Goal: Task Accomplishment & Management: Manage account settings

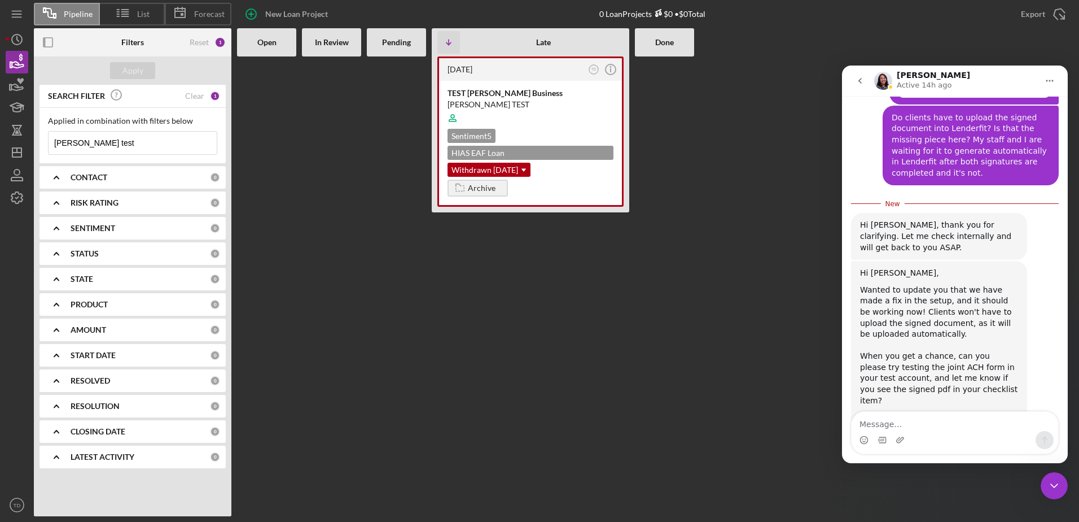
scroll to position [1469, 0]
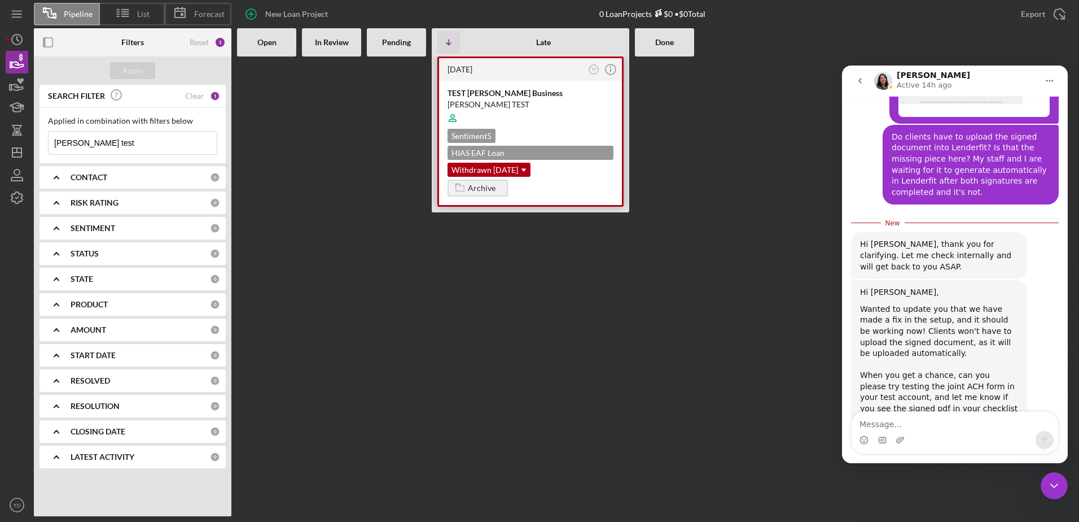
click at [504, 100] on div "[PERSON_NAME] TEST" at bounding box center [531, 104] width 166 height 11
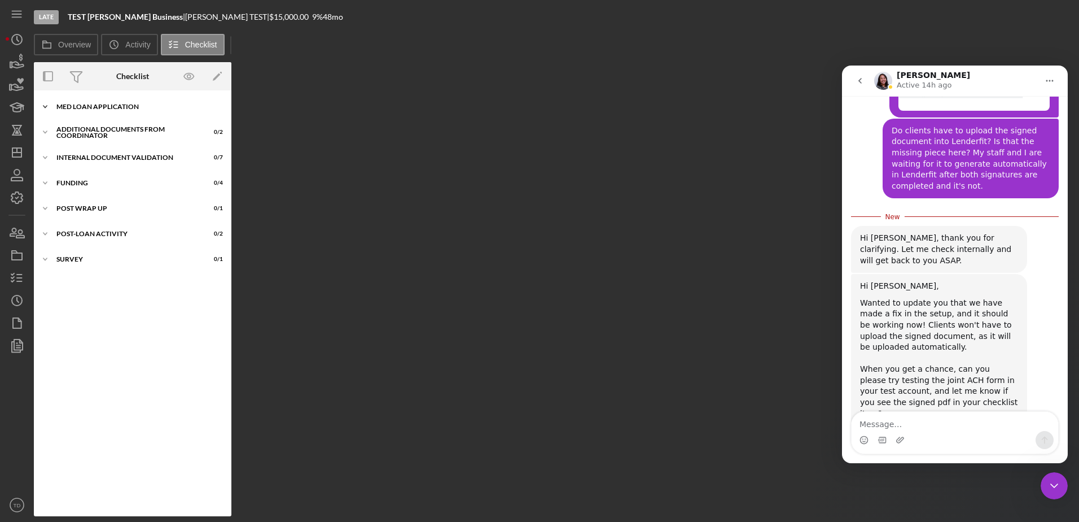
scroll to position [1469, 0]
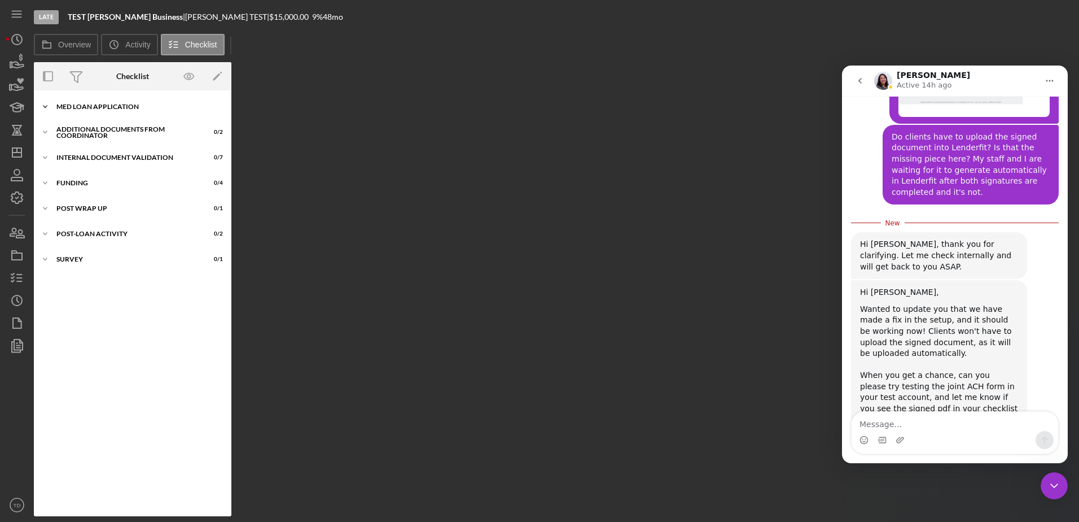
click at [112, 112] on div "Icon/Expander MED Loan Application 6 / 16" at bounding box center [133, 106] width 198 height 23
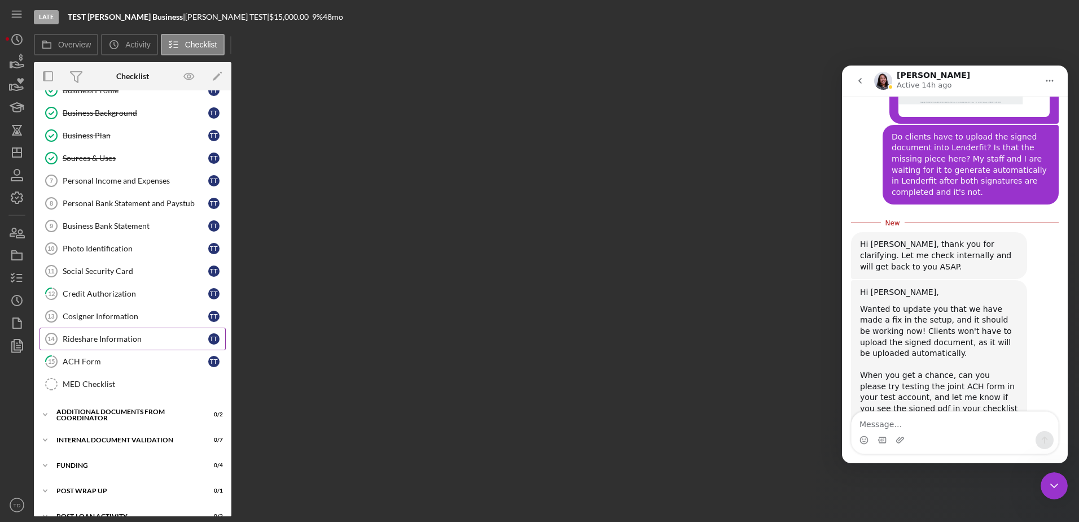
scroll to position [83, 0]
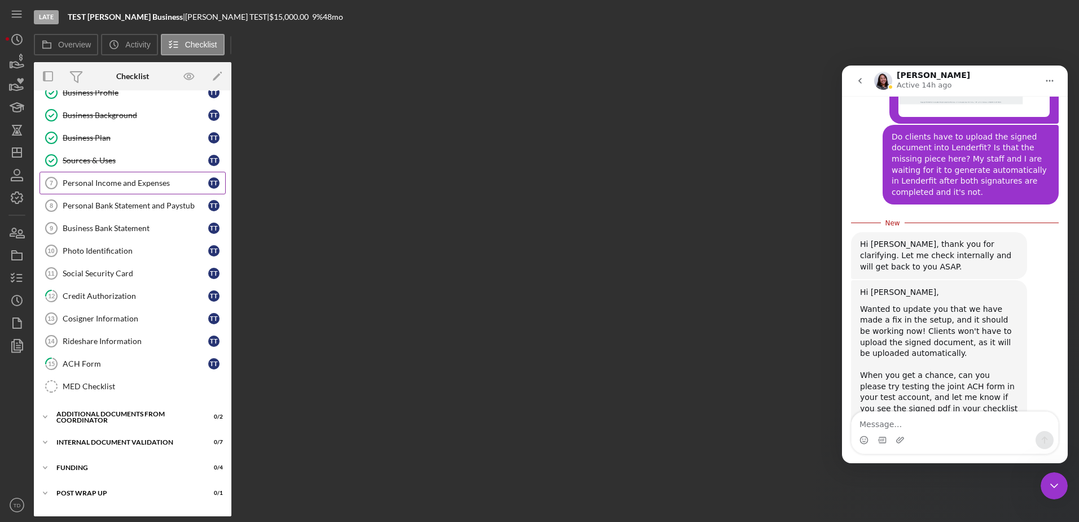
click at [122, 191] on link "Personal Income and Expenses 7 Personal Income and Expenses T T" at bounding box center [133, 183] width 186 height 23
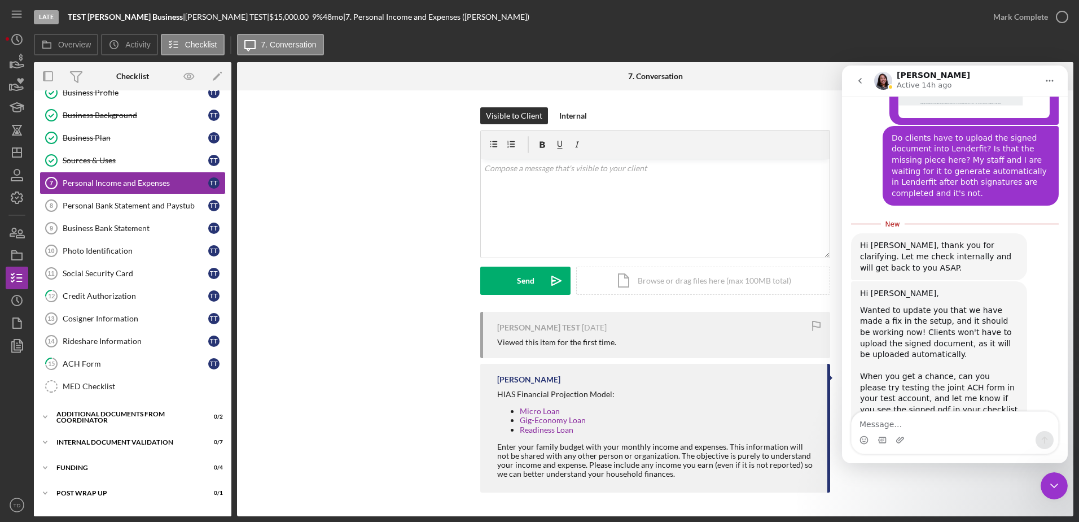
scroll to position [1469, 0]
click at [19, 348] on icon "button" at bounding box center [18, 345] width 4 height 5
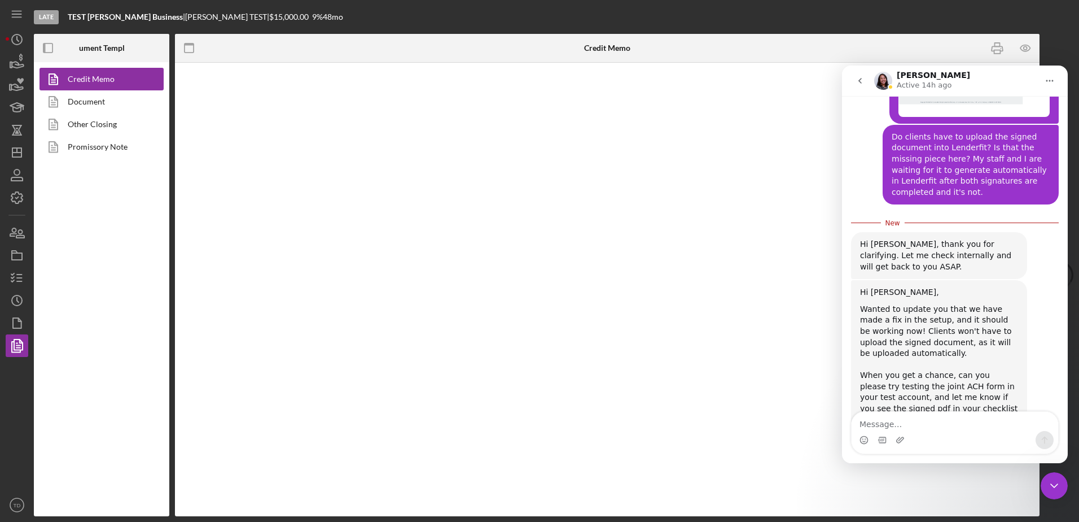
type textarea "<h2><img src="https://hiaseaf.org/wp-content/uploads/2024/01/Economic-Advancemt…"
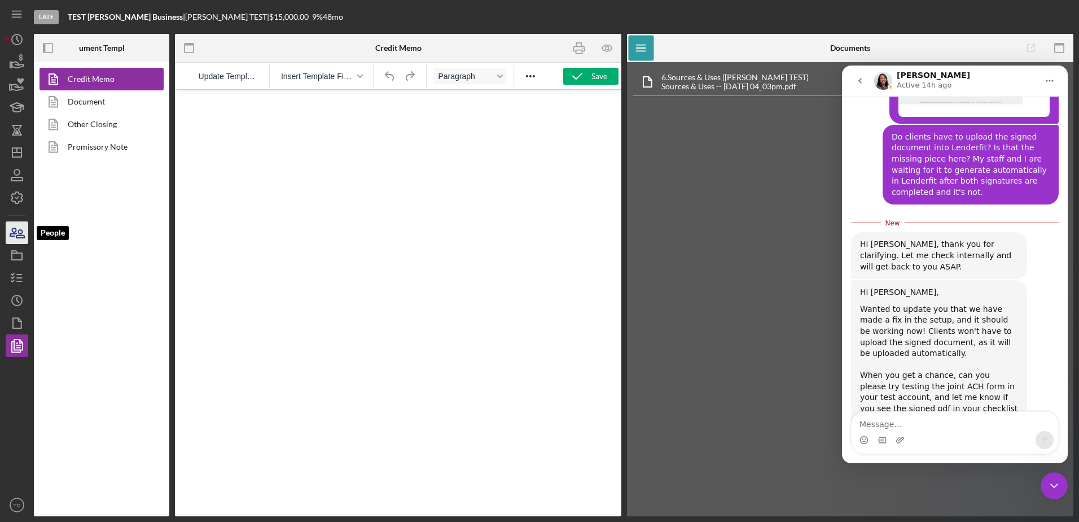
click at [17, 227] on icon "button" at bounding box center [17, 232] width 28 height 28
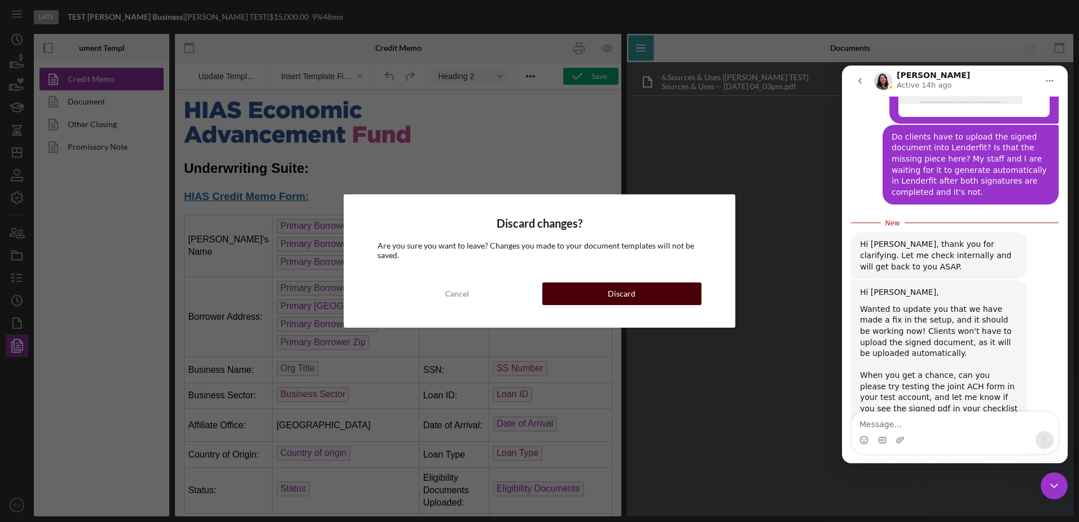
click at [559, 291] on button "Discard" at bounding box center [621, 293] width 159 height 23
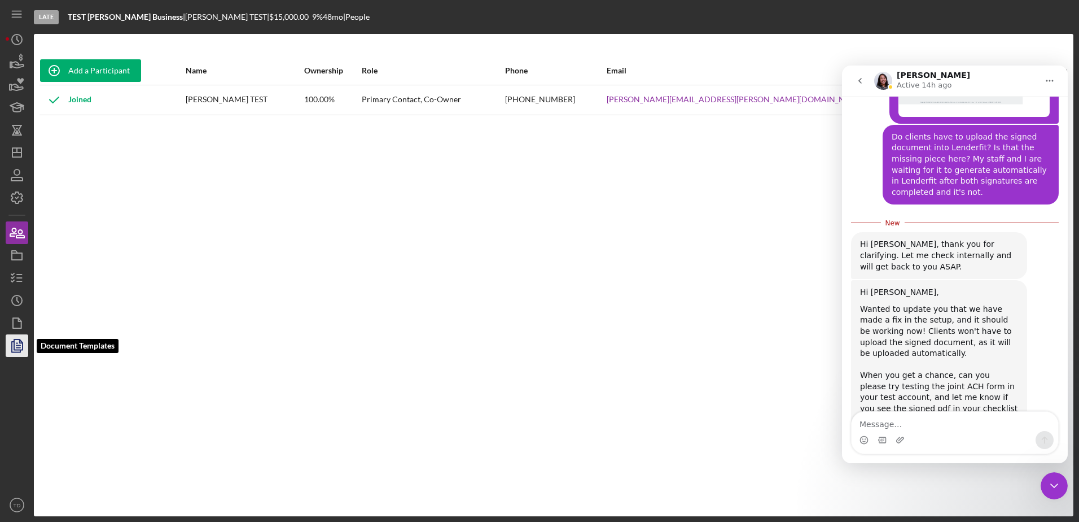
click at [16, 348] on icon "button" at bounding box center [17, 345] width 28 height 28
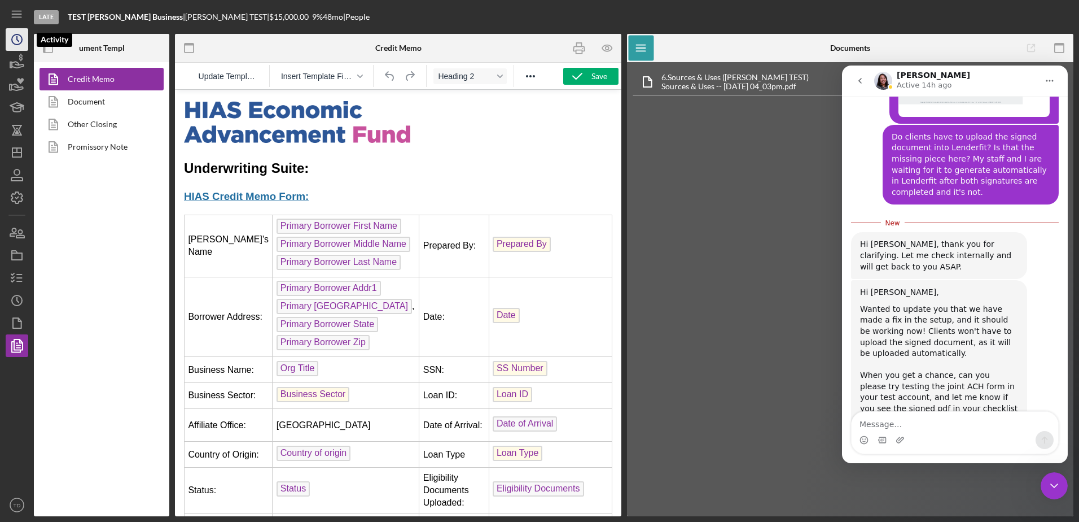
click at [12, 42] on circle "button" at bounding box center [17, 39] width 10 height 10
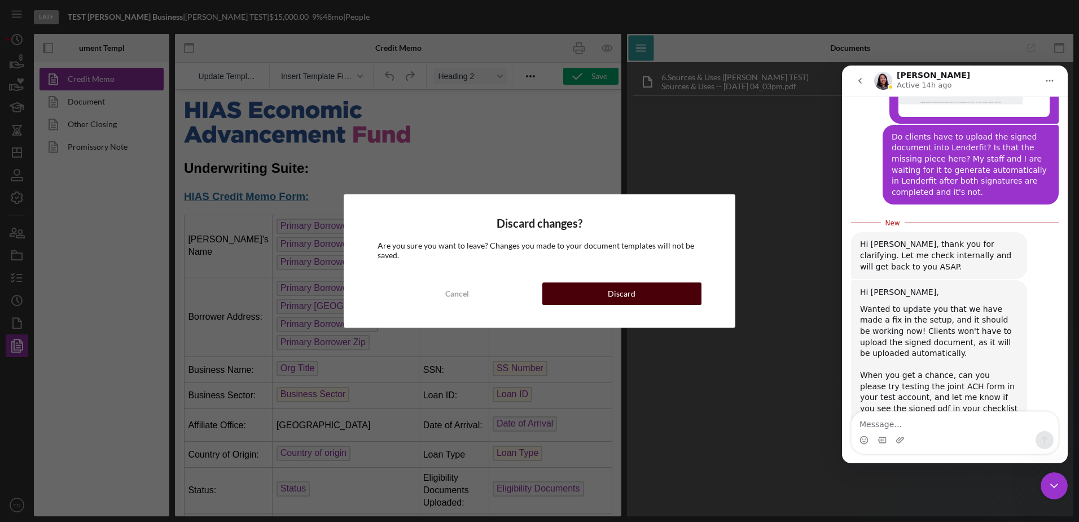
click at [637, 286] on button "Discard" at bounding box center [621, 293] width 159 height 23
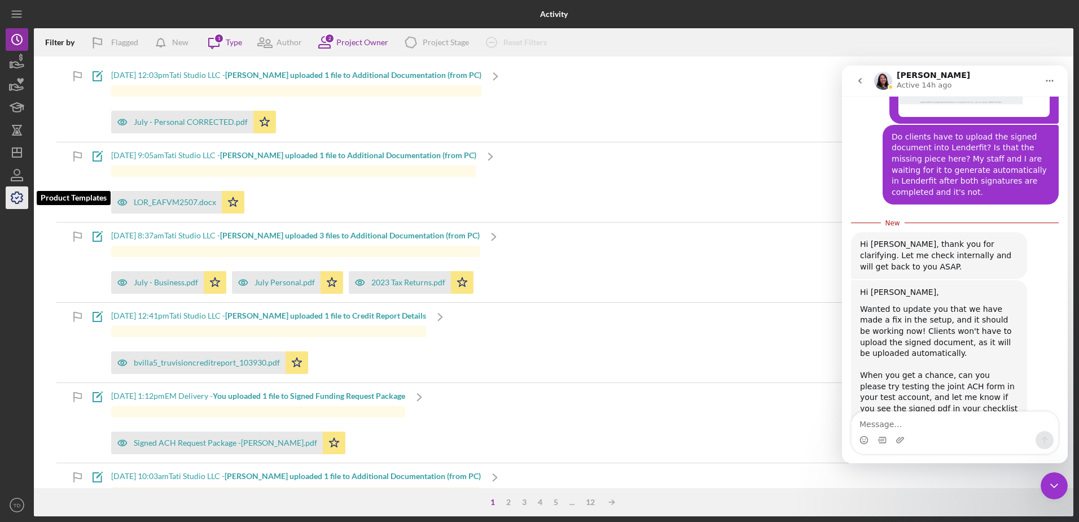
click at [18, 200] on icon "button" at bounding box center [17, 197] width 28 height 28
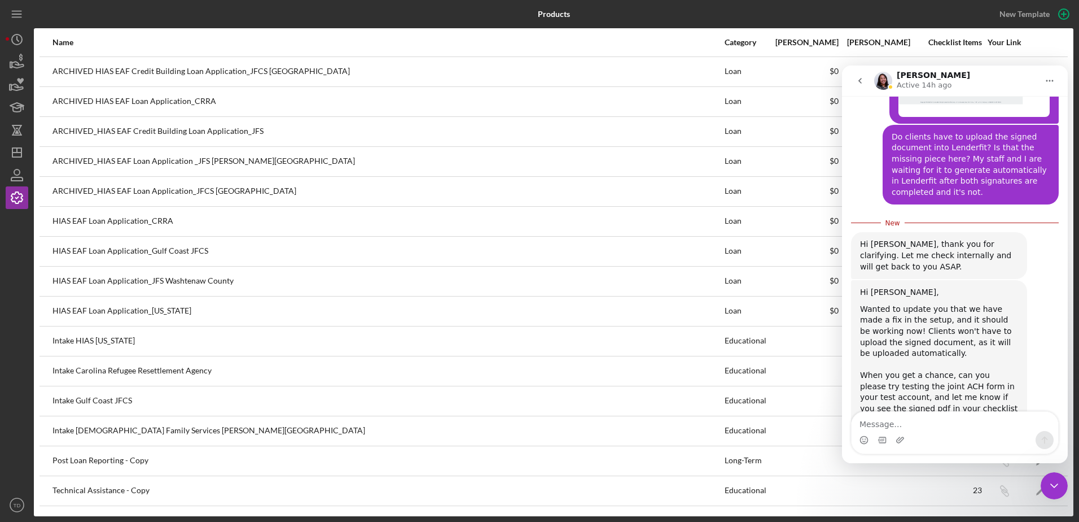
click at [862, 81] on icon "go back" at bounding box center [860, 80] width 9 height 9
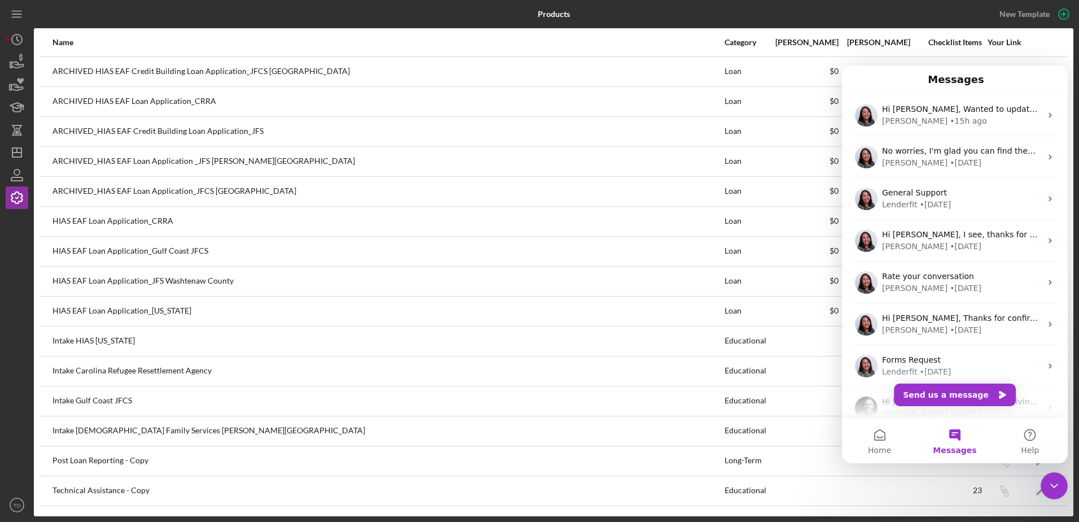
click at [1048, 486] on icon "Close Intercom Messenger" at bounding box center [1055, 486] width 14 height 14
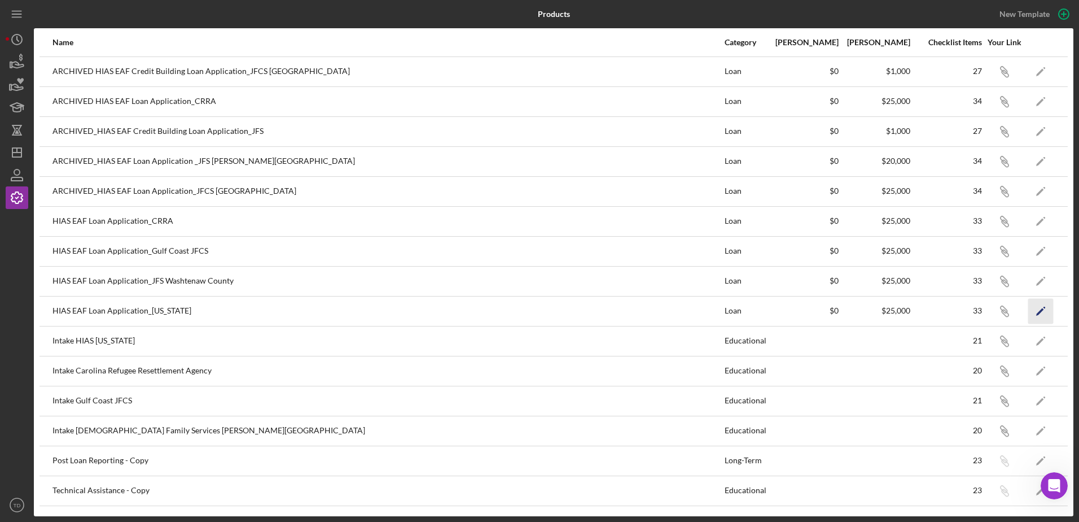
click at [1044, 303] on icon "Icon/Edit" at bounding box center [1040, 310] width 25 height 25
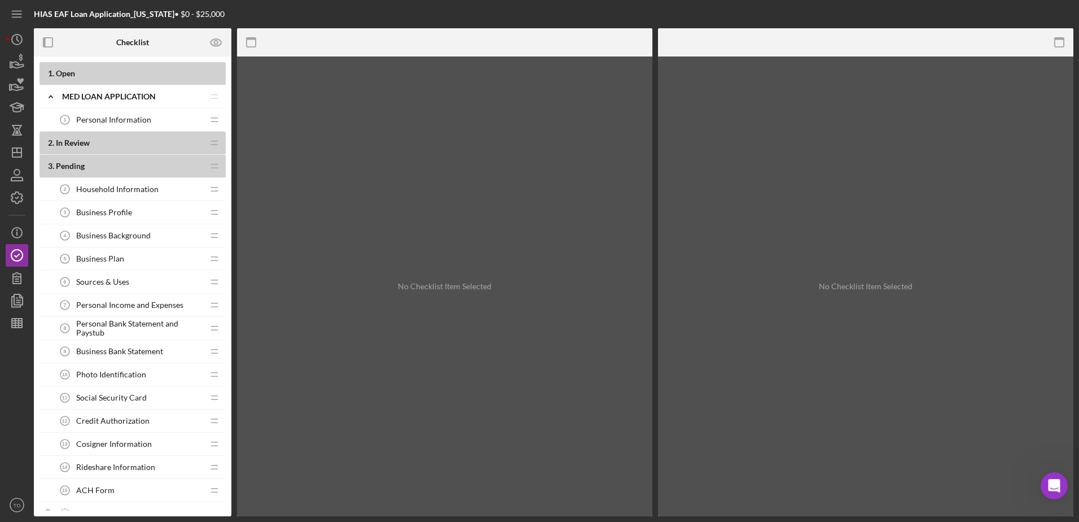
click at [165, 303] on span "Personal Income and Expenses" at bounding box center [129, 304] width 107 height 9
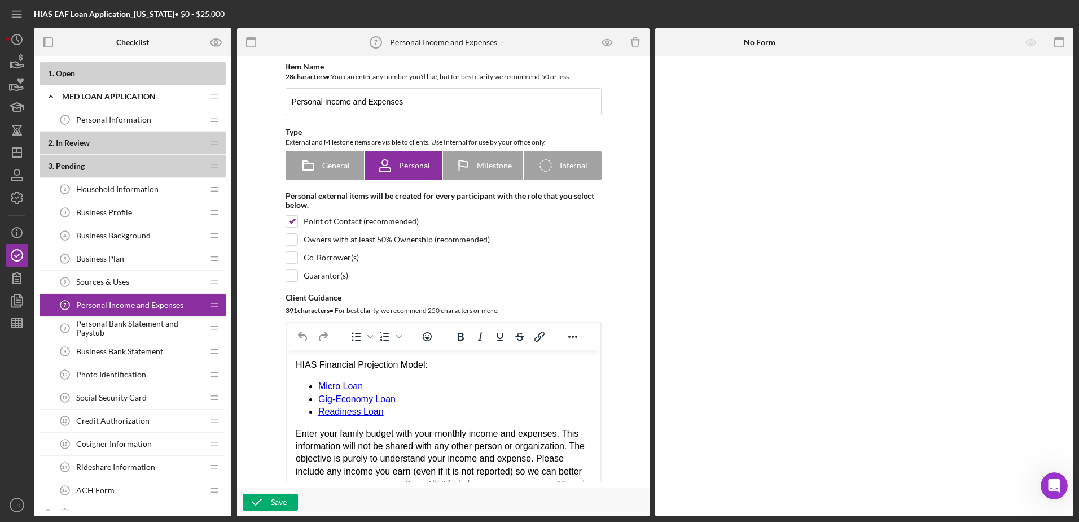
click at [165, 303] on span "Personal Income and Expenses" at bounding box center [129, 304] width 107 height 9
drag, startPoint x: 165, startPoint y: 303, endPoint x: 209, endPoint y: 312, distance: 45.5
click at [209, 312] on icon "Icon/Drag" at bounding box center [214, 304] width 23 height 23
click at [213, 306] on icon "Icon/Drag" at bounding box center [213, 306] width 23 height 23
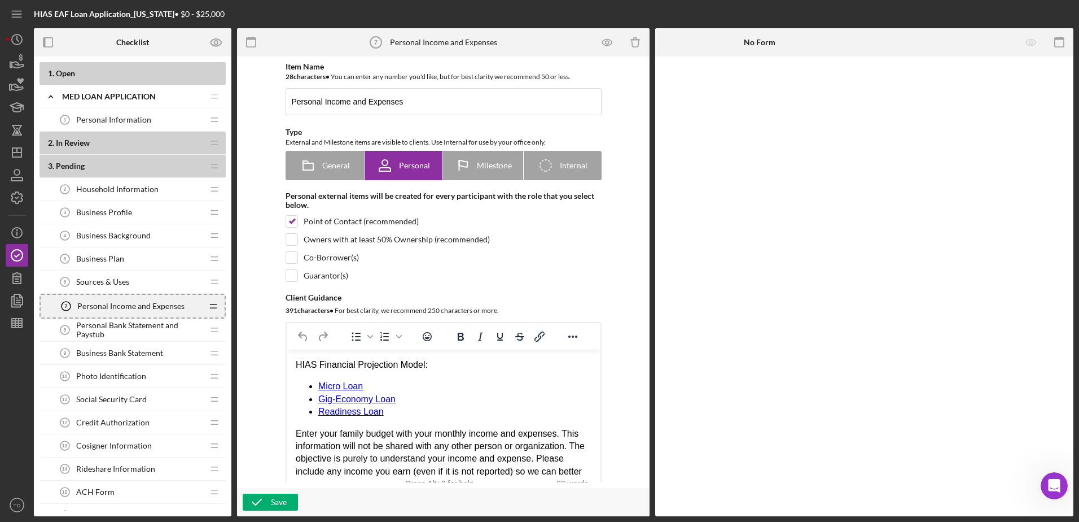
click at [423, 290] on div "Item Name 28 character s • You can enter any number you'd like, but for best cl…" at bounding box center [443, 276] width 339 height 429
click at [217, 303] on icon "Icon/Drag" at bounding box center [214, 304] width 23 height 23
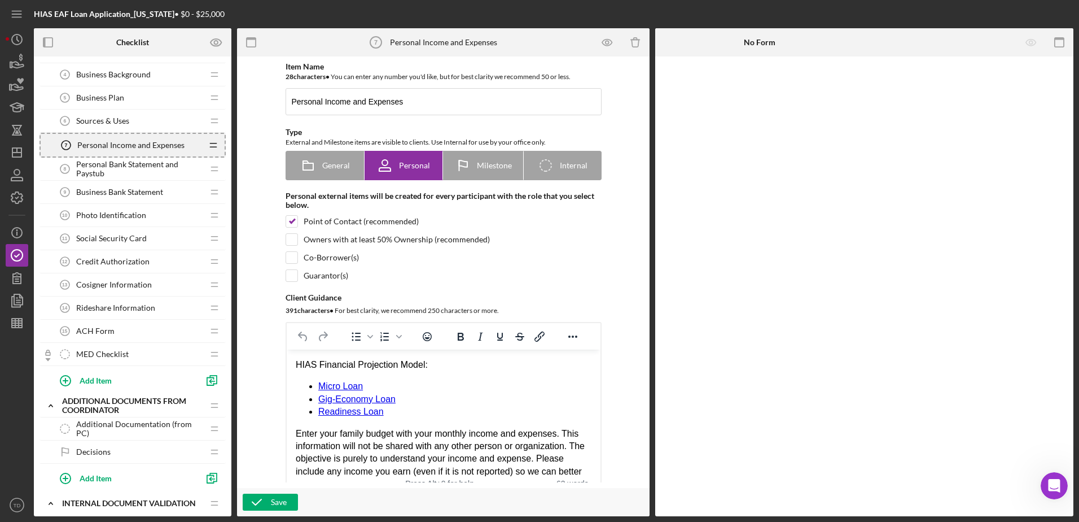
scroll to position [159, 0]
click at [96, 387] on div "Add Item" at bounding box center [96, 381] width 32 height 21
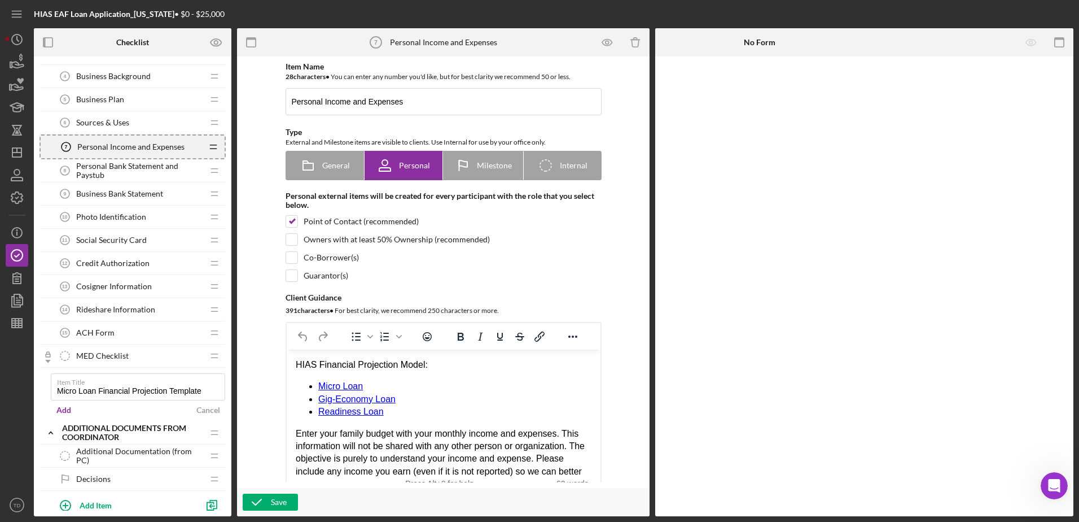
type input "Micro Loan Financial Projection Template"
click at [97, 418] on form "Item Title Micro Loan Financial Projection Template Add Cancel" at bounding box center [138, 394] width 175 height 54
click at [62, 411] on div "Add" at bounding box center [63, 409] width 15 height 17
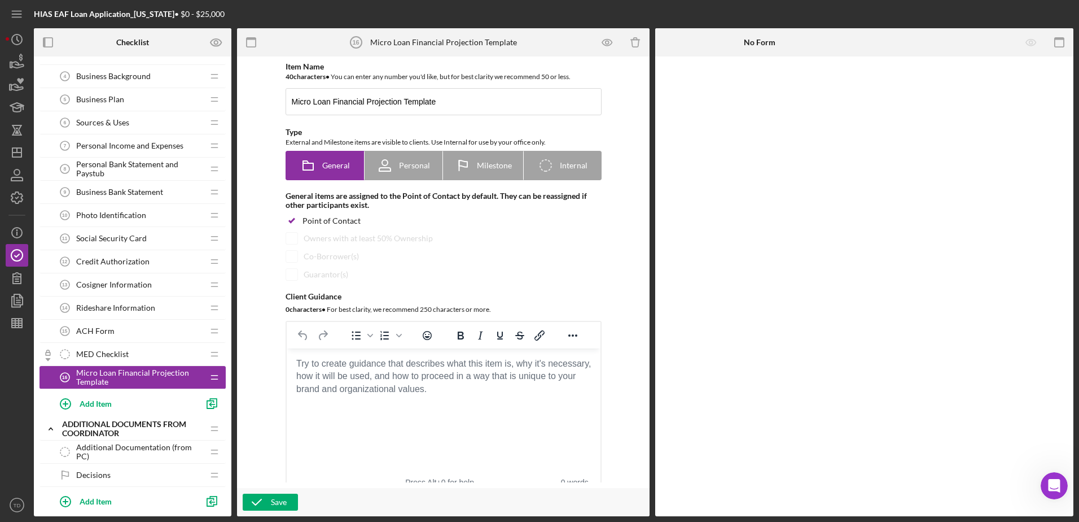
drag, startPoint x: 117, startPoint y: 377, endPoint x: 118, endPoint y: 326, distance: 50.8
drag, startPoint x: 84, startPoint y: 378, endPoint x: 81, endPoint y: 296, distance: 81.9
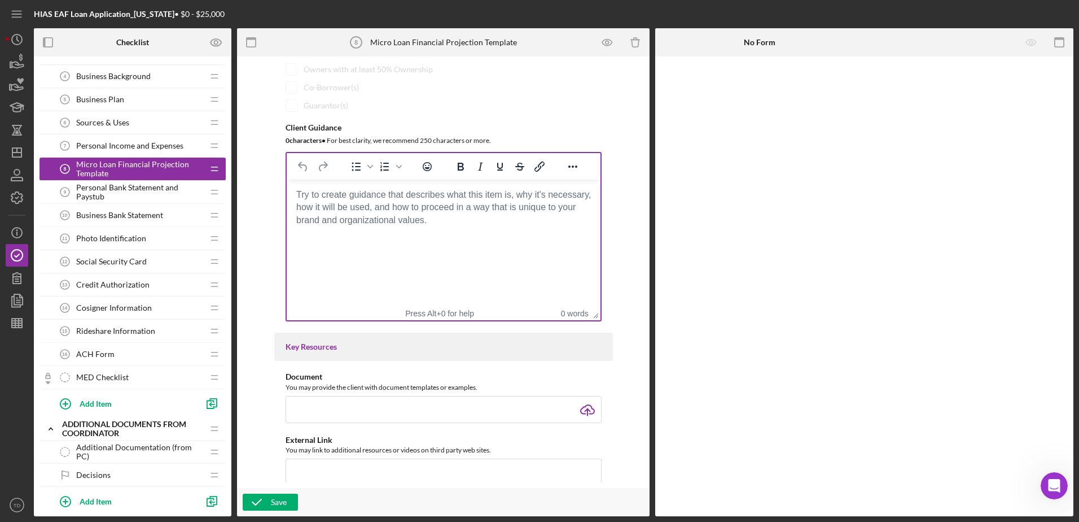
scroll to position [168, 0]
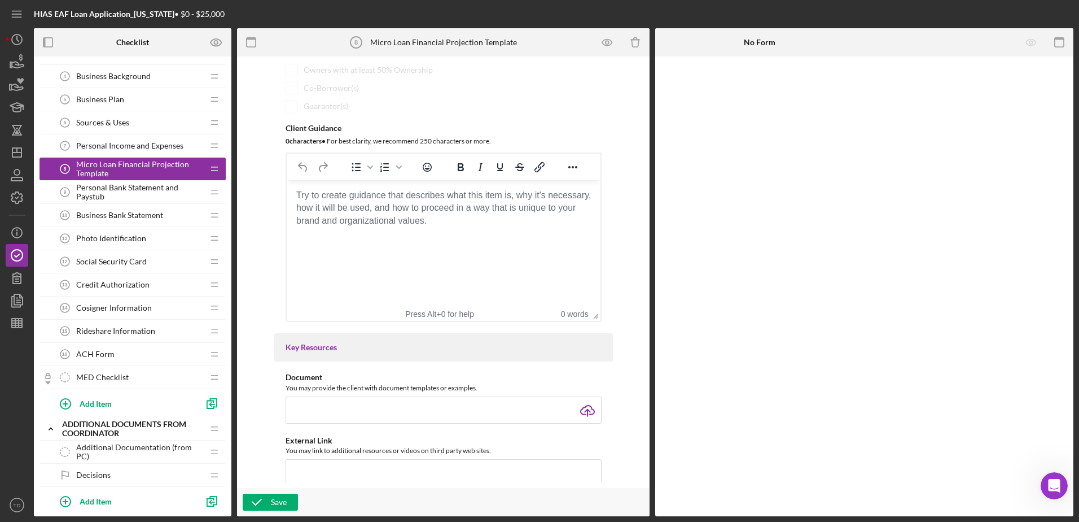
click at [113, 78] on span "Business Background" at bounding box center [113, 76] width 75 height 9
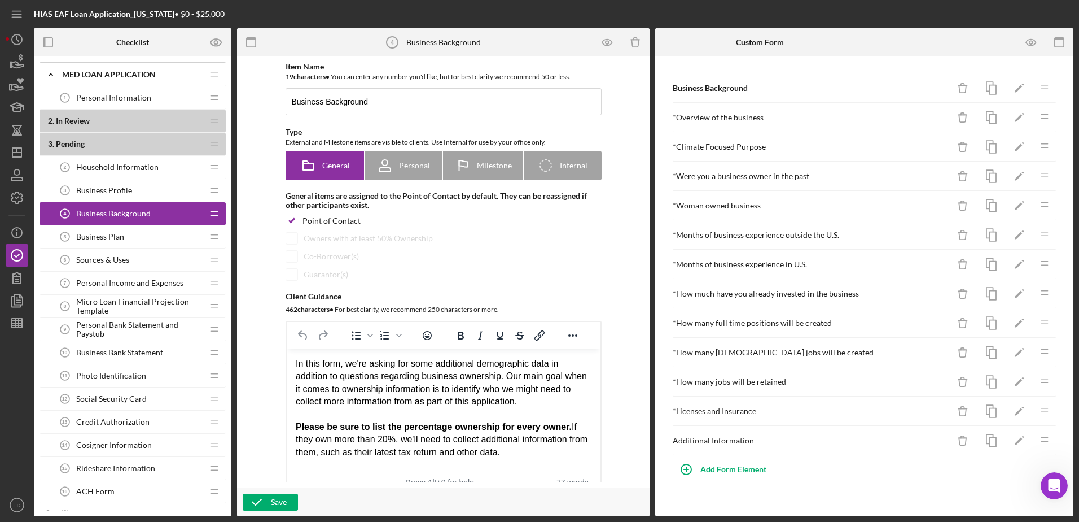
scroll to position [20, 0]
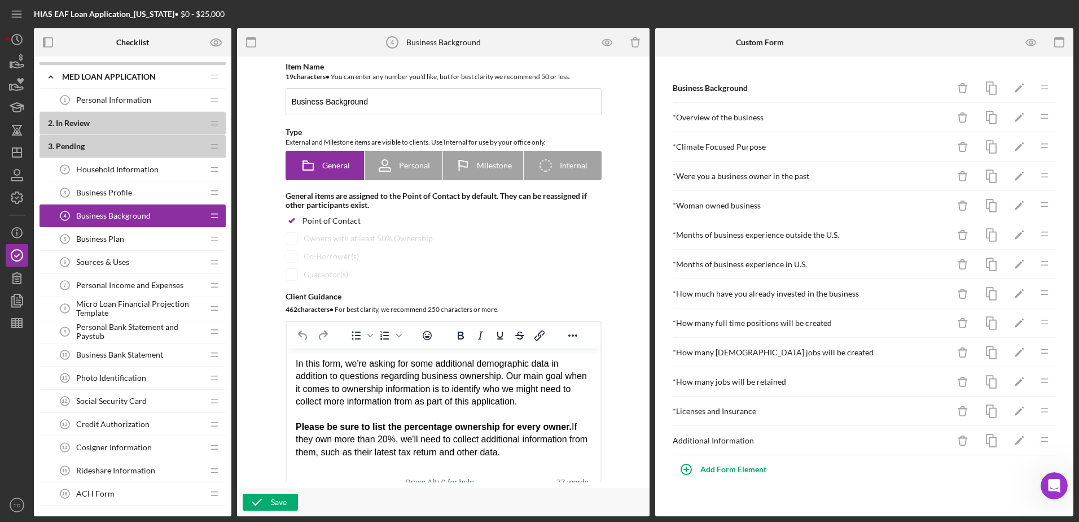
click at [112, 181] on div "Household Information 2 Household Information Icon/Drag" at bounding box center [133, 169] width 186 height 23
click at [111, 172] on span "Household Information" at bounding box center [117, 169] width 82 height 9
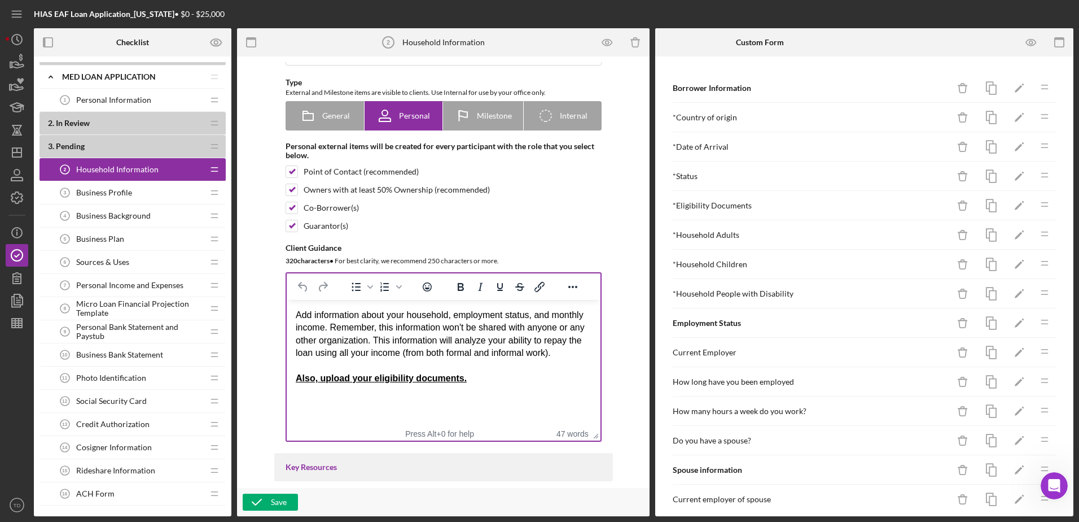
scroll to position [46, 0]
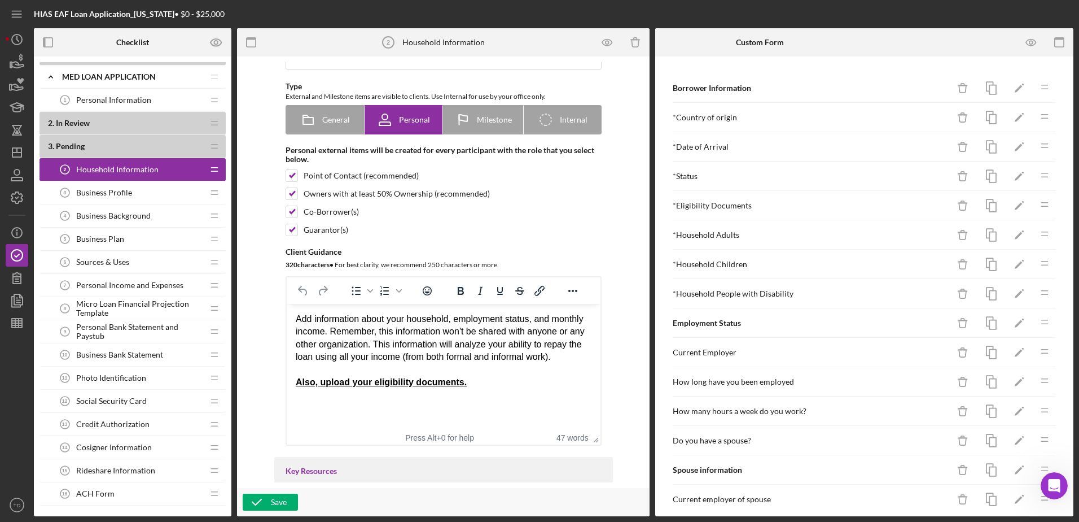
click at [121, 191] on span "Business Profile" at bounding box center [104, 192] width 56 height 9
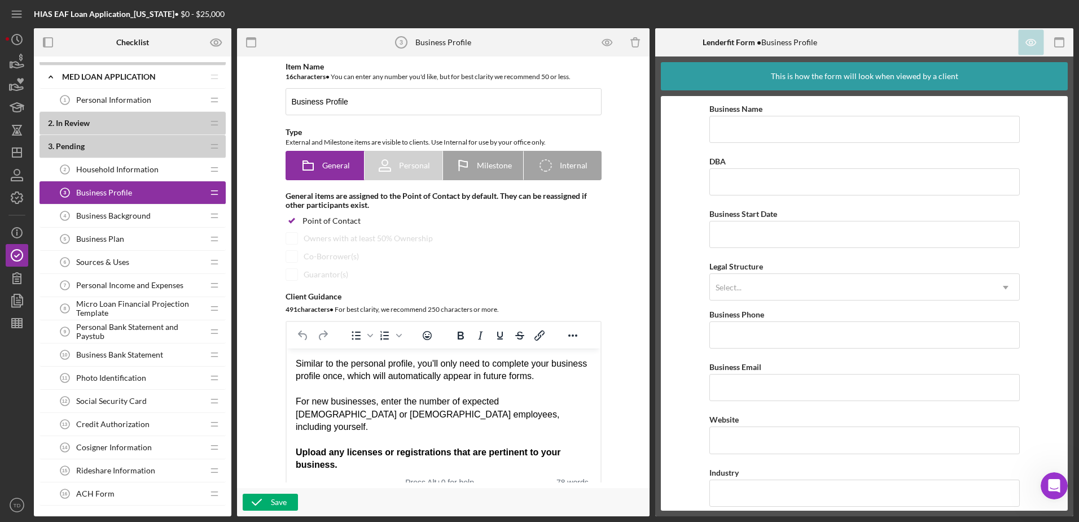
click at [117, 213] on span "Business Background" at bounding box center [113, 215] width 75 height 9
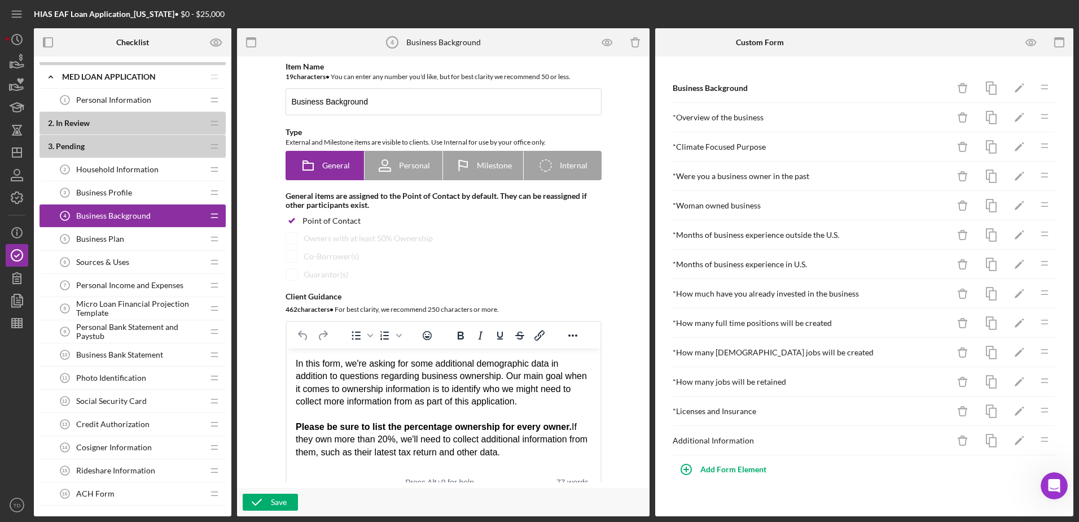
click at [117, 238] on span "Business Plan" at bounding box center [100, 238] width 48 height 9
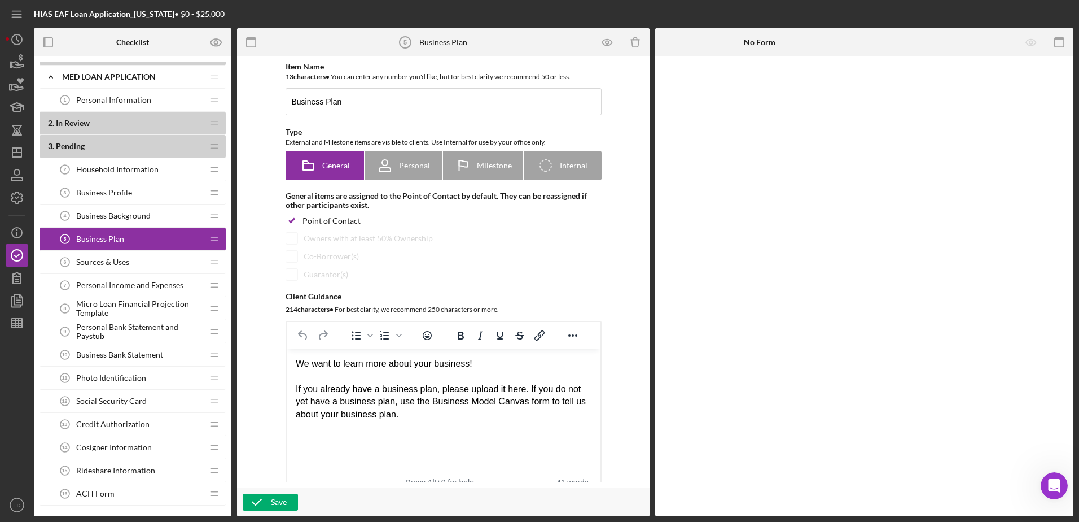
click at [117, 261] on span "Sources & Uses" at bounding box center [102, 261] width 53 height 9
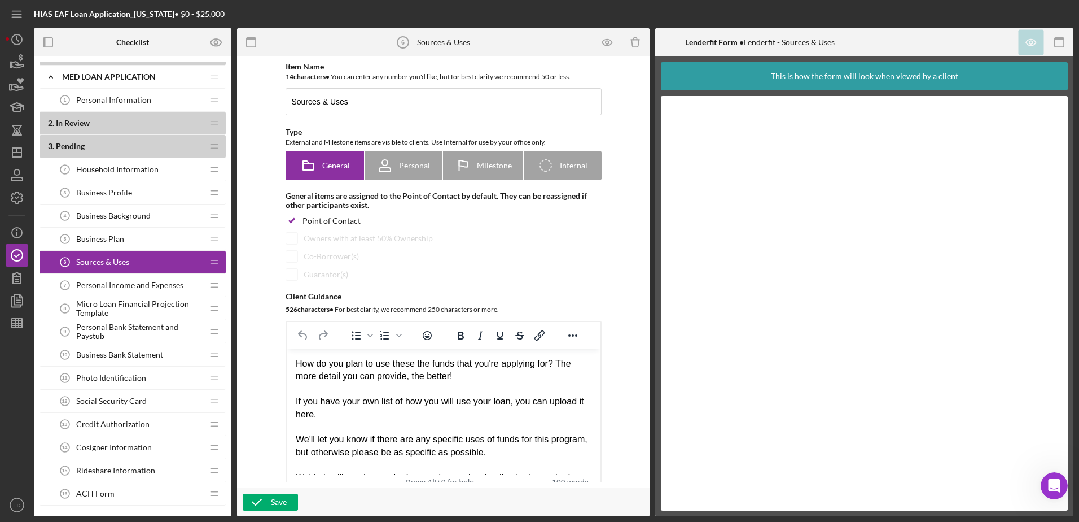
click at [117, 285] on span "Personal Income and Expenses" at bounding box center [129, 285] width 107 height 9
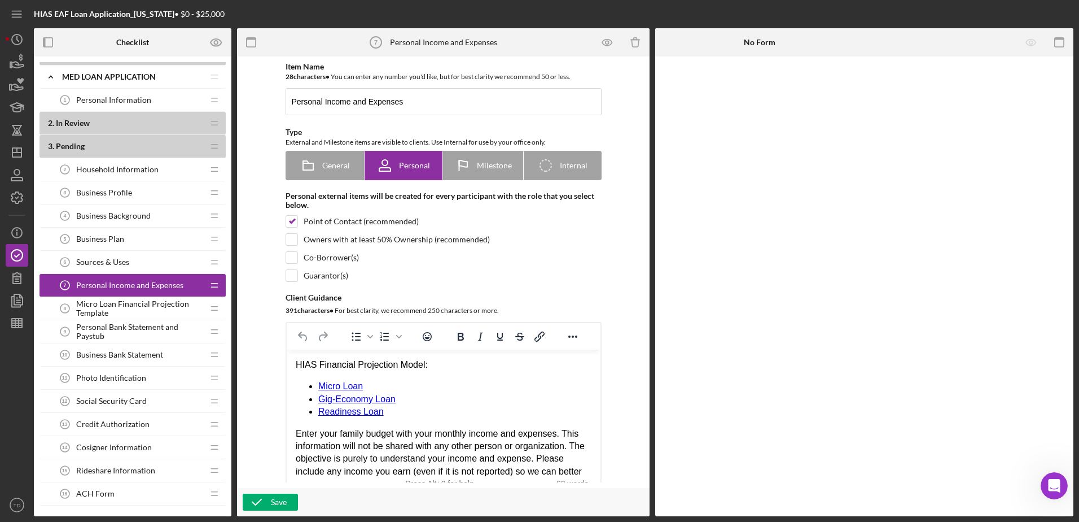
click at [119, 310] on span "Micro Loan Financial Projection Template" at bounding box center [139, 308] width 127 height 18
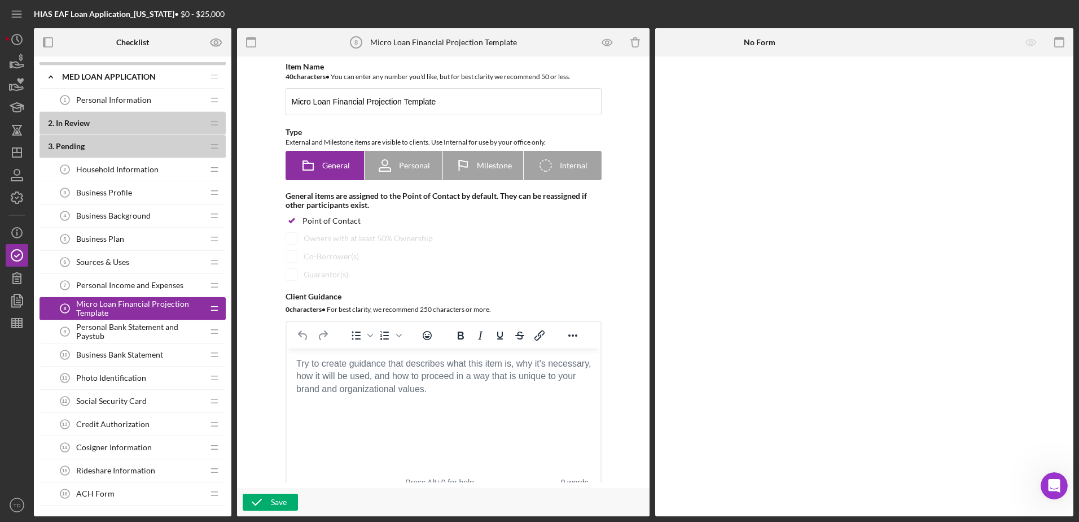
click at [117, 328] on span "Personal Bank Statement and Paystub" at bounding box center [139, 331] width 127 height 18
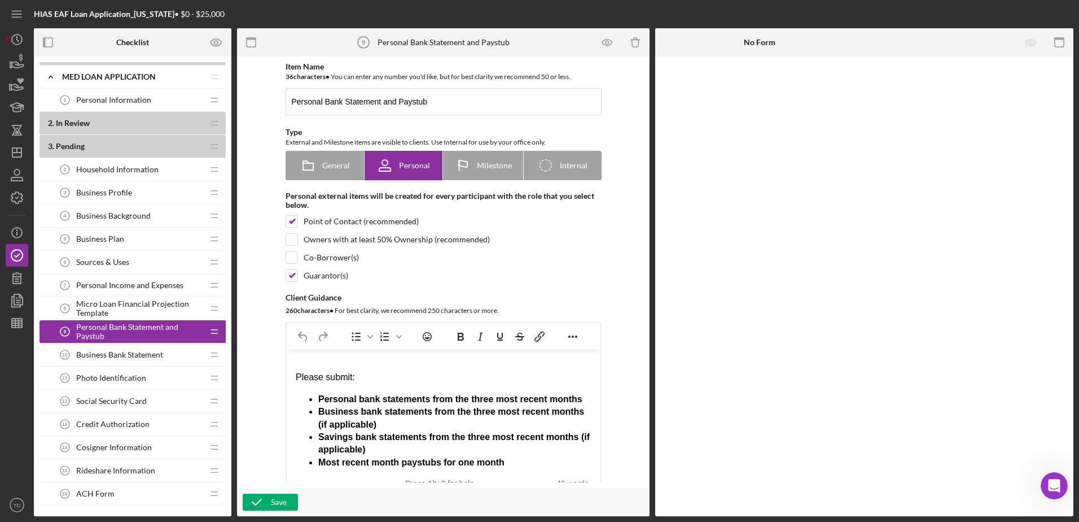
scroll to position [24, 0]
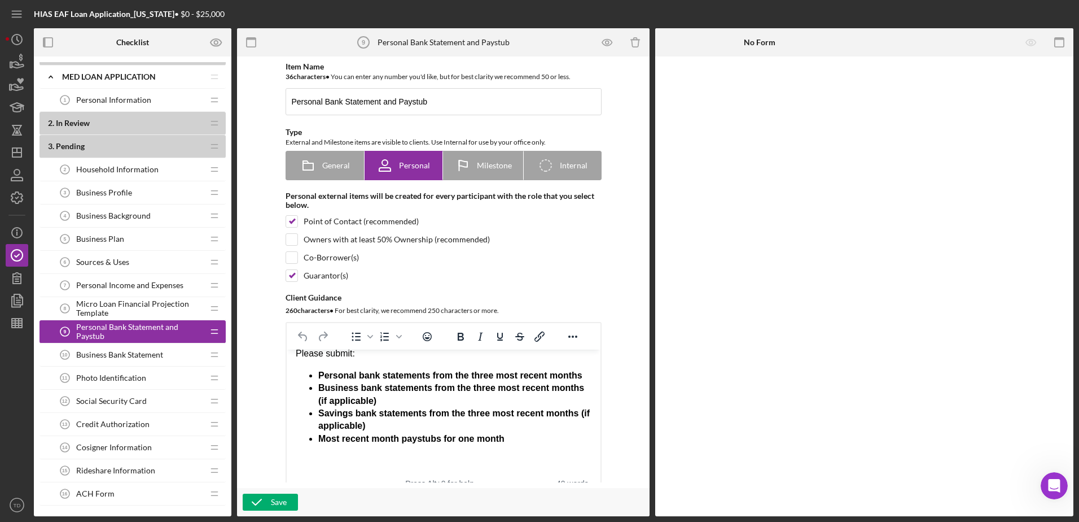
click at [149, 354] on span "Business Bank Statement" at bounding box center [119, 354] width 87 height 9
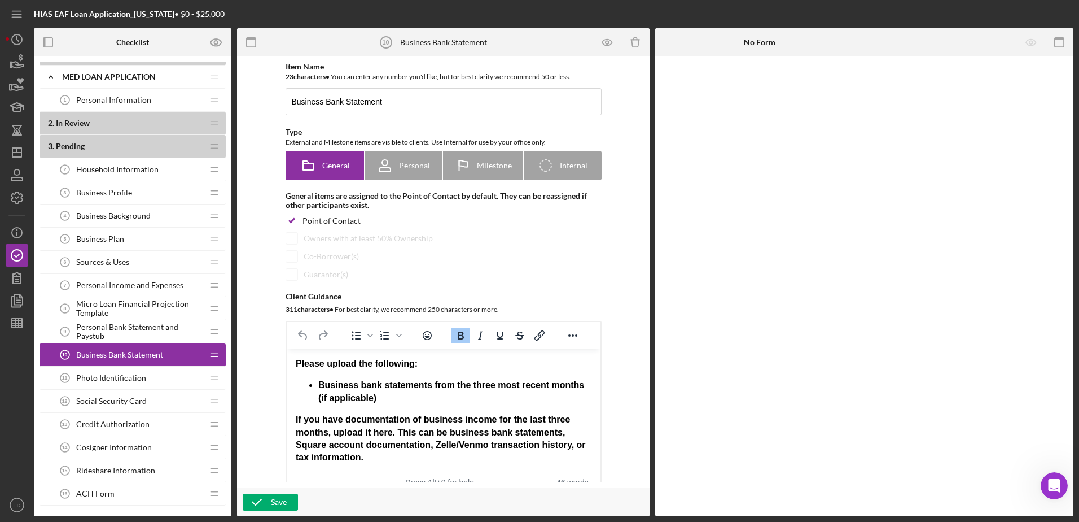
click at [144, 375] on span "Photo Identification" at bounding box center [111, 377] width 70 height 9
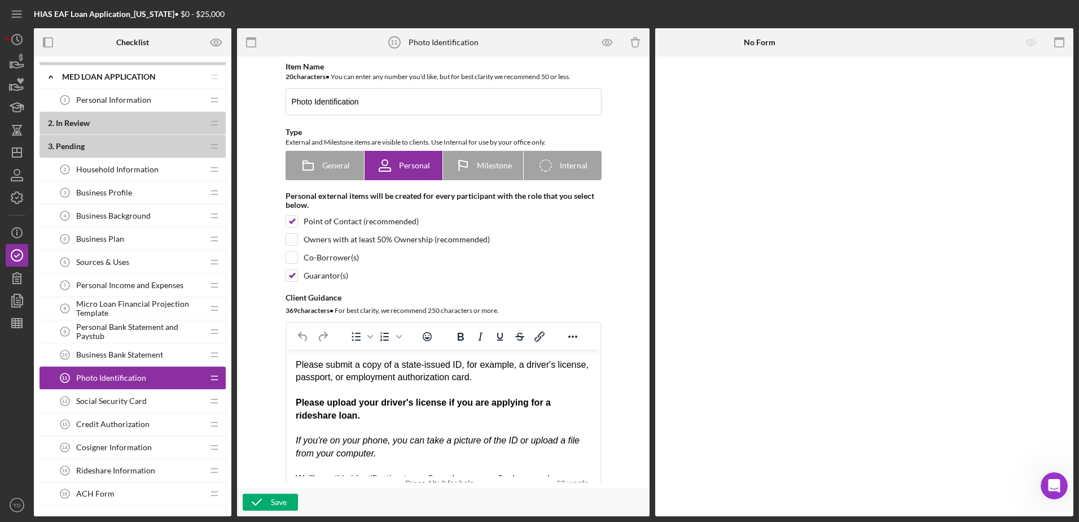
click at [141, 393] on div "Social Security Card 12 Social Security Card" at bounding box center [129, 400] width 150 height 23
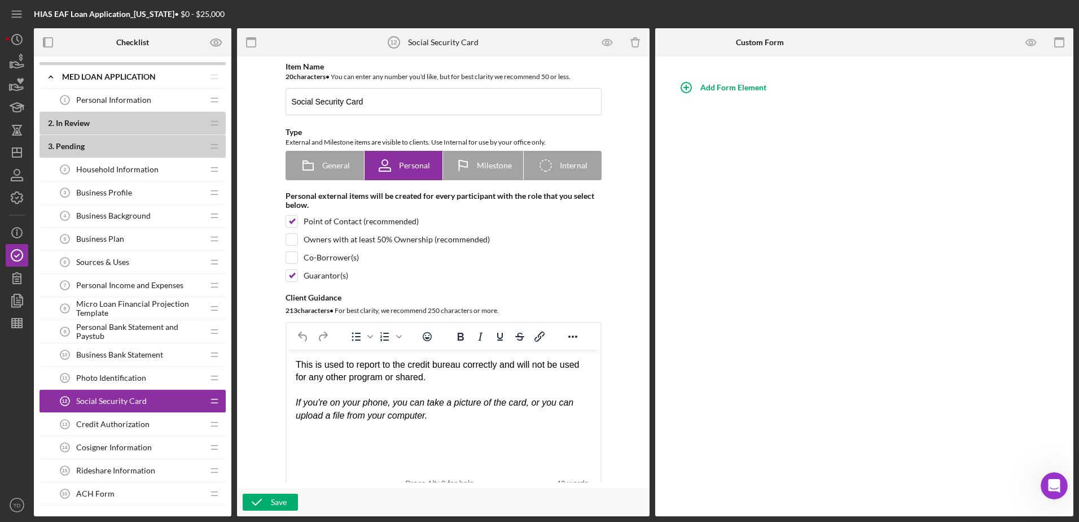
click at [141, 421] on span "Credit Authorization" at bounding box center [112, 423] width 73 height 9
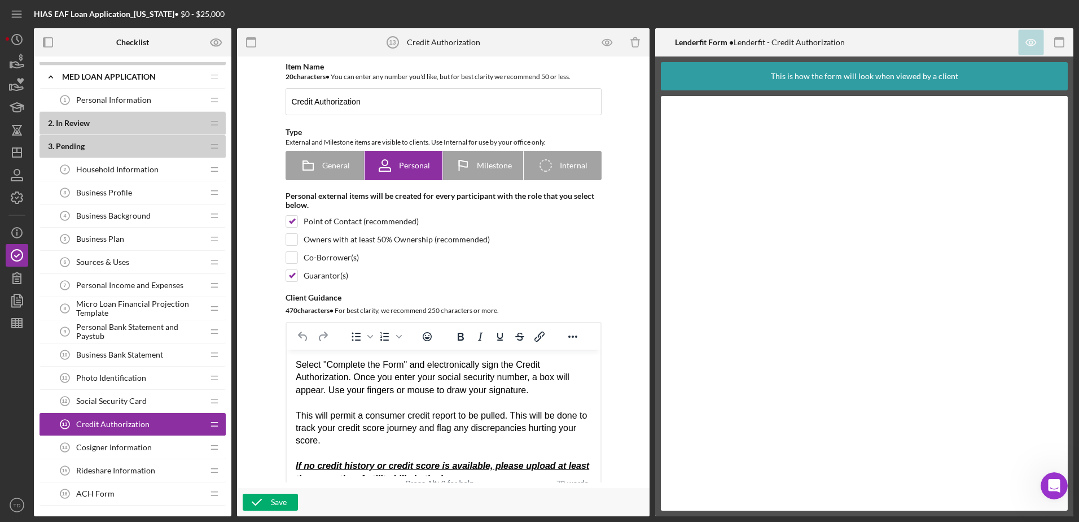
scroll to position [18, 0]
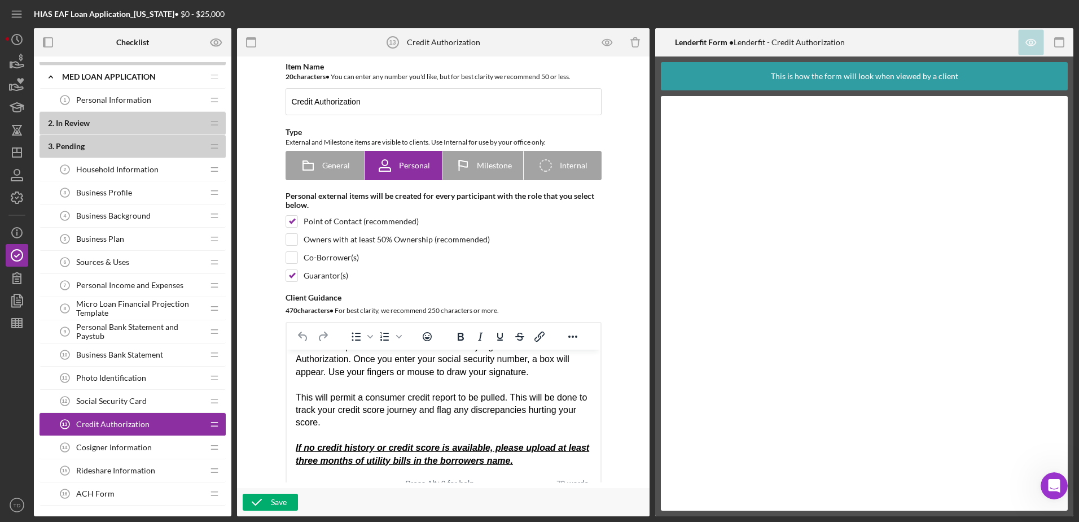
click at [108, 449] on span "Cosigner Information" at bounding box center [114, 446] width 76 height 9
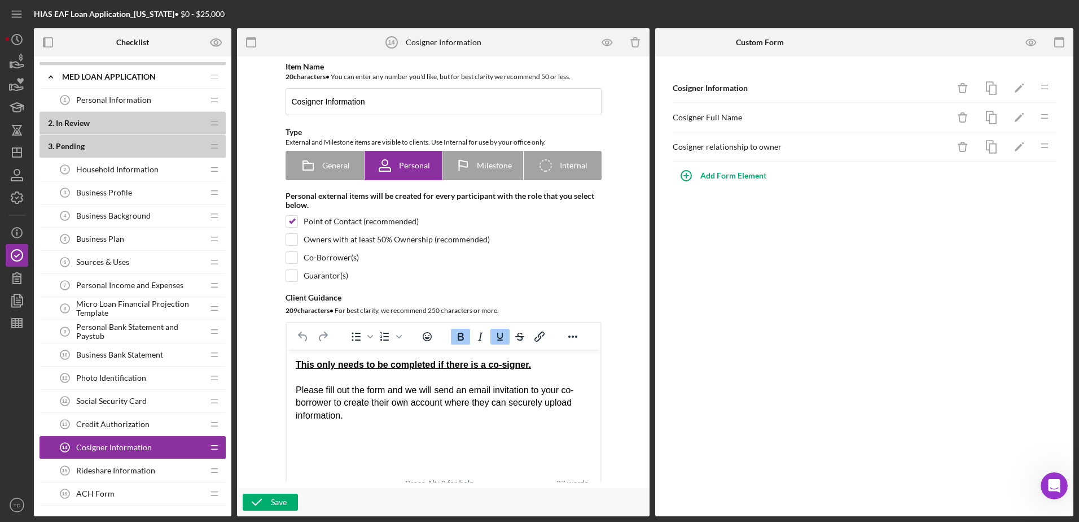
click at [109, 471] on span "Rideshare Information" at bounding box center [115, 470] width 79 height 9
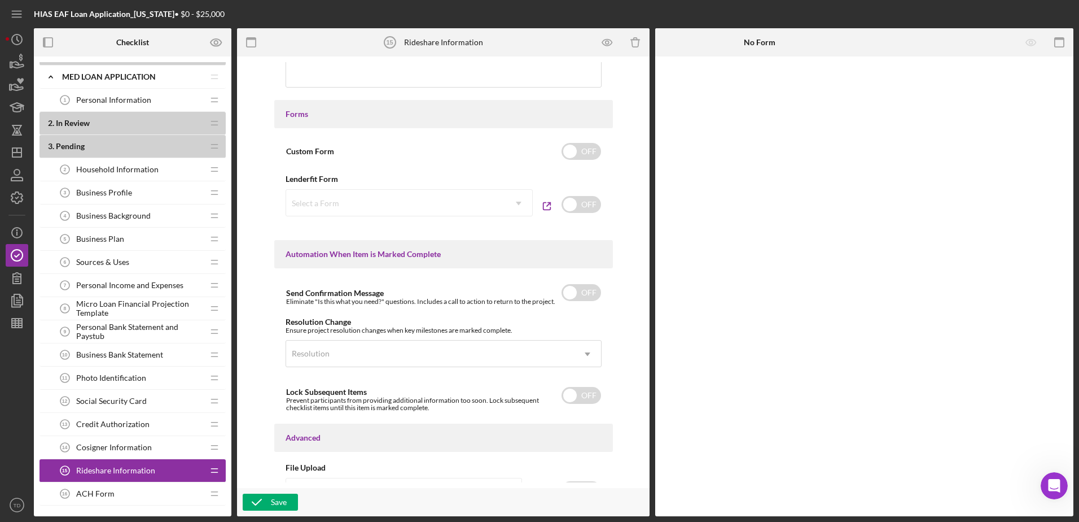
scroll to position [620, 0]
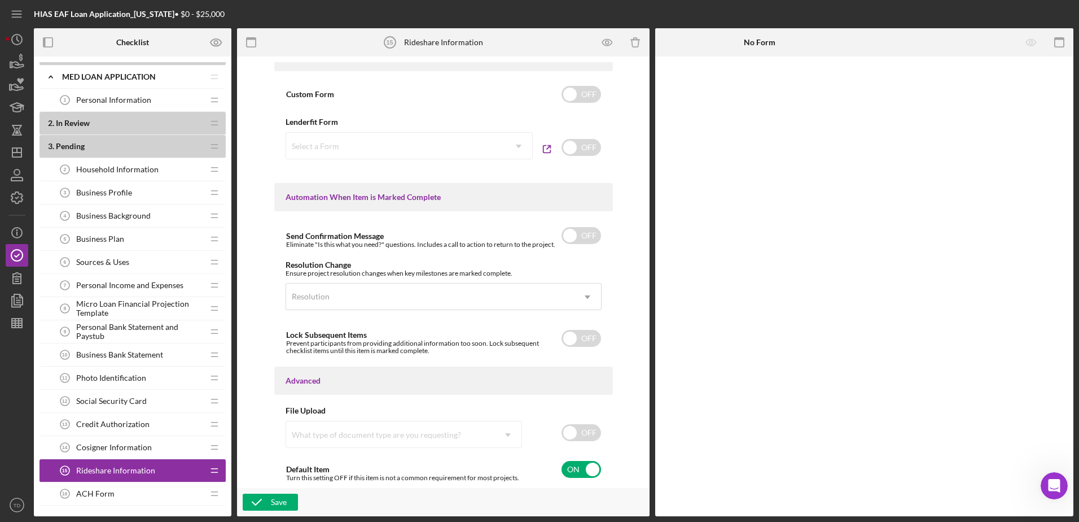
click at [151, 313] on span "Micro Loan Financial Projection Template" at bounding box center [139, 308] width 127 height 18
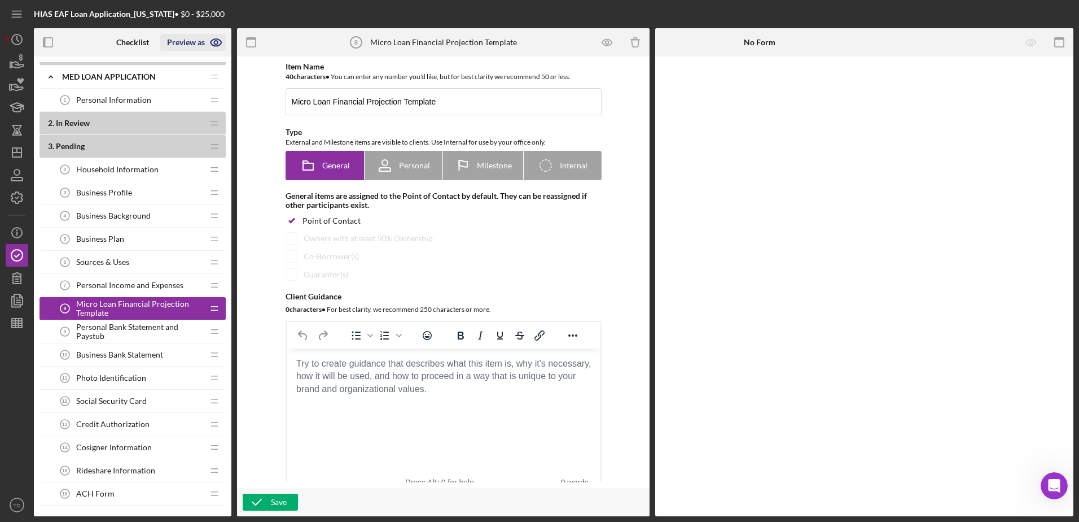
click at [212, 39] on icon "button" at bounding box center [216, 42] width 28 height 28
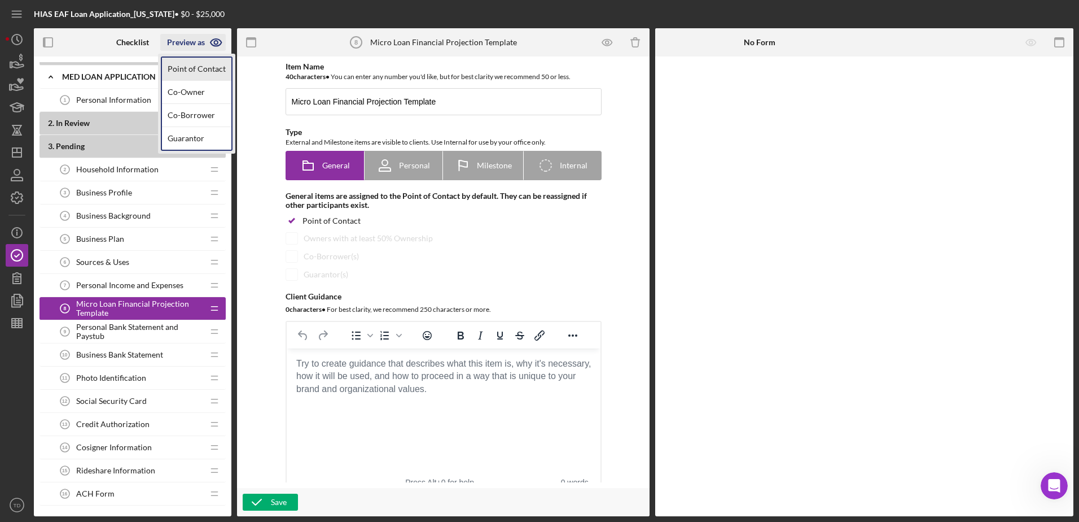
click at [201, 64] on link "Point of Contact" at bounding box center [196, 69] width 69 height 23
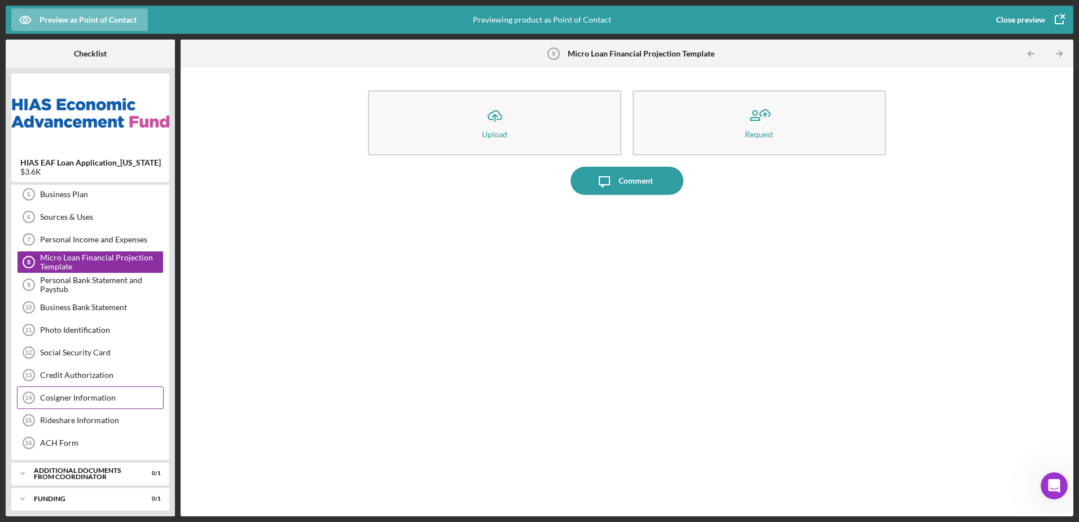
scroll to position [116, 0]
click at [94, 424] on div "Rideshare Information 15 Rideshare Information" at bounding box center [90, 419] width 147 height 23
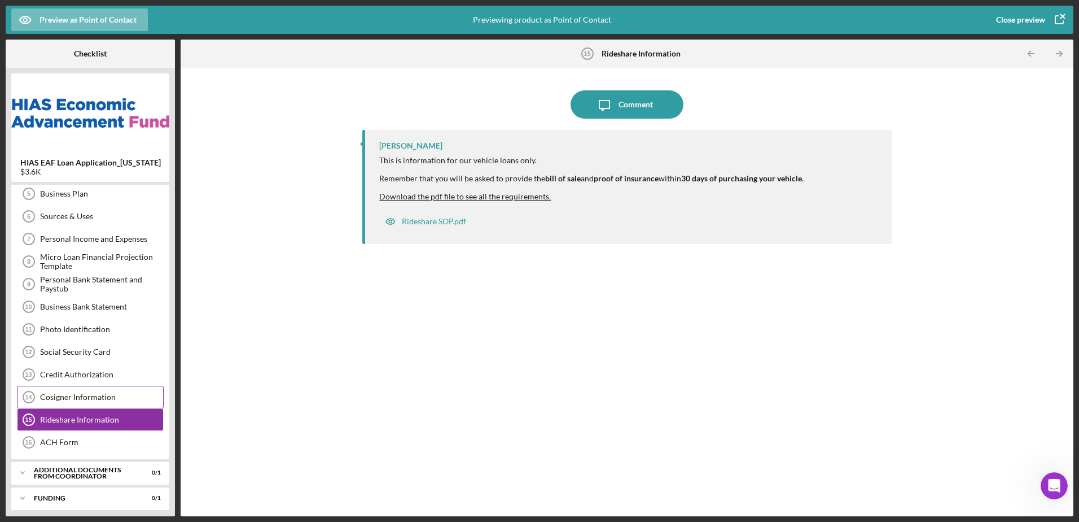
click at [91, 401] on div "Cosigner Information" at bounding box center [101, 396] width 123 height 9
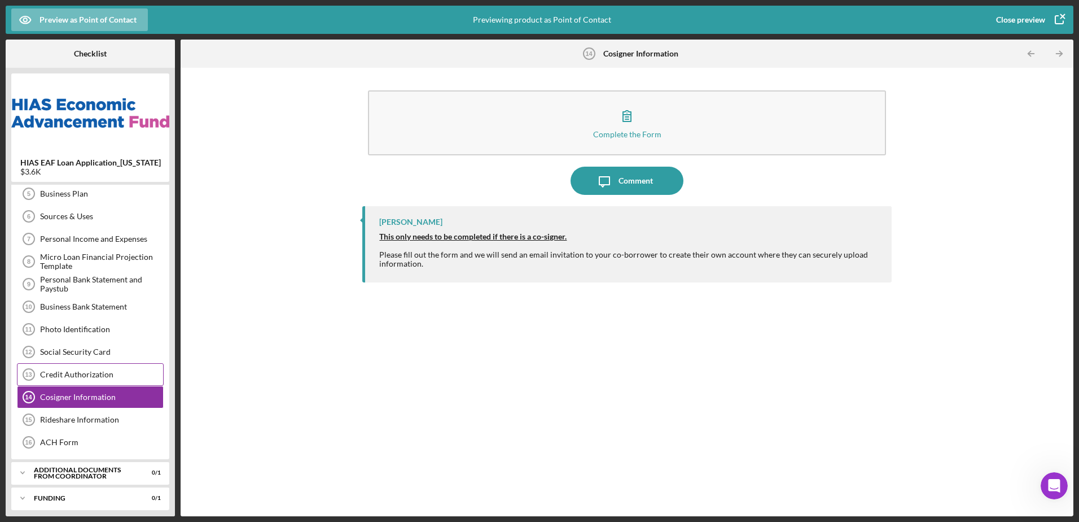
click at [83, 382] on div "Credit Authorization 13 Credit Authorization" at bounding box center [90, 374] width 147 height 23
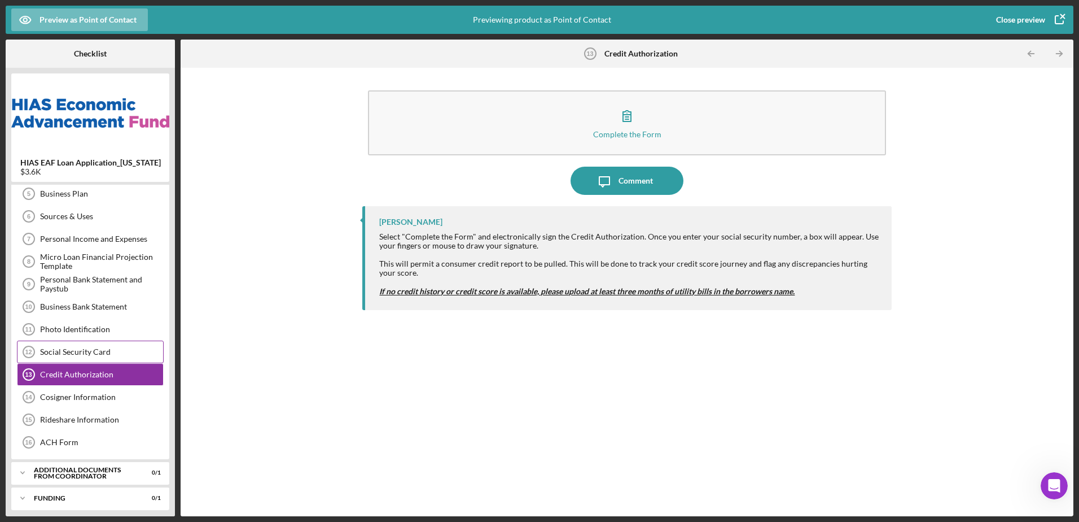
click at [85, 360] on div "Social Security Card 12 Social Security Card" at bounding box center [90, 351] width 147 height 23
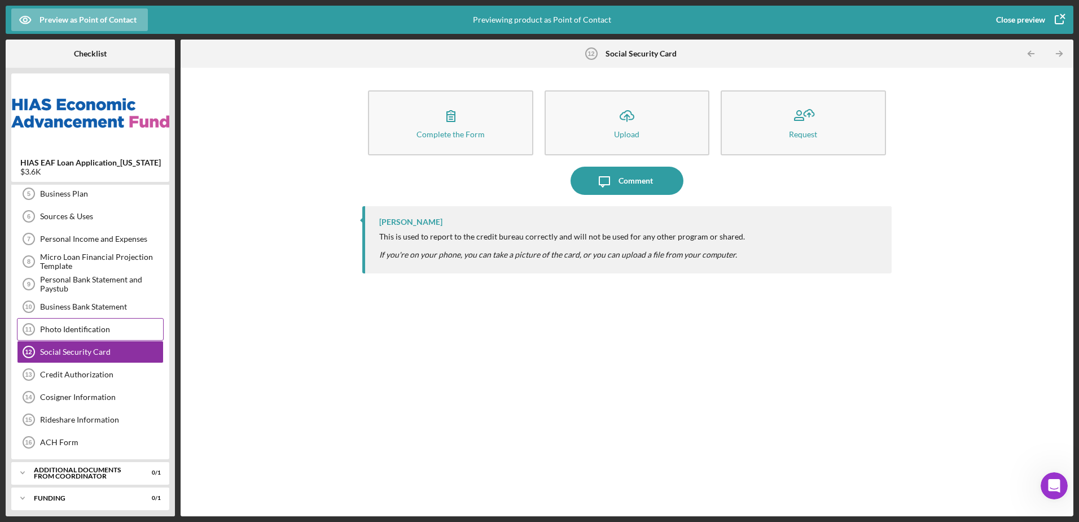
click at [82, 339] on div "Photo Identification 11 Photo Identification" at bounding box center [90, 329] width 147 height 23
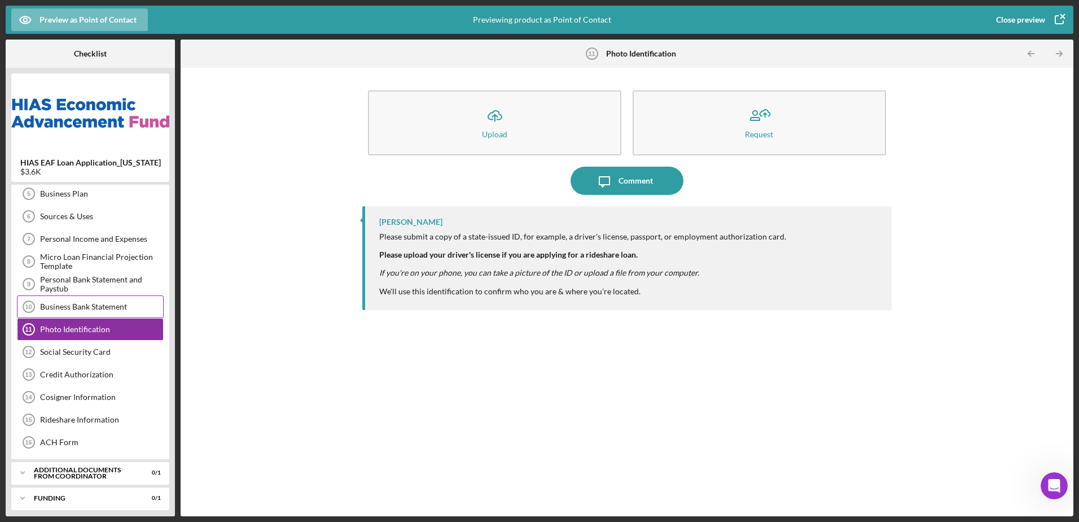
click at [80, 310] on div "Business Bank Statement" at bounding box center [101, 306] width 123 height 9
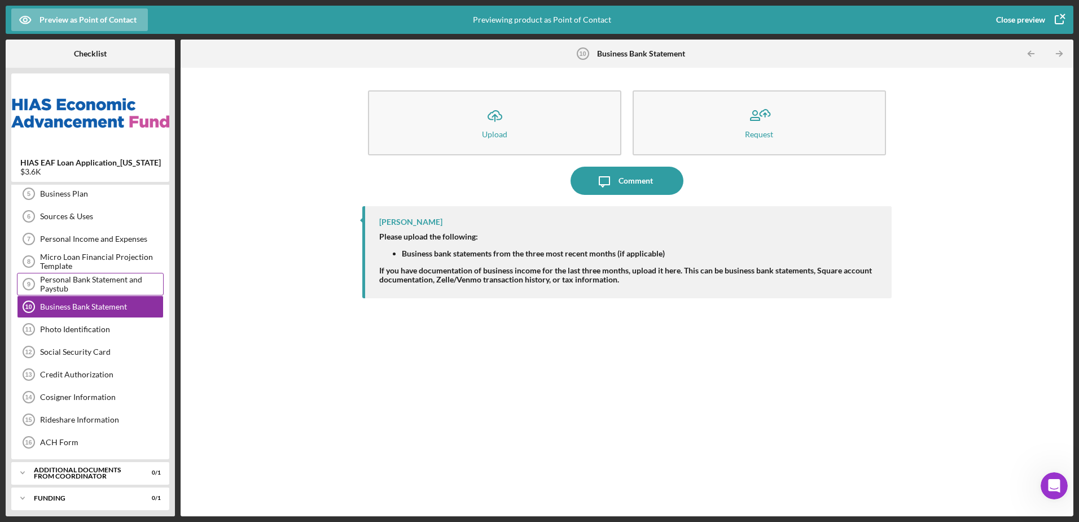
click at [81, 279] on div "Personal Bank Statement and Paystub" at bounding box center [101, 284] width 123 height 18
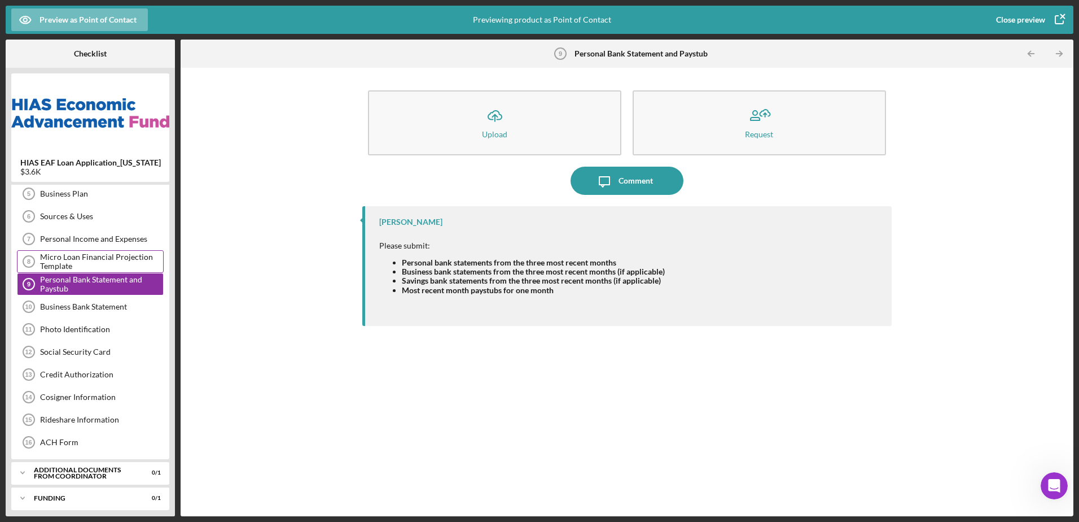
click at [84, 260] on div "Micro Loan Financial Projection Template" at bounding box center [101, 261] width 123 height 18
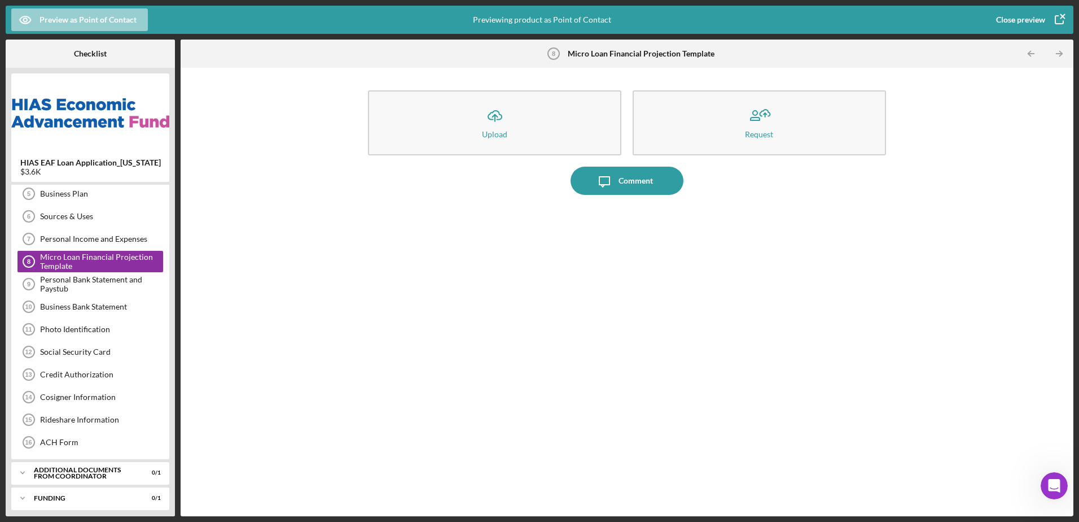
click at [98, 29] on div "Preview as Point of Contact" at bounding box center [88, 19] width 97 height 23
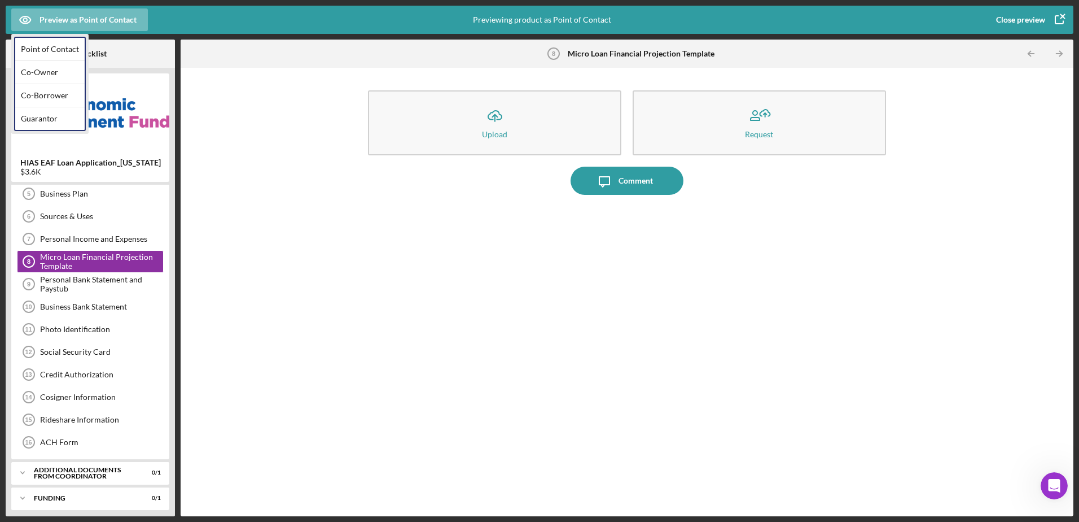
click at [1061, 15] on icon "button" at bounding box center [1059, 20] width 28 height 28
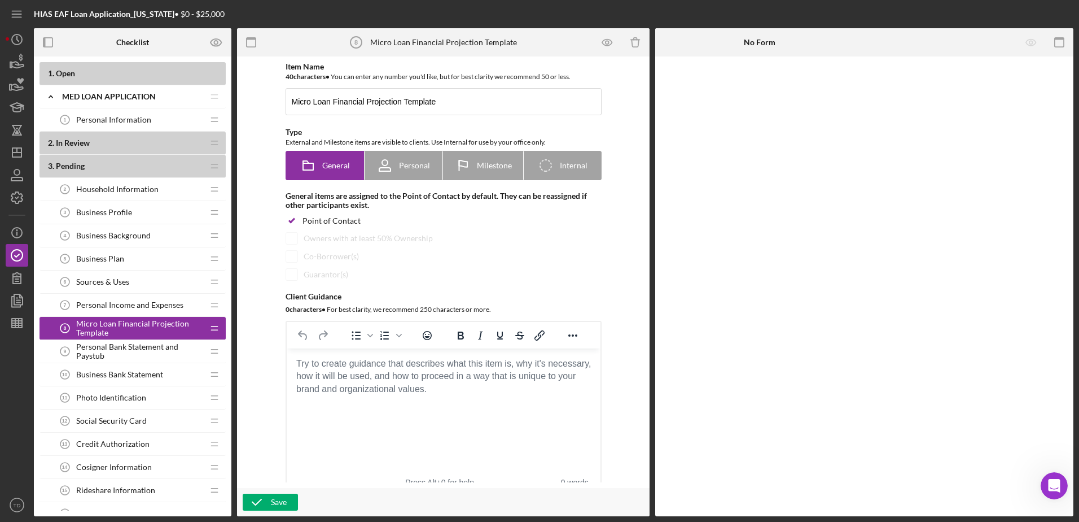
click at [167, 359] on span "Personal Bank Statement and Paystub" at bounding box center [139, 351] width 127 height 18
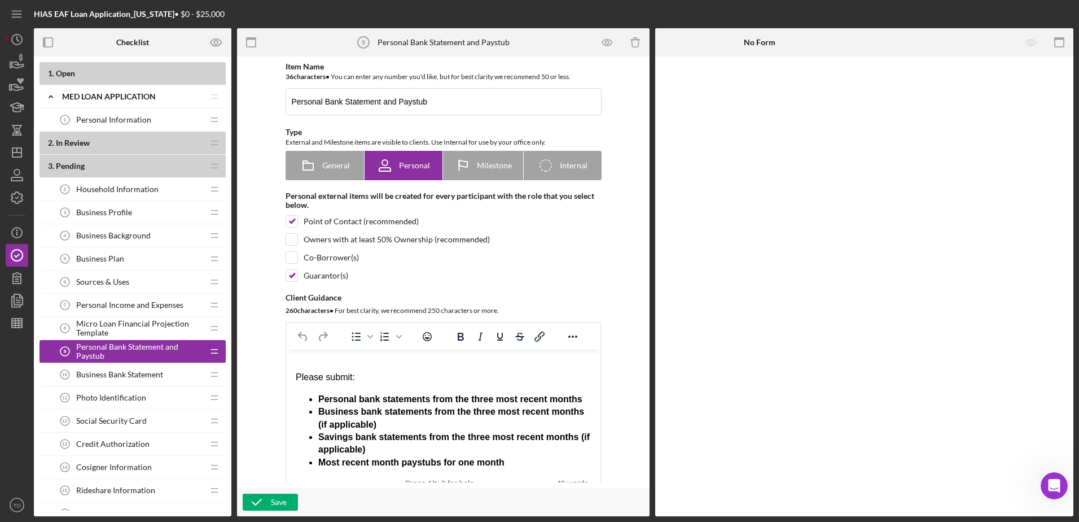
click at [129, 331] on span "Micro Loan Financial Projection Template" at bounding box center [139, 328] width 127 height 18
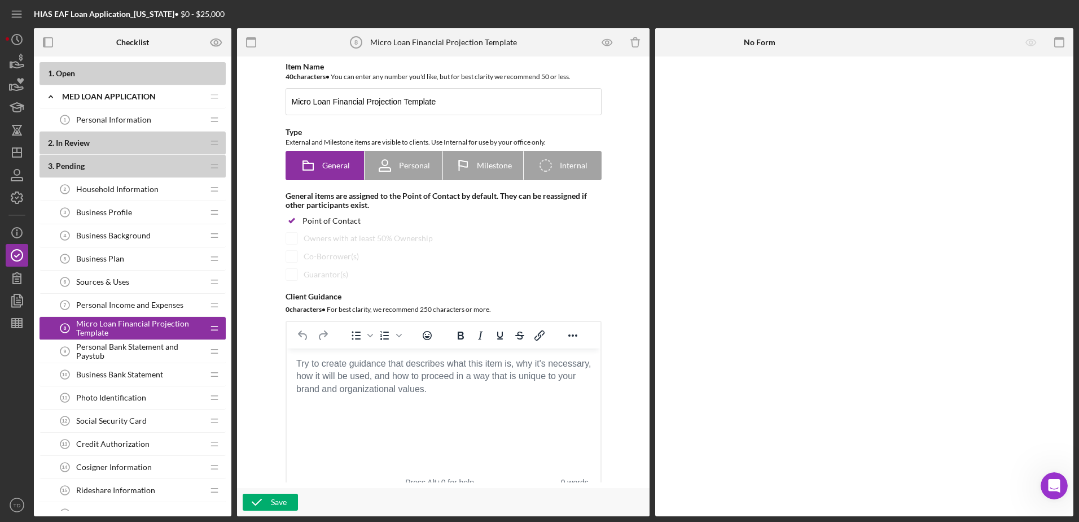
click at [120, 306] on span "Personal Income and Expenses" at bounding box center [129, 304] width 107 height 9
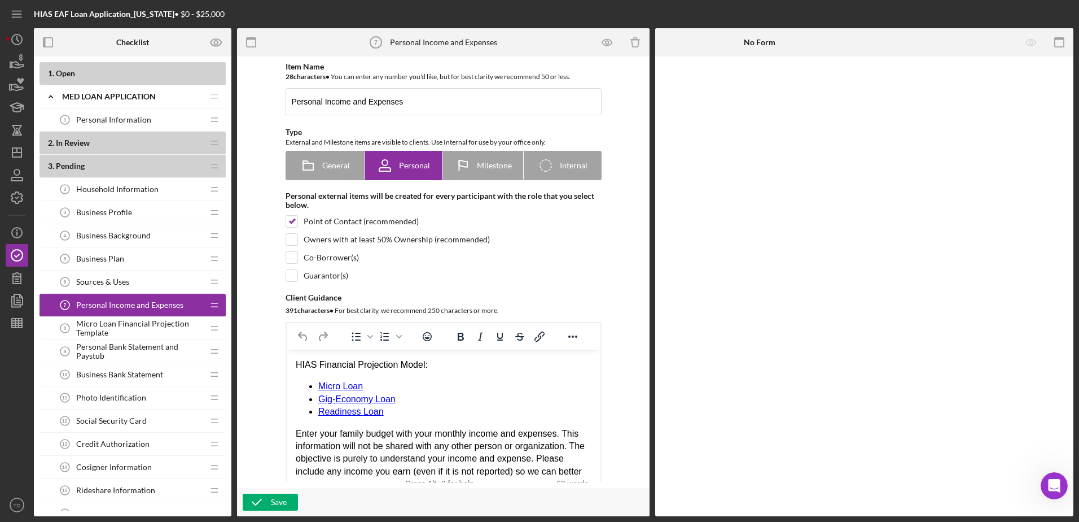
drag, startPoint x: 208, startPoint y: 306, endPoint x: 186, endPoint y: 303, distance: 22.8
click at [186, 303] on div "Personal Income and Expenses 7 Personal Income and Expenses" at bounding box center [129, 304] width 150 height 23
drag, startPoint x: 93, startPoint y: 298, endPoint x: 80, endPoint y: 302, distance: 13.0
click at [80, 302] on span "Personal Income and Expenses" at bounding box center [129, 304] width 107 height 9
click at [65, 303] on tspan "7" at bounding box center [65, 305] width 3 height 6
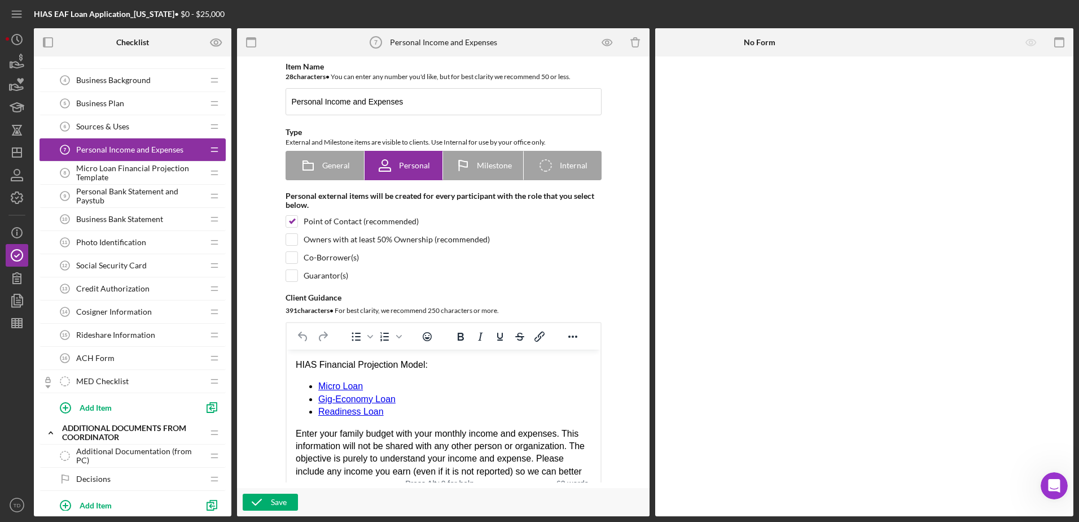
scroll to position [67, 0]
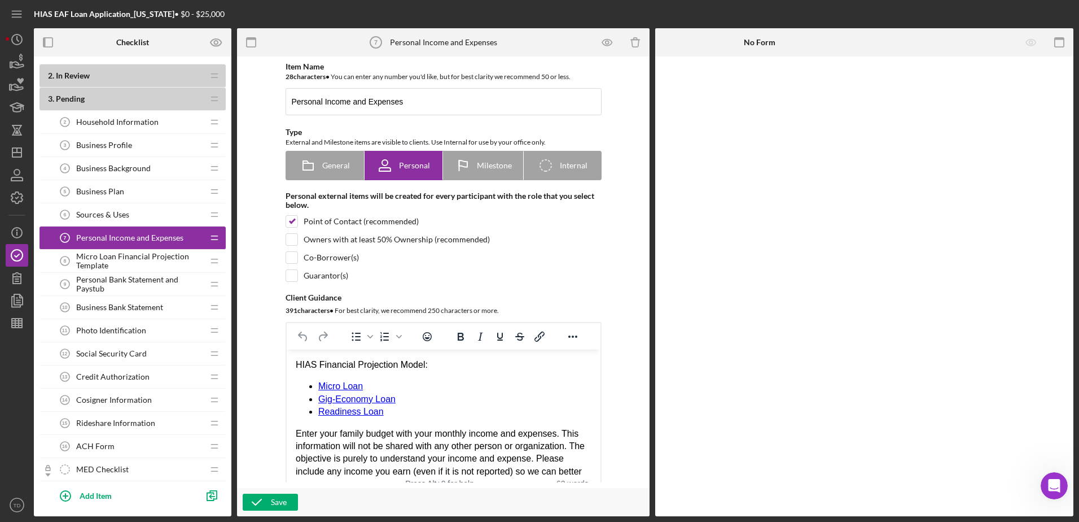
drag, startPoint x: 173, startPoint y: 242, endPoint x: 138, endPoint y: 261, distance: 39.6
click at [138, 261] on span "Micro Loan Financial Projection Template" at bounding box center [139, 261] width 127 height 18
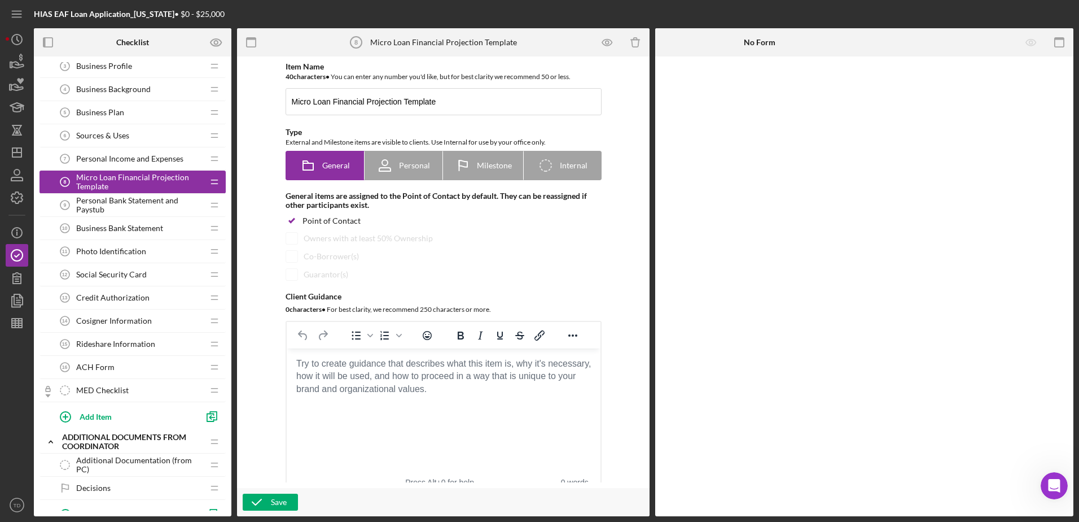
scroll to position [146, 0]
click at [214, 179] on icon "Icon/Drag" at bounding box center [214, 181] width 23 height 23
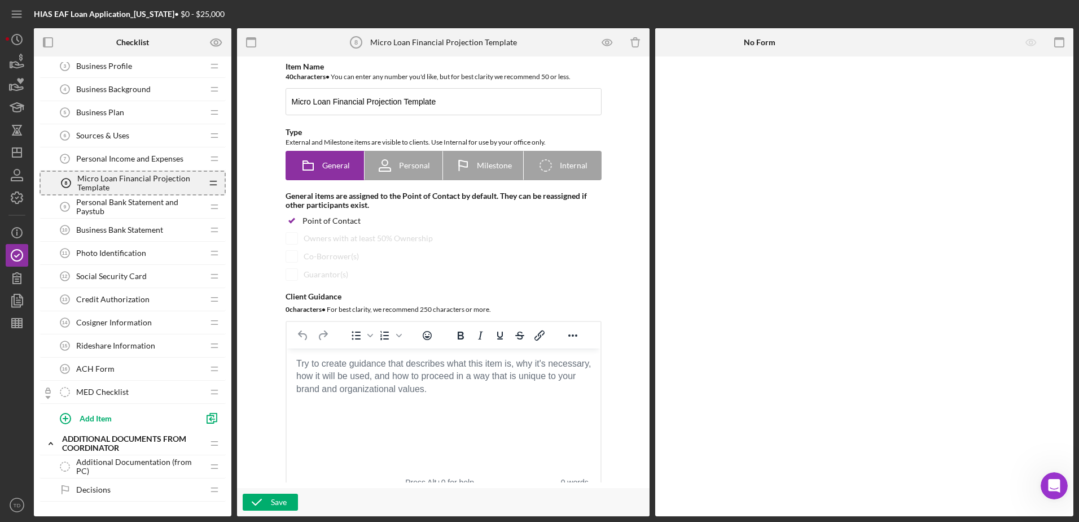
click at [213, 179] on icon "Icon/Drag" at bounding box center [213, 183] width 23 height 23
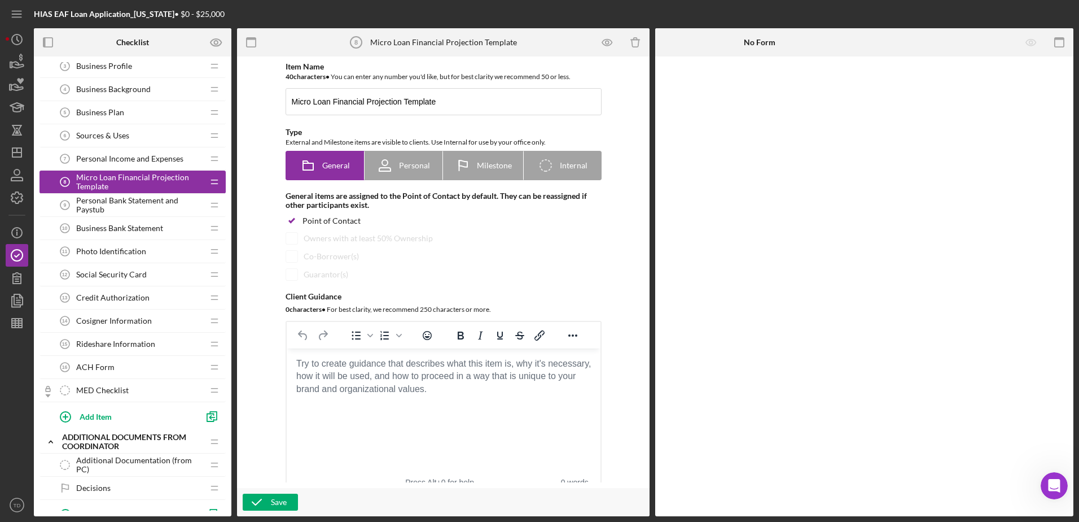
click at [213, 185] on icon "Icon/Drag" at bounding box center [214, 181] width 23 height 23
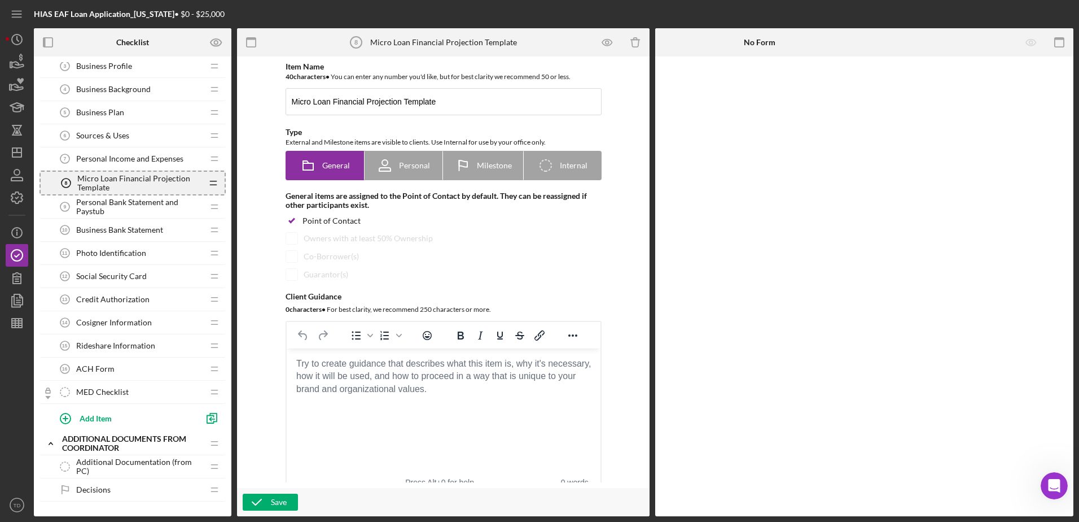
drag, startPoint x: 213, startPoint y: 185, endPoint x: 200, endPoint y: 185, distance: 13.0
click at [200, 185] on span "Micro Loan Financial Projection Template" at bounding box center [139, 183] width 125 height 18
click at [157, 174] on span "Micro Loan Financial Projection Template" at bounding box center [139, 183] width 125 height 18
click at [54, 174] on div "Micro Loan Financial Projection Template 8 Micro Loan Financial Projection Temp…" at bounding box center [133, 182] width 186 height 25
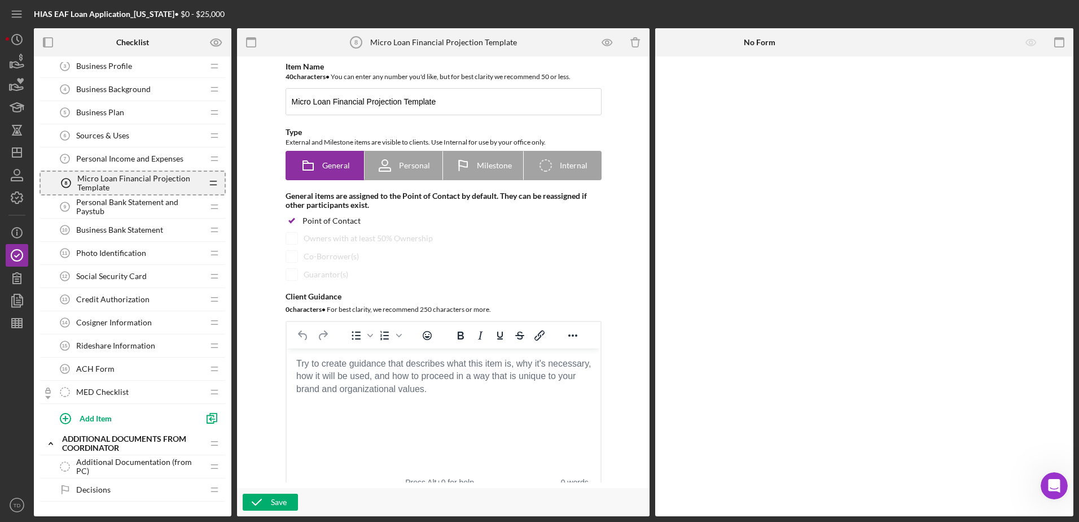
click at [52, 179] on div "Micro Loan Financial Projection Template 8 Micro Loan Financial Projection Temp…" at bounding box center [133, 182] width 186 height 25
drag, startPoint x: 77, startPoint y: 181, endPoint x: 92, endPoint y: 211, distance: 33.1
click at [99, 187] on span "Micro Loan Financial Projection Template" at bounding box center [139, 183] width 125 height 18
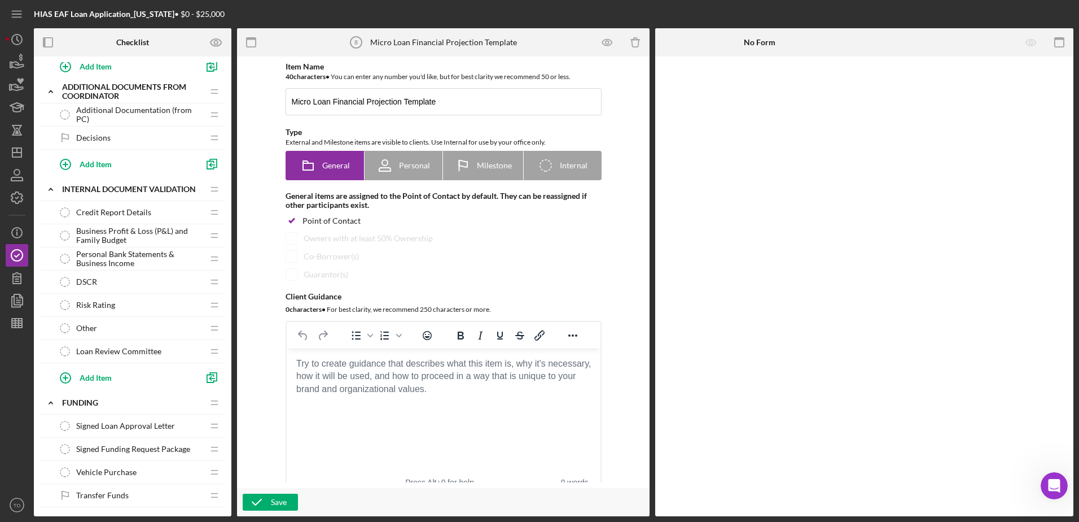
scroll to position [451, 0]
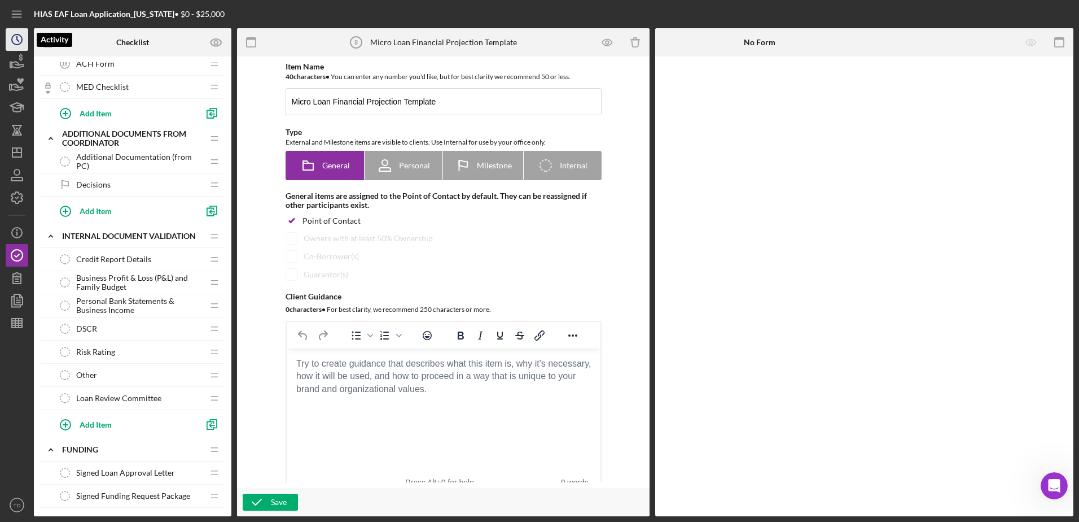
click at [12, 42] on circle "button" at bounding box center [17, 39] width 10 height 10
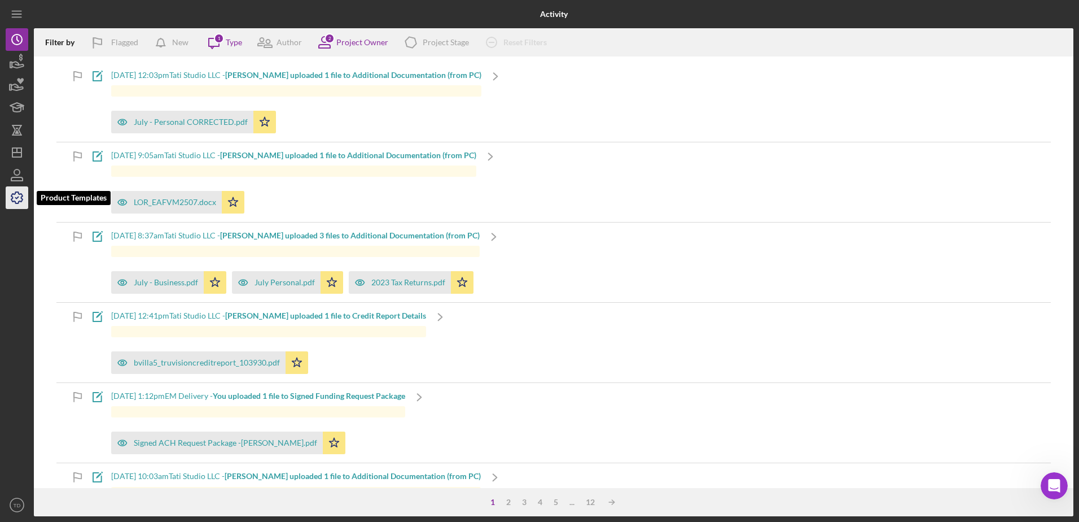
click at [23, 201] on icon "button" at bounding box center [17, 197] width 28 height 28
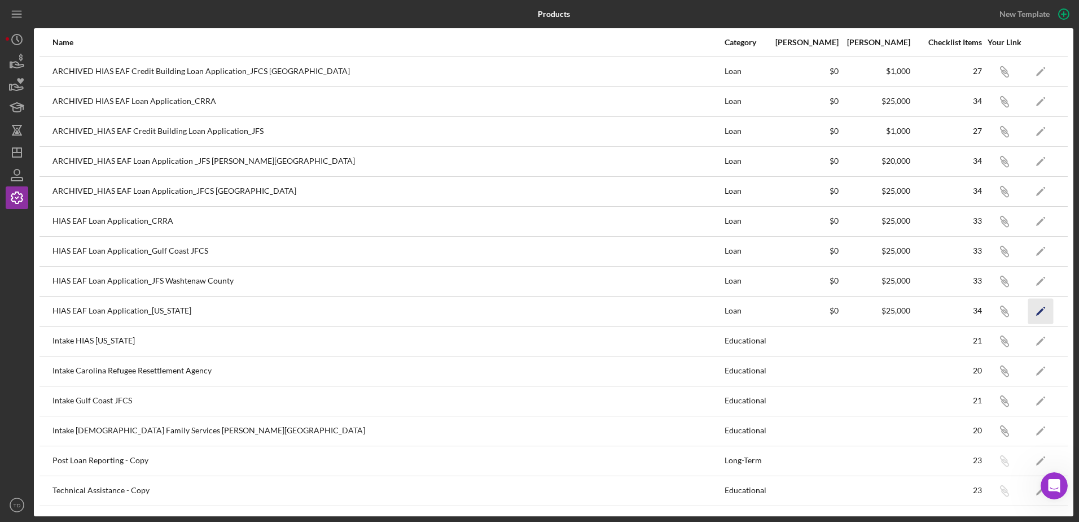
click at [1040, 310] on icon "Icon/Edit" at bounding box center [1040, 310] width 25 height 25
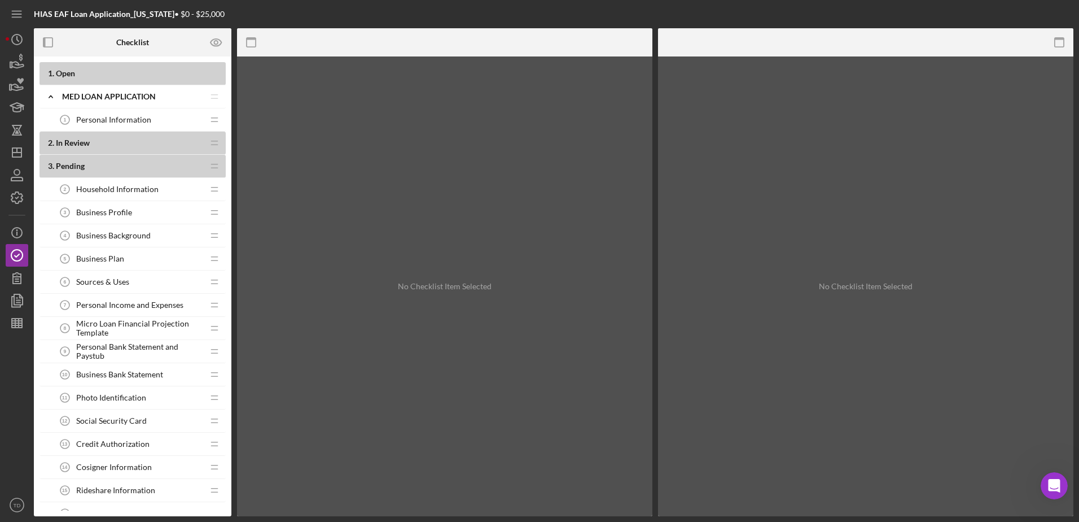
click at [141, 327] on span "Micro Loan Financial Projection Template" at bounding box center [139, 328] width 127 height 18
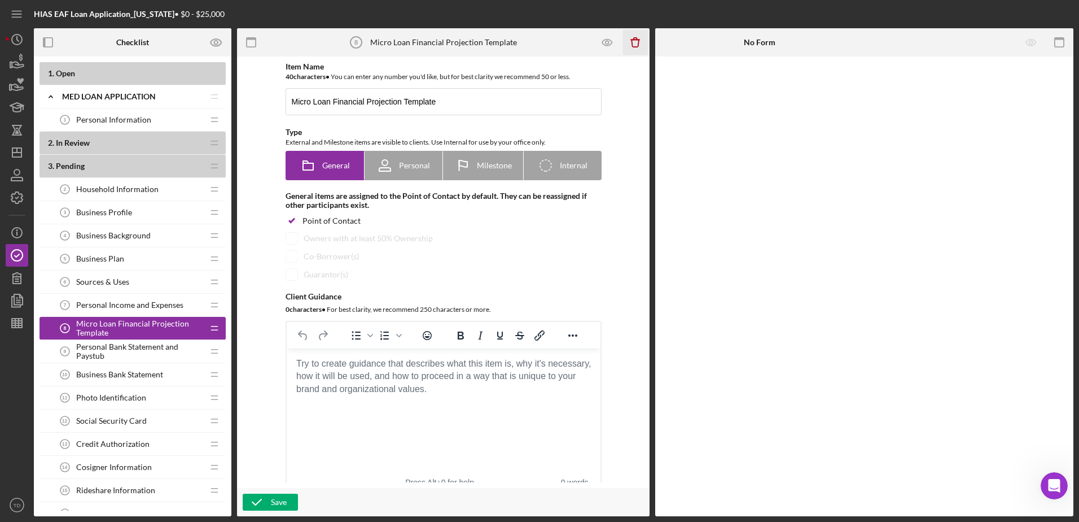
click at [639, 38] on icon "Icon/Delete" at bounding box center [635, 42] width 25 height 25
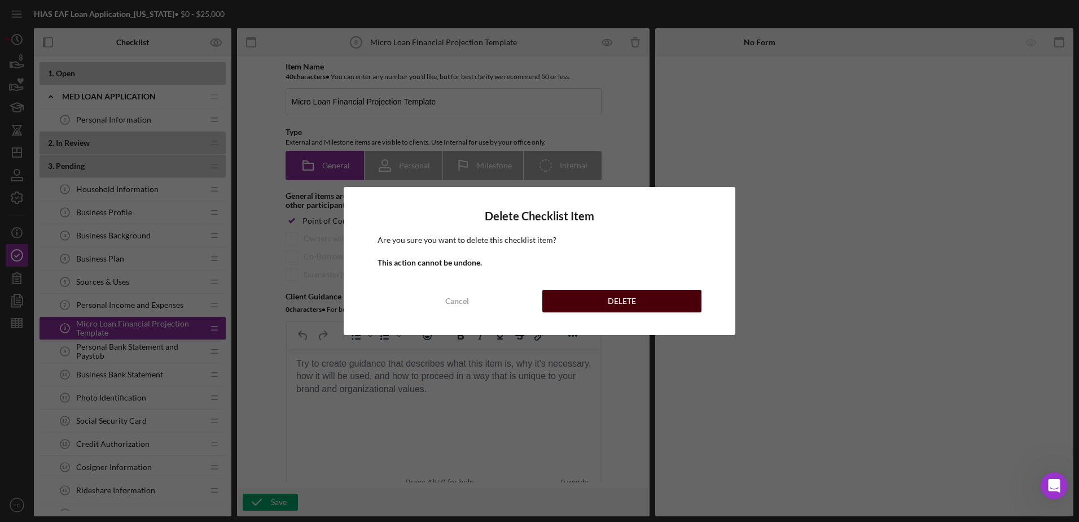
click at [629, 296] on div "DELETE" at bounding box center [622, 301] width 28 height 23
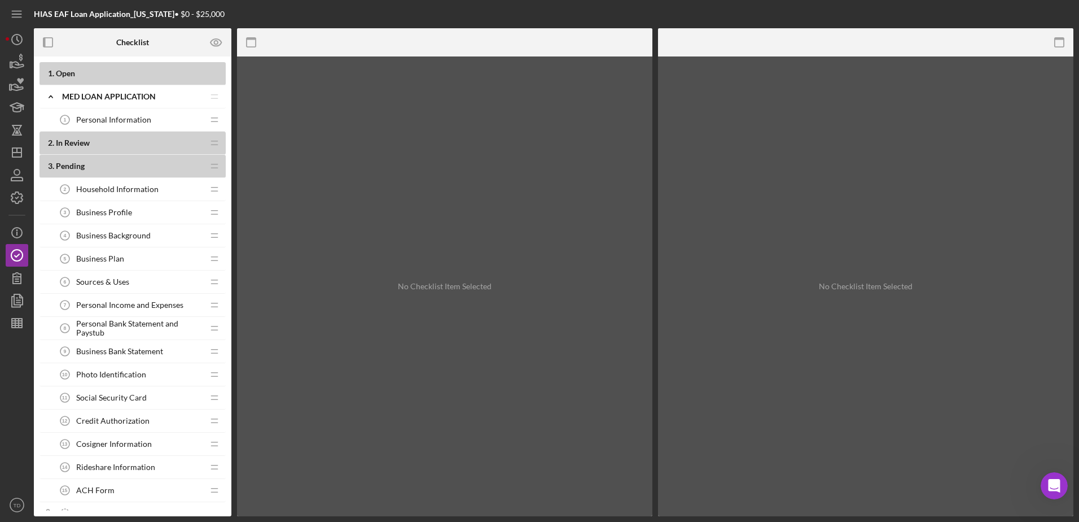
click at [139, 306] on span "Personal Income and Expenses" at bounding box center [129, 304] width 107 height 9
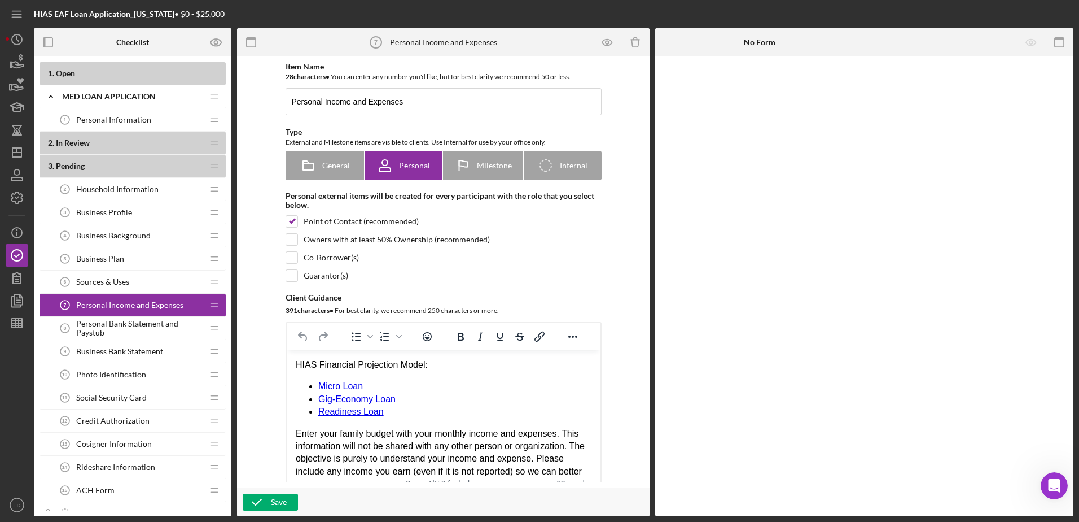
click at [386, 45] on icon "Personal Income and Expenses 7" at bounding box center [376, 42] width 28 height 28
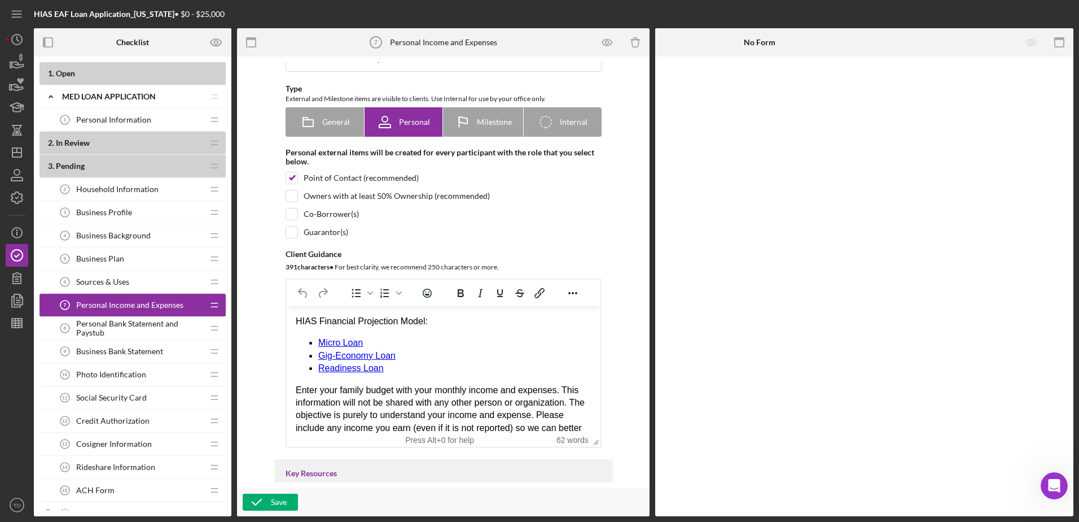
scroll to position [43, 0]
click at [129, 329] on span "Personal Bank Statement and Paystub" at bounding box center [139, 328] width 127 height 18
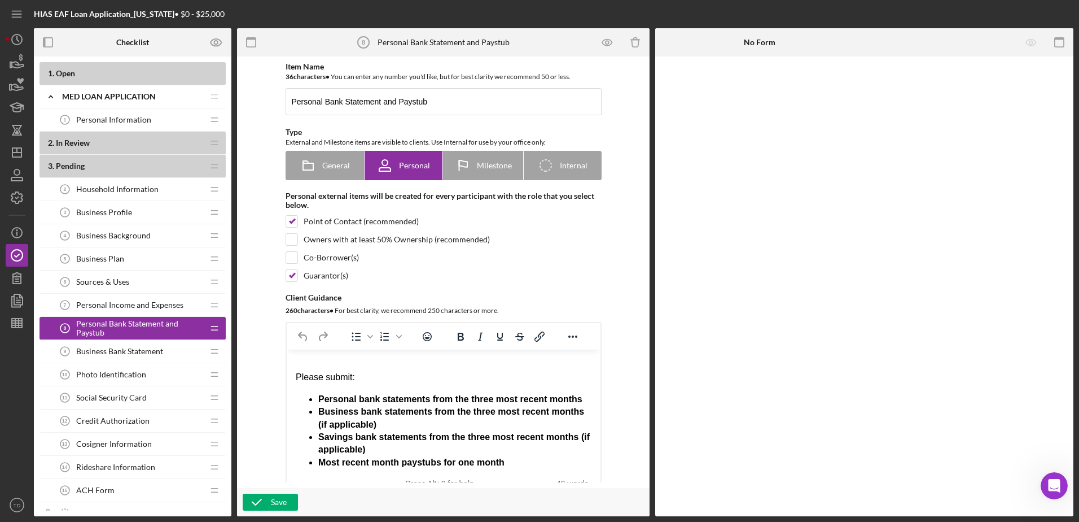
click at [128, 311] on div "Personal Income and Expenses 7 Personal Income and Expenses" at bounding box center [129, 304] width 150 height 23
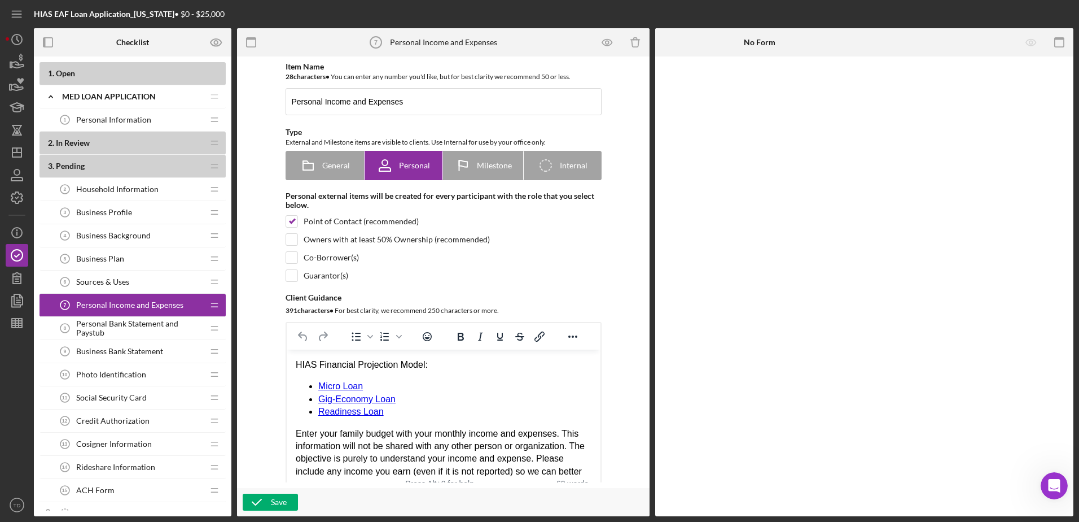
click at [125, 334] on span "Personal Bank Statement and Paystub" at bounding box center [139, 328] width 127 height 18
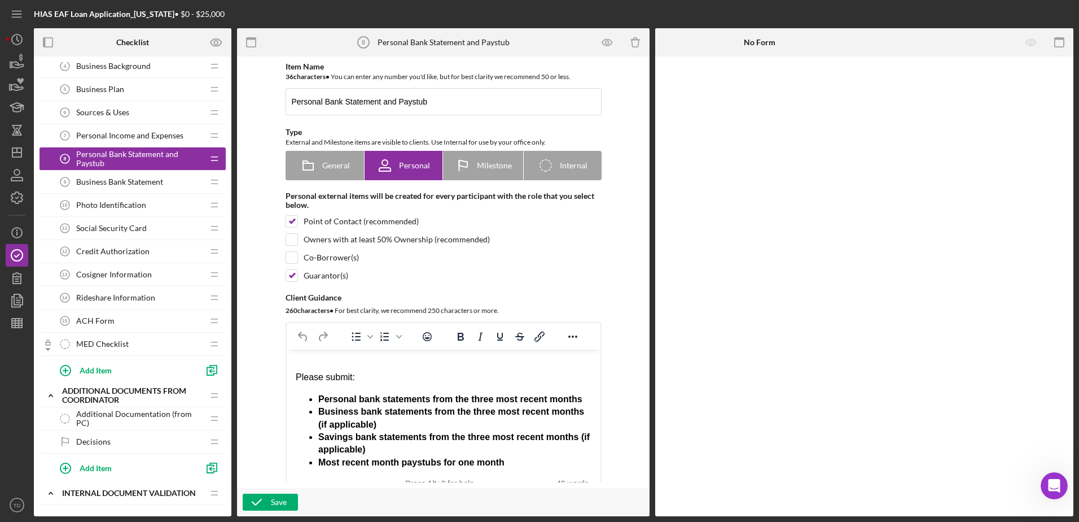
scroll to position [170, 0]
click at [91, 369] on div "Add Item" at bounding box center [96, 368] width 32 height 21
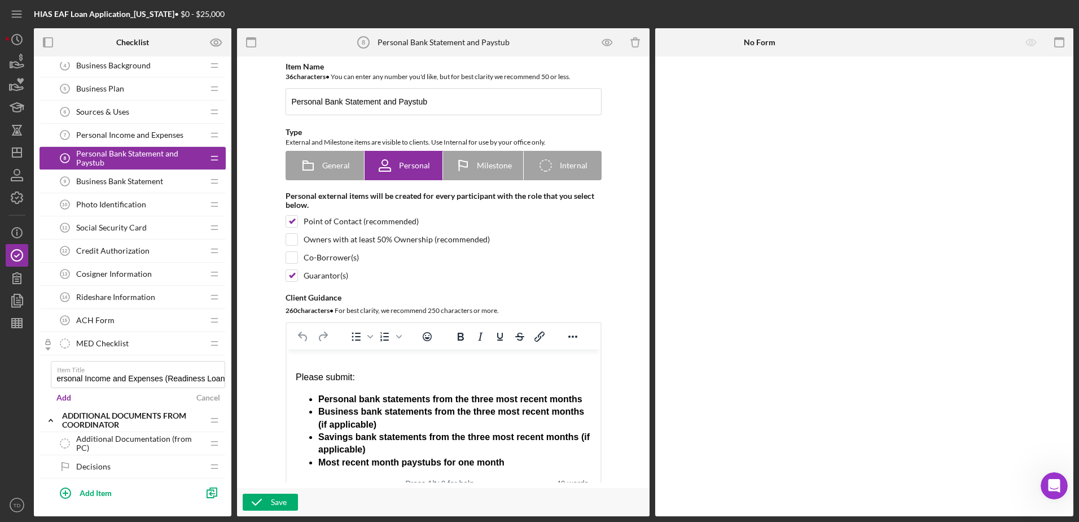
type input "Personal Income and Expenses (Readiness Loan)"
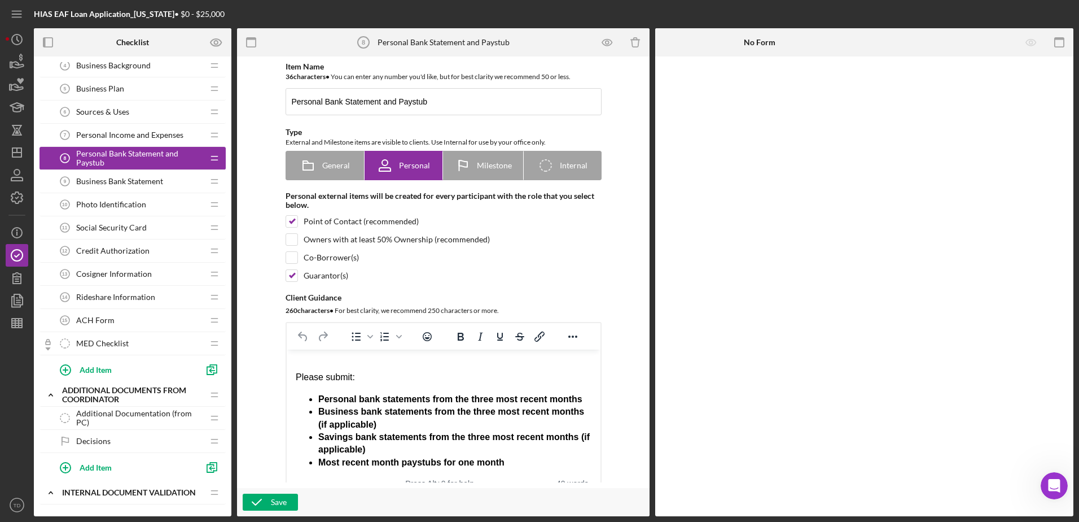
click at [176, 349] on div "MED Checklist MED Checklist" at bounding box center [129, 343] width 150 height 23
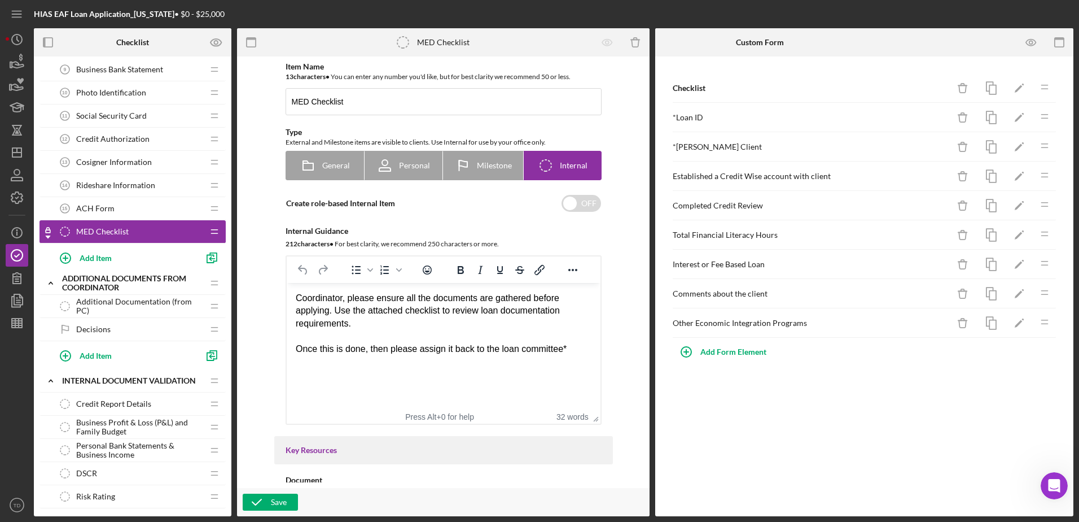
scroll to position [282, 0]
click at [116, 235] on span "MED Checklist" at bounding box center [102, 230] width 52 height 9
click at [99, 256] on div "Add Item" at bounding box center [96, 256] width 32 height 21
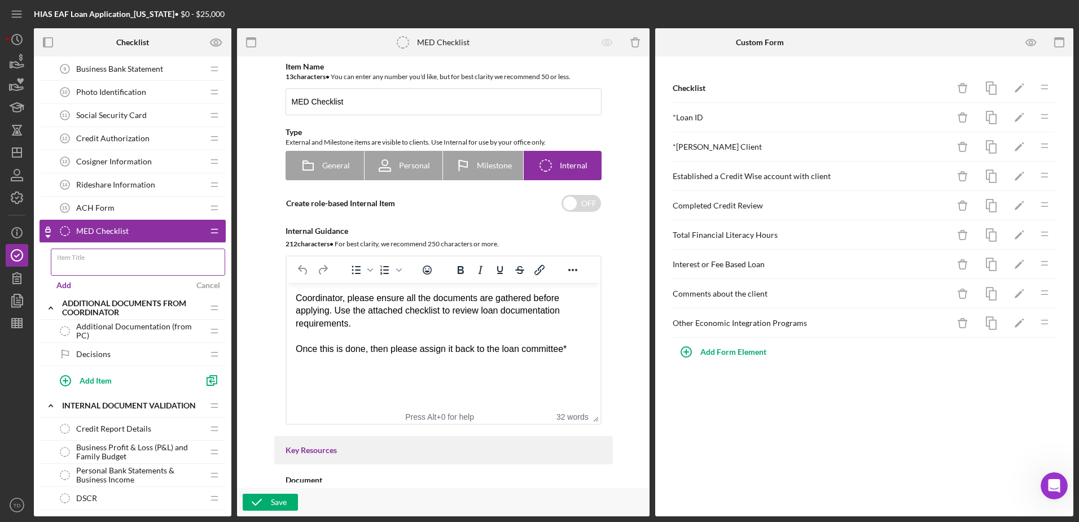
click at [106, 262] on input "Item Title" at bounding box center [138, 261] width 174 height 27
type input "Personal Income and Expenses (Readiness Loan)"
click at [60, 282] on div "Add" at bounding box center [63, 285] width 15 height 17
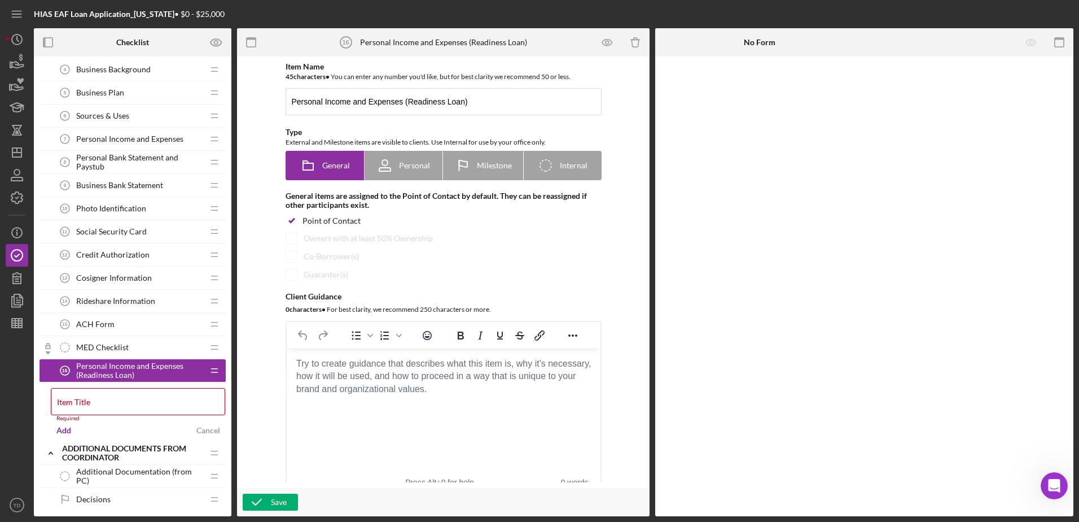
scroll to position [95, 0]
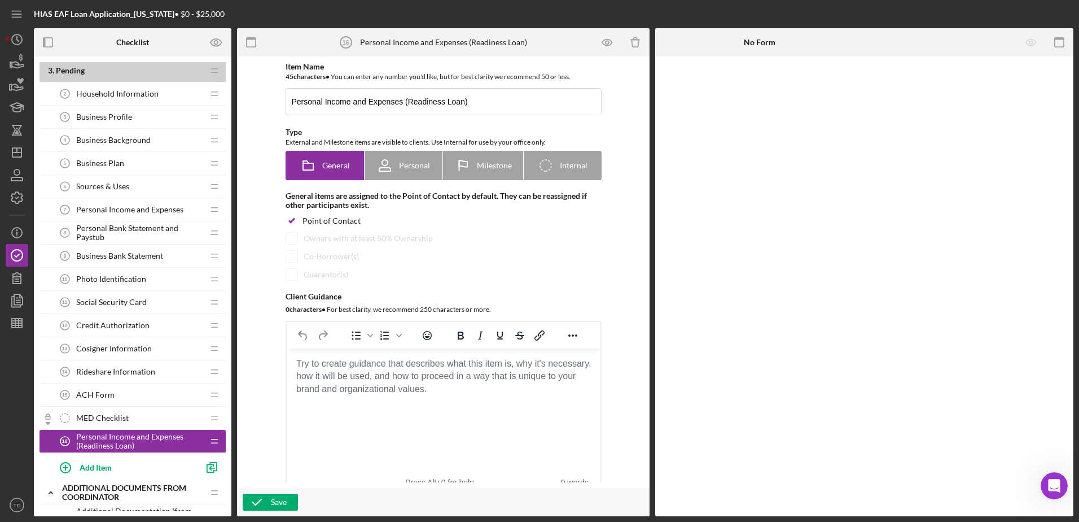
click at [140, 208] on span "Personal Income and Expenses" at bounding box center [129, 209] width 107 height 9
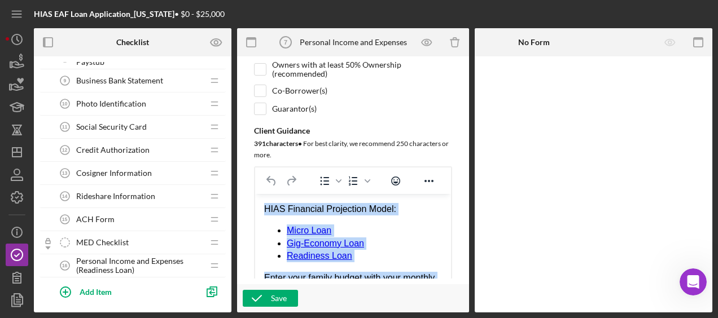
scroll to position [74, 0]
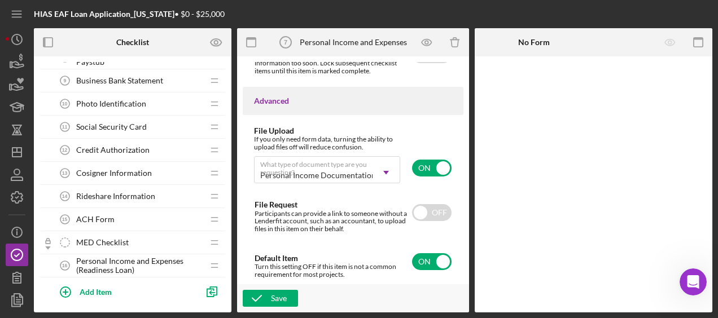
drag, startPoint x: 265, startPoint y: -573, endPoint x: 600, endPoint y: -336, distance: 410.5
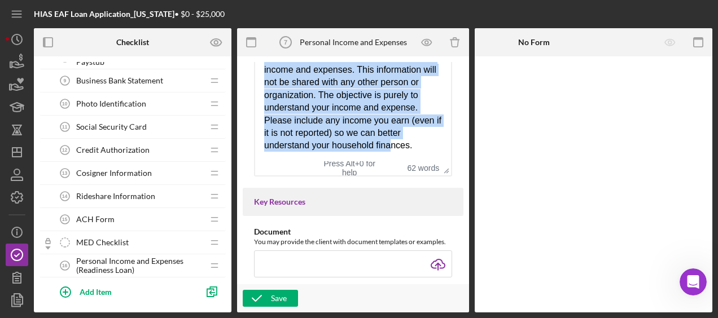
scroll to position [347, 0]
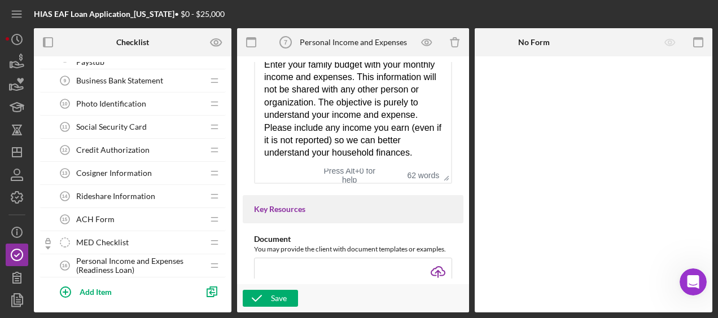
click at [376, 159] on html "HIAS Financial Projection Model: Micro Loan Gig-Economy Loan Readiness Loan Ent…" at bounding box center [353, 74] width 196 height 188
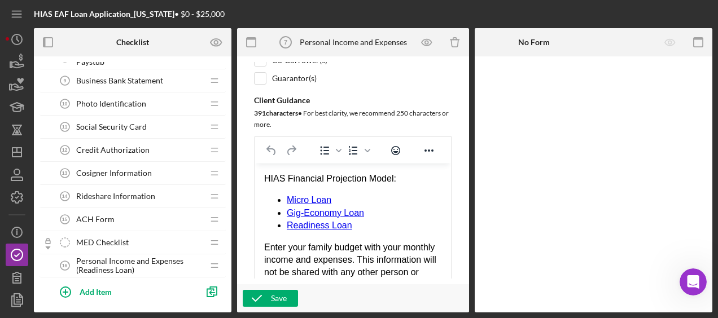
scroll to position [143, 0]
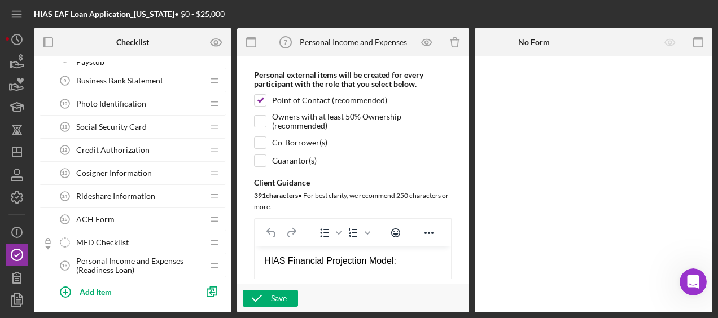
drag, startPoint x: 374, startPoint y: 361, endPoint x: 254, endPoint y: 236, distance: 173.3
copy body "HIAS Financial Projection Model: Micro Loan Gig-Economy Loan Readiness Loan Ent…"
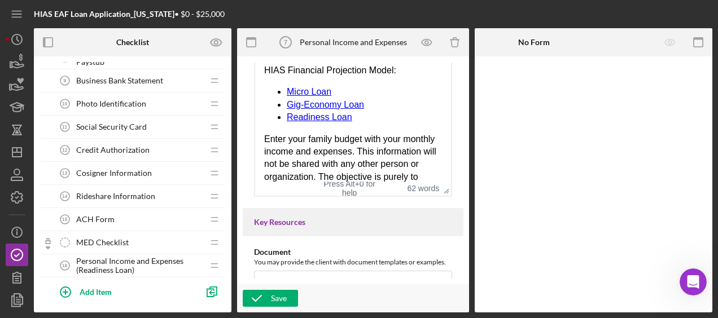
scroll to position [334, 0]
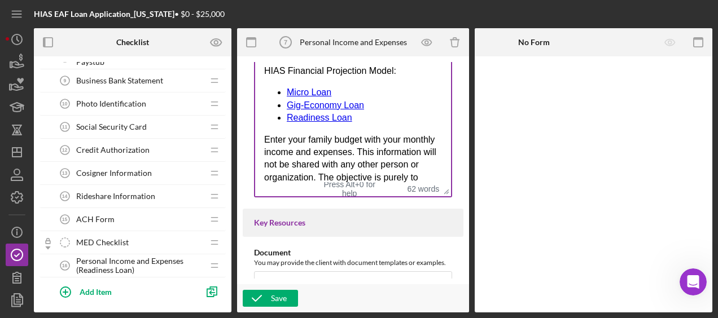
drag, startPoint x: 654, startPoint y: 246, endPoint x: 386, endPoint y: 111, distance: 299.4
click at [386, 111] on li "Readiness Loan" at bounding box center [364, 117] width 155 height 12
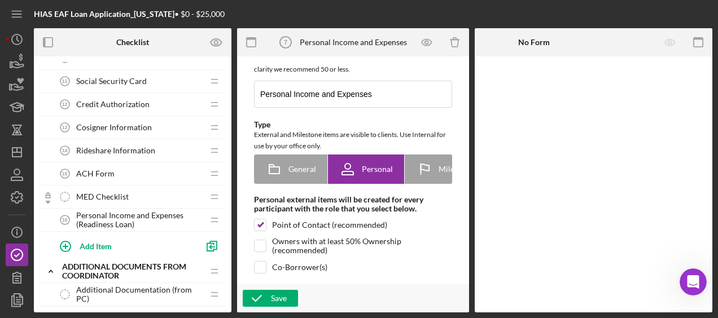
scroll to position [0, 0]
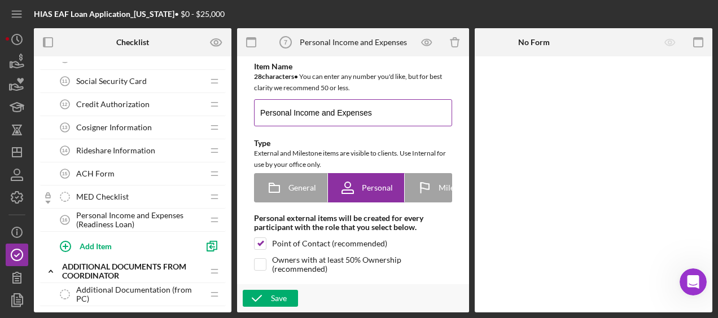
click at [377, 113] on input "Personal Income and Expenses" at bounding box center [353, 112] width 198 height 27
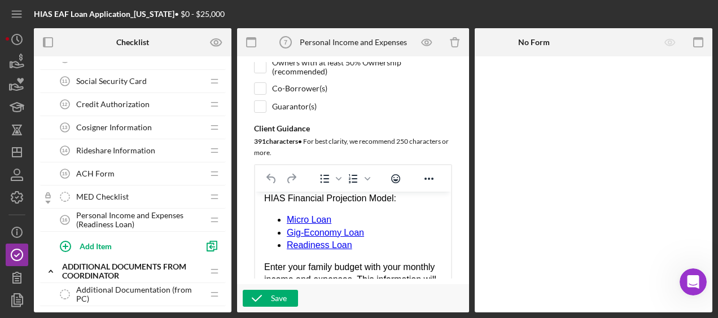
scroll to position [6, 0]
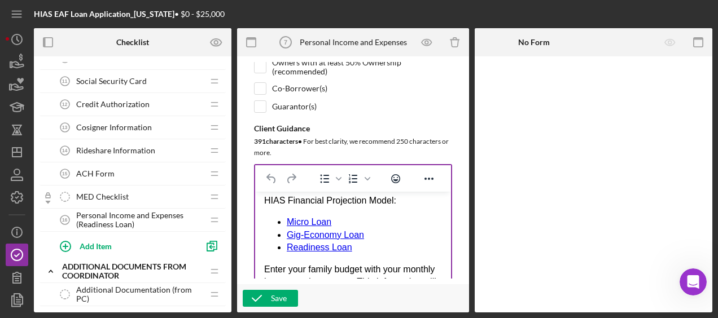
type input "Personal Income and Expenses (Micro Loan)"
click at [363, 247] on li "Readiness Loan" at bounding box center [364, 247] width 155 height 12
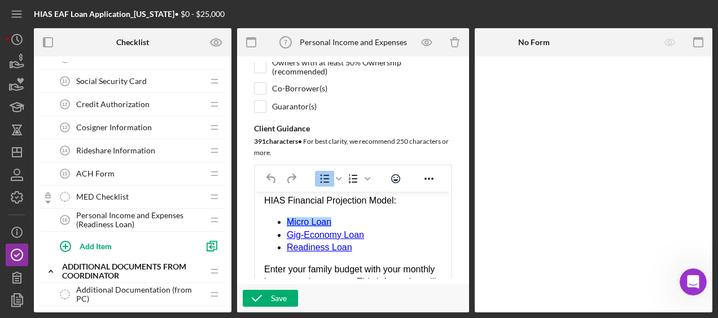
drag, startPoint x: 351, startPoint y: 248, endPoint x: 259, endPoint y: 211, distance: 99.6
click at [259, 211] on html "HIAS Financial Projection Model: Micro Loan Gig-Economy Loan Readiness Loan﻿ En…" at bounding box center [353, 279] width 196 height 188
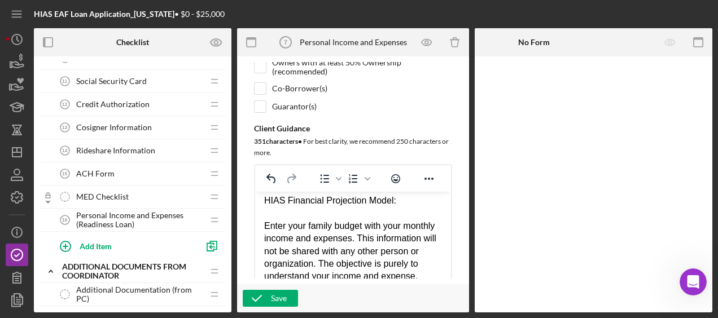
click at [396, 200] on div "HIAS Financial Projection Model:" at bounding box center [353, 200] width 178 height 12
drag, startPoint x: 396, startPoint y: 200, endPoint x: 253, endPoint y: 204, distance: 142.9
click at [255, 204] on html "HIAS Financial Projection Model: ﻿ Enter your family budget with your monthly i…" at bounding box center [353, 257] width 196 height 144
paste body "Rich Text Area. Press ALT-0 for help."
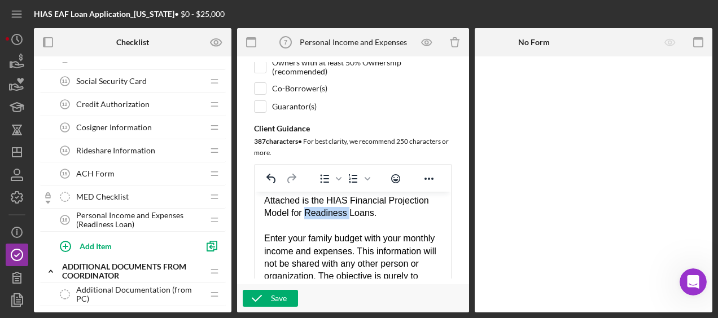
drag, startPoint x: 348, startPoint y: 213, endPoint x: 308, endPoint y: 214, distance: 40.1
click at [308, 214] on div "Attached is the HIAS Financial Projection Model for Readiness Loans." at bounding box center [353, 206] width 178 height 25
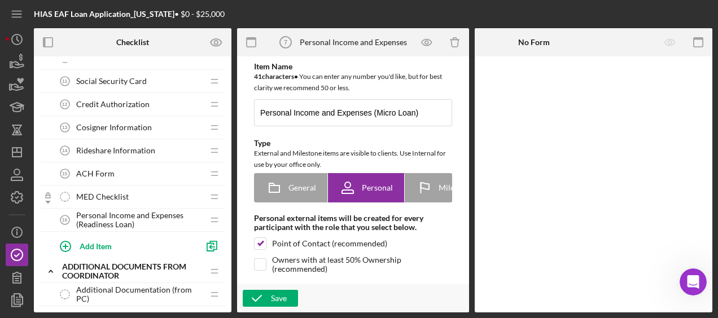
scroll to position [117, 0]
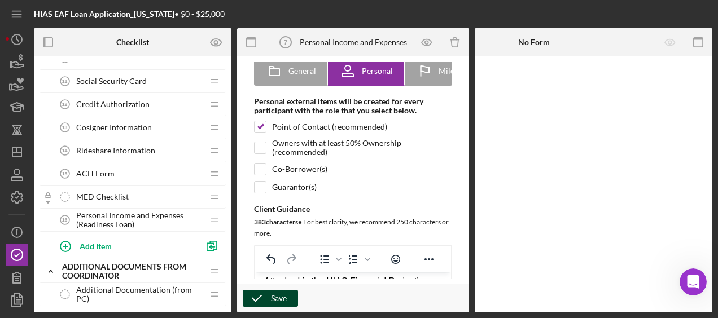
click at [277, 302] on div "Save" at bounding box center [279, 298] width 16 height 17
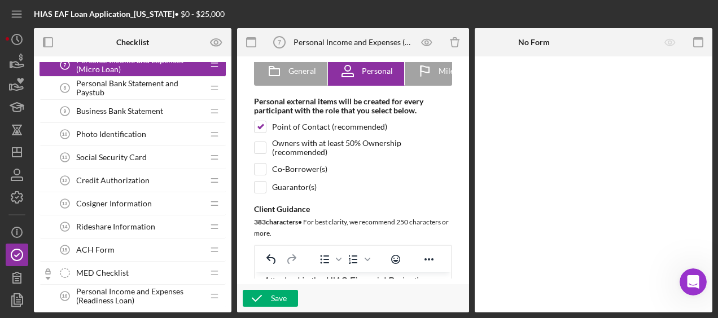
scroll to position [240, 0]
drag, startPoint x: 131, startPoint y: 289, endPoint x: 142, endPoint y: 173, distance: 116.8
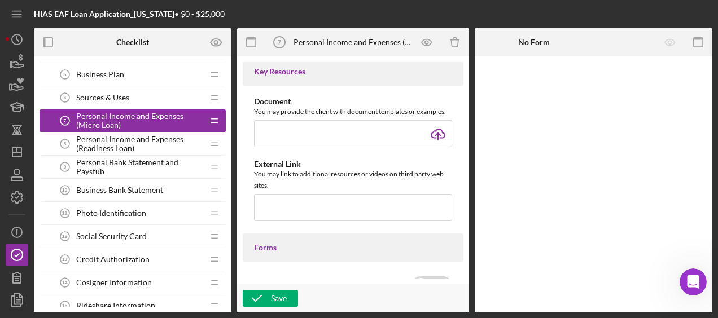
scroll to position [495, 0]
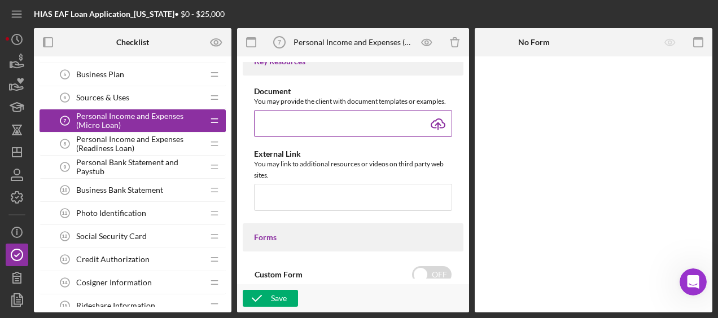
click at [433, 128] on input "file" at bounding box center [353, 123] width 198 height 27
type input "C:\fakepath\HIAS Financial Projection Model (Readiness Loan)_Revised.xlsx"
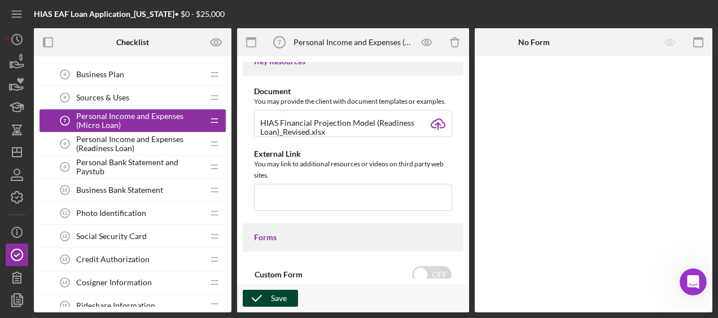
click at [278, 299] on div "Save" at bounding box center [279, 298] width 16 height 17
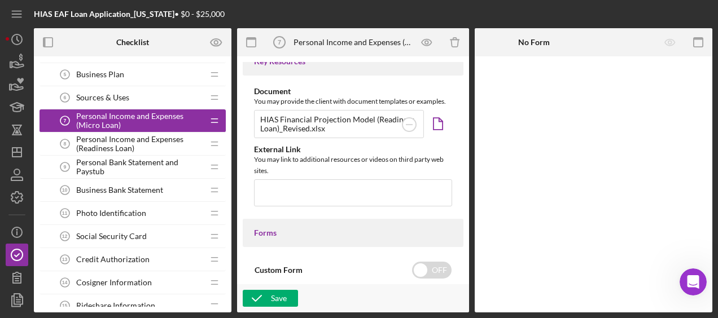
click at [134, 145] on span "Personal Income and Expenses (Readiness Loan)" at bounding box center [139, 144] width 127 height 18
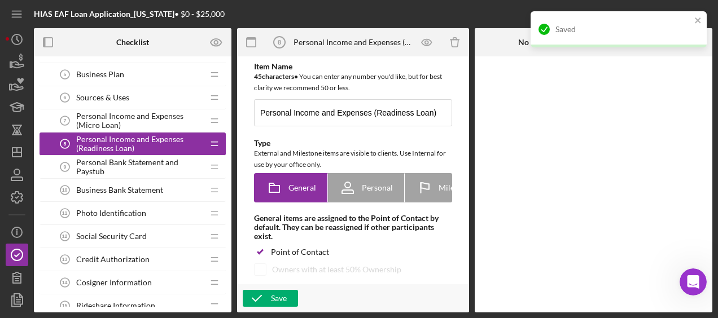
click at [138, 120] on span "Personal Income and Expenses (Micro Loan)" at bounding box center [139, 121] width 127 height 18
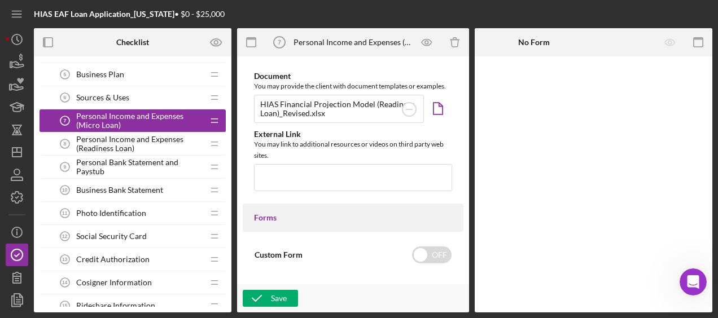
scroll to position [510, 0]
click at [413, 112] on circle at bounding box center [409, 110] width 14 height 14
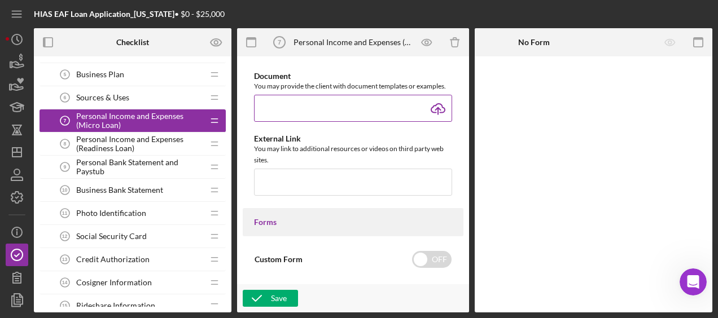
click at [423, 108] on input "file" at bounding box center [353, 108] width 198 height 27
type input "C:\fakepath\HIAS Financial Projection Model (Micro Loan)_revised.xlsx"
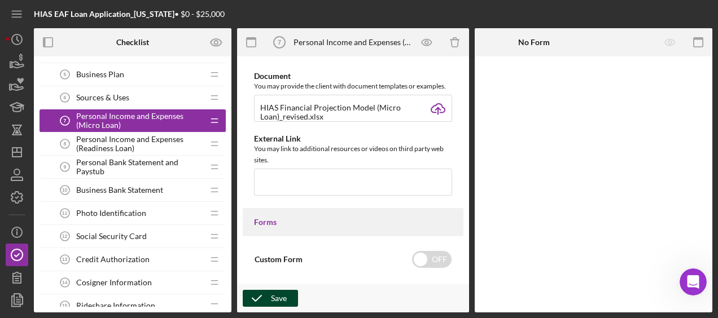
click at [281, 299] on div "Save" at bounding box center [279, 298] width 16 height 17
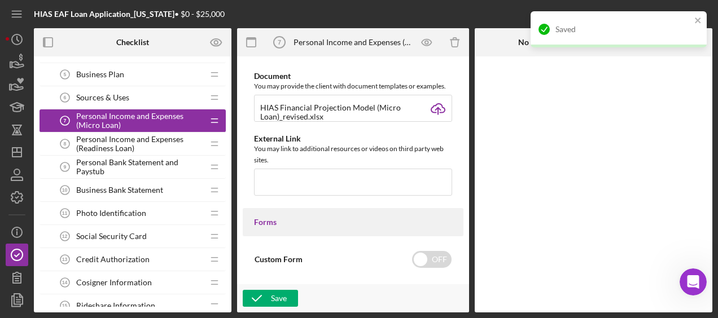
click at [146, 140] on span "Personal Income and Expenses (Readiness Loan)" at bounding box center [139, 144] width 127 height 18
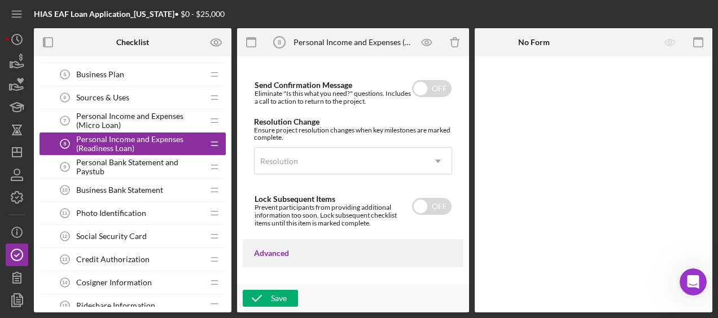
scroll to position [834, 0]
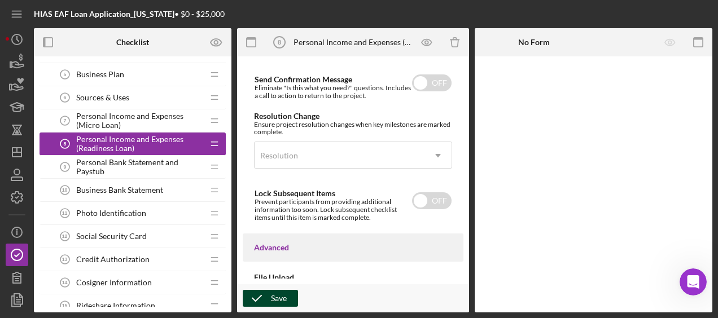
click at [270, 297] on button "Save" at bounding box center [270, 298] width 55 height 17
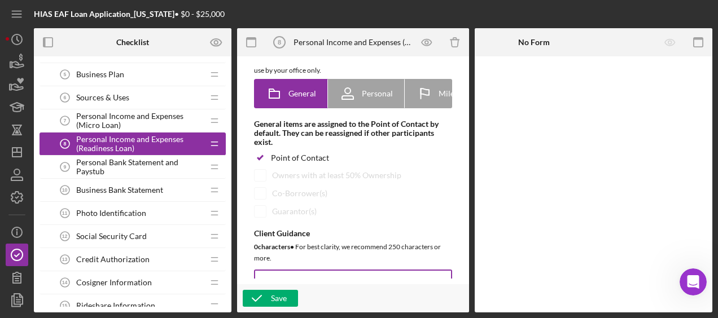
scroll to position [89, 0]
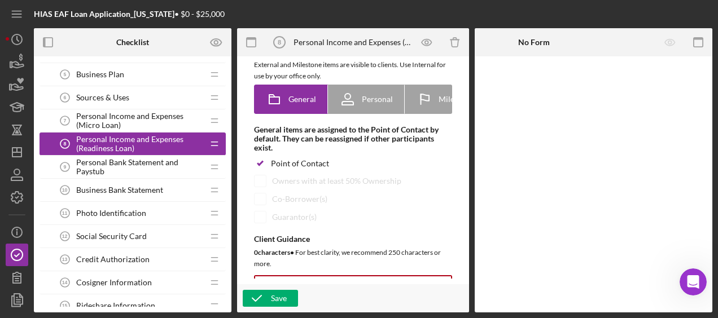
click at [133, 129] on div "Personal Income and Expenses (Micro Loan) 7 Personal Income and Expenses (Micro…" at bounding box center [129, 120] width 150 height 23
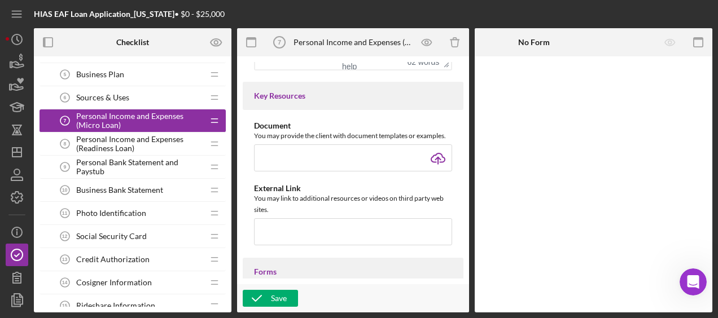
scroll to position [465, 0]
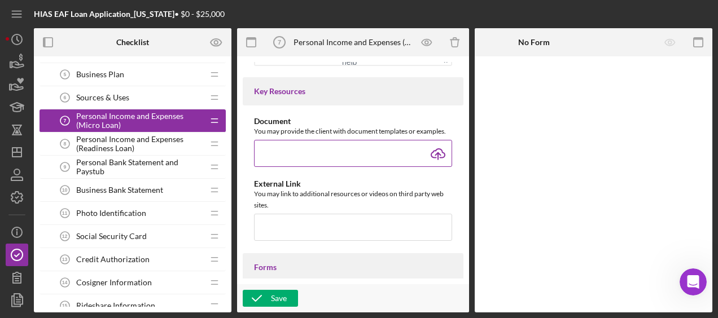
click at [430, 160] on input "file" at bounding box center [353, 153] width 198 height 27
type input "C:\fakepath\HIAS Financial Projection Model (Micro Loan)_revised.xlsx"
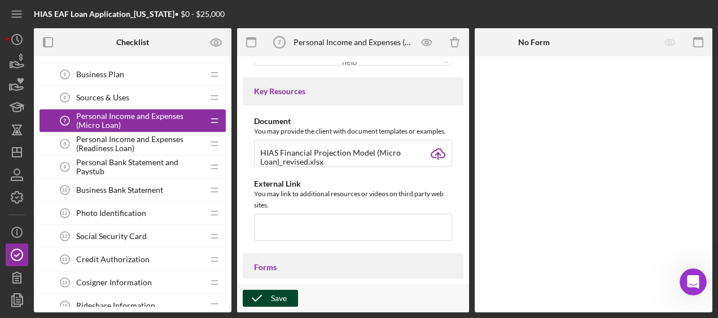
click at [271, 297] on div "Save" at bounding box center [279, 298] width 16 height 17
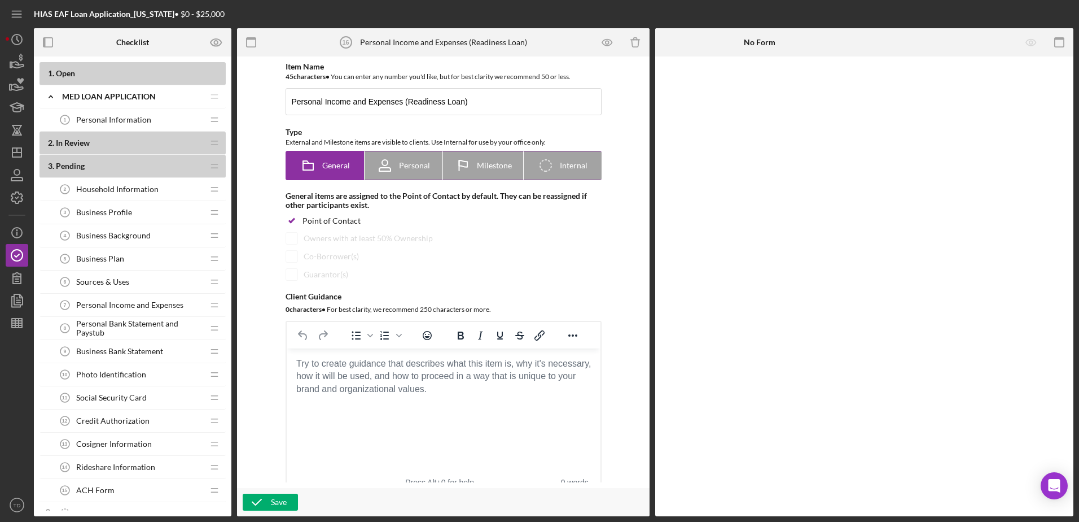
click at [409, 172] on div "Personal" at bounding box center [403, 165] width 54 height 28
radio input "false"
radio input "true"
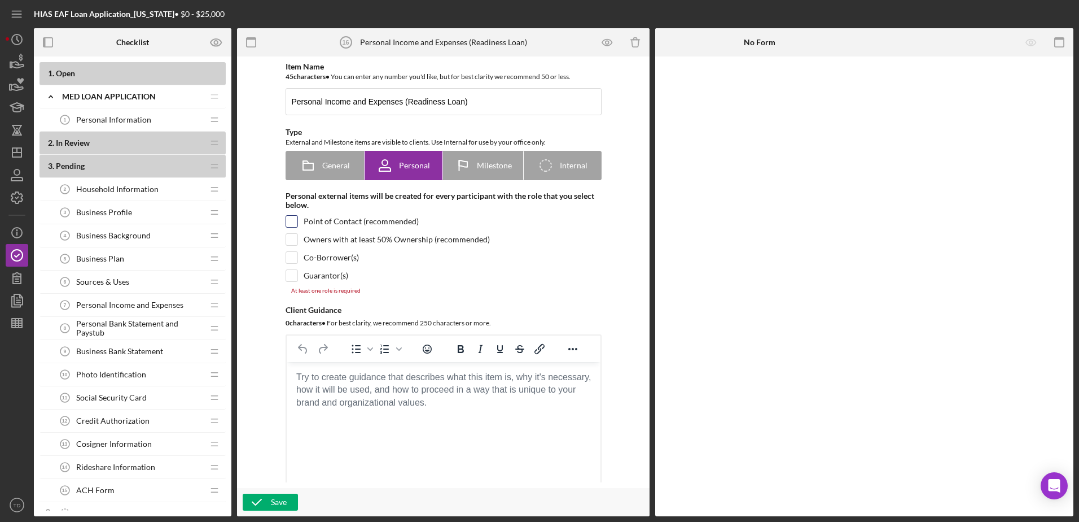
click at [293, 218] on input "checkbox" at bounding box center [291, 221] width 11 height 11
checkbox input "true"
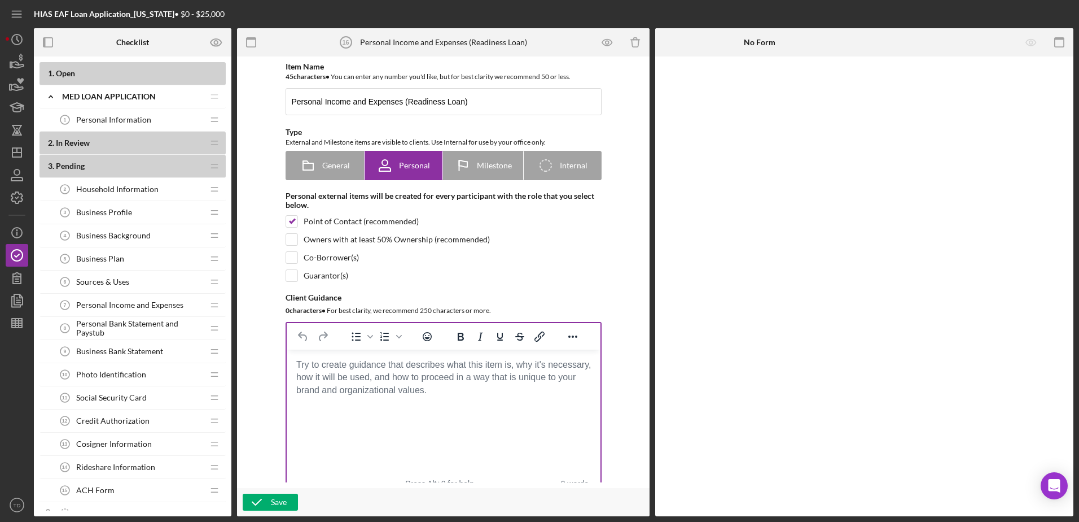
click at [435, 371] on body "Rich Text Area. Press ALT-0 for help." at bounding box center [443, 364] width 296 height 12
click at [393, 369] on body "Rich Text Area. Press ALT-0 for help." at bounding box center [443, 364] width 296 height 12
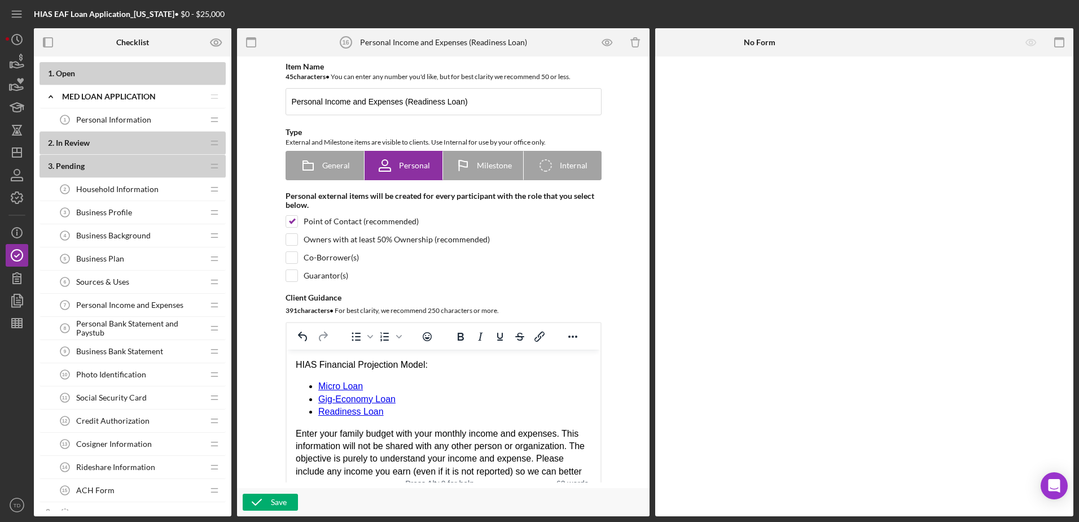
click at [433, 367] on div "HIAS Financial Projection Model:" at bounding box center [443, 364] width 296 height 12
drag, startPoint x: 387, startPoint y: 415, endPoint x: 296, endPoint y: 386, distance: 95.3
click at [296, 386] on ul "Micro Loan Gig-Economy Loan Readiness Loan﻿" at bounding box center [443, 399] width 296 height 38
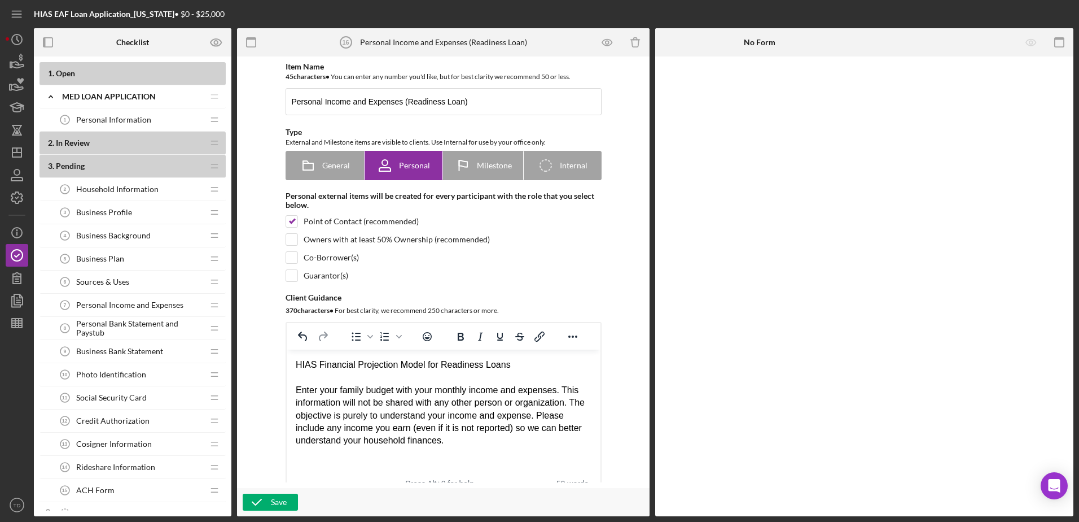
click at [296, 365] on div "HIAS Financial Projection Model for Readiness Loans" at bounding box center [443, 364] width 296 height 12
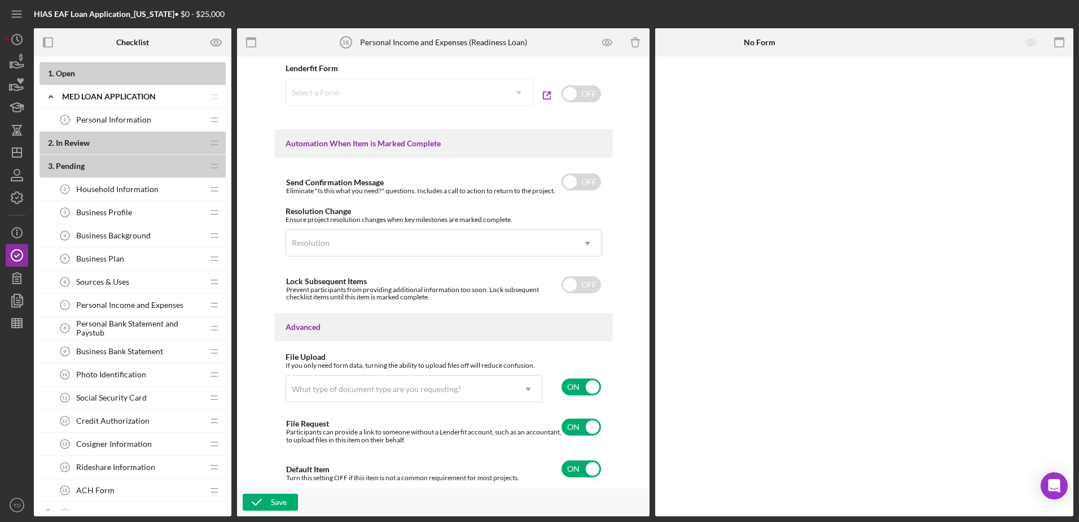
scroll to position [678, 0]
click at [589, 427] on input "checkbox" at bounding box center [582, 426] width 40 height 17
checkbox input "false"
click at [397, 391] on div "What type of document type are you requesting?" at bounding box center [376, 388] width 169 height 9
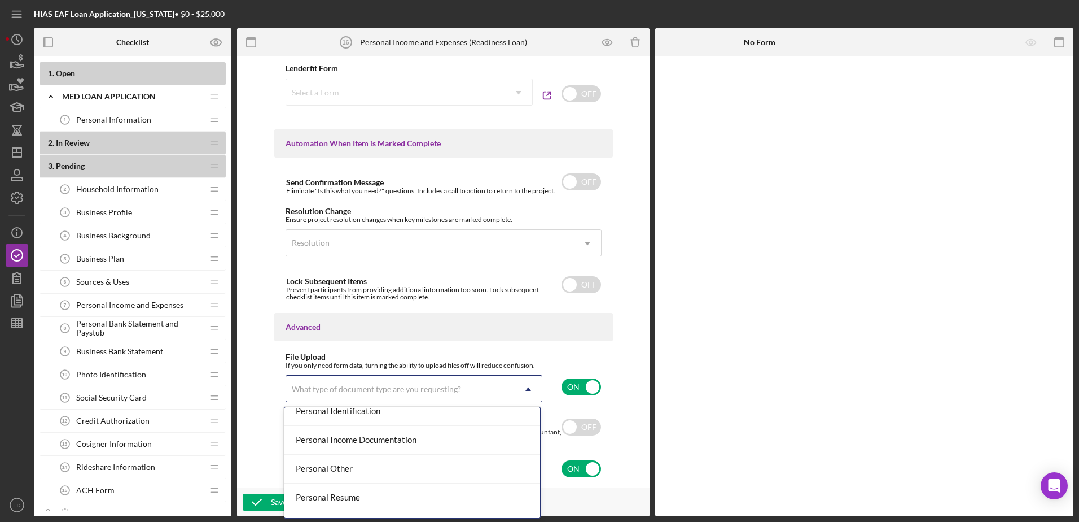
scroll to position [787, 0]
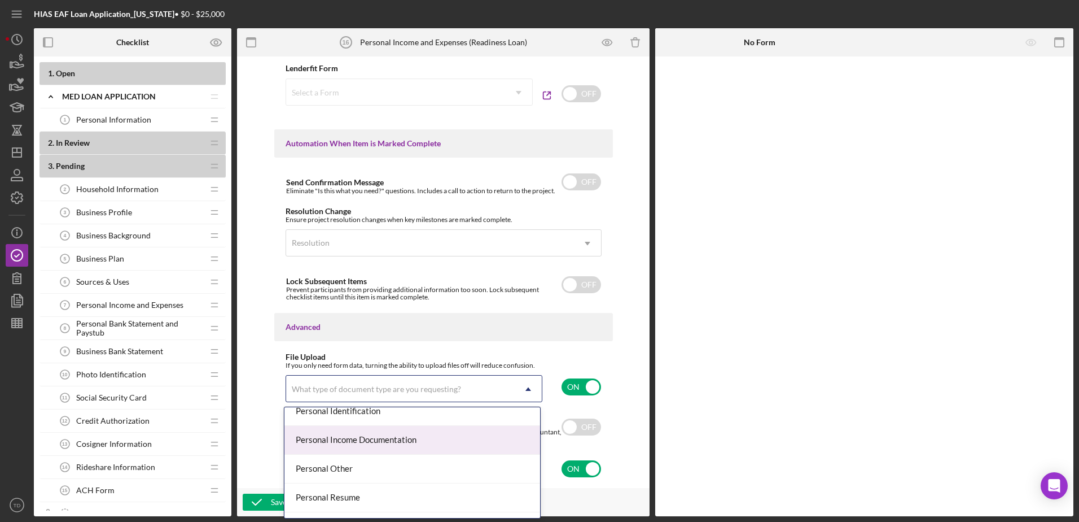
click at [398, 446] on div "Personal Income Documentation" at bounding box center [412, 440] width 256 height 29
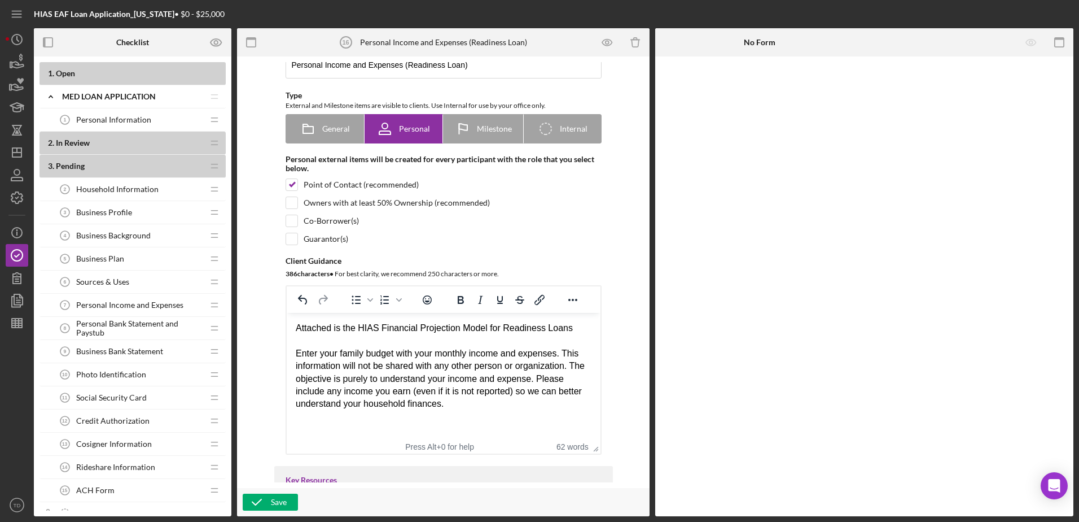
scroll to position [0, 0]
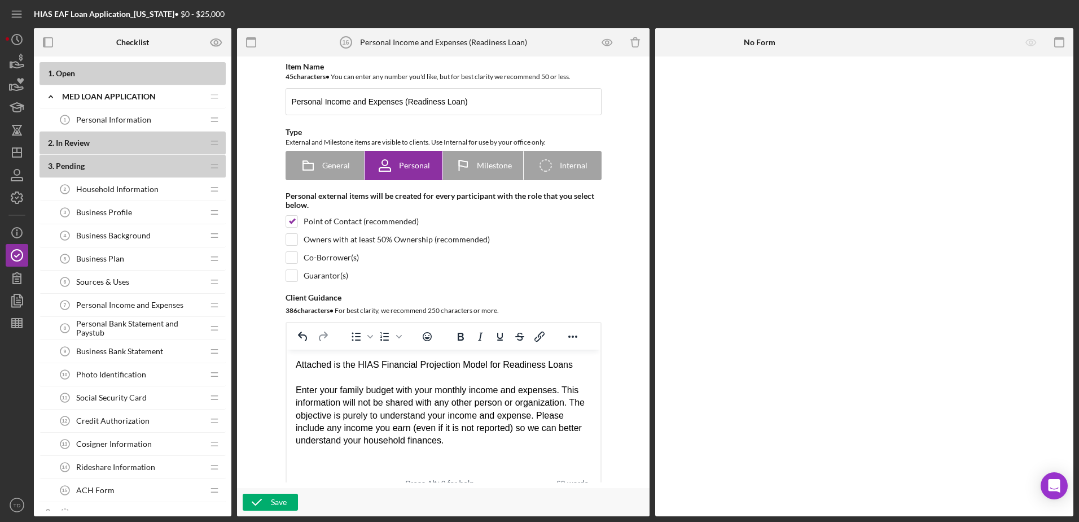
click at [571, 375] on div "﻿" at bounding box center [443, 377] width 296 height 12
drag, startPoint x: 571, startPoint y: 371, endPoint x: 298, endPoint y: 364, distance: 272.7
click at [298, 364] on div "Attached is the HIAS Financial Projection Model for Readiness Loans ﻿" at bounding box center [443, 370] width 296 height 25
click at [301, 376] on div "﻿A" at bounding box center [443, 377] width 296 height 12
click at [569, 366] on div "Attached is the HIAS Financial Projection Model for Readiness Loans" at bounding box center [443, 364] width 296 height 12
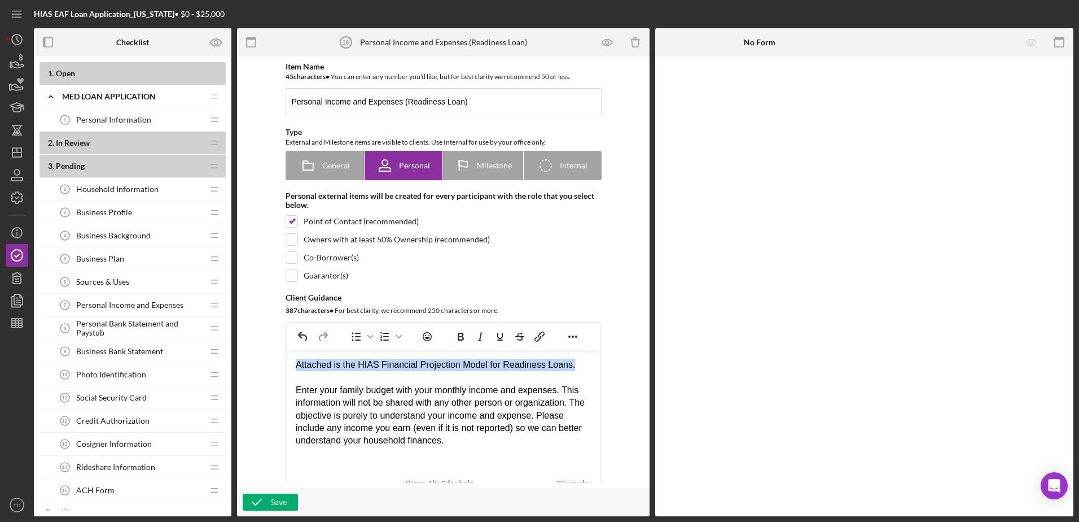
drag, startPoint x: 571, startPoint y: 366, endPoint x: 293, endPoint y: 352, distance: 278.1
click at [293, 352] on html "Attached is the HIAS Financial Projection Model for Readiness Loans. ﻿ Enter yo…" at bounding box center [443, 402] width 314 height 107
copy div "Attached is the HIAS Financial Projection Model for Readiness Loans."
click at [281, 501] on div "Save" at bounding box center [279, 501] width 16 height 17
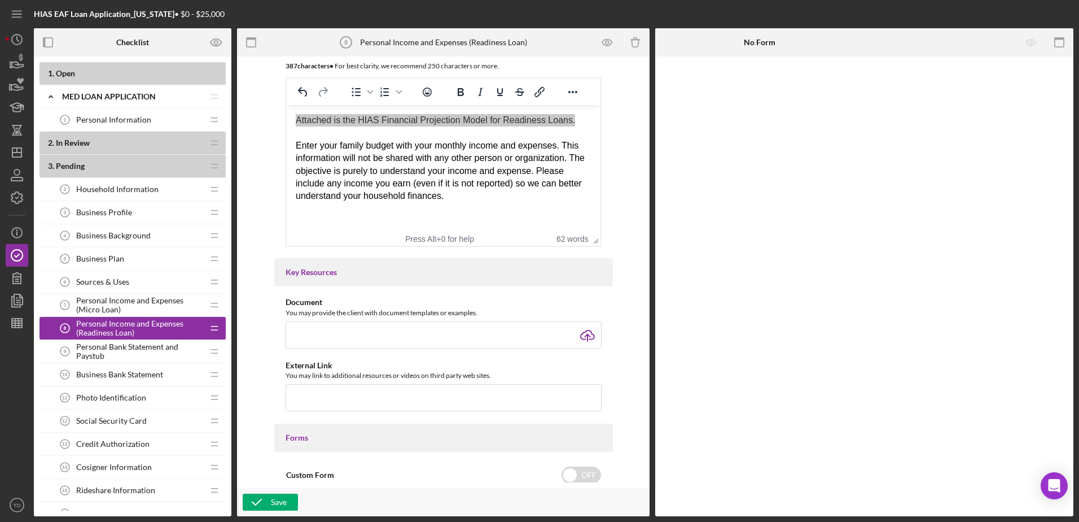
scroll to position [376, 0]
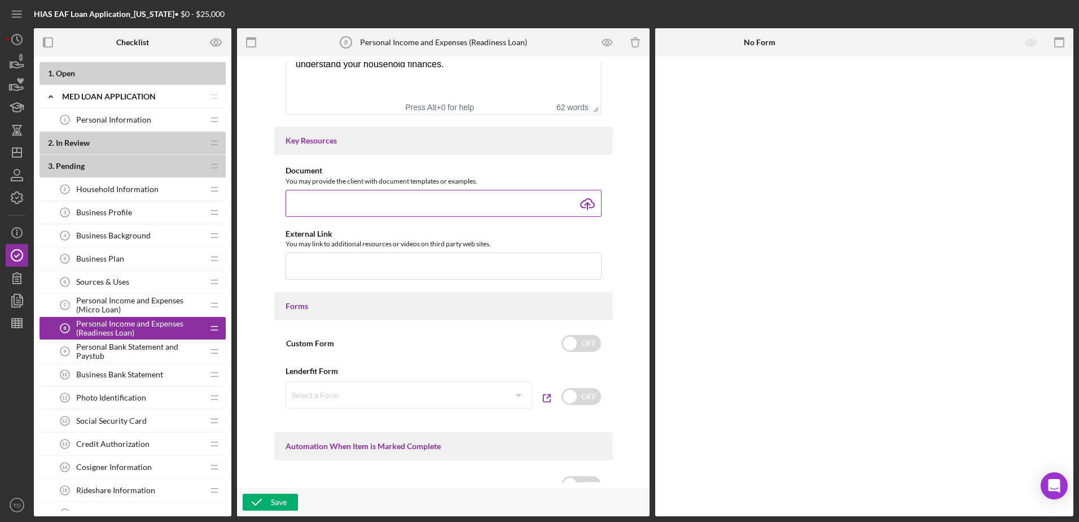
click at [590, 204] on input "file" at bounding box center [444, 203] width 316 height 27
type input "C:\fakepath\HIAS Financial Projection Model (Readiness Loan)_Revised.xlsx"
click at [265, 508] on icon "button" at bounding box center [257, 502] width 28 height 28
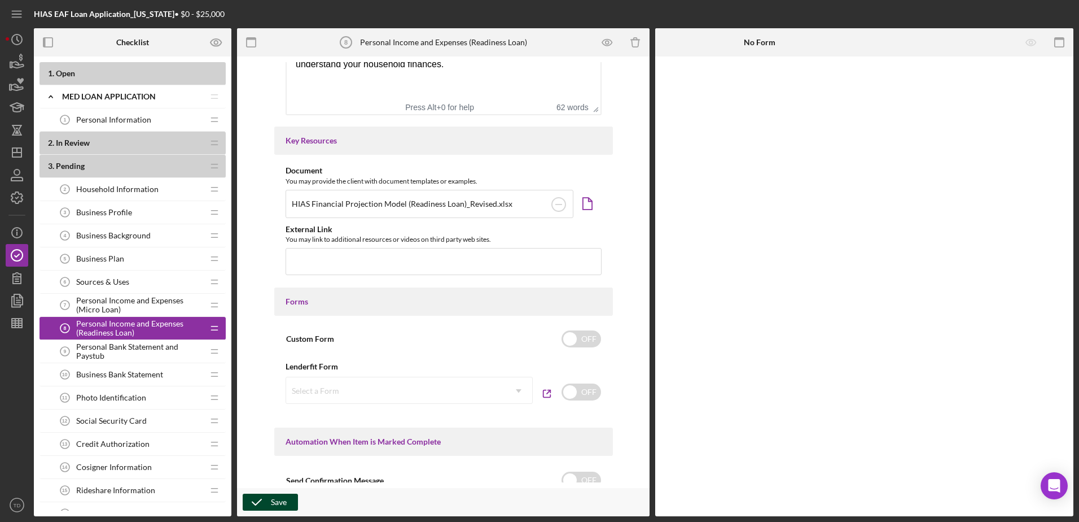
click at [147, 305] on span "Personal Income and Expenses (Micro Loan)" at bounding box center [139, 305] width 127 height 18
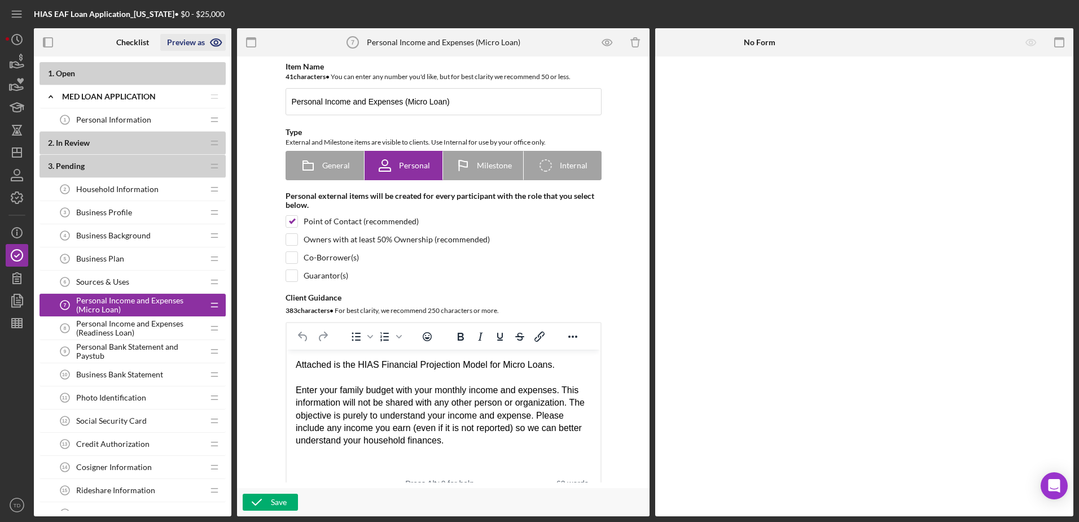
click at [213, 42] on icon "button" at bounding box center [216, 42] width 28 height 28
click at [203, 64] on link "Point of Contact" at bounding box center [196, 69] width 69 height 23
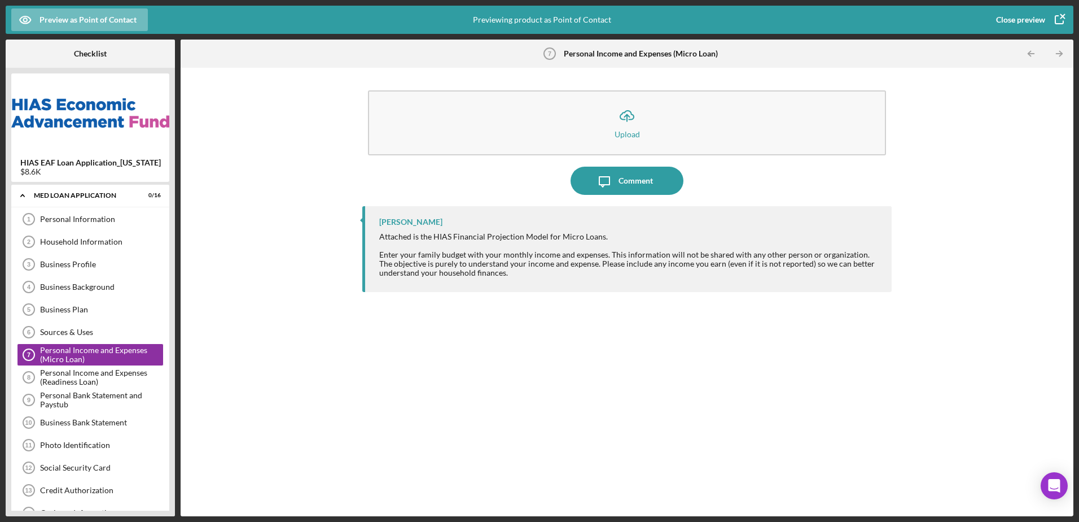
scroll to position [7, 0]
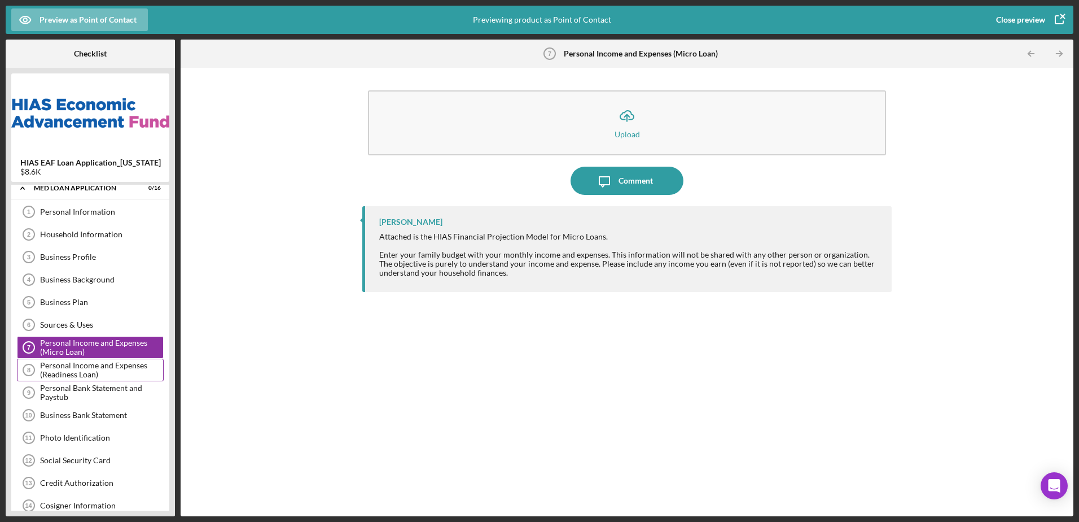
click at [107, 375] on div "Personal Income and Expenses (Readiness Loan)" at bounding box center [101, 370] width 123 height 18
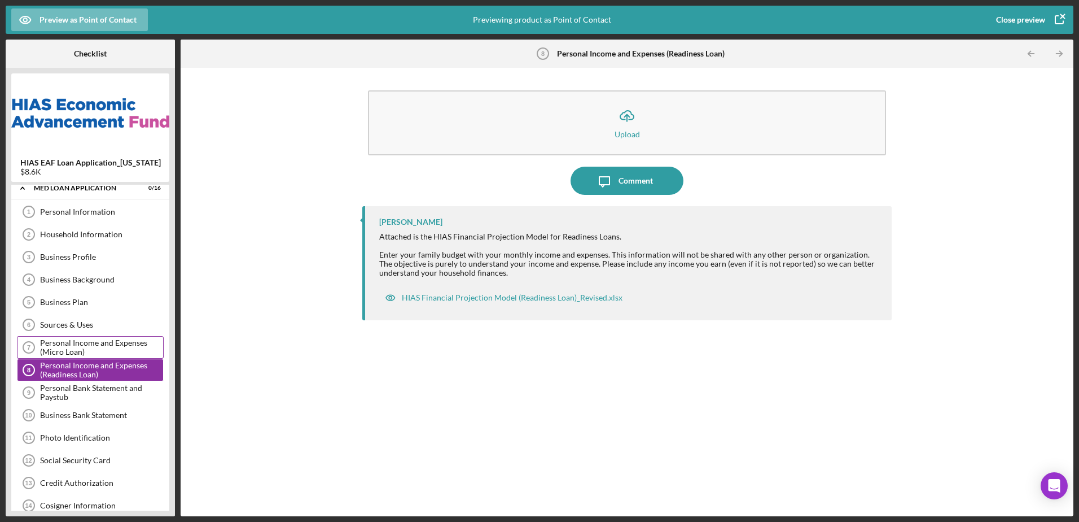
click at [87, 347] on div "Personal Income and Expenses (Micro Loan)" at bounding box center [101, 347] width 123 height 18
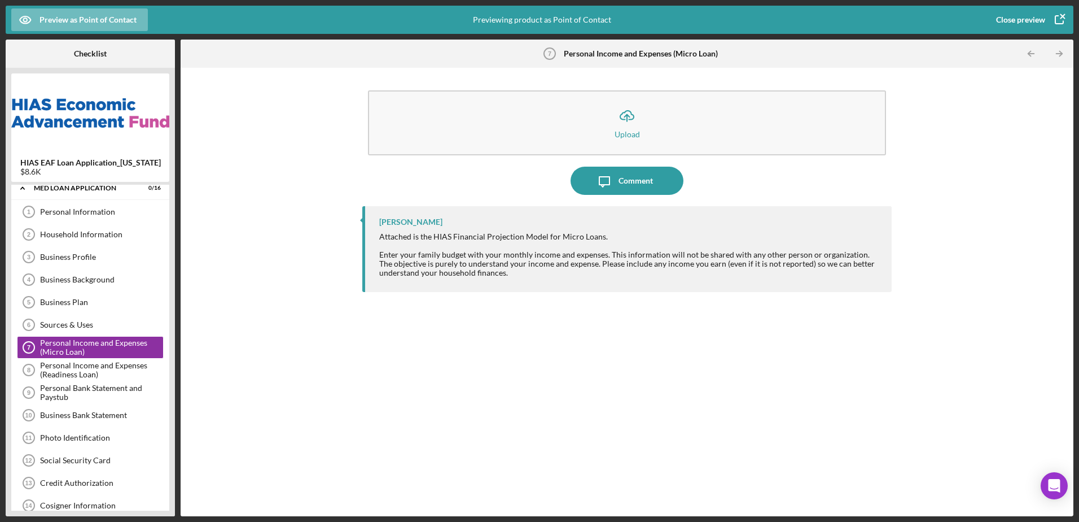
click at [1061, 15] on icon "button" at bounding box center [1061, 17] width 4 height 4
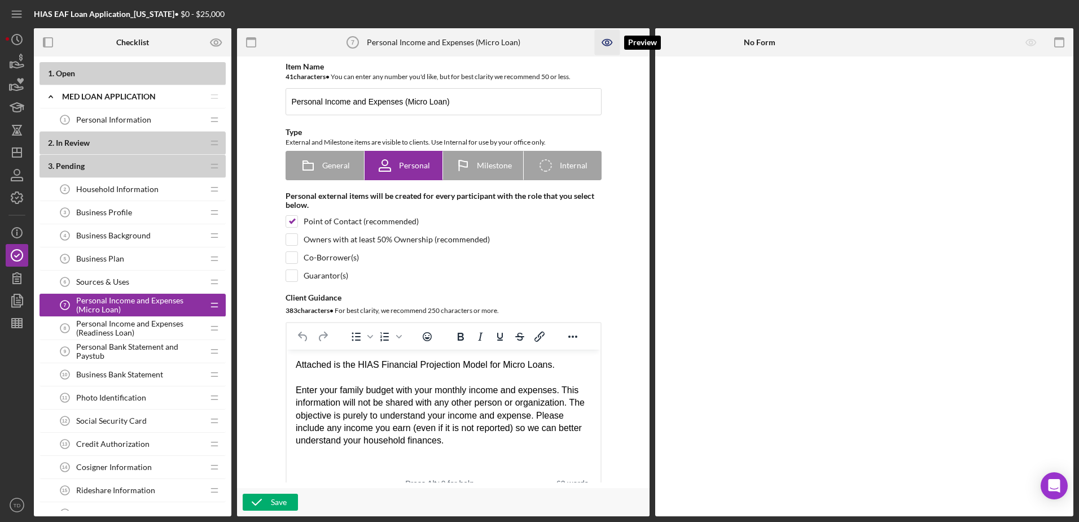
click at [603, 40] on icon "button" at bounding box center [607, 42] width 25 height 25
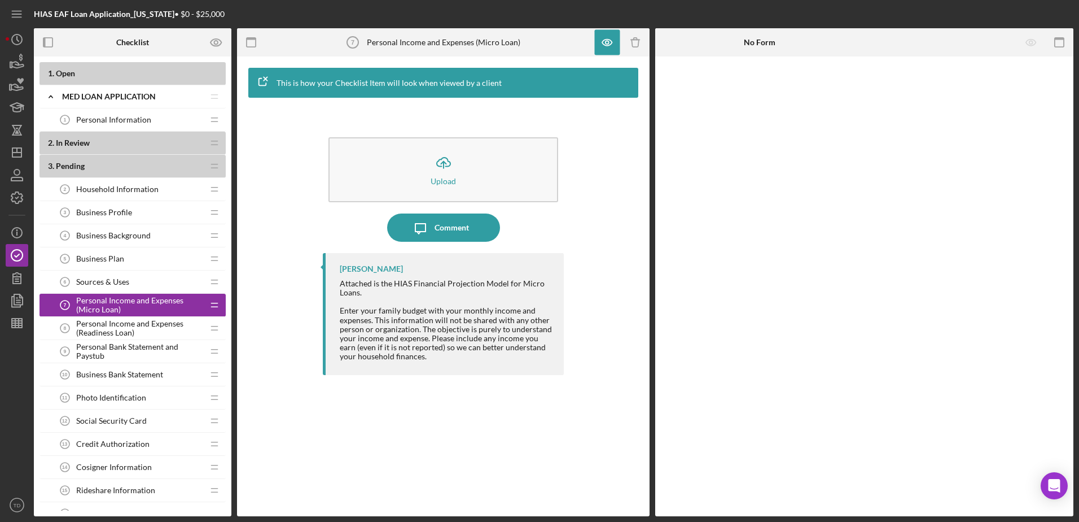
click at [167, 302] on span "Personal Income and Expenses (Micro Loan)" at bounding box center [139, 305] width 127 height 18
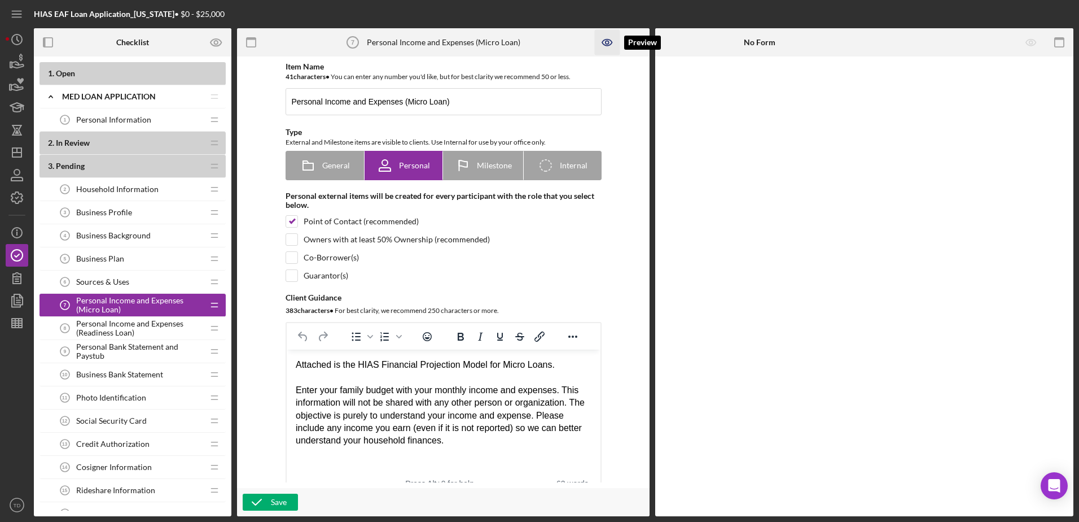
click at [608, 42] on icon "button" at bounding box center [607, 42] width 3 height 3
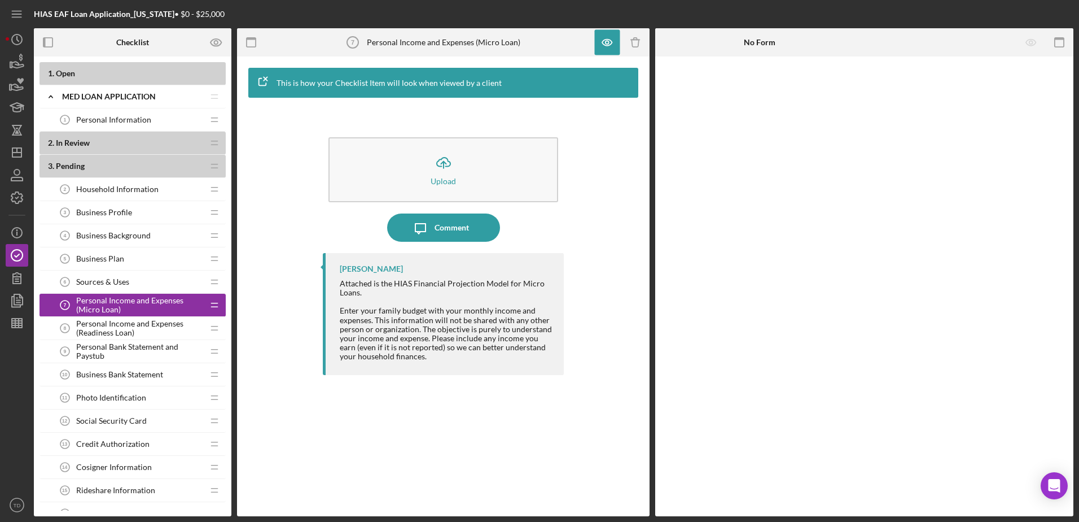
click at [135, 316] on div "Personal Income and Expenses (Micro Loan) 7 Personal Income and Expenses (Micro…" at bounding box center [129, 304] width 150 height 23
click at [130, 332] on span "Personal Income and Expenses (Readiness Loan)" at bounding box center [139, 328] width 127 height 18
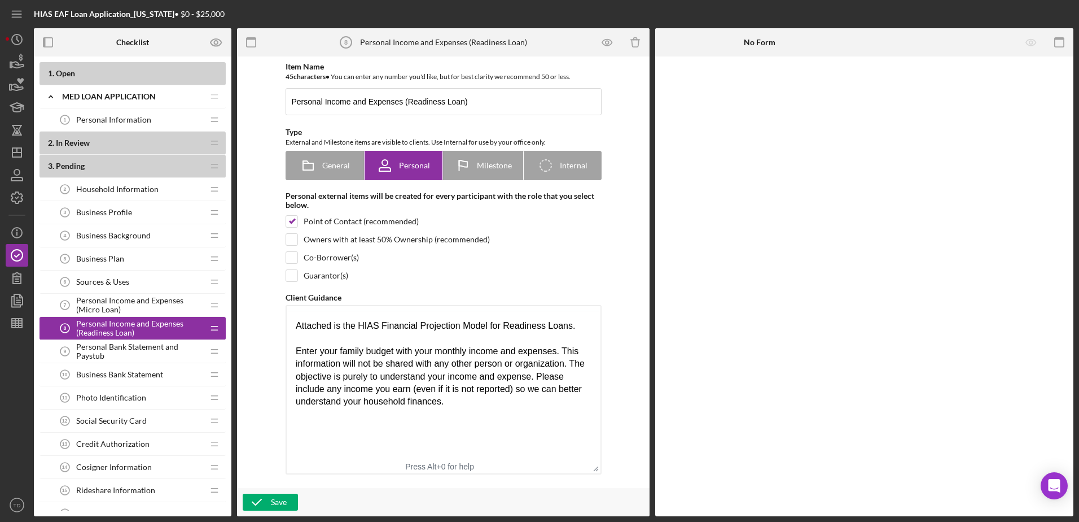
click at [120, 305] on span "Personal Income and Expenses (Micro Loan)" at bounding box center [139, 305] width 127 height 18
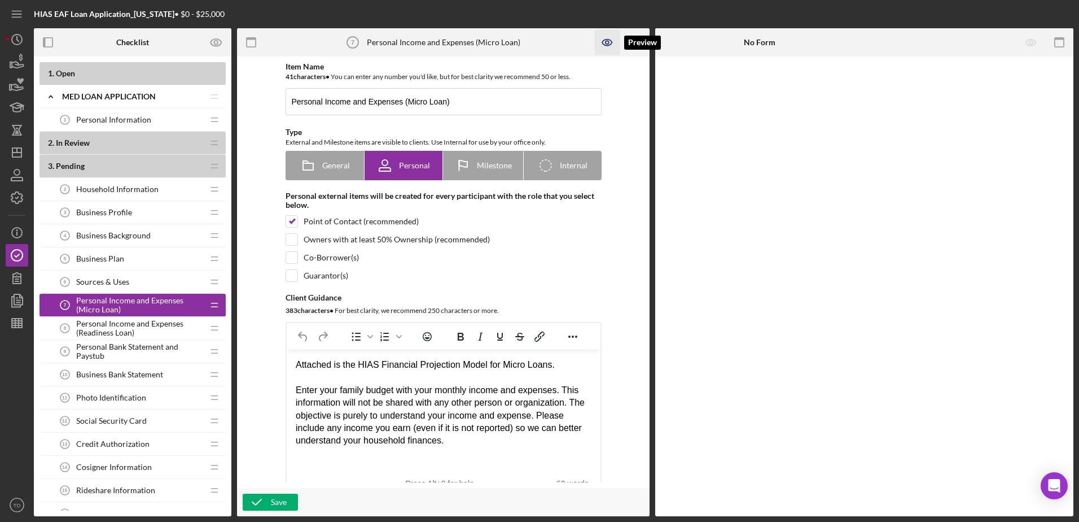
click at [606, 43] on icon "button" at bounding box center [607, 42] width 3 height 3
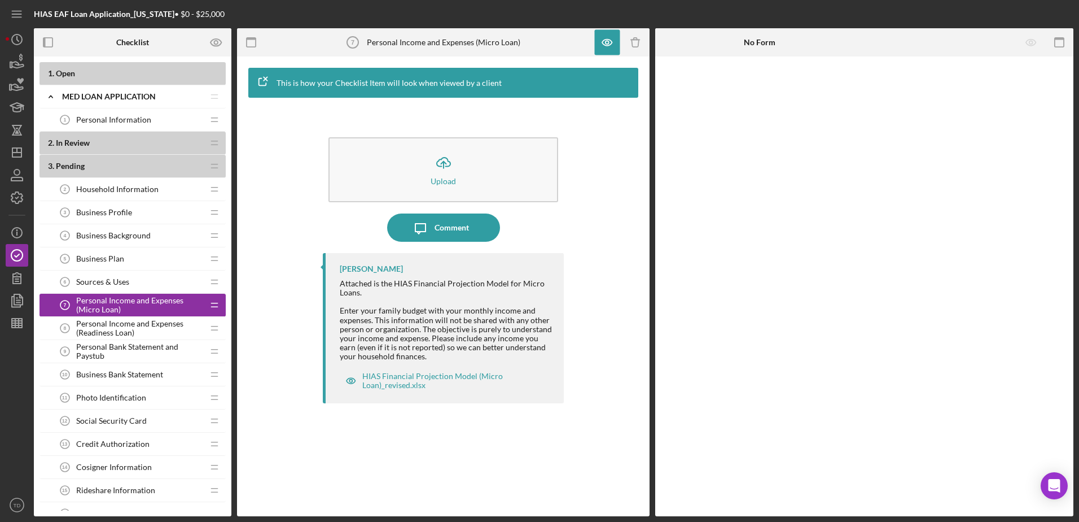
click at [149, 329] on span "Personal Income and Expenses (Readiness Loan)" at bounding box center [139, 328] width 127 height 18
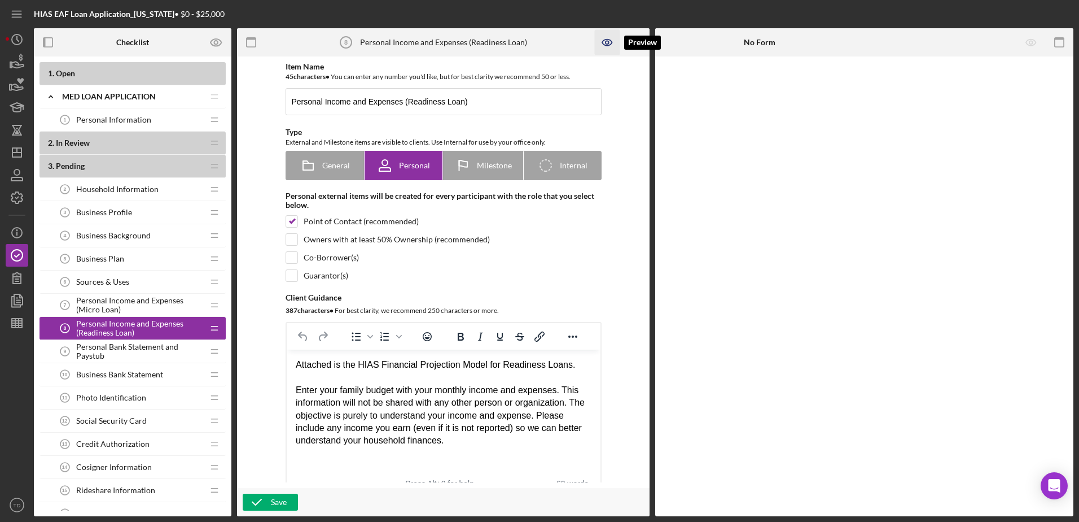
click at [609, 42] on icon "button" at bounding box center [607, 42] width 3 height 3
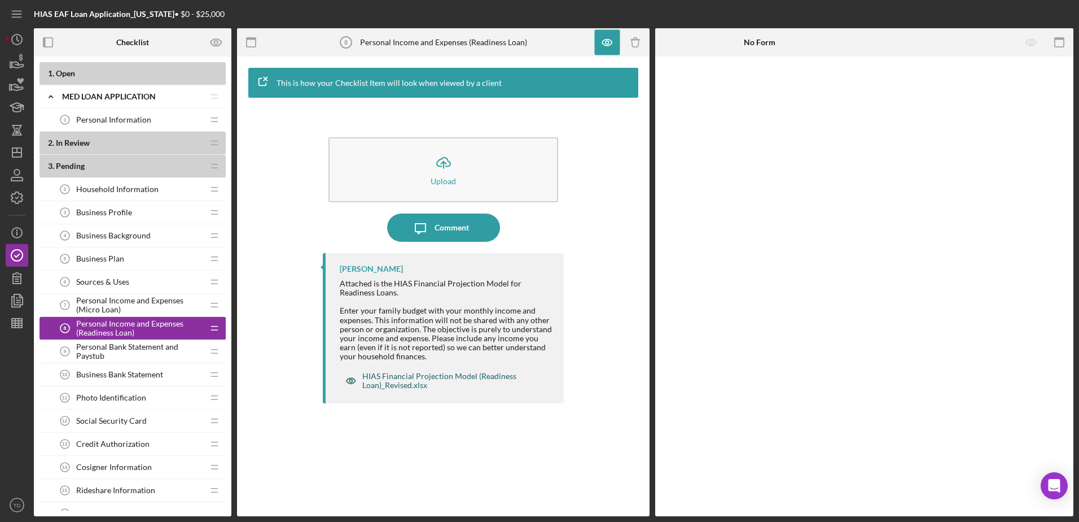
click at [395, 387] on div "HIAS Financial Projection Model (Readiness Loan)_Revised.xlsx" at bounding box center [451, 380] width 179 height 18
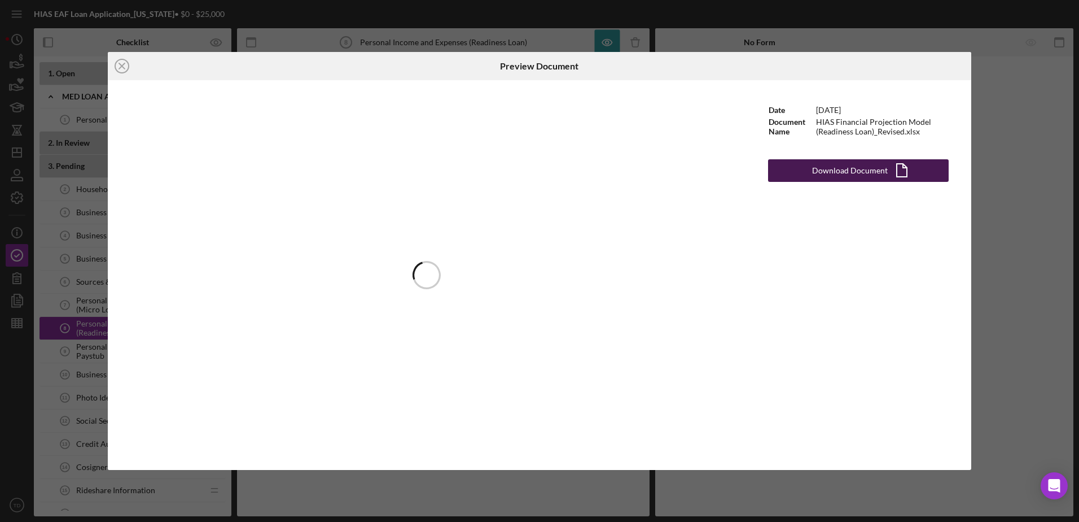
click at [866, 171] on div "Download Document" at bounding box center [850, 170] width 76 height 23
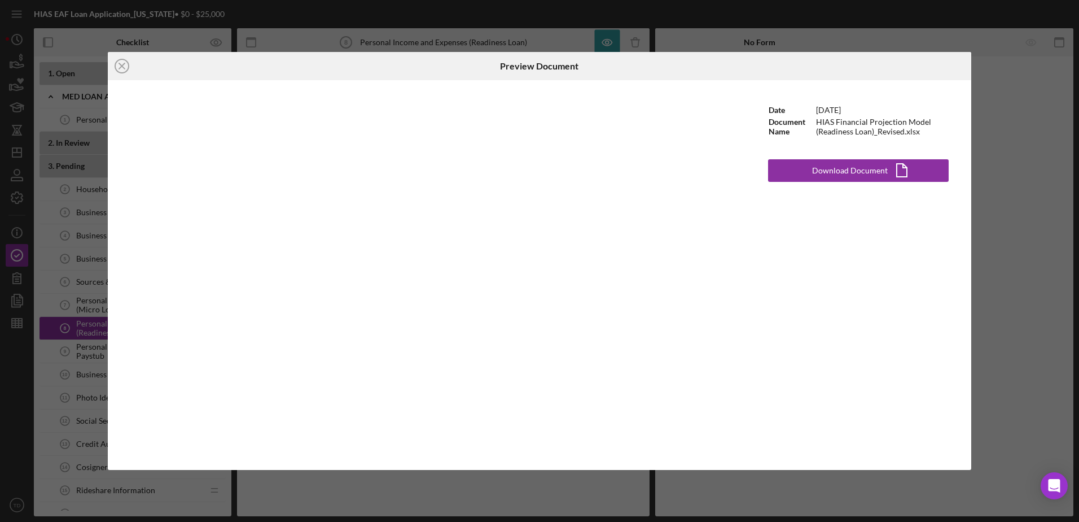
click at [694, 67] on div at bounding box center [828, 66] width 288 height 28
click at [124, 71] on icon "Icon/Close" at bounding box center [122, 66] width 28 height 28
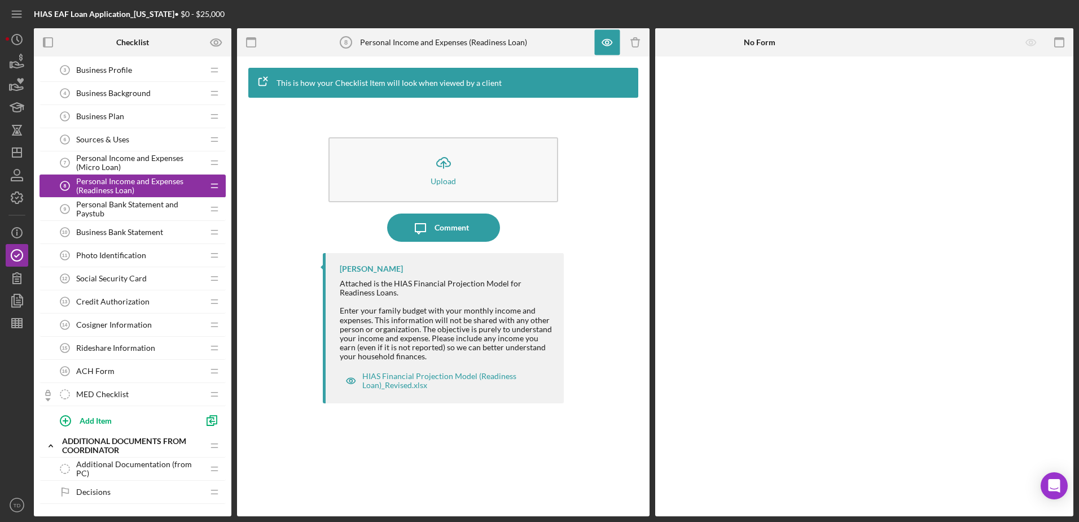
scroll to position [148, 0]
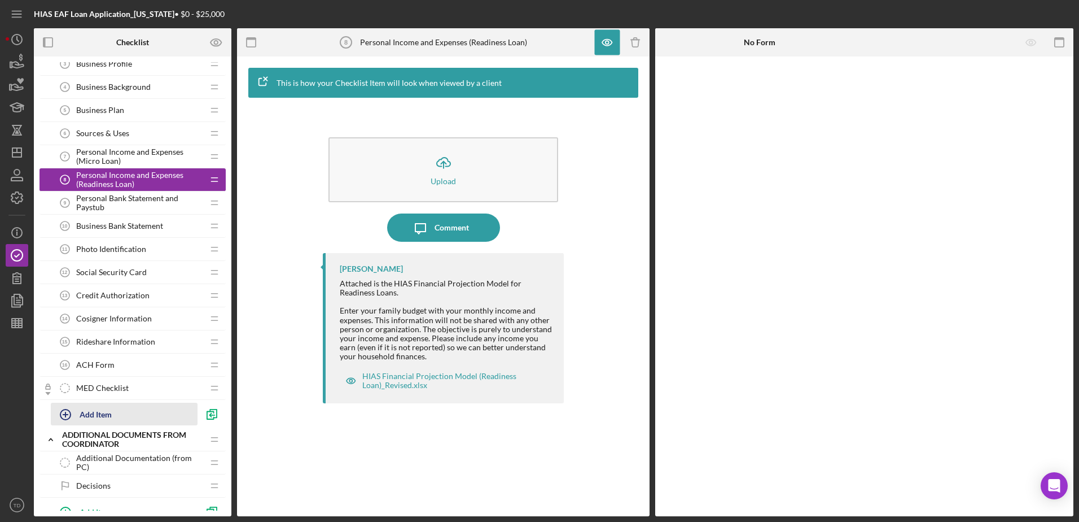
click at [103, 415] on div "Add Item" at bounding box center [96, 413] width 32 height 21
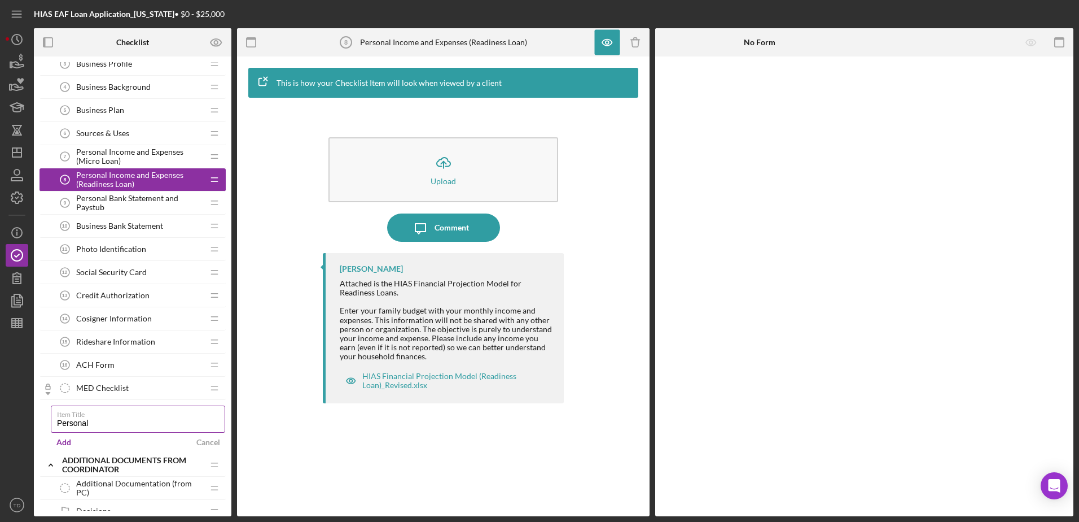
drag, startPoint x: 205, startPoint y: 424, endPoint x: 165, endPoint y: 419, distance: 40.3
click at [165, 419] on input "Personal" at bounding box center [138, 418] width 174 height 27
click at [189, 423] on input "Personal" at bounding box center [138, 418] width 174 height 27
type input "Personal"
click at [203, 417] on label "Item Title" at bounding box center [141, 412] width 168 height 12
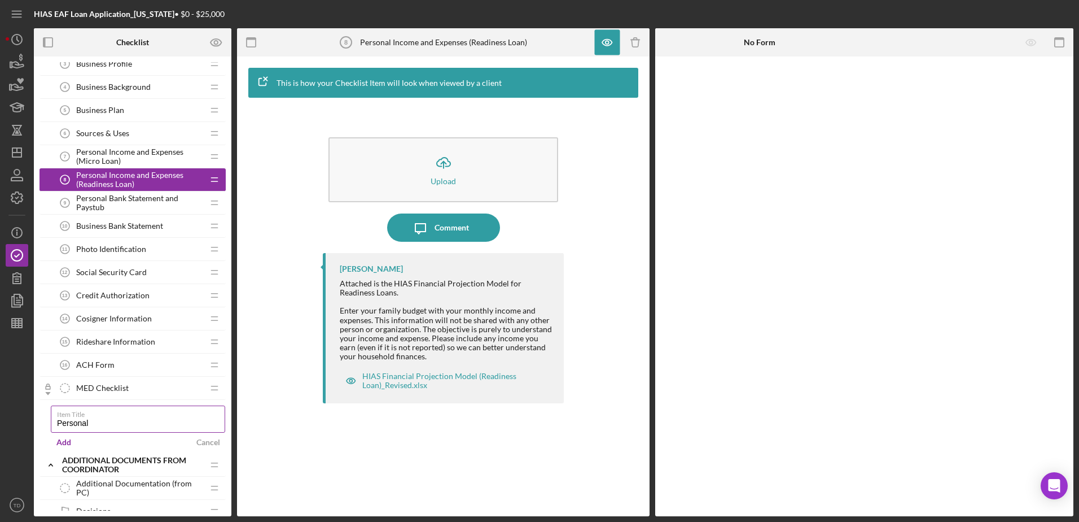
click at [203, 417] on input "Personal" at bounding box center [138, 418] width 174 height 27
click at [148, 148] on span "Personal Income and Expenses (Micro Loan)" at bounding box center [139, 156] width 127 height 18
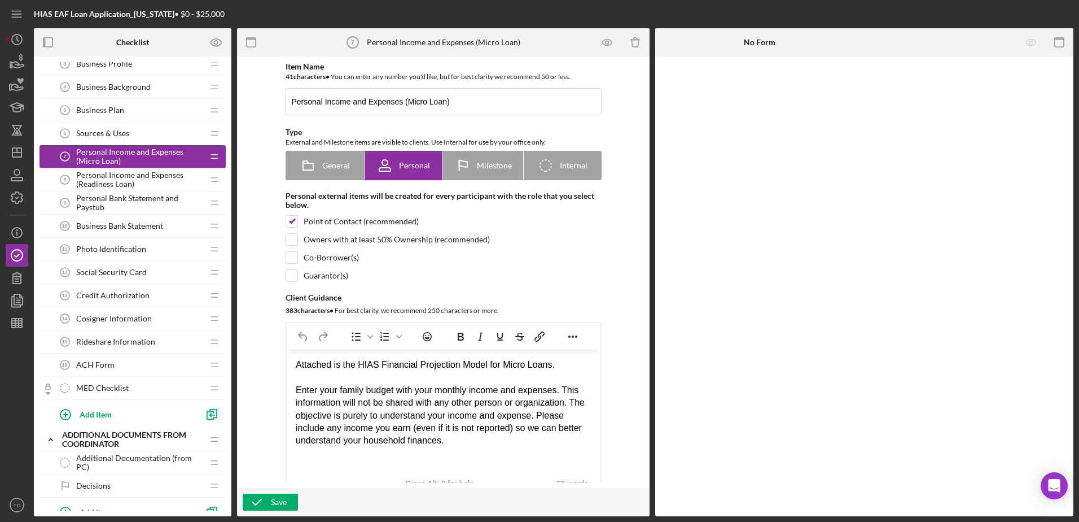
click at [140, 346] on span "Rideshare Information" at bounding box center [115, 341] width 79 height 9
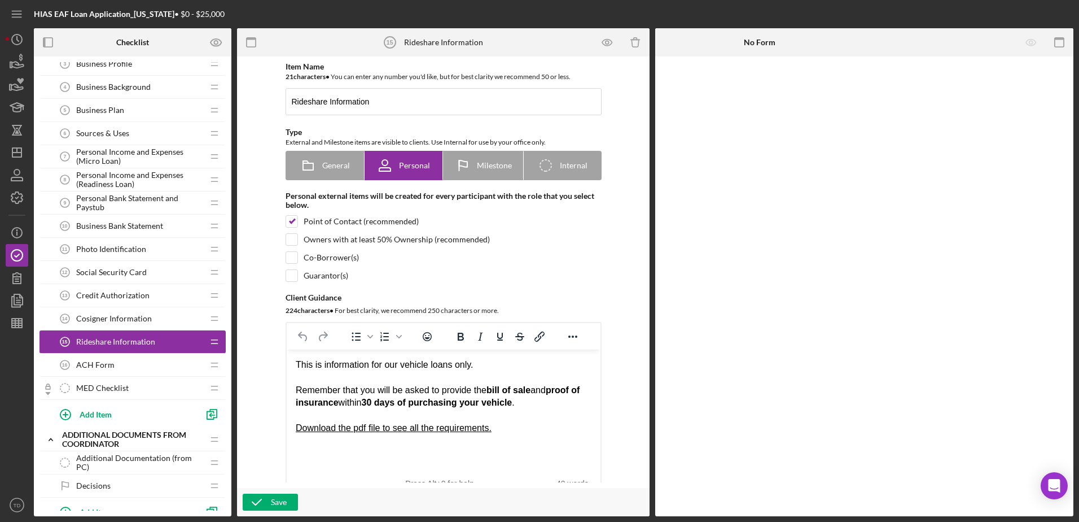
click at [125, 182] on span "Personal Income and Expenses (Readiness Loan)" at bounding box center [139, 179] width 127 height 18
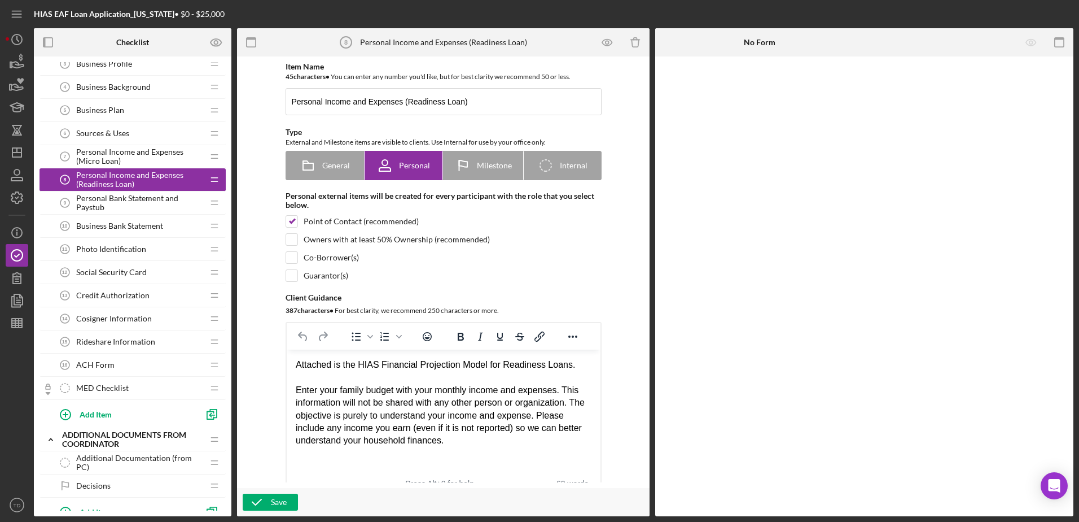
click at [123, 160] on span "Personal Income and Expenses (Micro Loan)" at bounding box center [139, 156] width 127 height 18
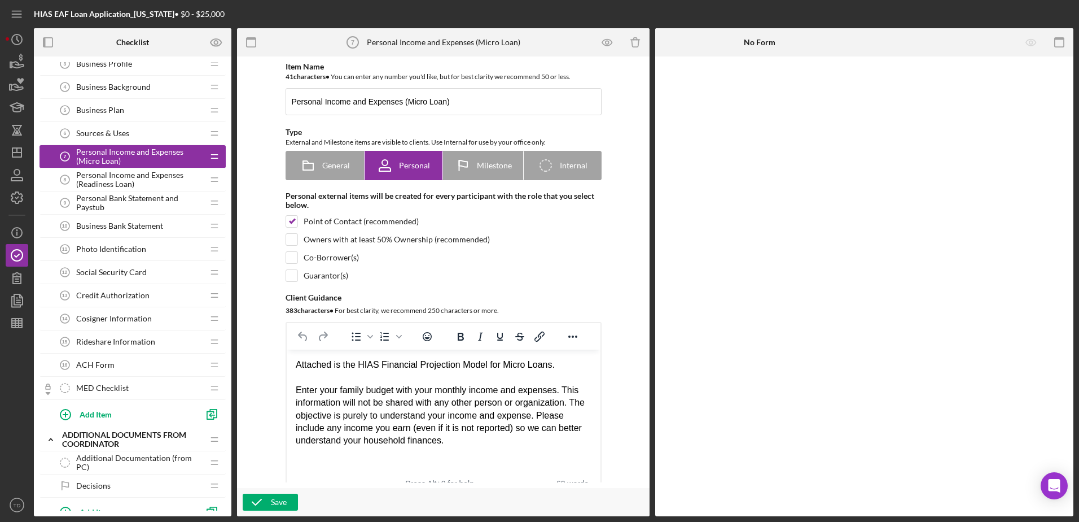
click at [117, 179] on span "Personal Income and Expenses (Readiness Loan)" at bounding box center [139, 179] width 127 height 18
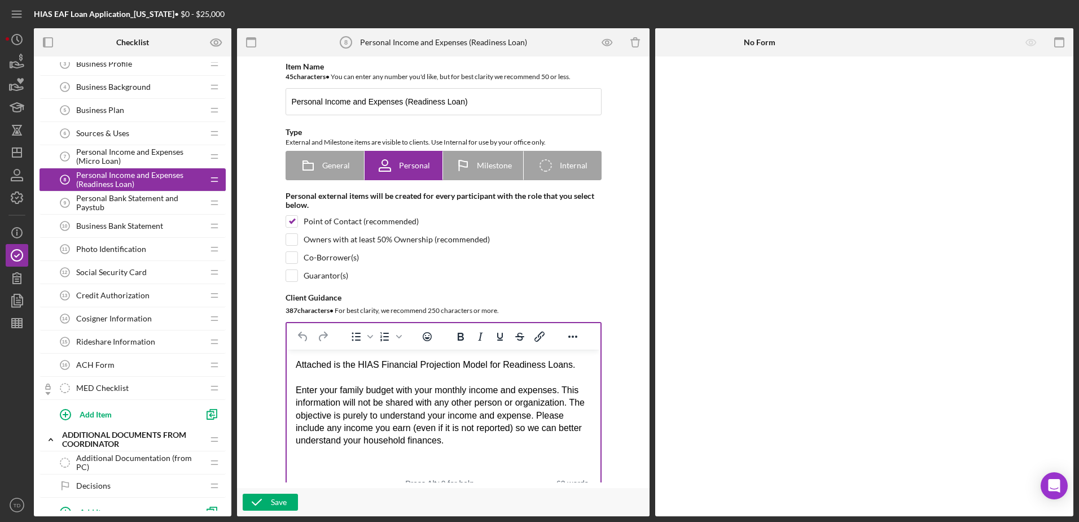
click at [330, 366] on div "Attached is the HIAS Financial Projection Model for Readiness Loans." at bounding box center [443, 364] width 296 height 12
drag, startPoint x: 331, startPoint y: 364, endPoint x: 286, endPoint y: 367, distance: 45.8
click at [286, 367] on html "Attached is the HIAS Financial Projection Model for Readiness Loans. Enter your…" at bounding box center [443, 402] width 314 height 107
click at [350, 365] on div "Download is the HIAS Financial Projection Model for Readiness Loans." at bounding box center [443, 364] width 296 height 12
drag, startPoint x: 336, startPoint y: 365, endPoint x: 286, endPoint y: 363, distance: 49.7
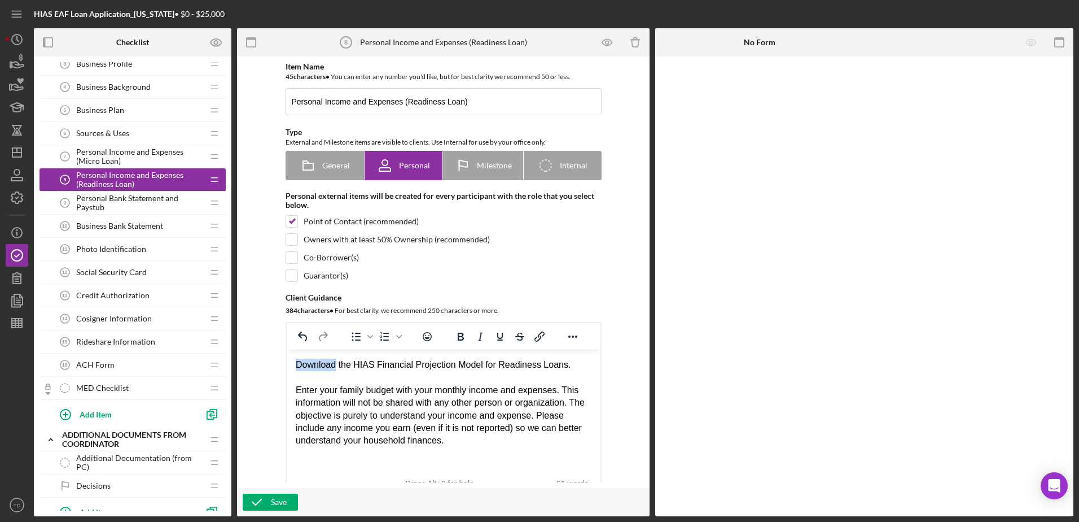
click at [286, 363] on html "Download the HIAS Financial Projection Model for Readiness Loans. Enter your fa…" at bounding box center [443, 402] width 314 height 107
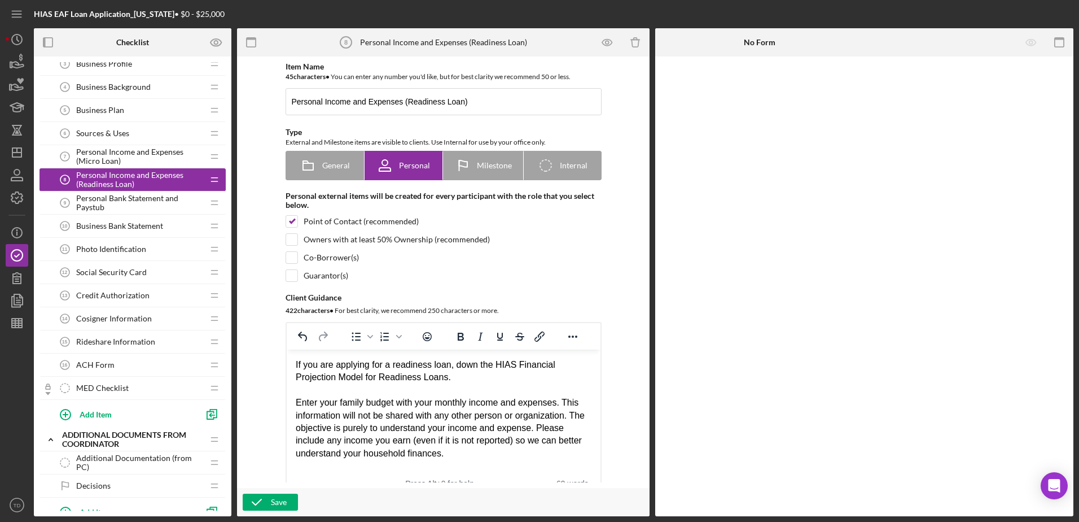
click at [296, 400] on div "Enter your family budget with your monthly income and expenses. This informatio…" at bounding box center [443, 427] width 296 height 63
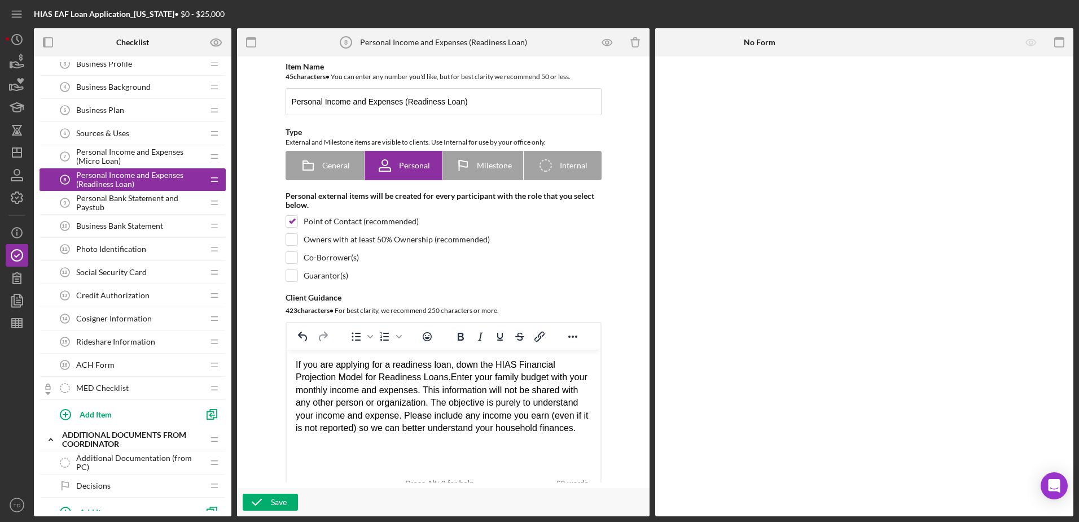
click at [479, 362] on div "If you are applying for a readiness loan, down the HIAS Financial Projection Mo…" at bounding box center [443, 396] width 296 height 76
click at [475, 364] on div "If you are applying for a readiness loan, down the HIAS Financial Projection Mo…" at bounding box center [443, 396] width 296 height 76
click at [293, 497] on button "Save" at bounding box center [270, 501] width 55 height 17
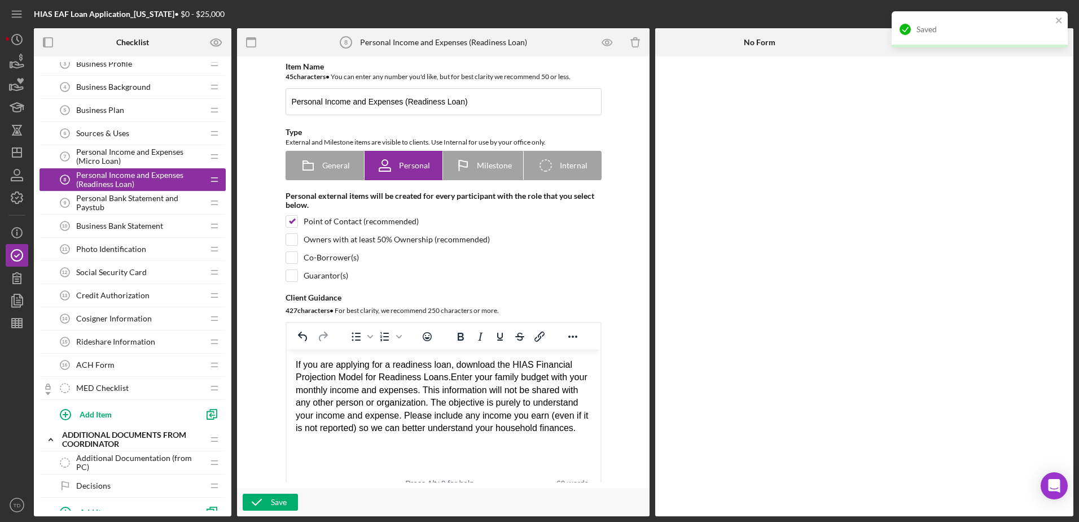
click at [134, 266] on div "Social Security Card 12 Social Security Card" at bounding box center [129, 272] width 150 height 23
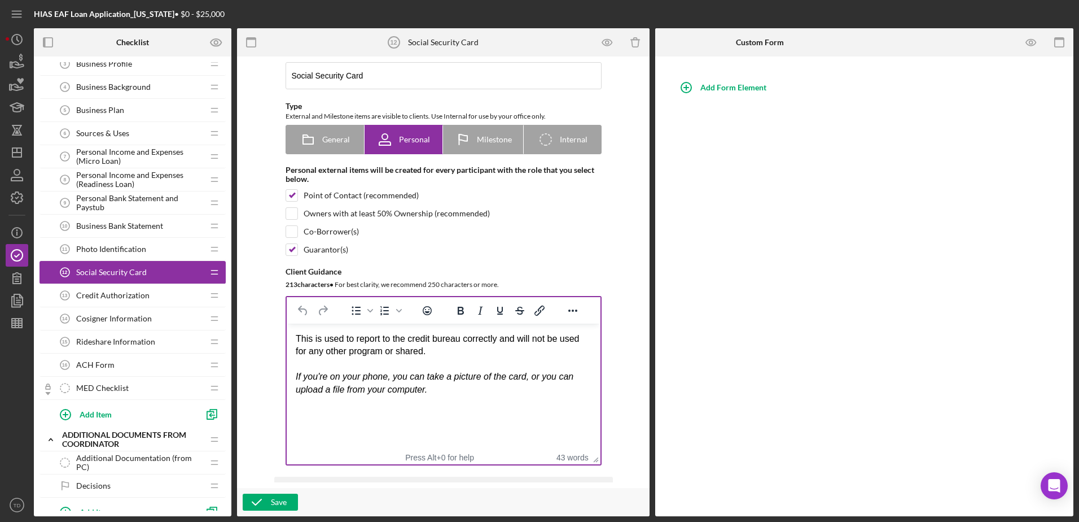
scroll to position [31, 0]
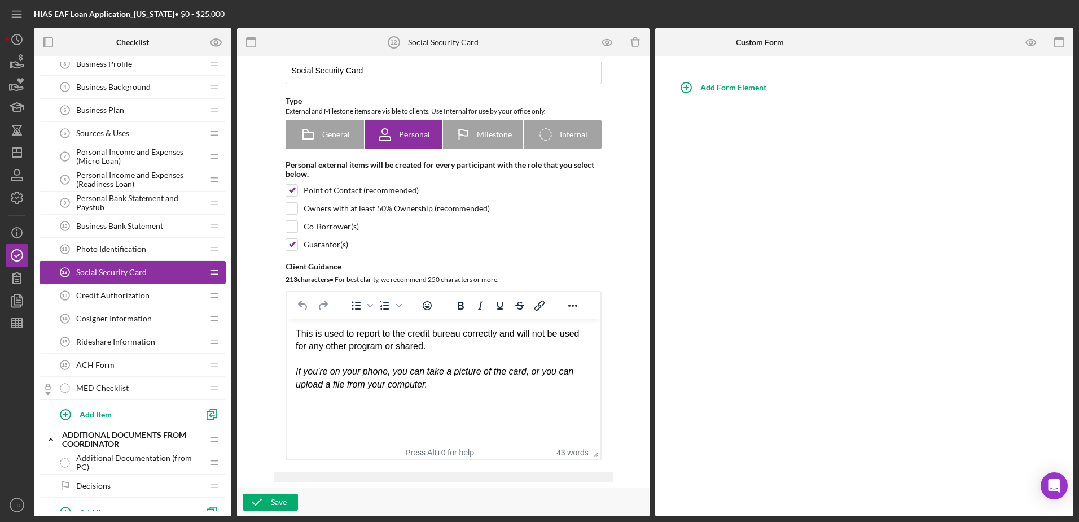
click at [126, 176] on span "Personal Income and Expenses (Readiness Loan)" at bounding box center [139, 179] width 127 height 18
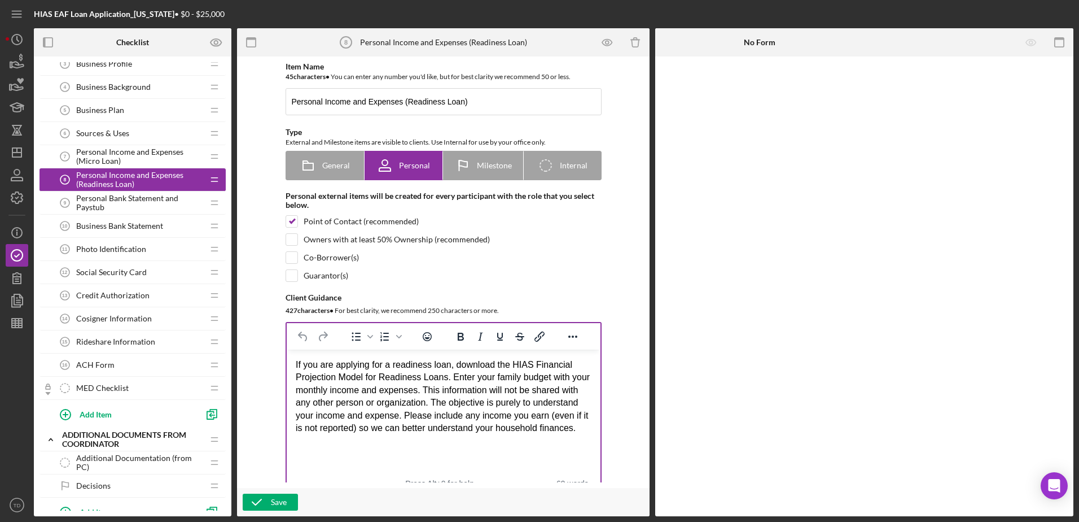
click at [586, 423] on div "If you are applying for a readiness loan, download the HIAS Financial Projectio…" at bounding box center [443, 396] width 296 height 76
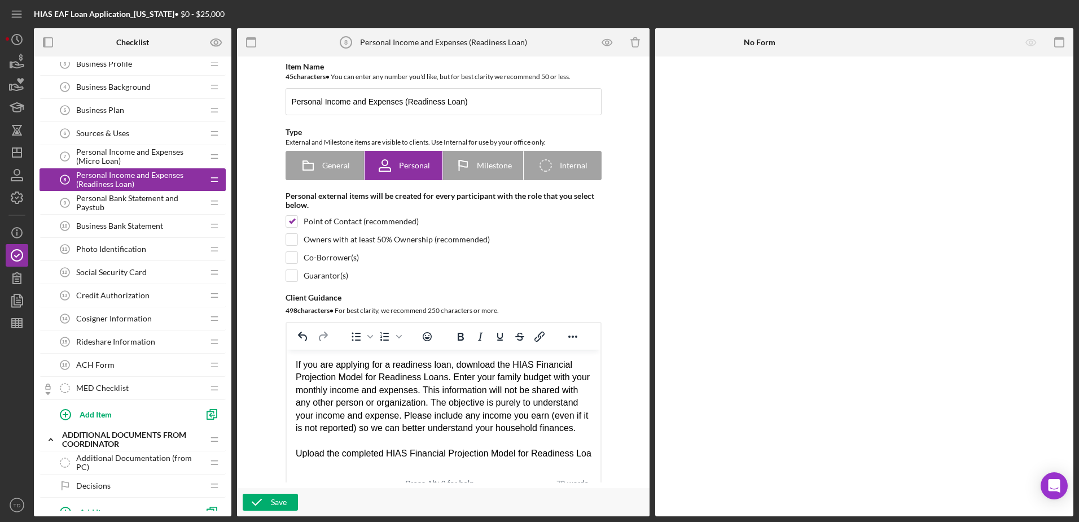
scroll to position [8, 0]
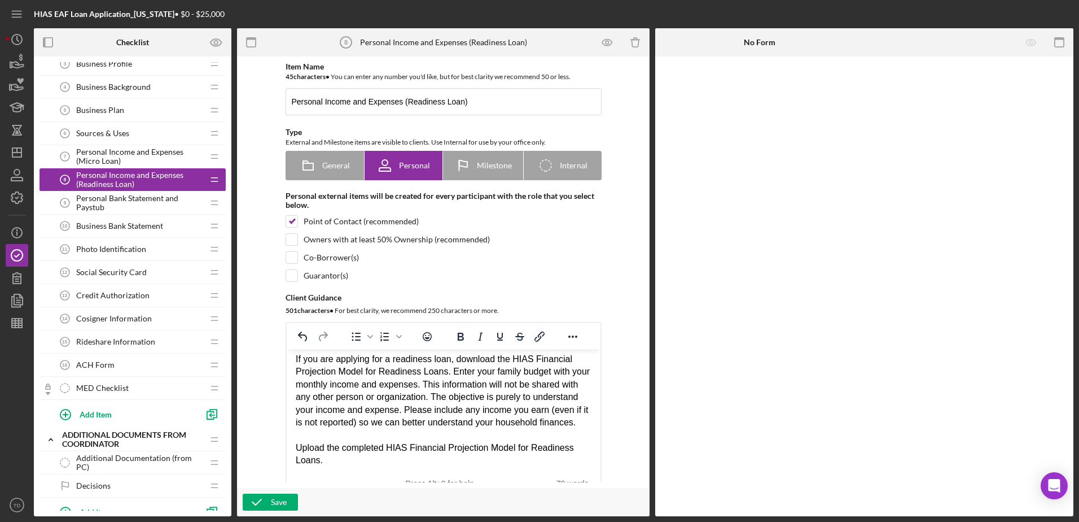
click at [448, 370] on div "If you are applying for a readiness loan, download the HIAS Financial Projectio…" at bounding box center [443, 391] width 296 height 76
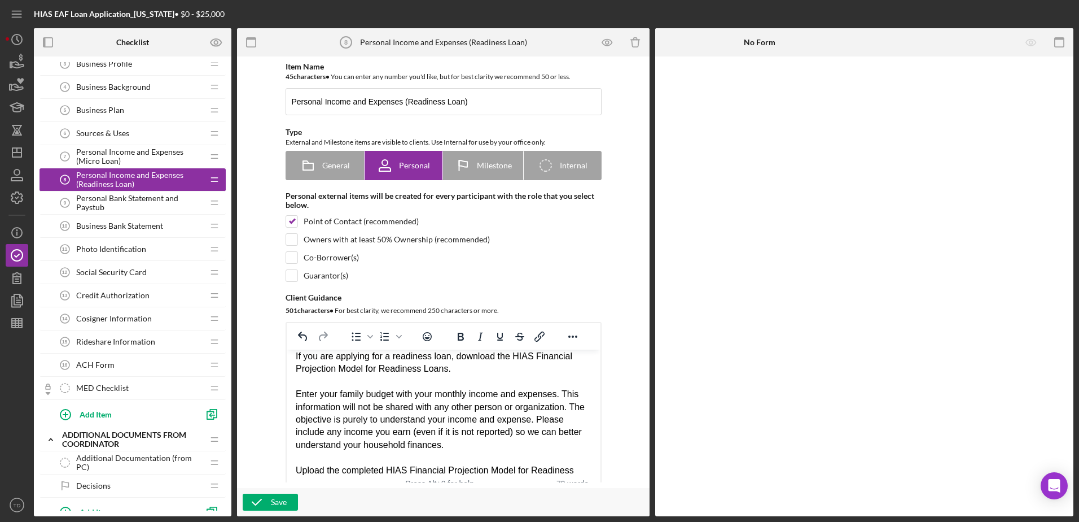
click at [497, 354] on div "If you are applying for a readiness loan, download the HIAS Financial Projectio…" at bounding box center [443, 362] width 296 height 25
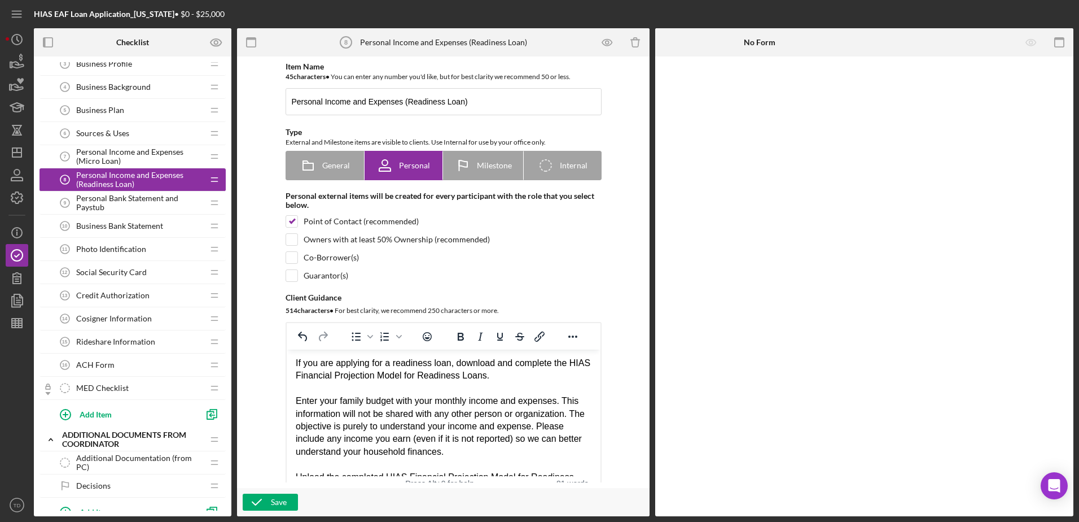
scroll to position [0, 0]
drag, startPoint x: 341, startPoint y: 461, endPoint x: 286, endPoint y: 335, distance: 137.8
click at [286, 349] on html "If you are applying for a readiness loan, download and complete the HIAS Financ…" at bounding box center [443, 427] width 314 height 157
copy div "If you are applying for a readiness loan, download and complete the HIAS Financ…"
click at [270, 499] on button "Save" at bounding box center [270, 501] width 55 height 17
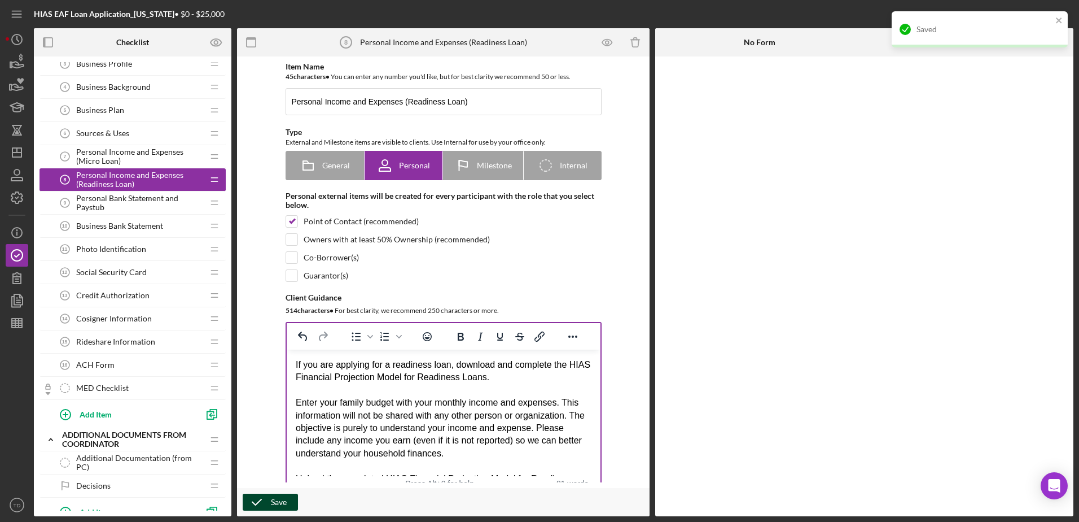
scroll to position [207, 0]
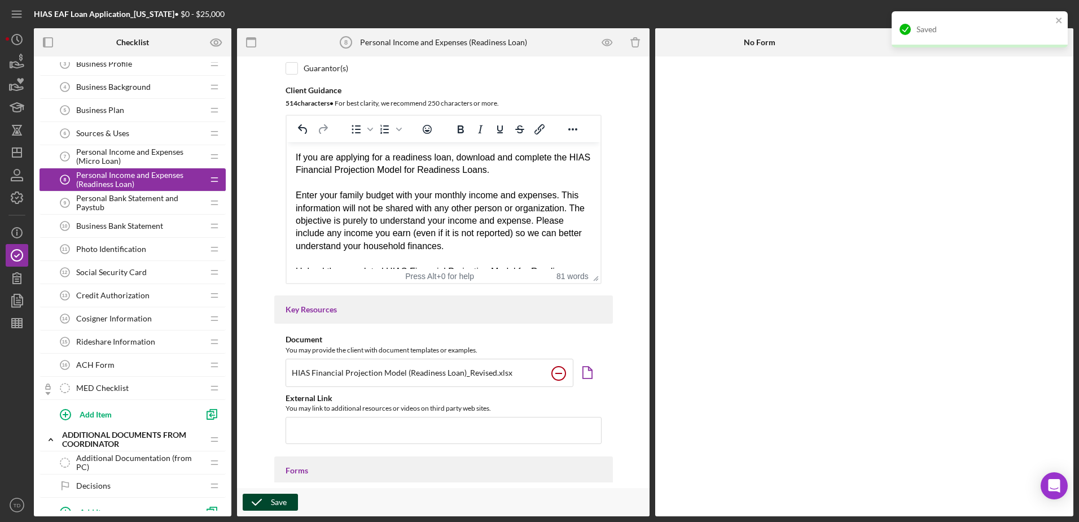
click at [555, 371] on circle at bounding box center [559, 373] width 14 height 14
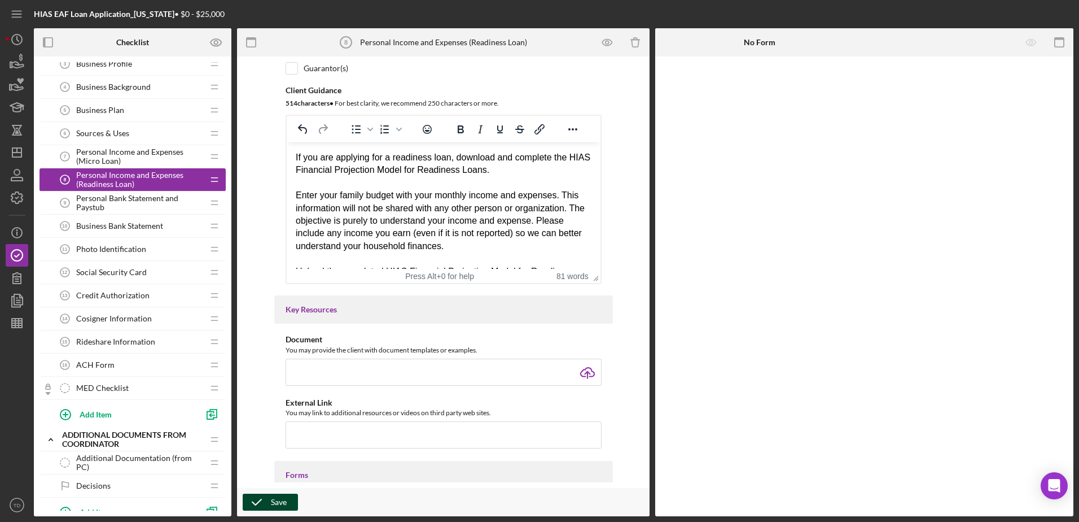
click at [256, 502] on icon "button" at bounding box center [257, 502] width 28 height 28
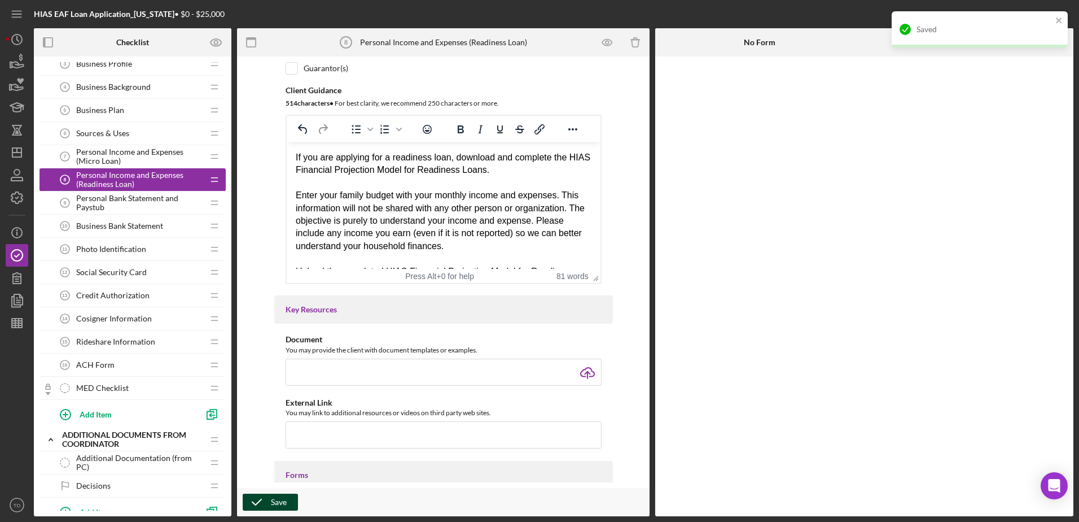
click at [134, 157] on span "Personal Income and Expenses (Micro Loan)" at bounding box center [139, 156] width 127 height 18
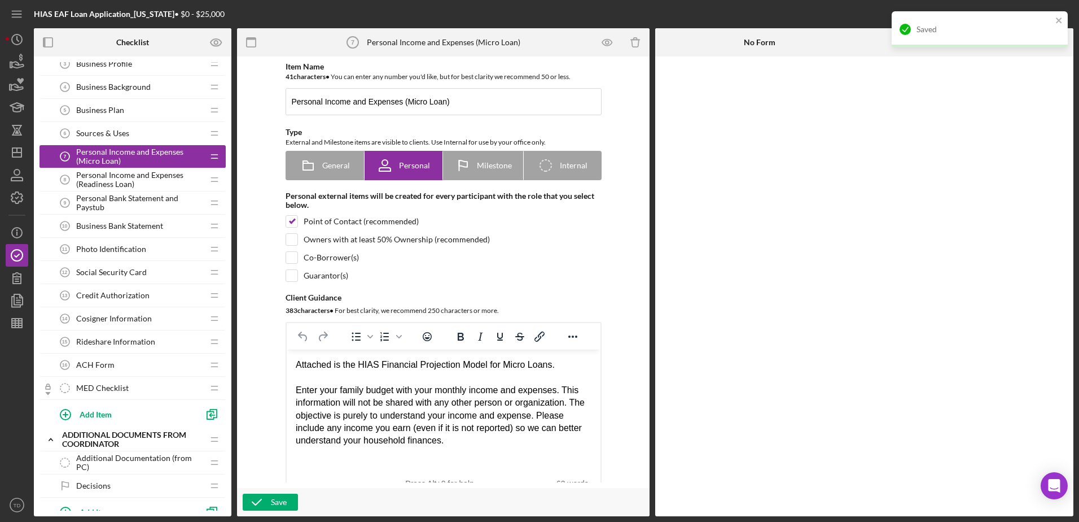
scroll to position [202, 0]
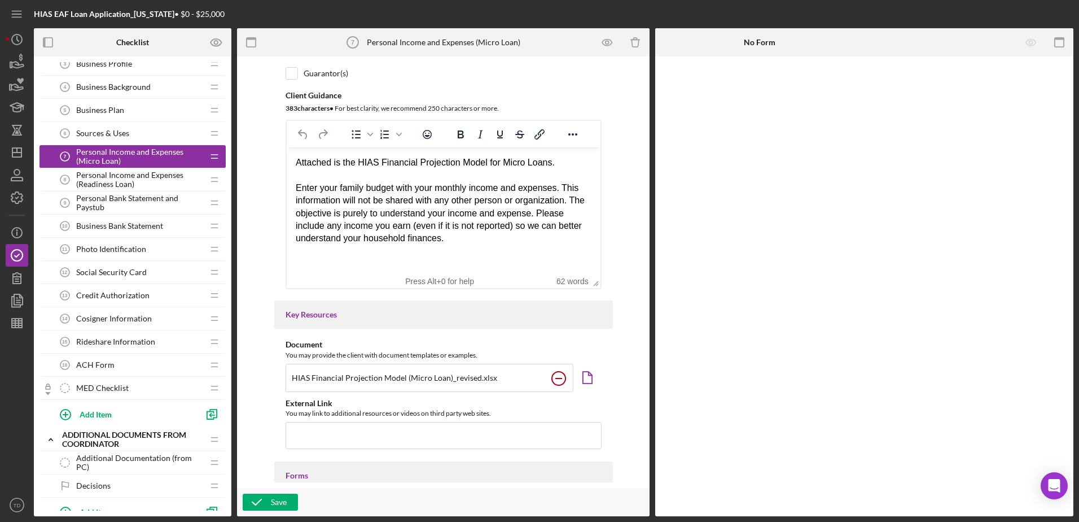
click at [560, 380] on circle at bounding box center [559, 378] width 14 height 14
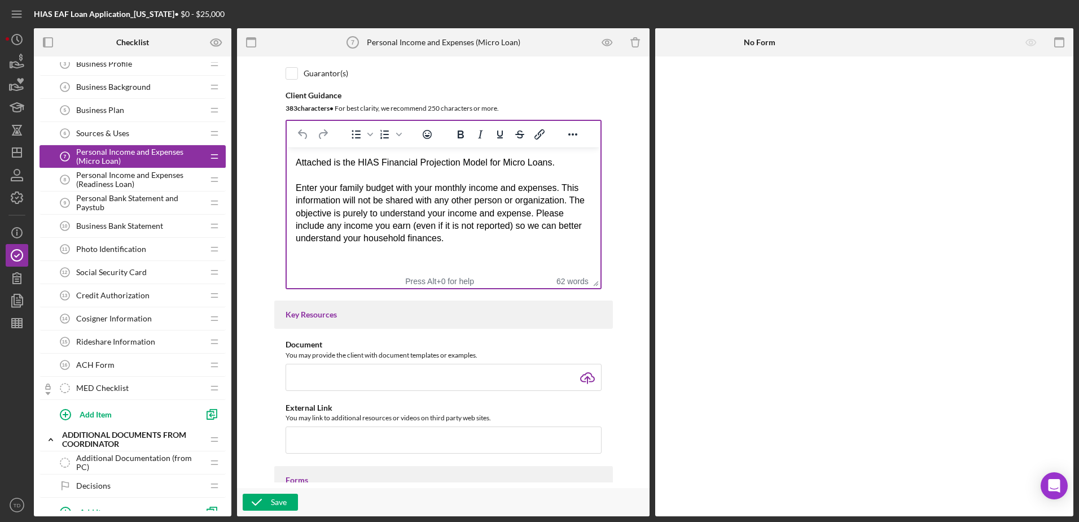
click at [470, 242] on div "Enter your family budget with your monthly income and expenses. This informatio…" at bounding box center [443, 213] width 296 height 63
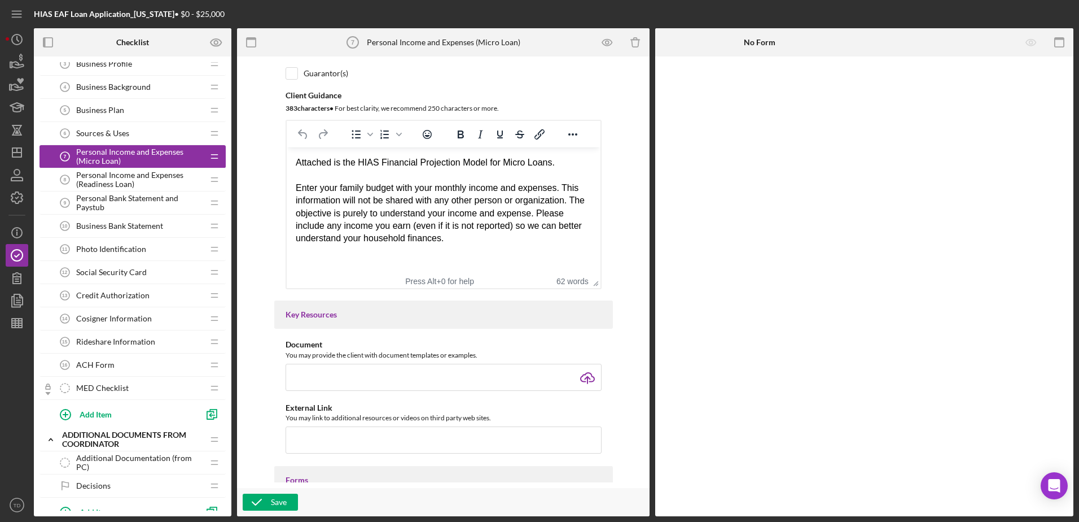
drag, startPoint x: 460, startPoint y: 243, endPoint x: 290, endPoint y: 141, distance: 198.2
click at [290, 147] on html "Attached is the HIAS Financial Projection Model for Micro Loans. Enter your fam…" at bounding box center [443, 200] width 314 height 107
paste body "Rich Text Area. Press ALT-0 for help."
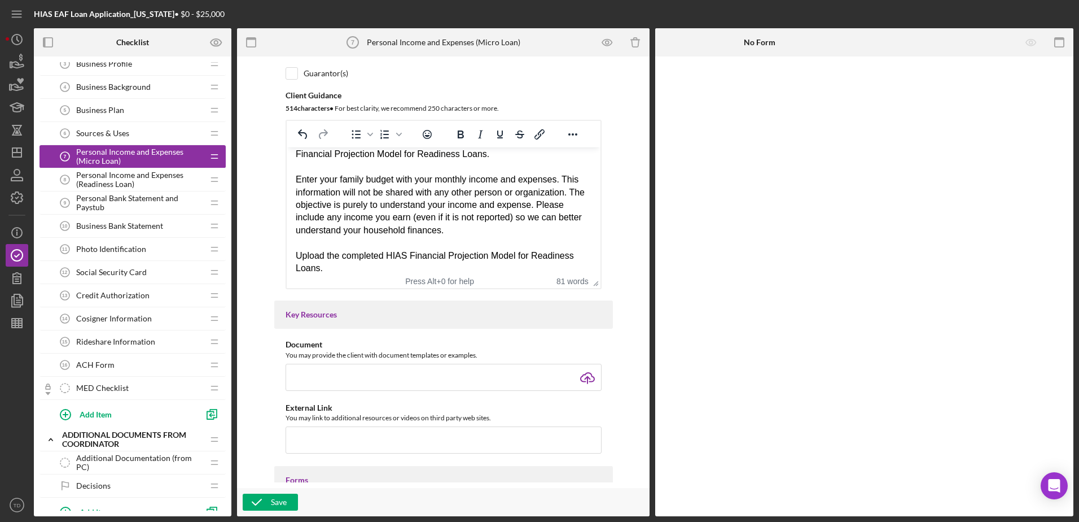
scroll to position [0, 0]
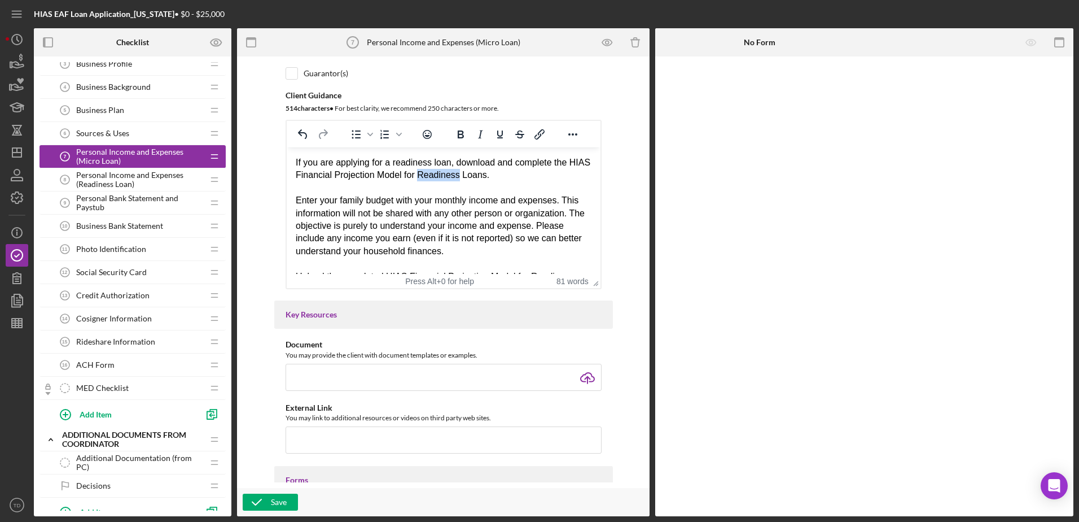
drag, startPoint x: 479, startPoint y: 174, endPoint x: 440, endPoint y: 174, distance: 38.9
click at [440, 174] on div "If you are applying for a readiness loan, download and complete the HIAS Financ…" at bounding box center [443, 168] width 296 height 25
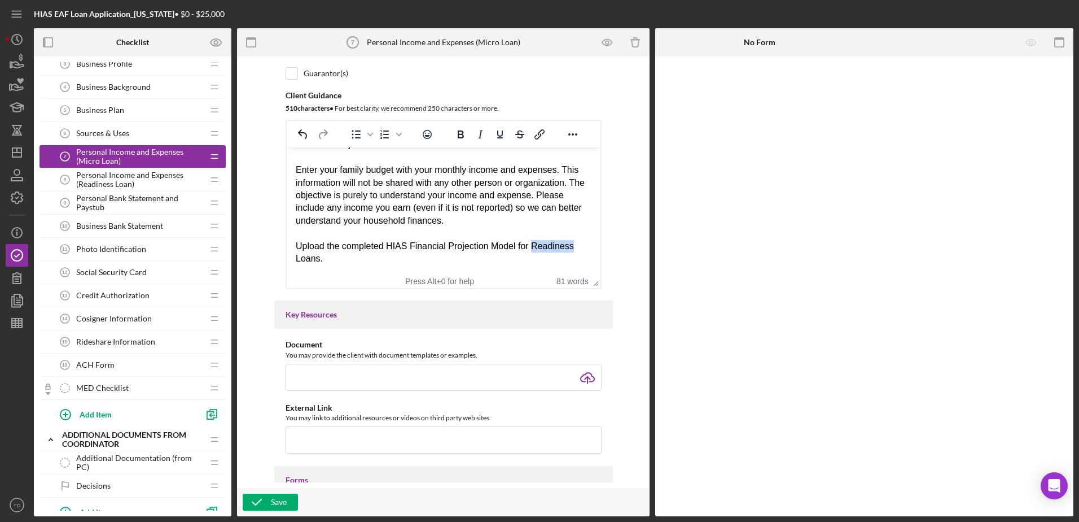
drag, startPoint x: 532, startPoint y: 243, endPoint x: 569, endPoint y: 247, distance: 38.0
click at [569, 247] on div "Upload the completed HIAS Financial Projection Model for Readiness Loans." at bounding box center [443, 252] width 296 height 25
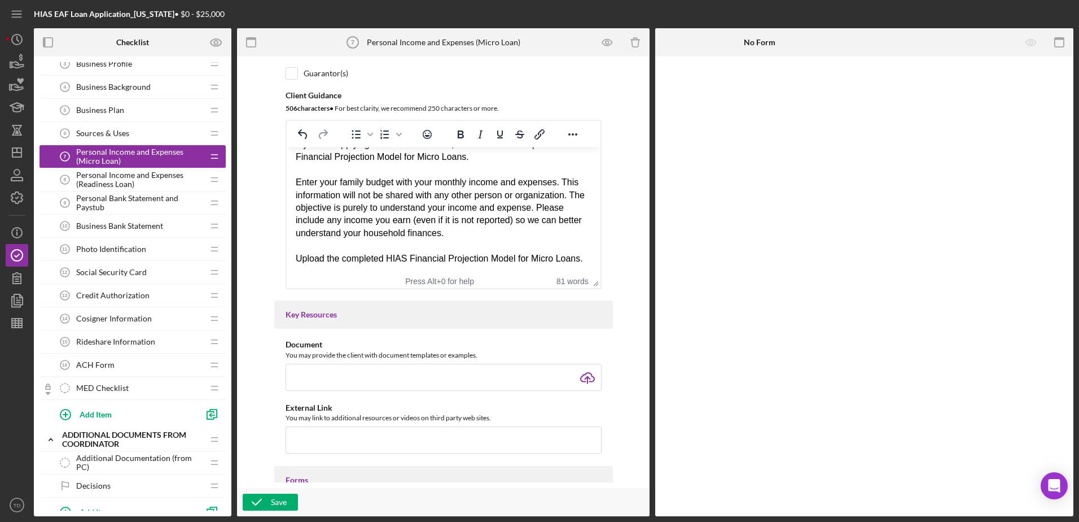
scroll to position [0, 0]
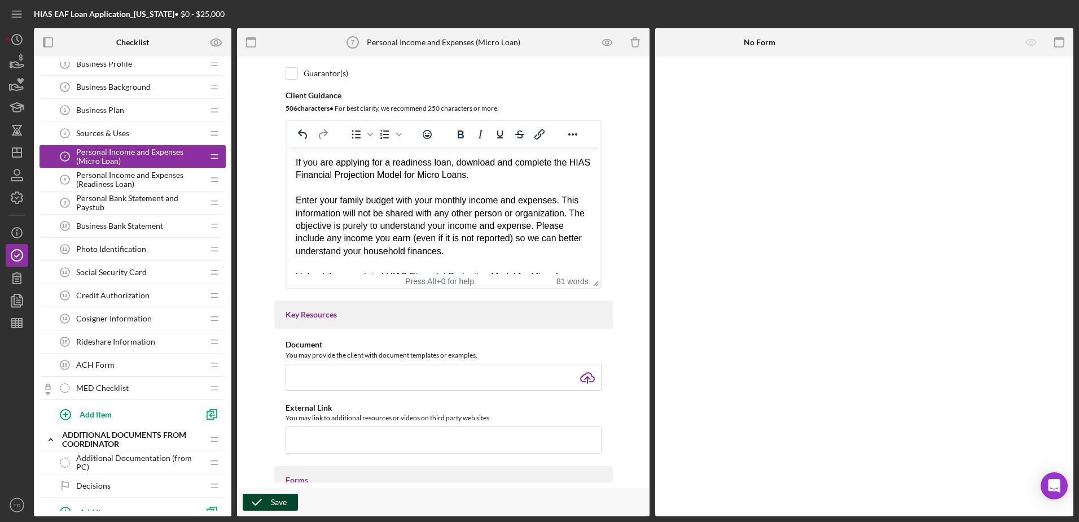
click at [284, 501] on div "Save" at bounding box center [279, 501] width 16 height 17
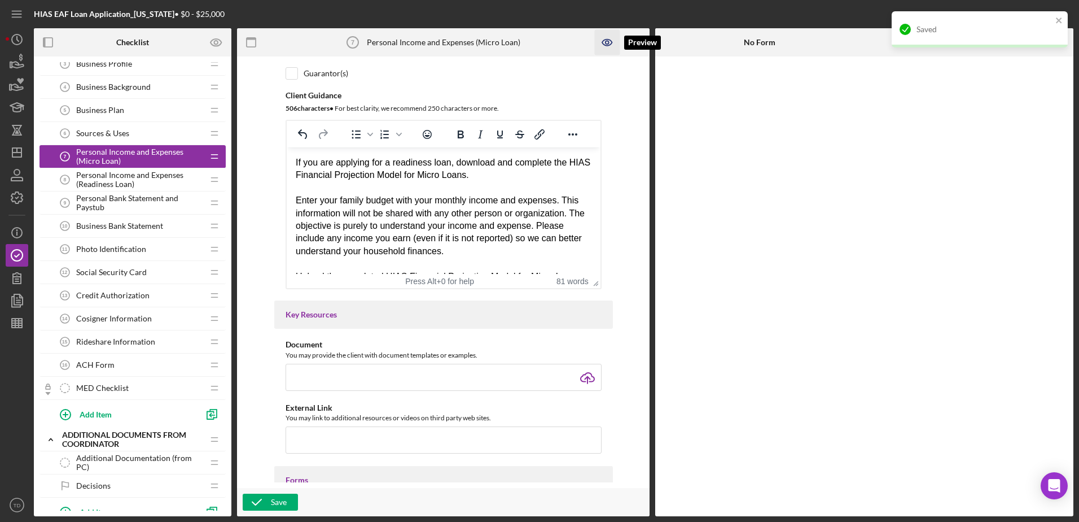
click at [610, 41] on icon "button" at bounding box center [607, 42] width 25 height 25
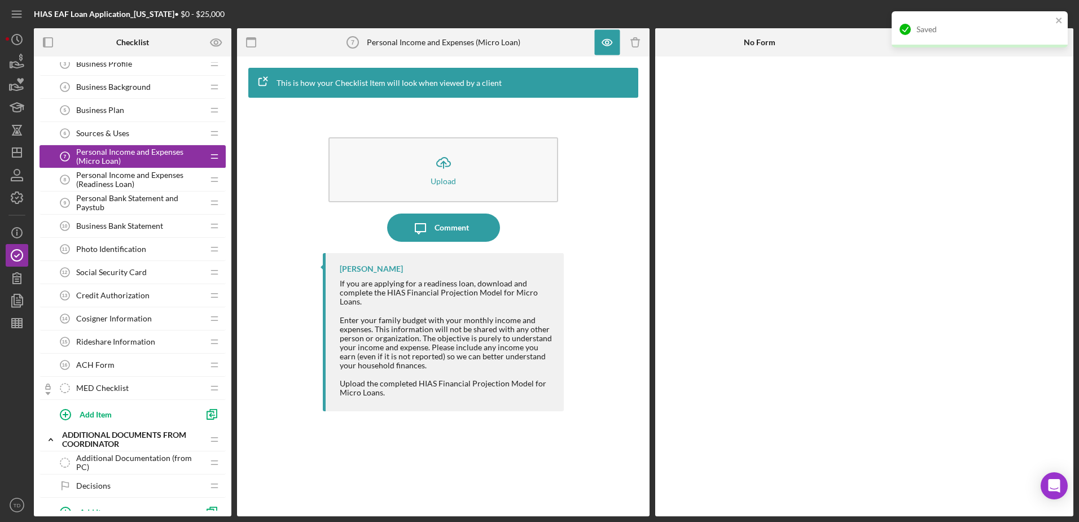
click at [147, 177] on span "Personal Income and Expenses (Readiness Loan)" at bounding box center [139, 179] width 127 height 18
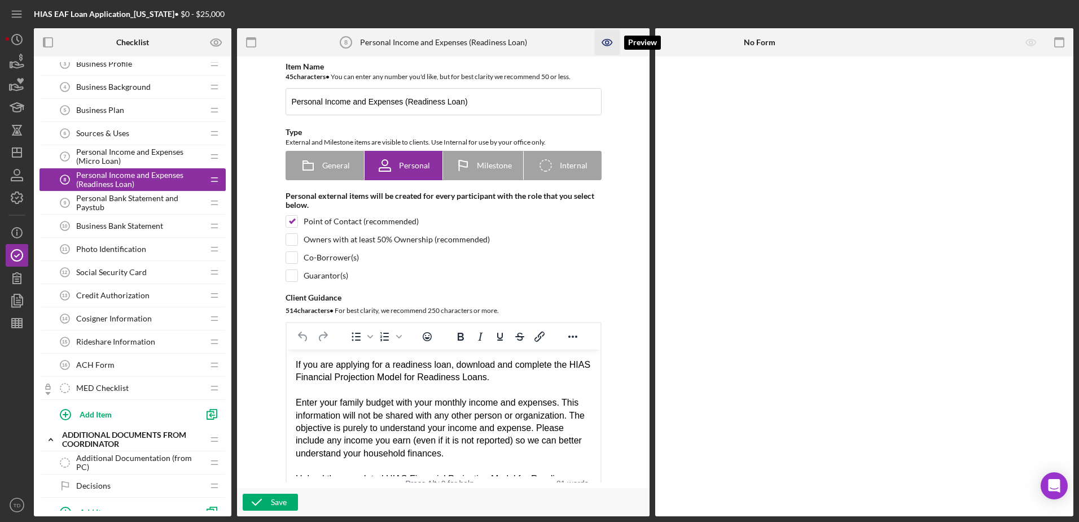
click at [612, 44] on icon "button" at bounding box center [607, 42] width 25 height 25
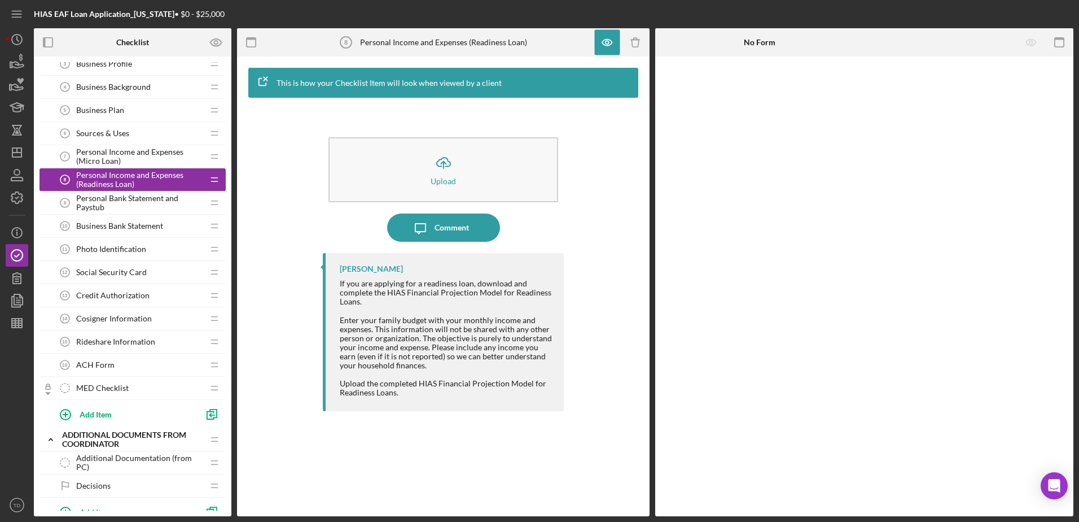
click at [116, 155] on span "Personal Income and Expenses (Micro Loan)" at bounding box center [139, 156] width 127 height 18
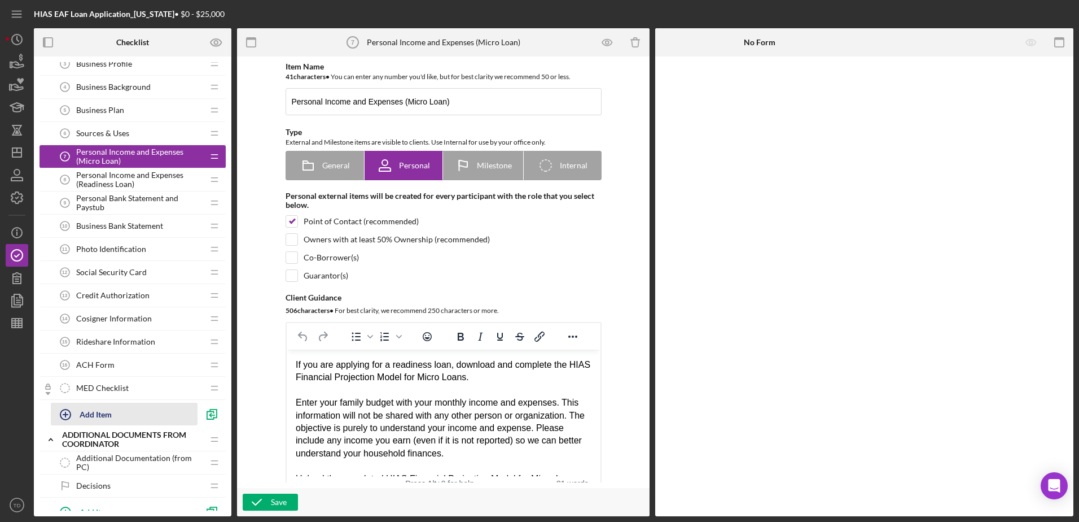
click at [81, 417] on div "Add Item" at bounding box center [96, 413] width 32 height 21
drag, startPoint x: 468, startPoint y: 104, endPoint x: 242, endPoint y: 107, distance: 225.8
click at [242, 107] on div "Item Name 41 character s • You can enter any number you'd like, but for best cl…" at bounding box center [443, 285] width 413 height 459
click at [94, 413] on div "Add Item" at bounding box center [96, 413] width 32 height 21
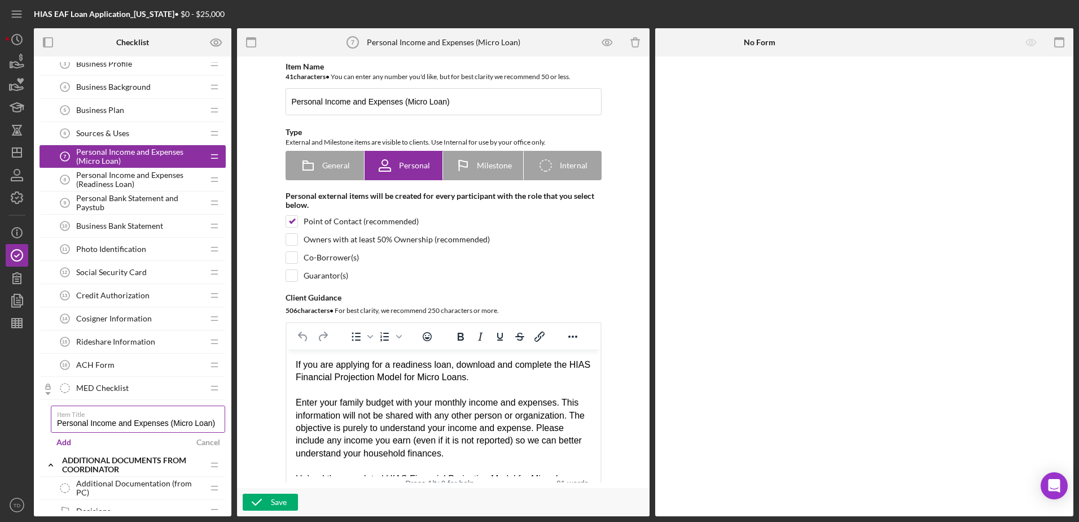
drag, startPoint x: 218, startPoint y: 426, endPoint x: 176, endPoint y: 421, distance: 43.1
click at [176, 421] on input "Personal Income and Expenses (Micro Loan)" at bounding box center [138, 418] width 174 height 27
type input "Personal Income and Expenses (Gig-Economy Loans)"
click at [68, 443] on div "Add" at bounding box center [63, 441] width 15 height 17
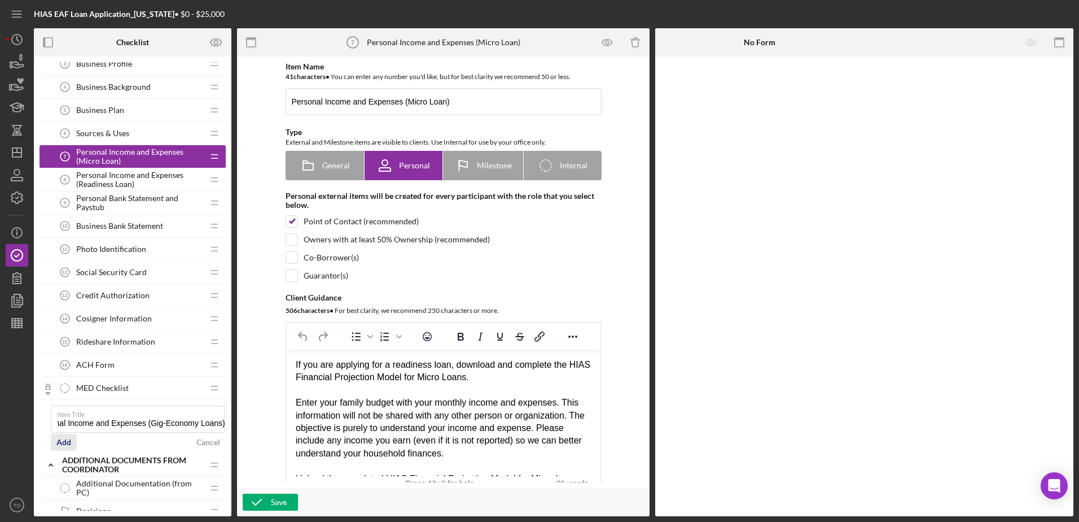
scroll to position [0, 0]
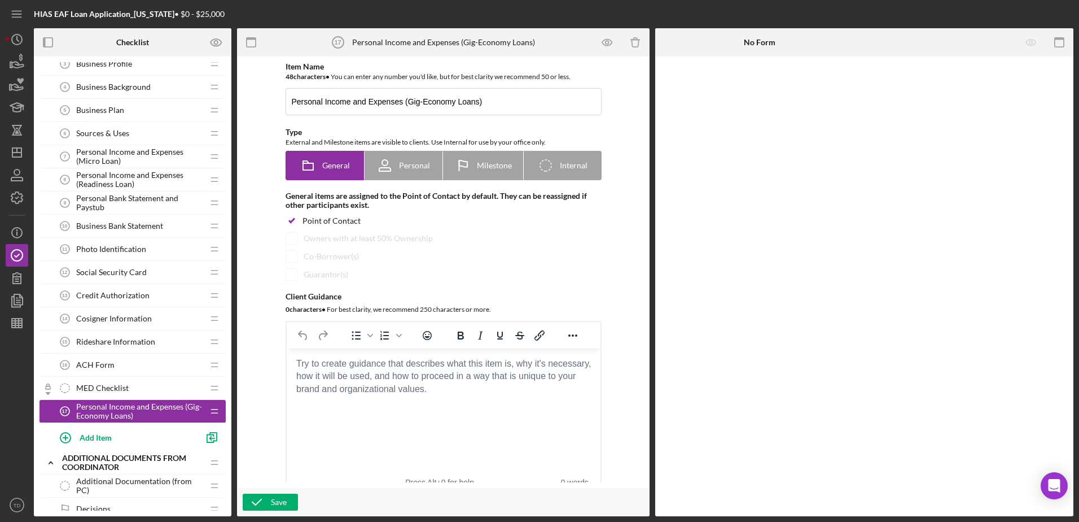
drag, startPoint x: 125, startPoint y: 409, endPoint x: 123, endPoint y: 277, distance: 132.1
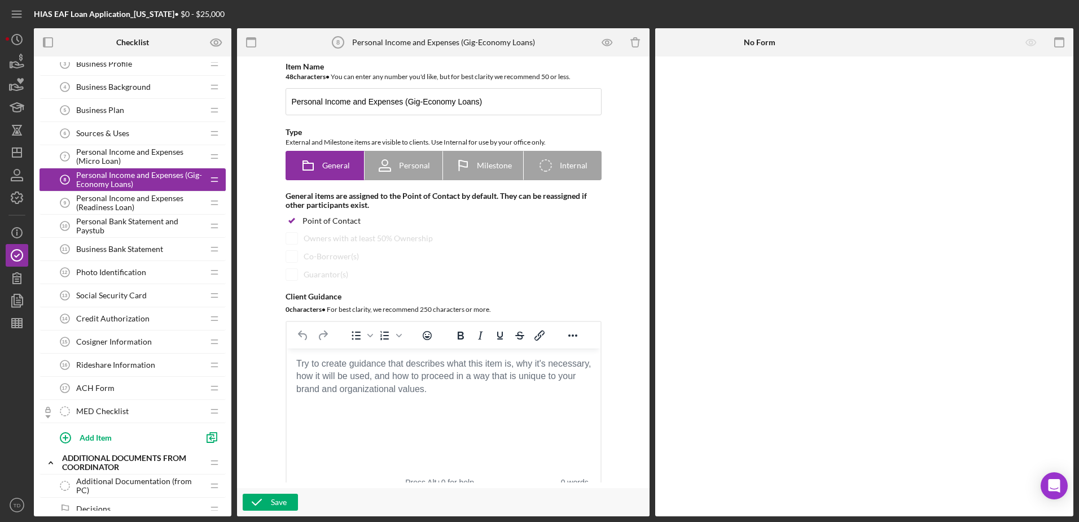
click at [168, 157] on span "Personal Income and Expenses (Micro Loan)" at bounding box center [139, 156] width 127 height 18
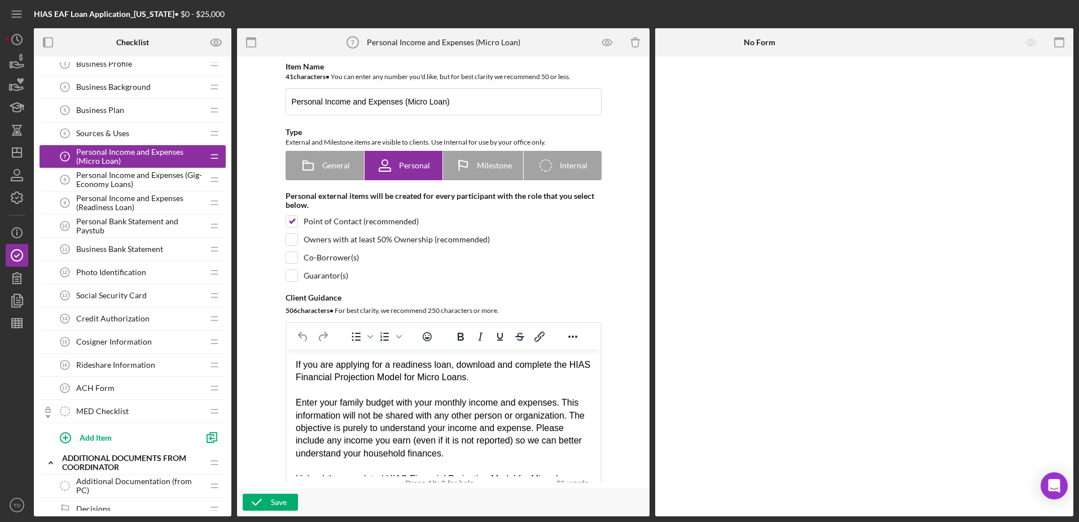
click at [292, 361] on html "If you are applying for a readiness loan, download and complete the HIAS Financ…" at bounding box center [443, 421] width 314 height 144
click at [139, 209] on span "Personal Income and Expenses (Readiness Loan)" at bounding box center [139, 203] width 127 height 18
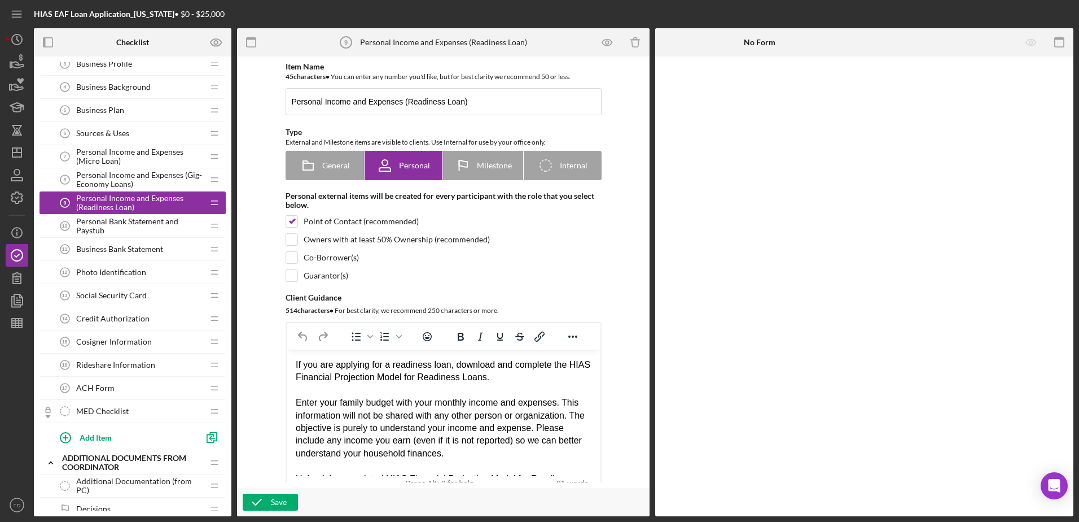
click at [130, 176] on span "Personal Income and Expenses (Gig-Economy Loans)" at bounding box center [139, 179] width 127 height 18
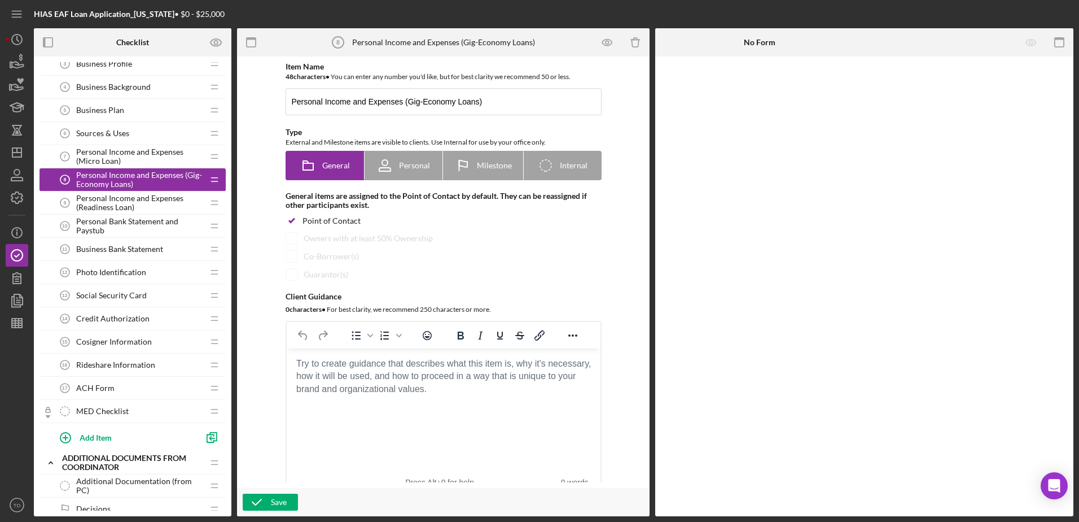
click at [326, 370] on body "Rich Text Area. Press ALT-0 for help." at bounding box center [443, 363] width 296 height 12
click at [316, 357] on body "Rich Text Area. Press ALT-0 for help." at bounding box center [443, 363] width 296 height 12
paste body "Rich Text Area. Press ALT-0 for help."
drag, startPoint x: 500, startPoint y: 379, endPoint x: 254, endPoint y: 358, distance: 246.4
click at [286, 358] on html "Personal Income and Expenses (Micro Loan)" at bounding box center [443, 363] width 314 height 30
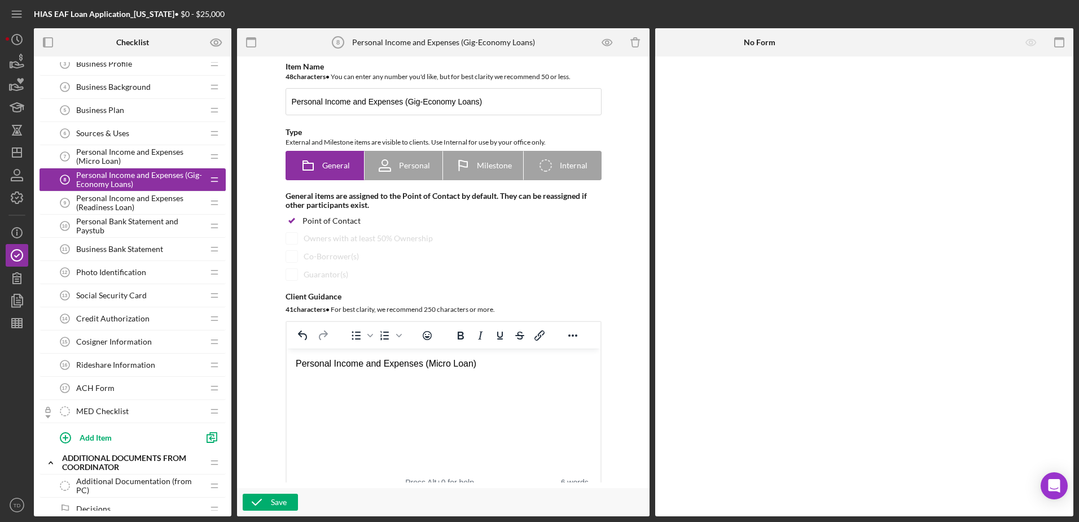
click at [505, 362] on div "Personal Income and Expenses (Micro Loan)" at bounding box center [443, 363] width 296 height 12
drag, startPoint x: 487, startPoint y: 363, endPoint x: 240, endPoint y: 353, distance: 246.9
click at [286, 353] on html "Personal Income and Expenses (Micro Loan)" at bounding box center [443, 363] width 314 height 30
click at [140, 157] on span "Personal Income and Expenses (Micro Loan)" at bounding box center [139, 156] width 127 height 18
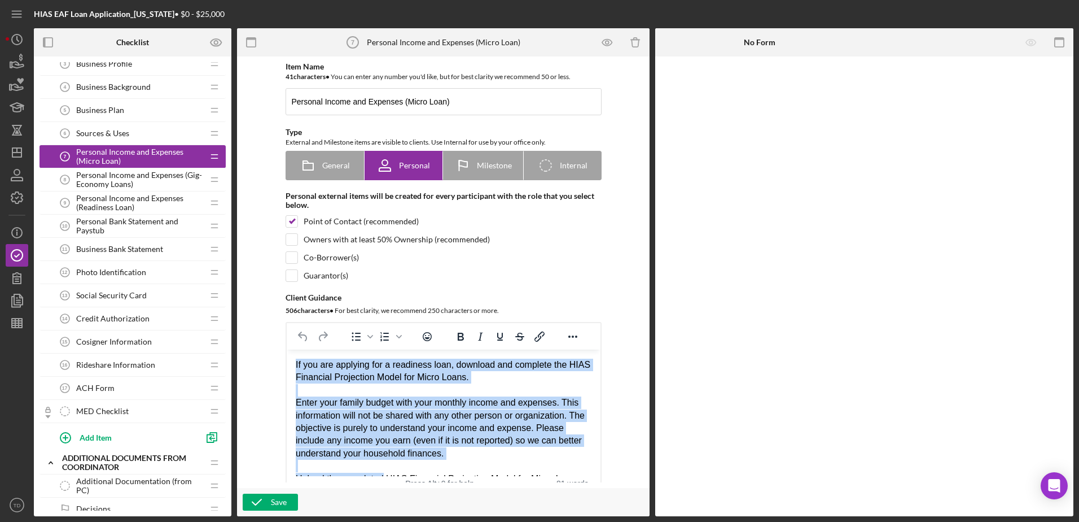
scroll to position [30, 0]
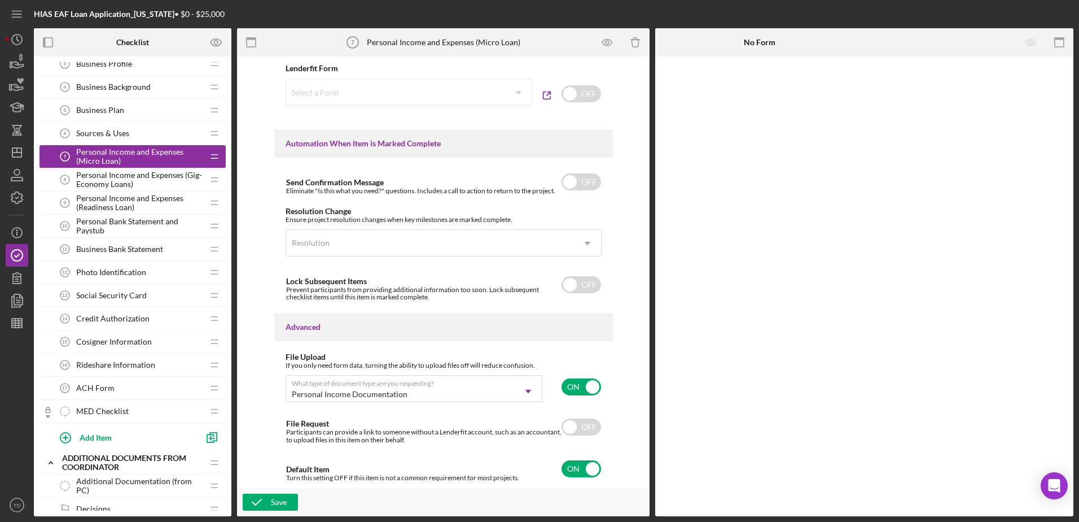
drag, startPoint x: 295, startPoint y: -316, endPoint x: 424, endPoint y: 375, distance: 703.4
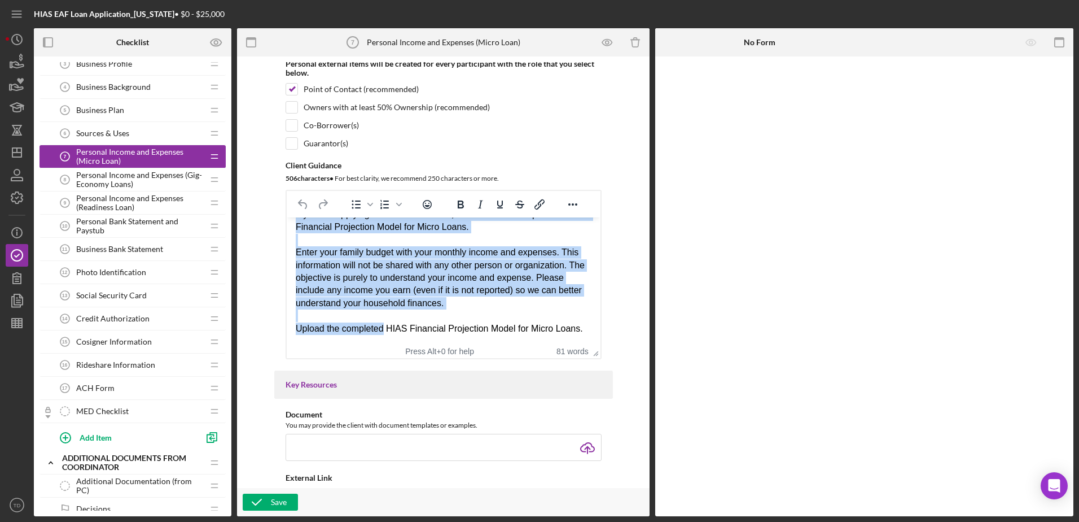
scroll to position [123, 0]
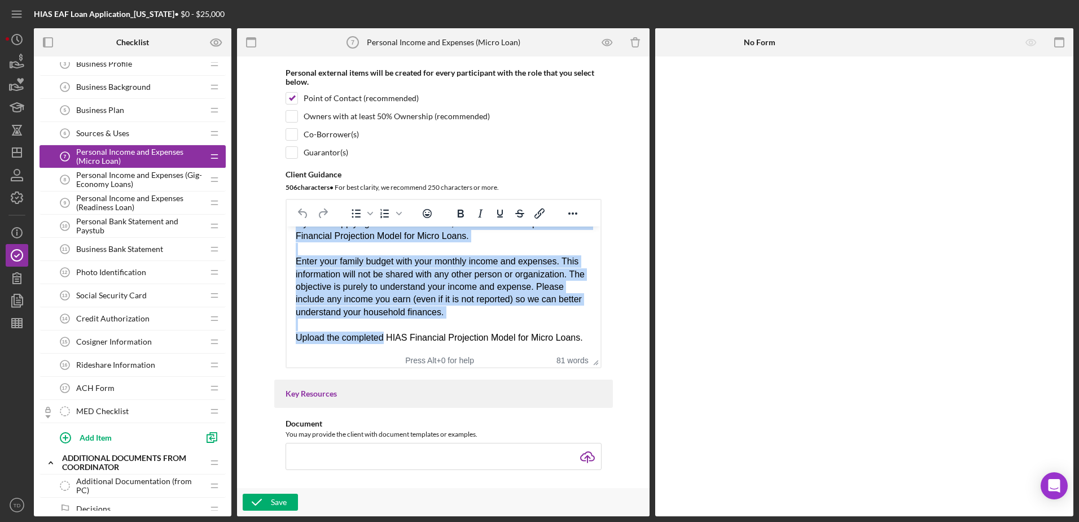
copy body "If you are applying for a readiness loan, download and complete the HIAS Financ…"
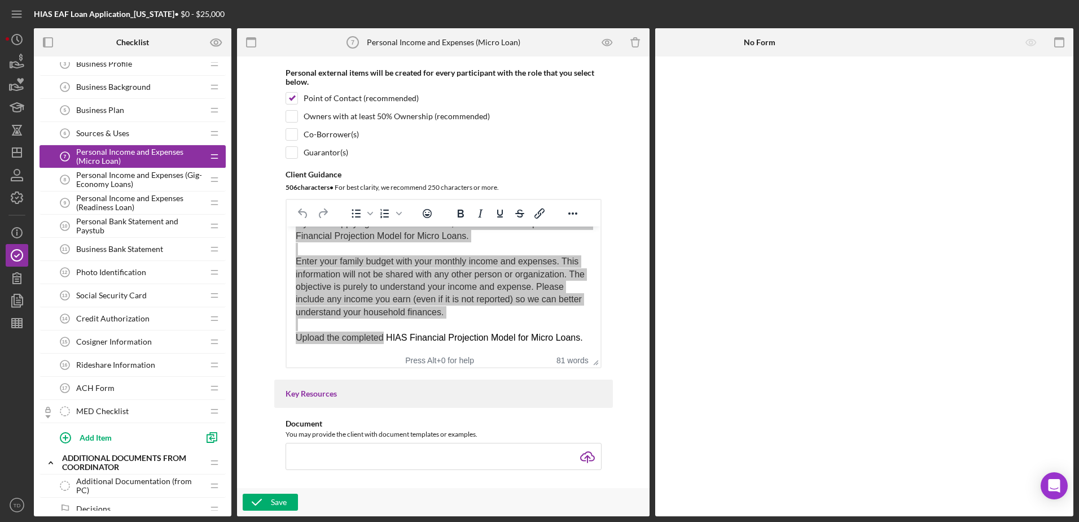
click at [152, 187] on span "Personal Income and Expenses (Gig-Economy Loans)" at bounding box center [139, 179] width 127 height 18
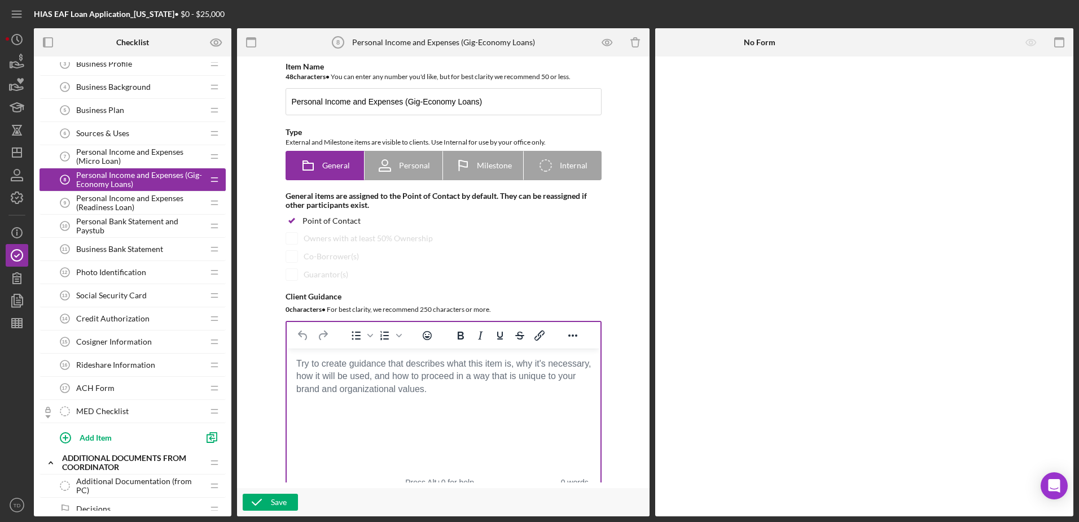
click at [317, 360] on body "Rich Text Area. Press ALT-0 for help." at bounding box center [443, 363] width 296 height 12
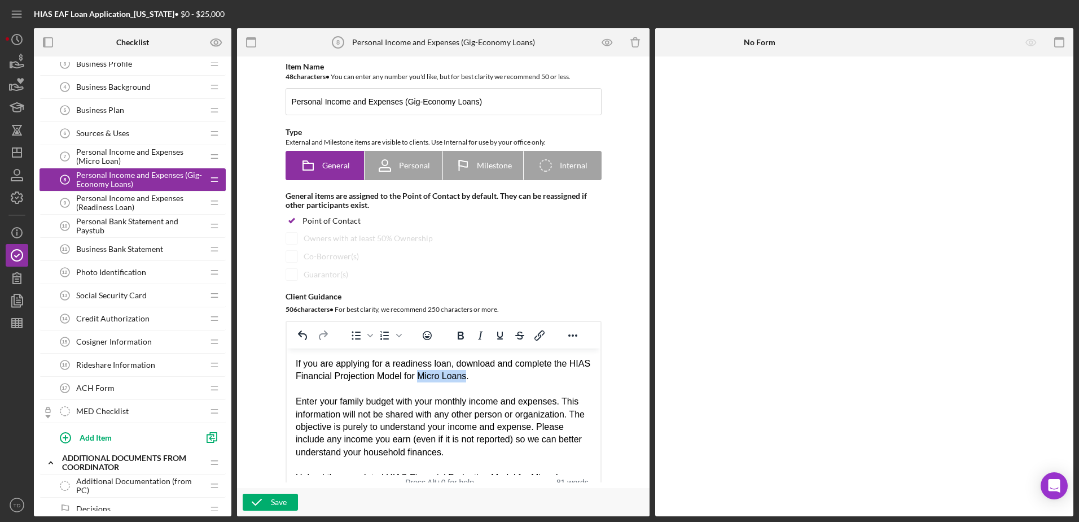
drag, startPoint x: 485, startPoint y: 377, endPoint x: 440, endPoint y: 376, distance: 45.2
click at [440, 376] on div "If you are applying for a readiness loan, download and complete the HIAS Financ…" at bounding box center [443, 369] width 296 height 25
click at [461, 396] on div "Enter your family budget with your monthly income and expenses. This informatio…" at bounding box center [443, 426] width 296 height 63
click at [531, 288] on div "Item Name 48 character s • You can enter any number you'd like, but for best cl…" at bounding box center [443, 276] width 339 height 428
click at [381, 167] on icon at bounding box center [385, 165] width 28 height 28
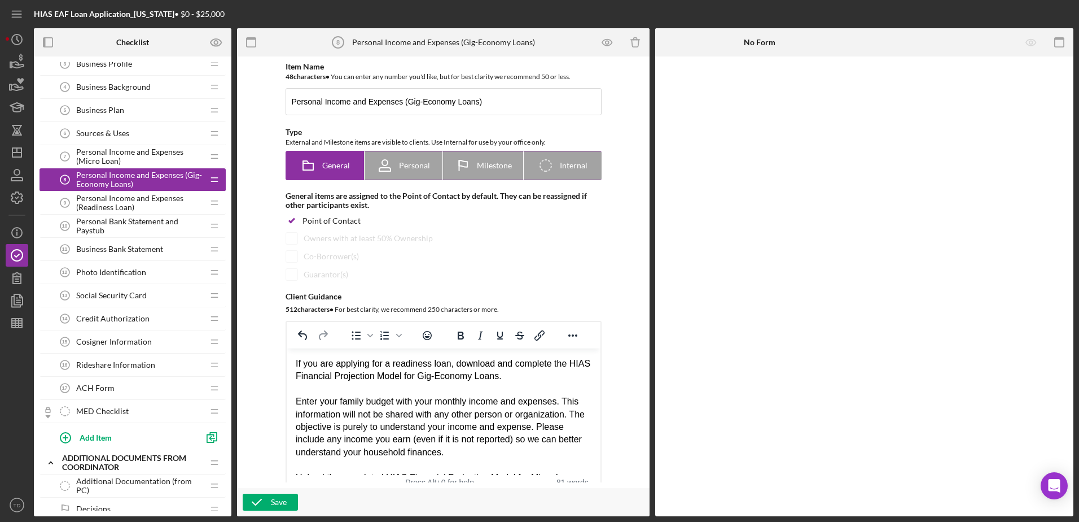
radio input "false"
radio input "true"
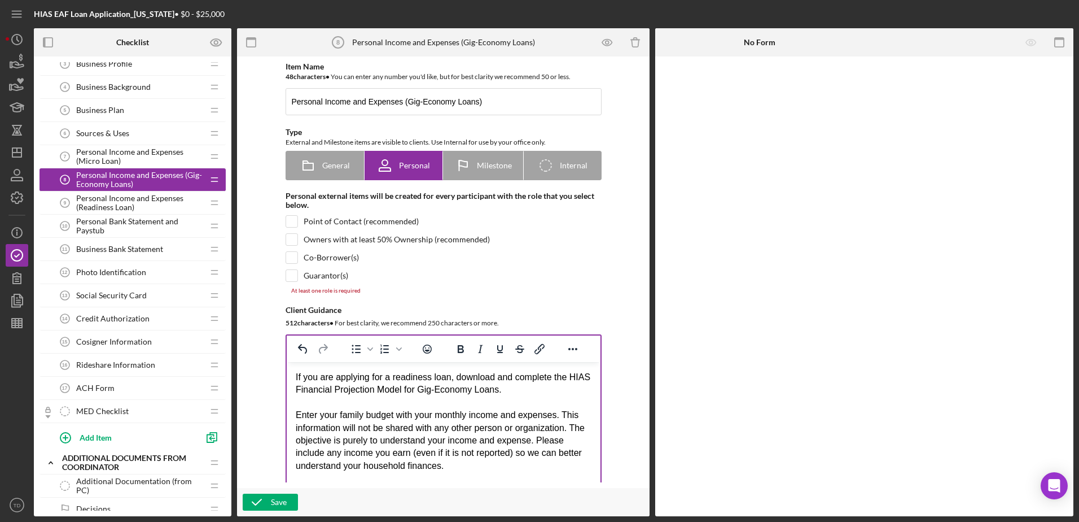
scroll to position [55, 0]
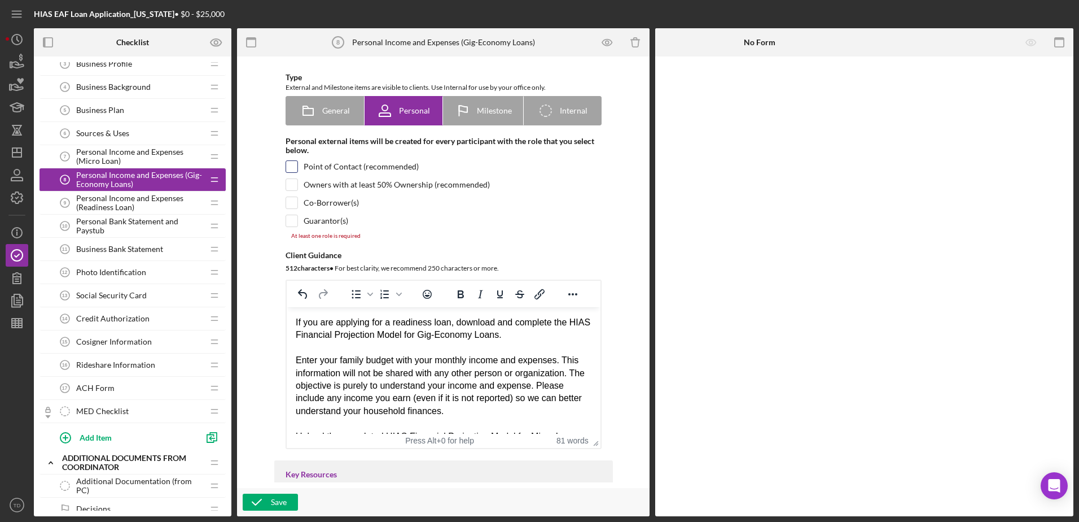
click at [292, 167] on input "checkbox" at bounding box center [291, 166] width 11 height 11
checkbox input "true"
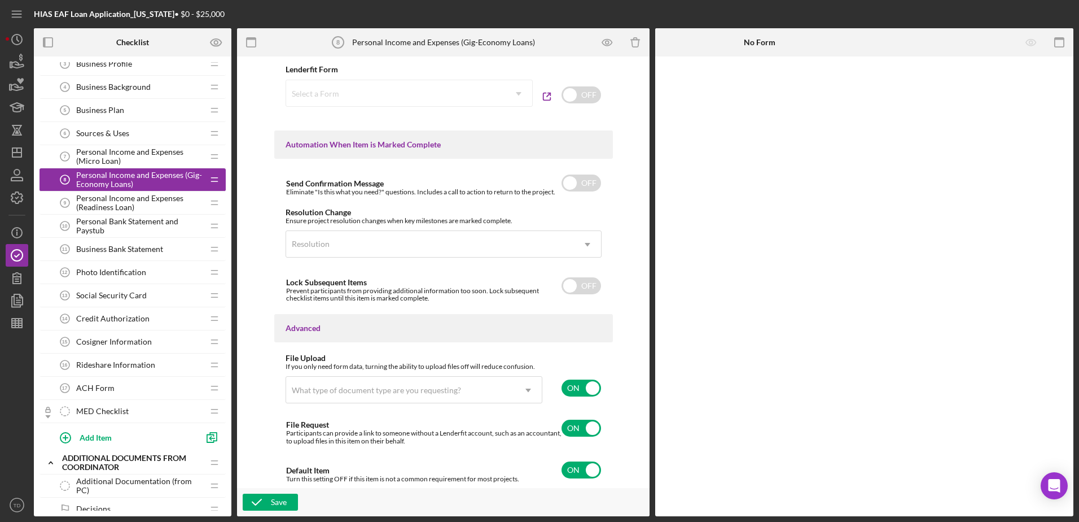
scroll to position [676, 0]
click at [576, 424] on input "checkbox" at bounding box center [582, 428] width 40 height 17
checkbox input "false"
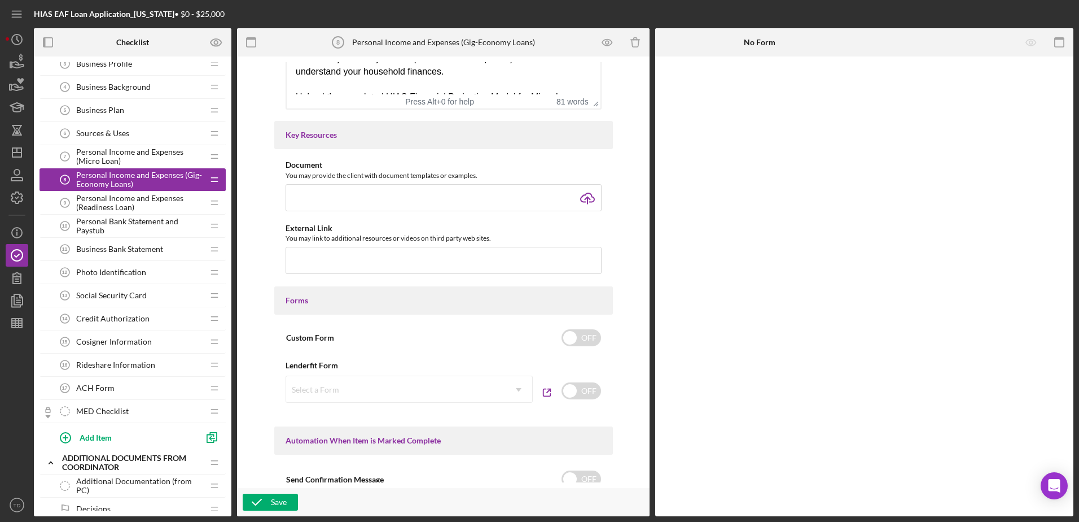
scroll to position [381, 0]
click at [288, 500] on button "Save" at bounding box center [270, 501] width 55 height 17
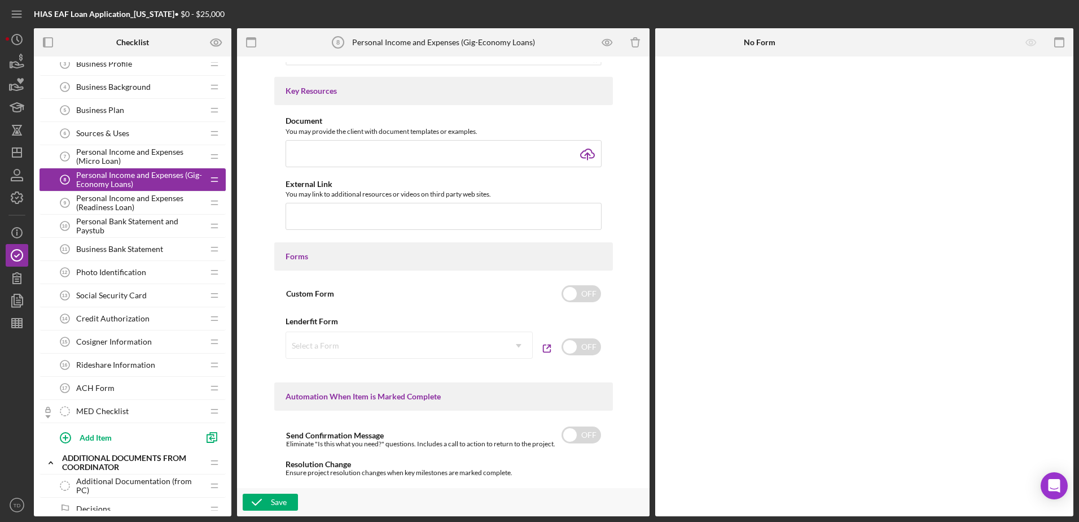
scroll to position [684, 0]
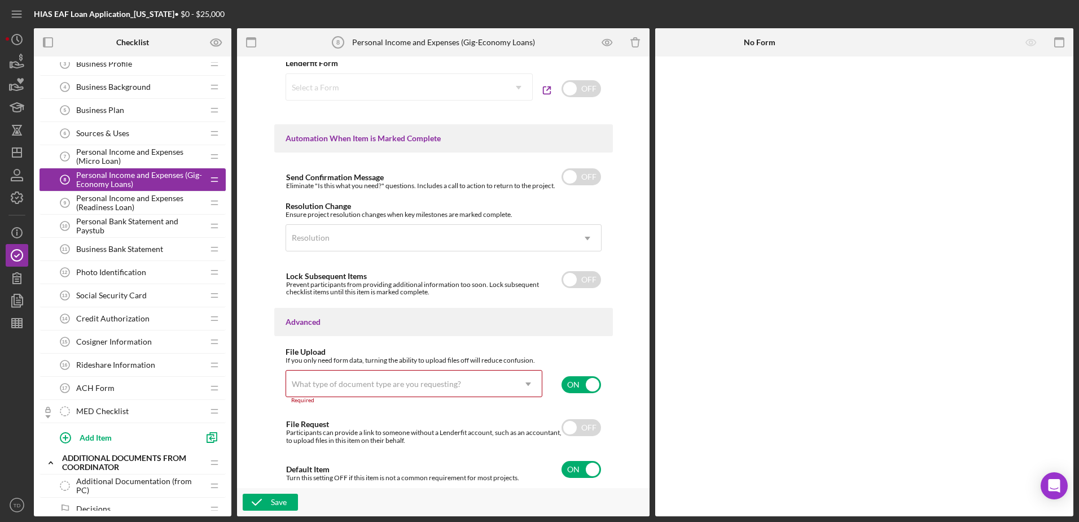
click at [503, 385] on div "What type of document type are you requesting?" at bounding box center [400, 384] width 229 height 26
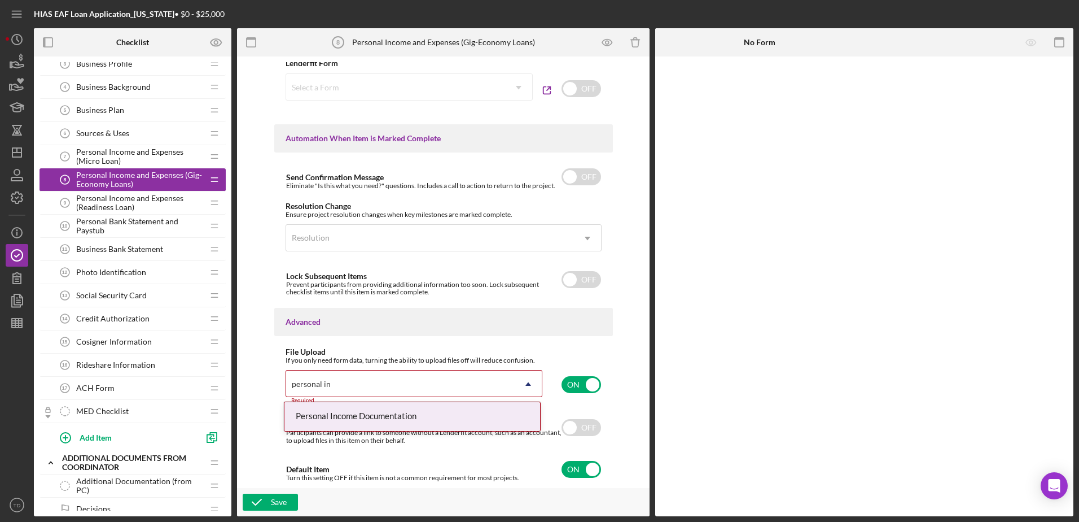
type input "personal inc"
click at [427, 423] on div "Personal Income Documentation" at bounding box center [412, 416] width 256 height 29
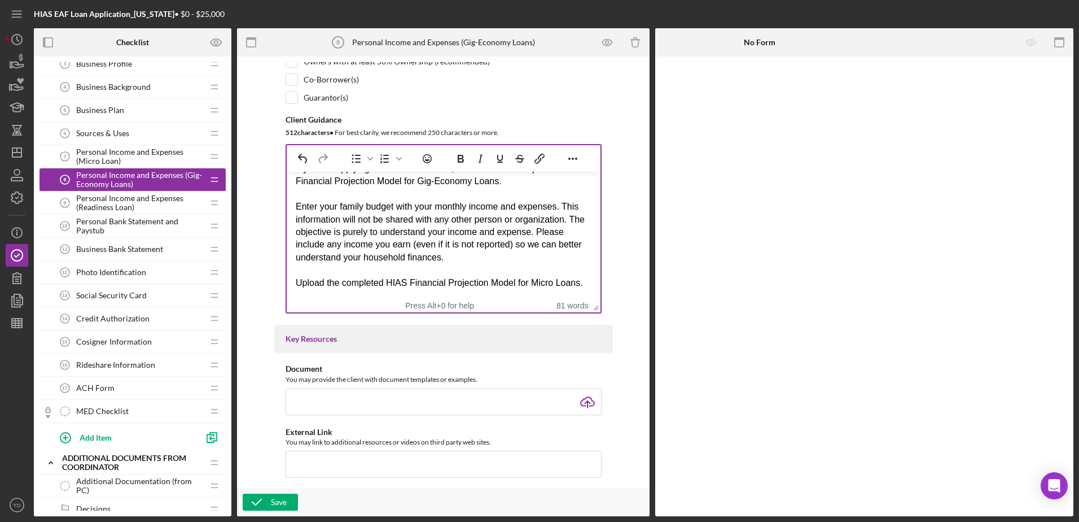
scroll to position [0, 0]
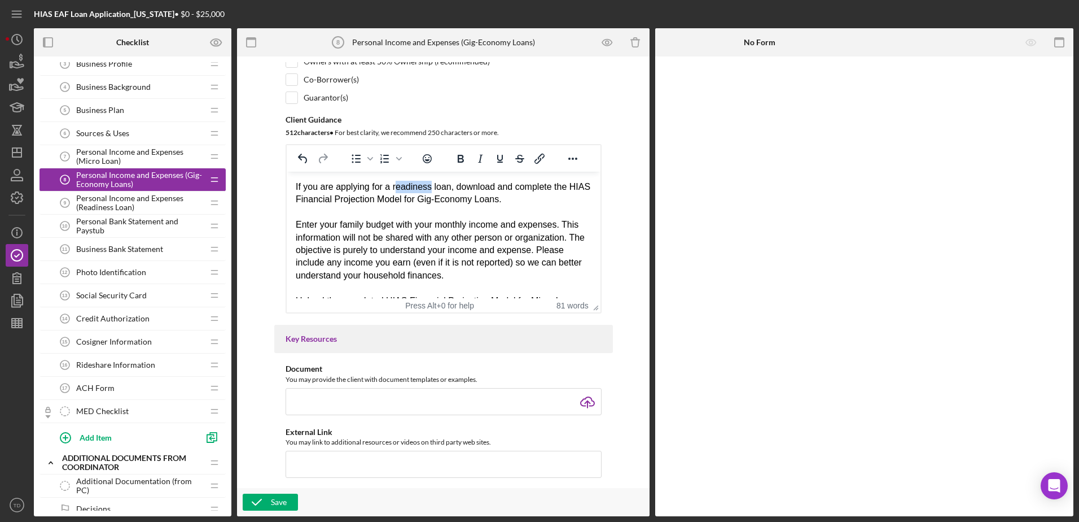
drag, startPoint x: 429, startPoint y: 187, endPoint x: 395, endPoint y: 186, distance: 34.4
click at [395, 186] on div "If you are applying for a readiness loan, download and complete the HIAS Financ…" at bounding box center [443, 193] width 296 height 25
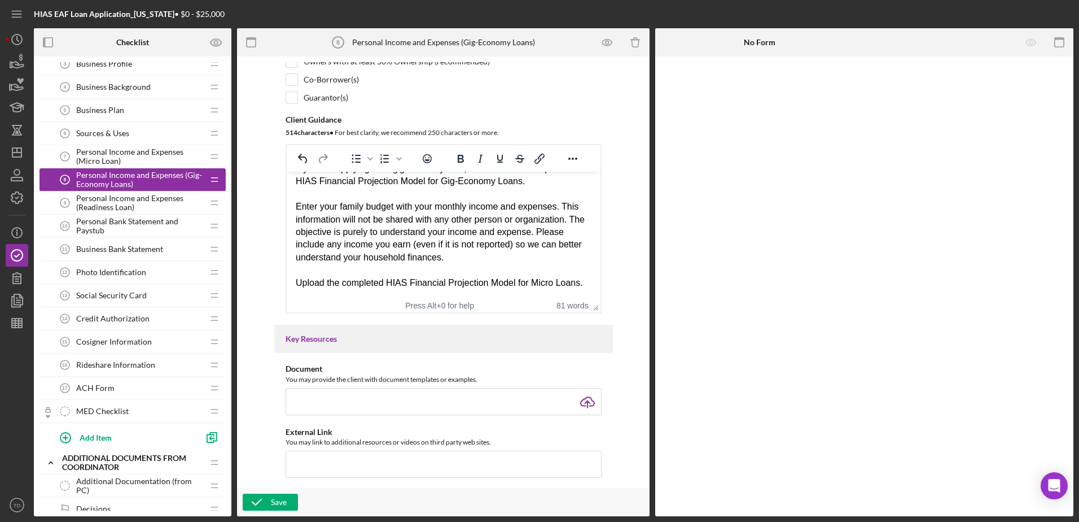
scroll to position [30, 0]
drag, startPoint x: 532, startPoint y: 268, endPoint x: 557, endPoint y: 271, distance: 25.6
click at [557, 277] on div "Upload the completed HIAS Financial Projection Model for Micro Loans." at bounding box center [443, 283] width 296 height 12
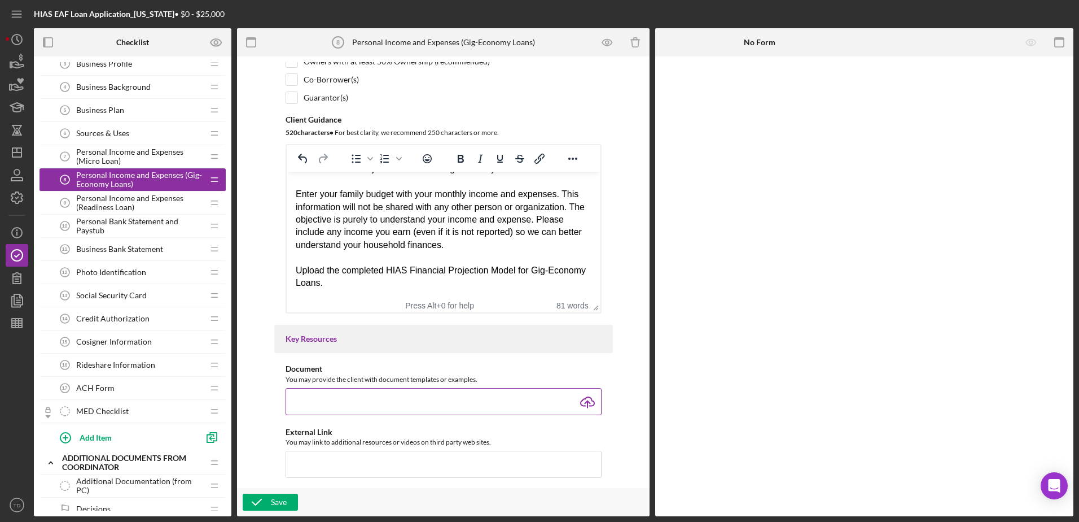
click at [582, 400] on input "file" at bounding box center [444, 401] width 316 height 27
type input "C:\fakepath\HIAS Financial Projection Model (Gig-Economy Loans).xlsx"
click at [259, 502] on polyline "button" at bounding box center [256, 502] width 9 height 6
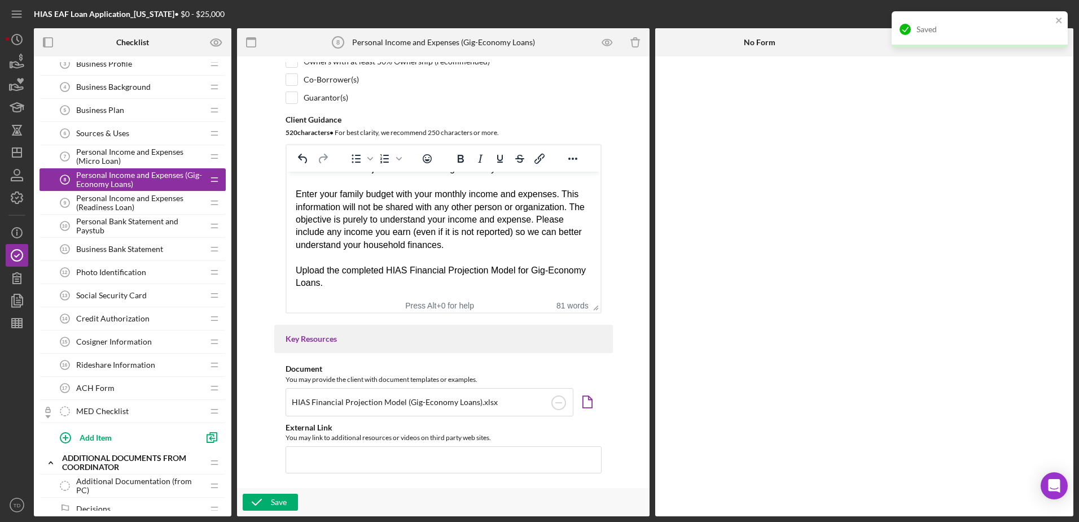
click at [145, 155] on span "Personal Income and Expenses (Micro Loan)" at bounding box center [139, 156] width 127 height 18
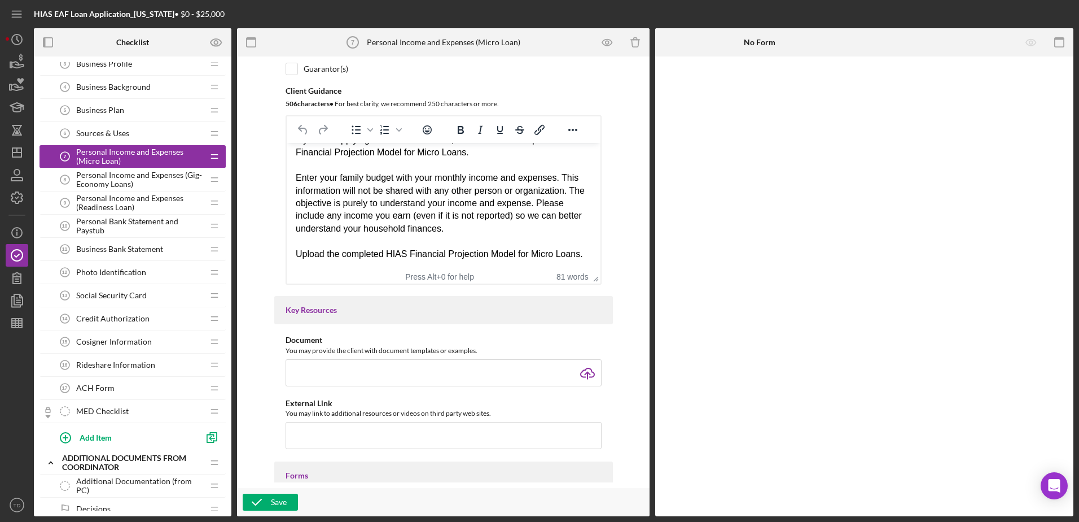
scroll to position [207, 0]
click at [590, 363] on input "file" at bounding box center [444, 371] width 316 height 27
type input "C:\fakepath\HIAS Financial Projection Model (Micro Loan).xlsx"
click at [270, 505] on button "Save" at bounding box center [270, 501] width 55 height 17
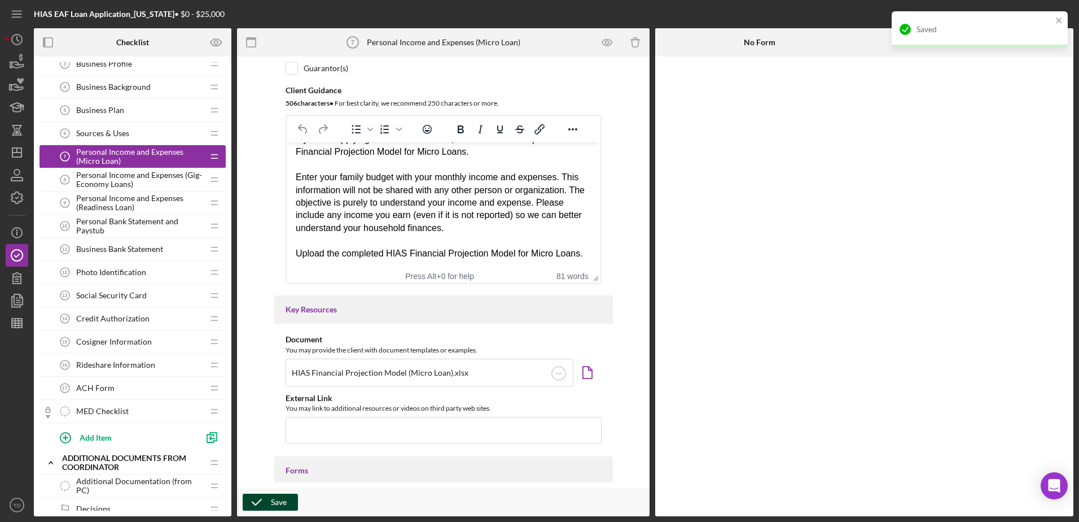
scroll to position [0, 0]
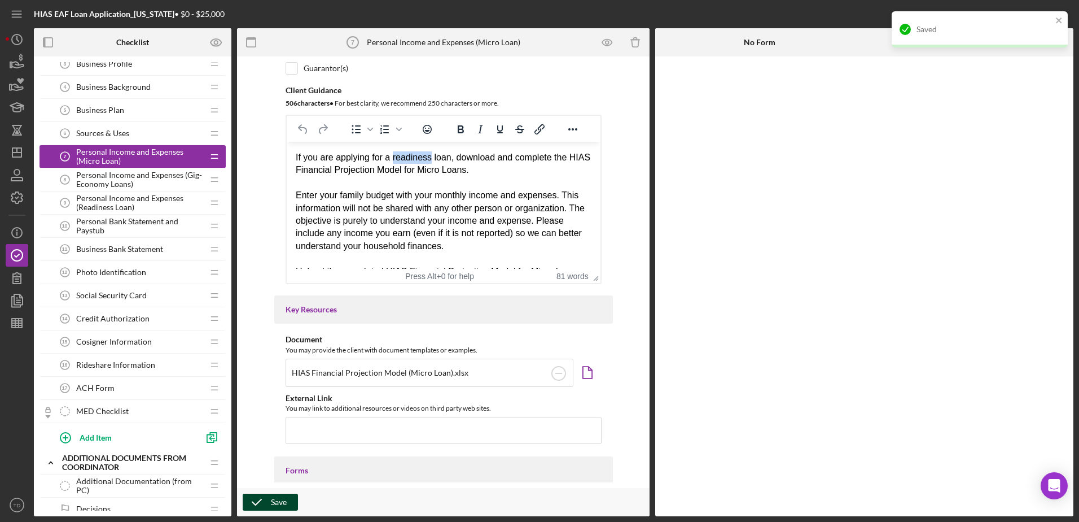
drag, startPoint x: 429, startPoint y: 155, endPoint x: 393, endPoint y: 157, distance: 35.6
click at [393, 157] on div "If you are applying for a readiness loan, download and complete the HIAS Financ…" at bounding box center [443, 163] width 296 height 25
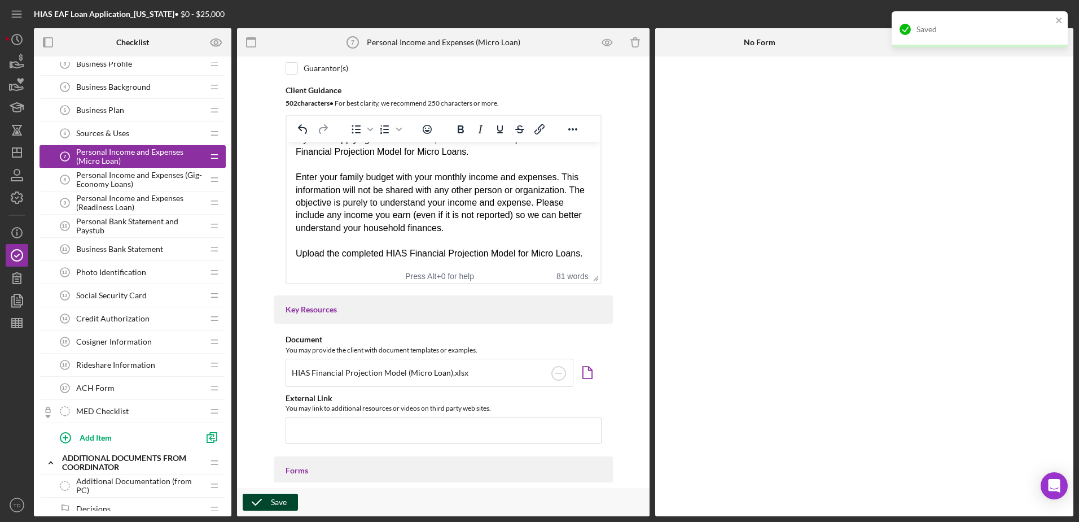
scroll to position [30, 0]
click at [277, 509] on div "Save" at bounding box center [279, 501] width 16 height 17
click at [161, 203] on span "Personal Income and Expenses (Readiness Loan)" at bounding box center [139, 203] width 127 height 18
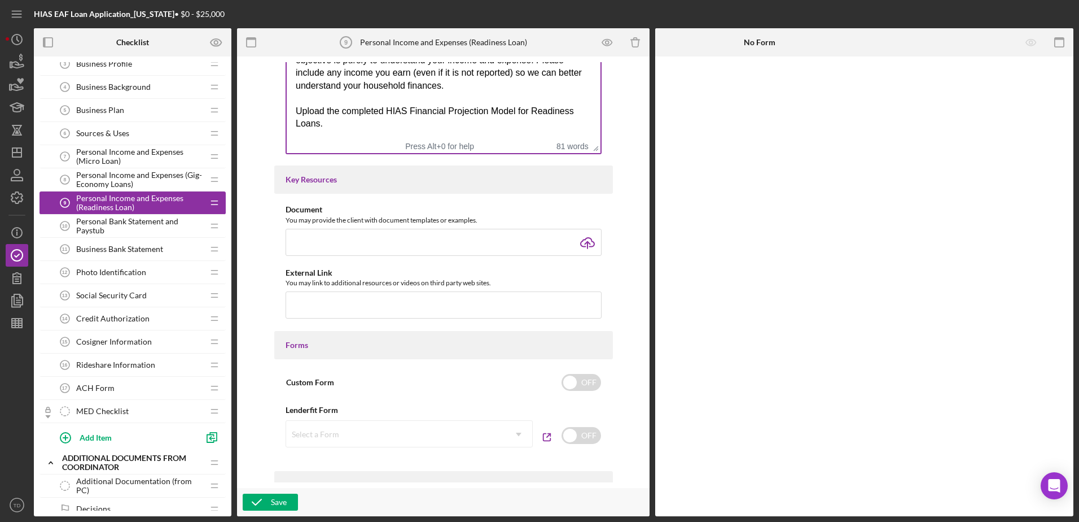
scroll to position [338, 0]
click at [586, 249] on input "file" at bounding box center [444, 241] width 316 height 27
type input "C:\fakepath\HIAS Financial Projection Model (Readiness Loan).xlsx"
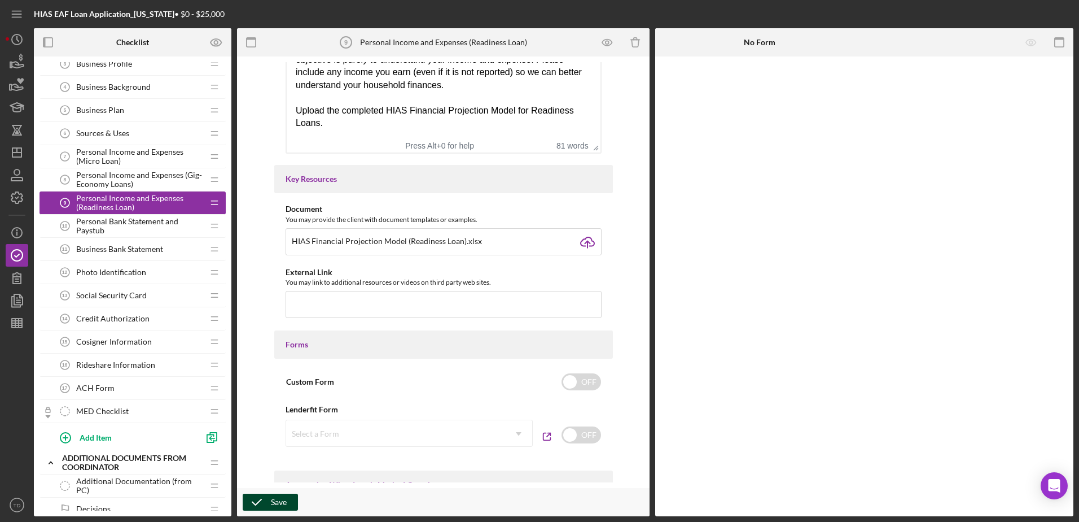
click at [263, 506] on icon "button" at bounding box center [257, 502] width 28 height 28
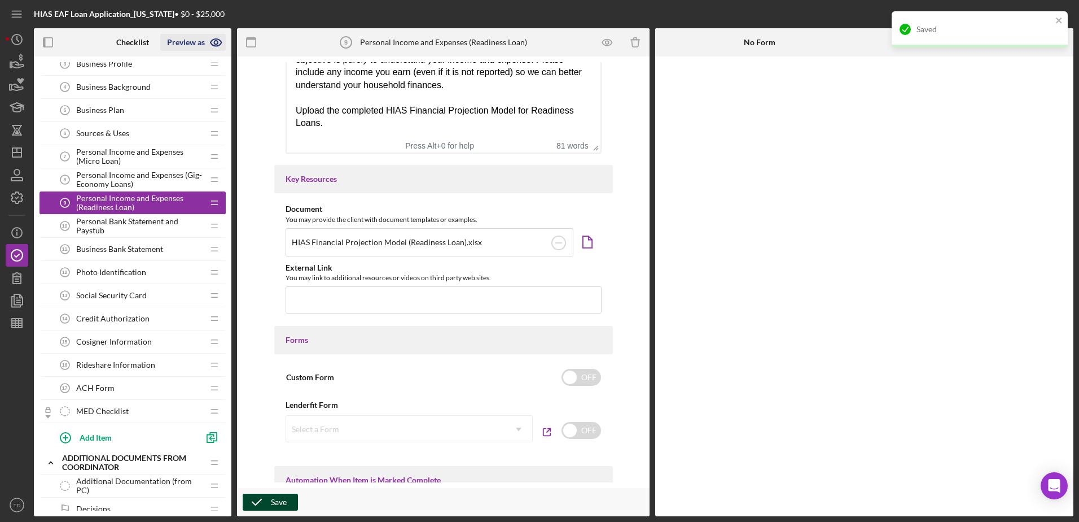
click at [217, 43] on icon "button" at bounding box center [215, 42] width 3 height 3
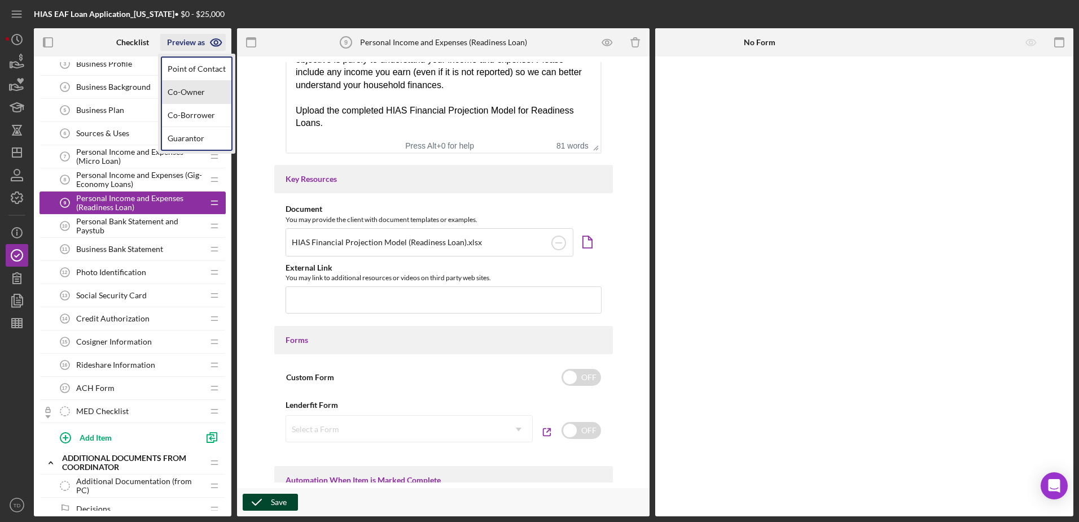
click at [199, 98] on link "Co-Owner" at bounding box center [196, 92] width 69 height 23
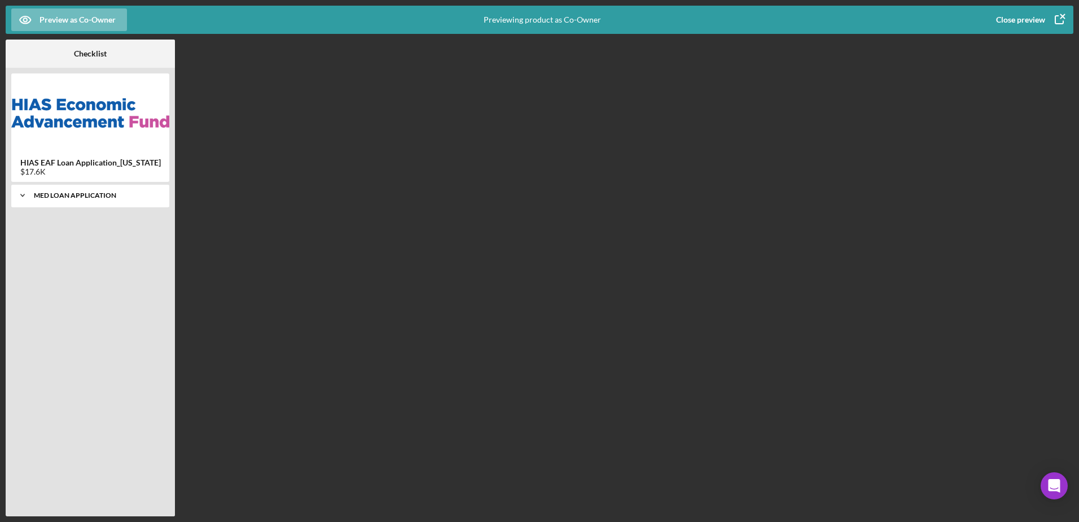
click at [82, 198] on div "MED Loan Application" at bounding box center [94, 195] width 121 height 7
click at [78, 214] on div "Personal Information 1 Personal Information" at bounding box center [90, 219] width 147 height 23
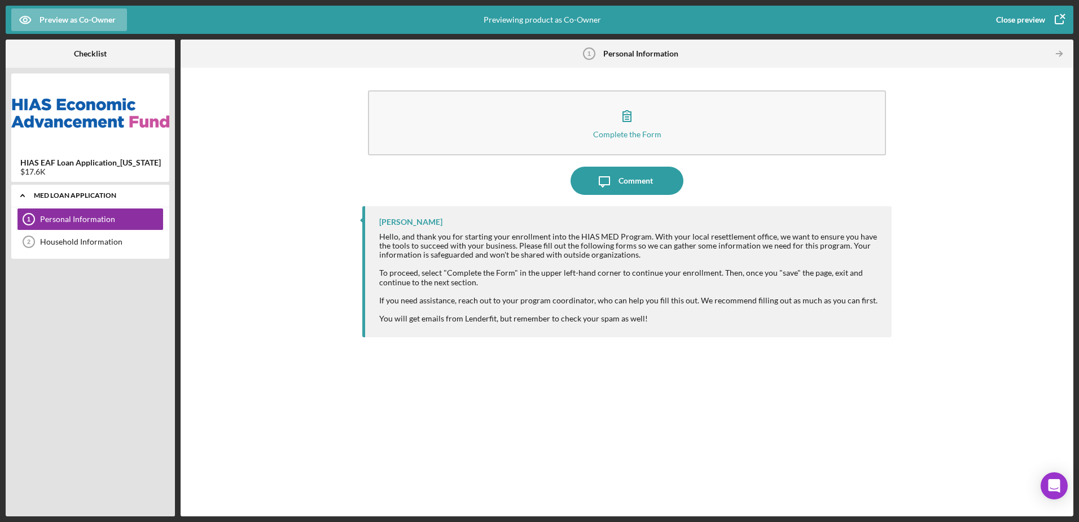
click at [74, 198] on div "MED Loan Application" at bounding box center [94, 195] width 121 height 7
click at [1059, 16] on icon "button" at bounding box center [1059, 20] width 28 height 28
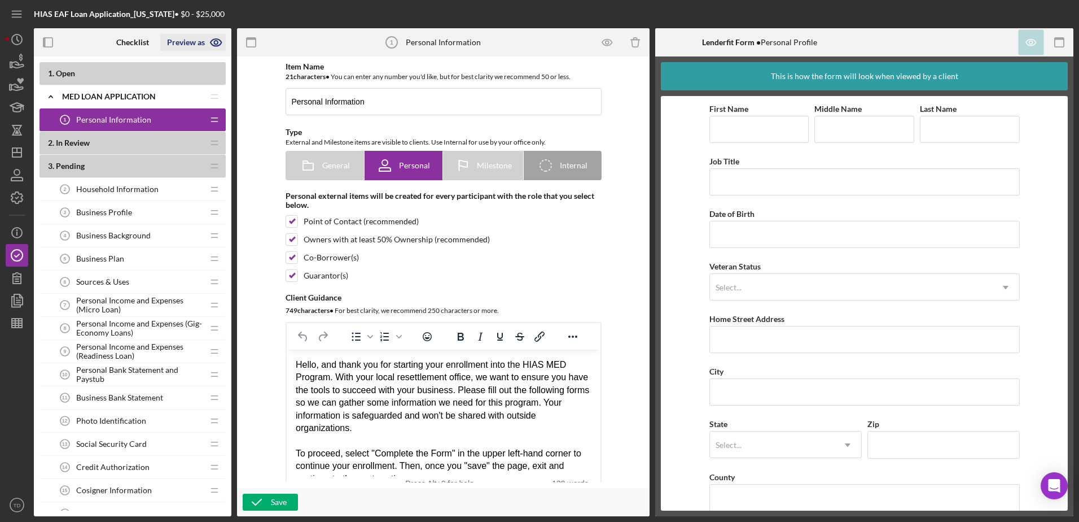
click at [213, 44] on icon "button" at bounding box center [216, 42] width 28 height 28
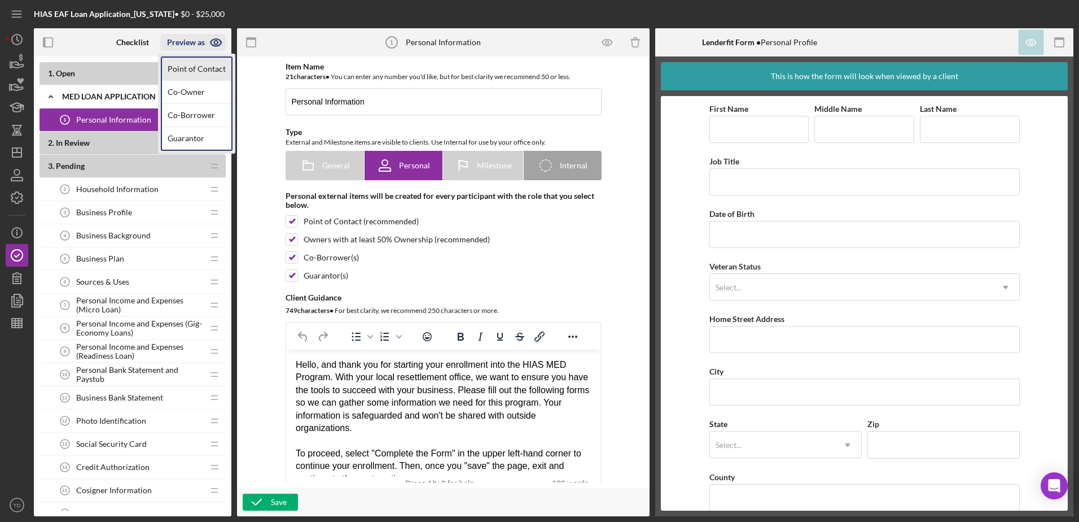
click at [176, 67] on link "Point of Contact" at bounding box center [196, 69] width 69 height 23
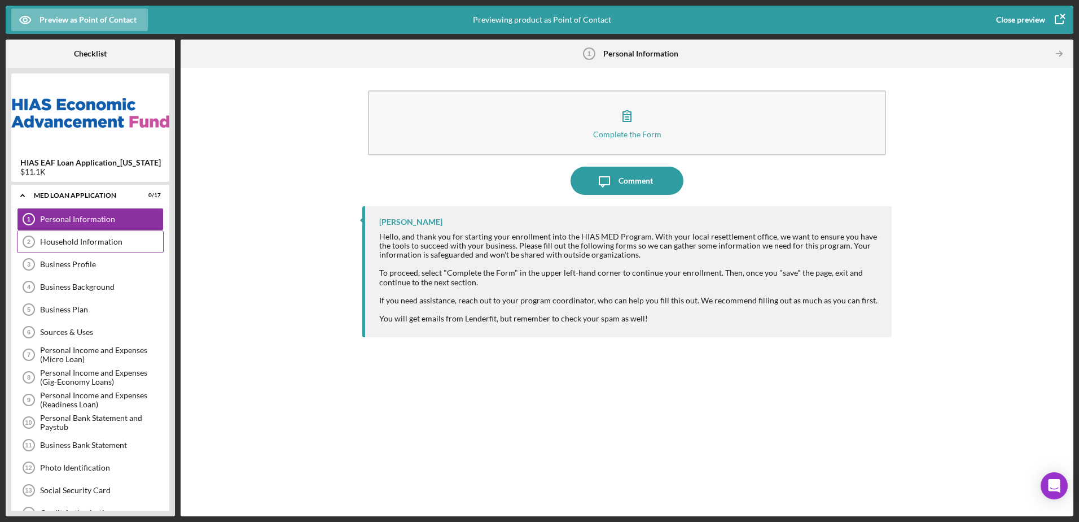
click at [109, 244] on div "Household Information" at bounding box center [101, 241] width 123 height 9
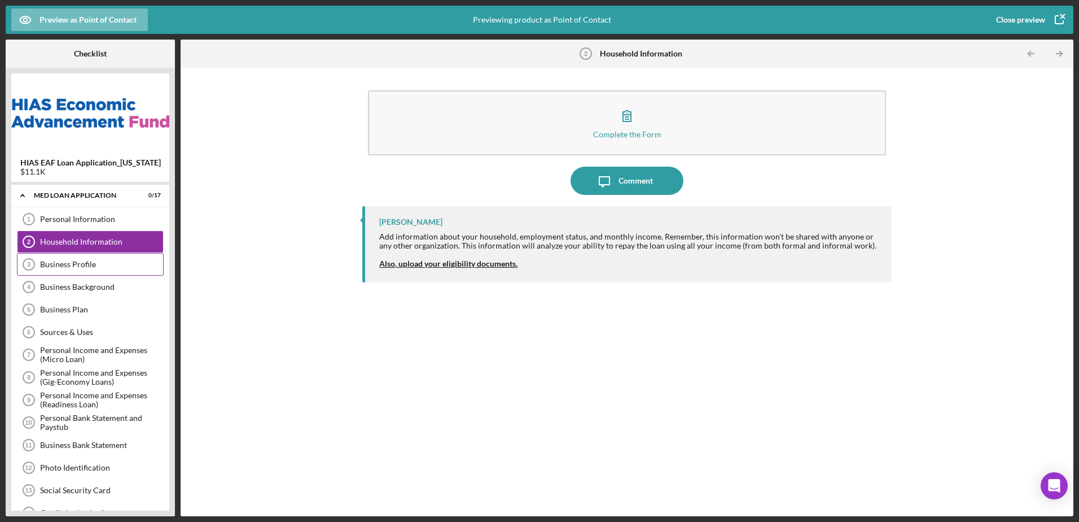
click at [91, 268] on div "Business Profile" at bounding box center [101, 264] width 123 height 9
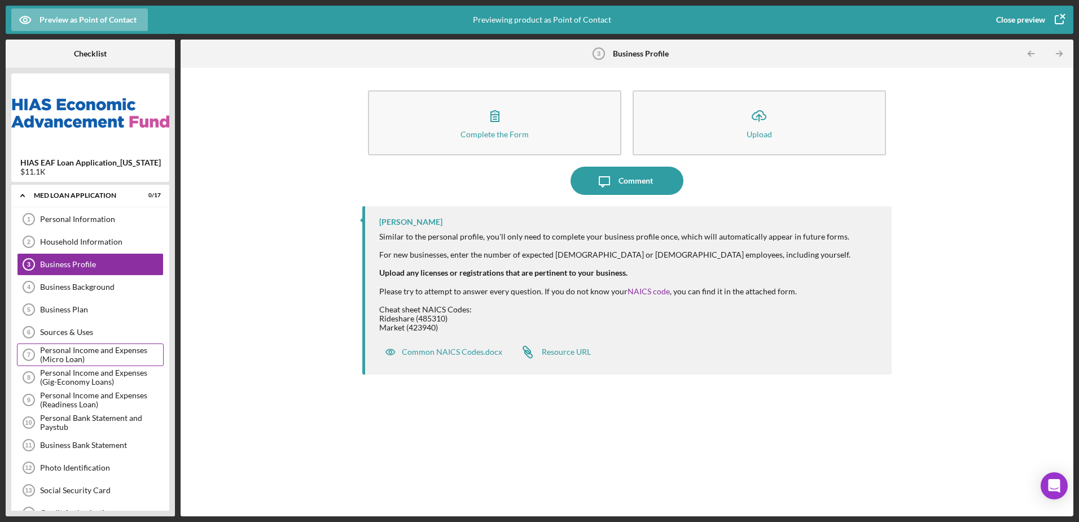
click at [90, 356] on div "Personal Income and Expenses (Micro Loan)" at bounding box center [101, 354] width 123 height 18
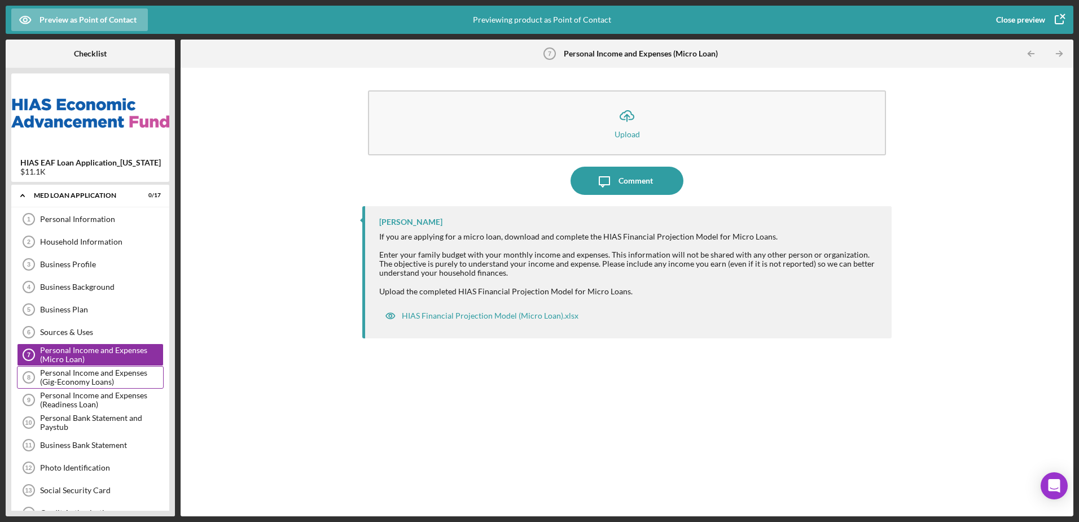
click at [89, 378] on div "Personal Income and Expenses (Gig-Economy Loans)" at bounding box center [101, 377] width 123 height 18
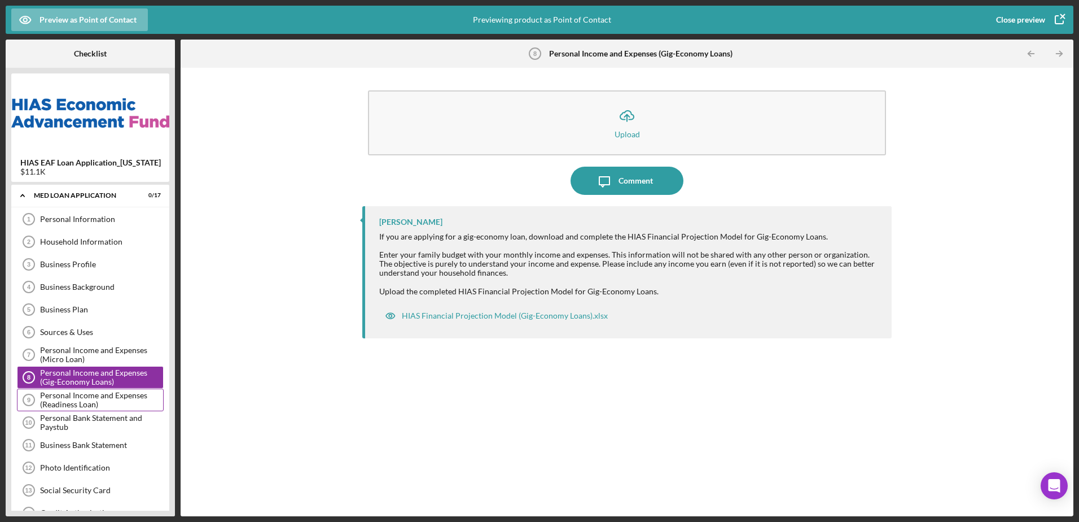
click at [90, 398] on div "Personal Income and Expenses (Readiness Loan)" at bounding box center [101, 400] width 123 height 18
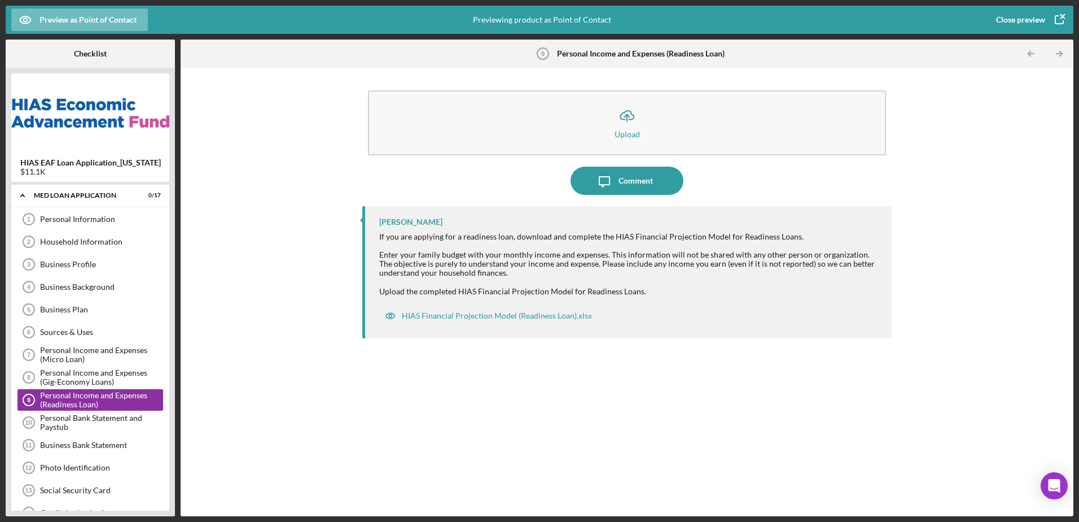
click at [1064, 13] on icon "button" at bounding box center [1059, 20] width 28 height 28
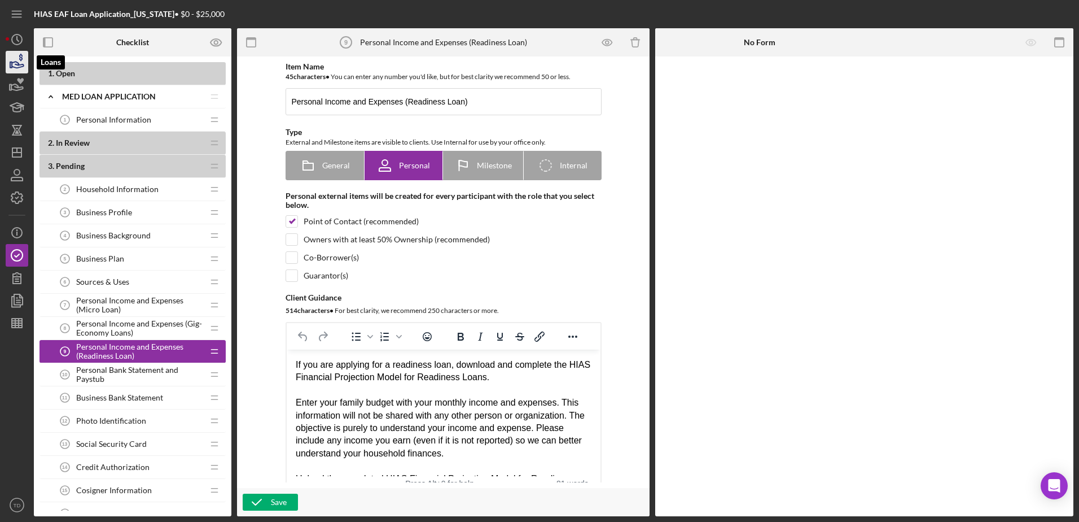
click at [24, 67] on icon "button" at bounding box center [17, 62] width 28 height 28
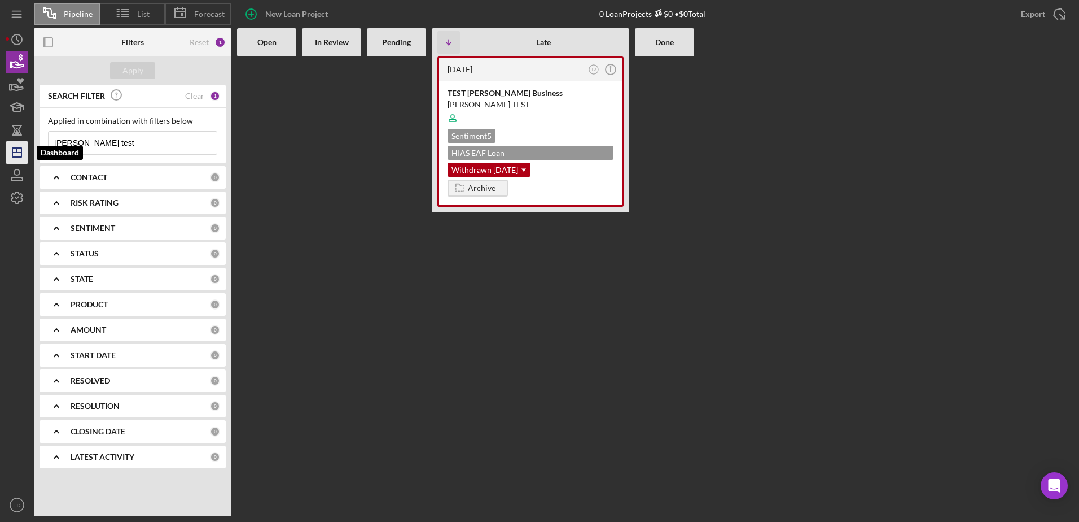
click at [21, 150] on polygon "button" at bounding box center [16, 152] width 9 height 9
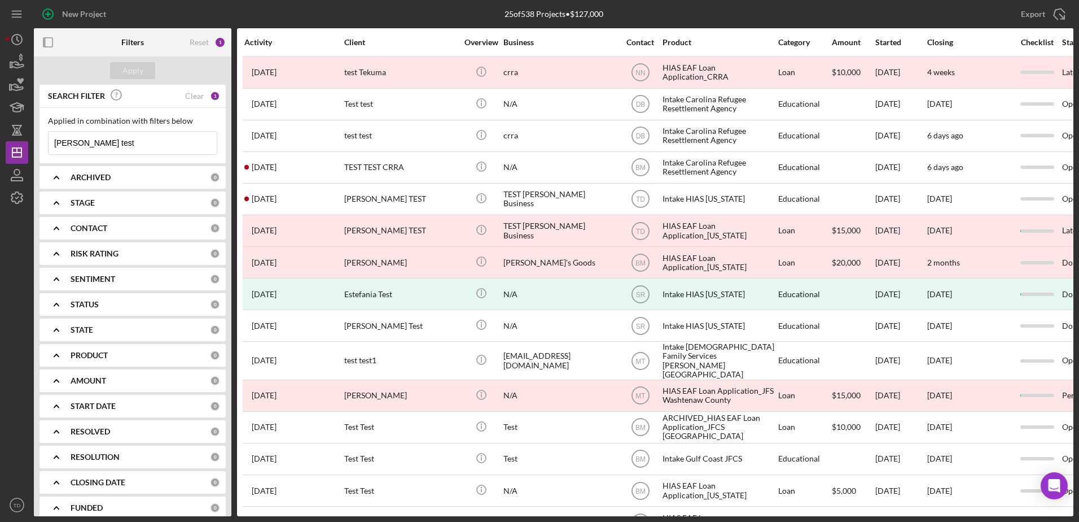
click at [115, 141] on input "[PERSON_NAME] test" at bounding box center [133, 143] width 168 height 23
drag, startPoint x: 115, startPoint y: 141, endPoint x: -75, endPoint y: 120, distance: 190.7
click at [0, 120] on html "New Project 25 of 538 Projects • $127,000 [PERSON_NAME] test Export Icon/Export…" at bounding box center [539, 261] width 1079 height 522
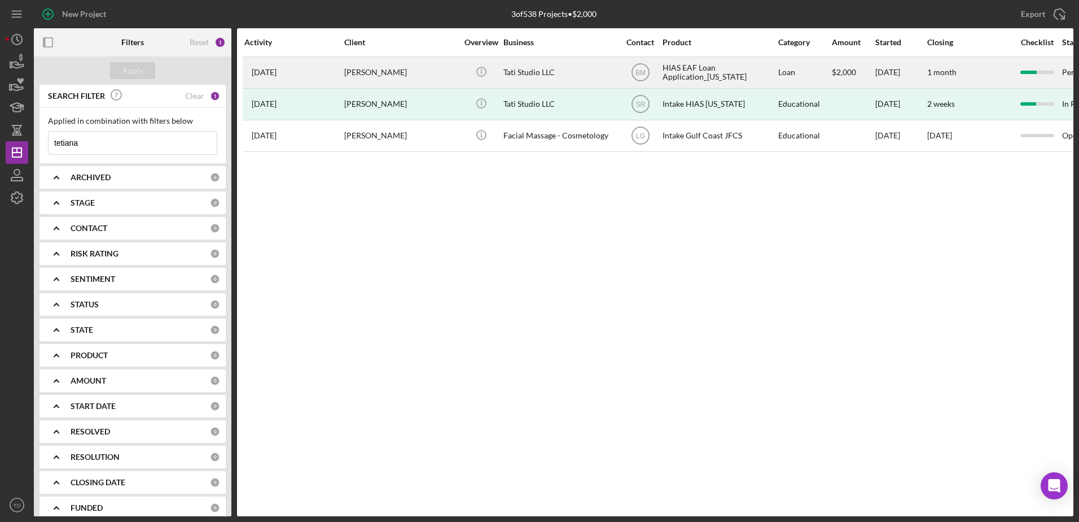
type input "tetiana"
click at [685, 72] on div "HIAS EAF Loan Application_[US_STATE]" at bounding box center [719, 73] width 113 height 30
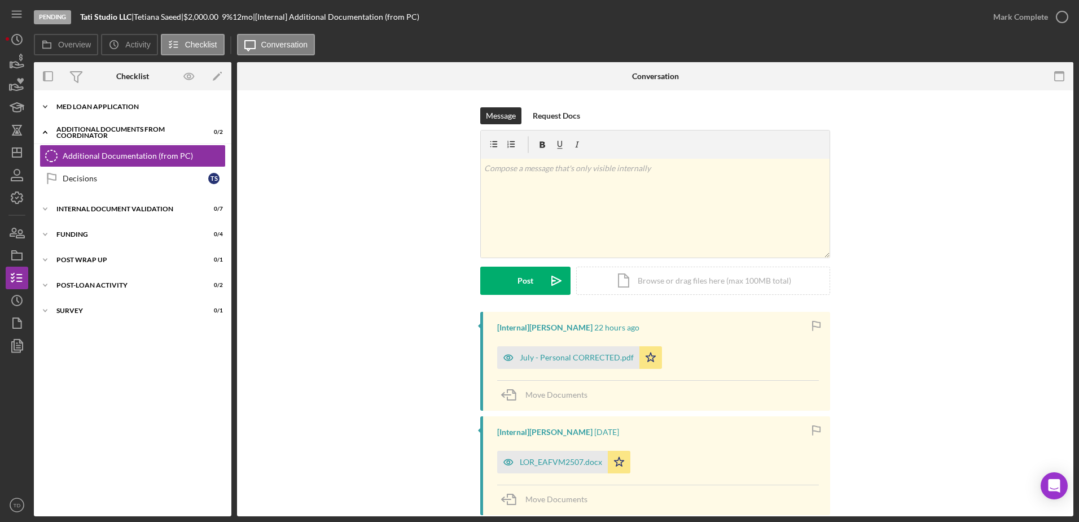
click at [128, 113] on div "Icon/Expander MED Loan Application 16 / 16" at bounding box center [133, 106] width 198 height 23
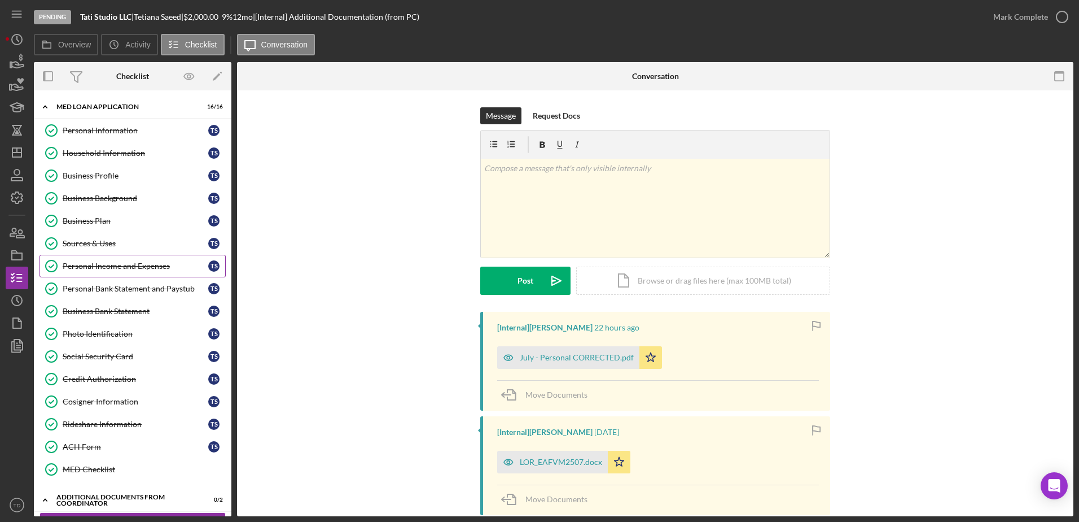
click at [155, 256] on link "Personal Income and Expenses Personal Income and Expenses T S" at bounding box center [133, 266] width 186 height 23
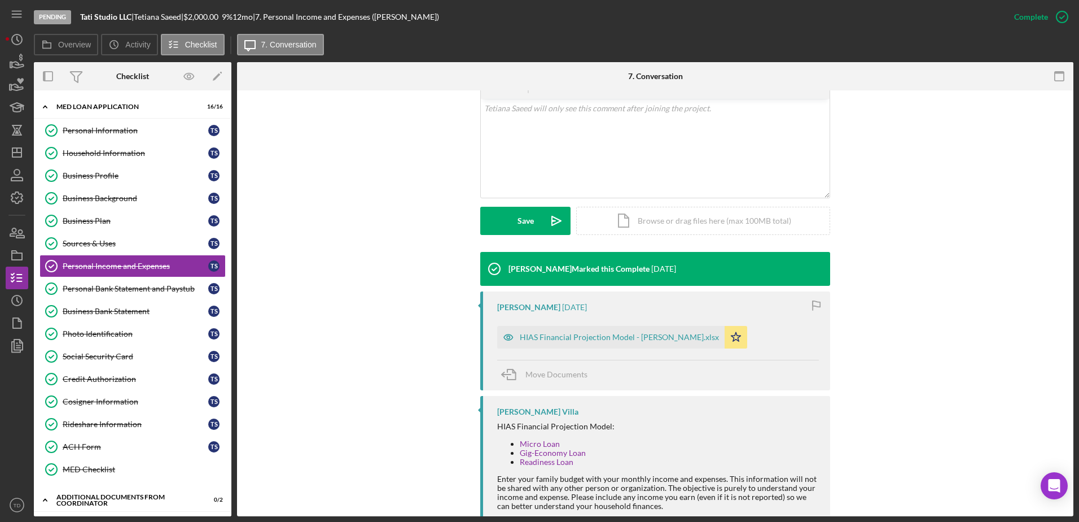
scroll to position [224, 0]
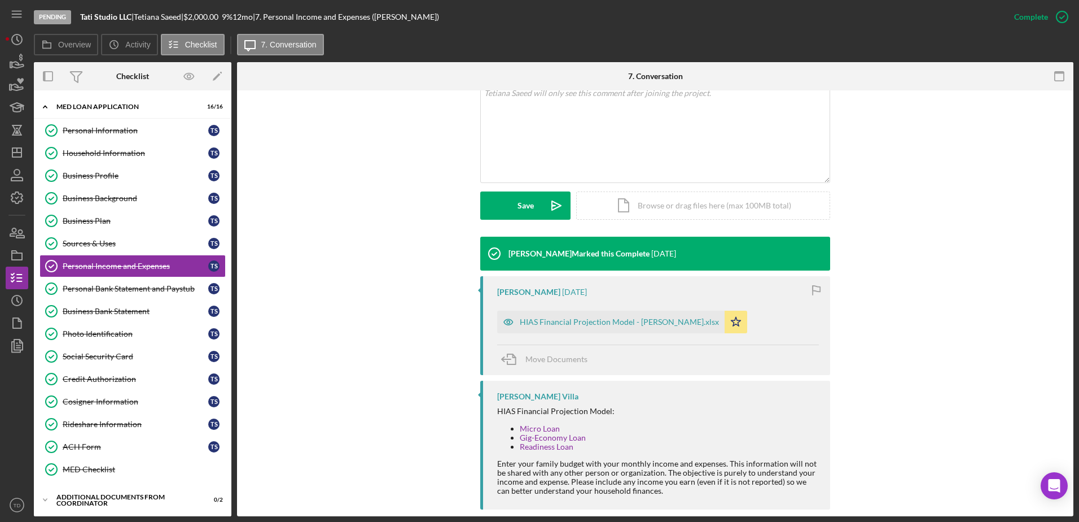
scroll to position [223, 0]
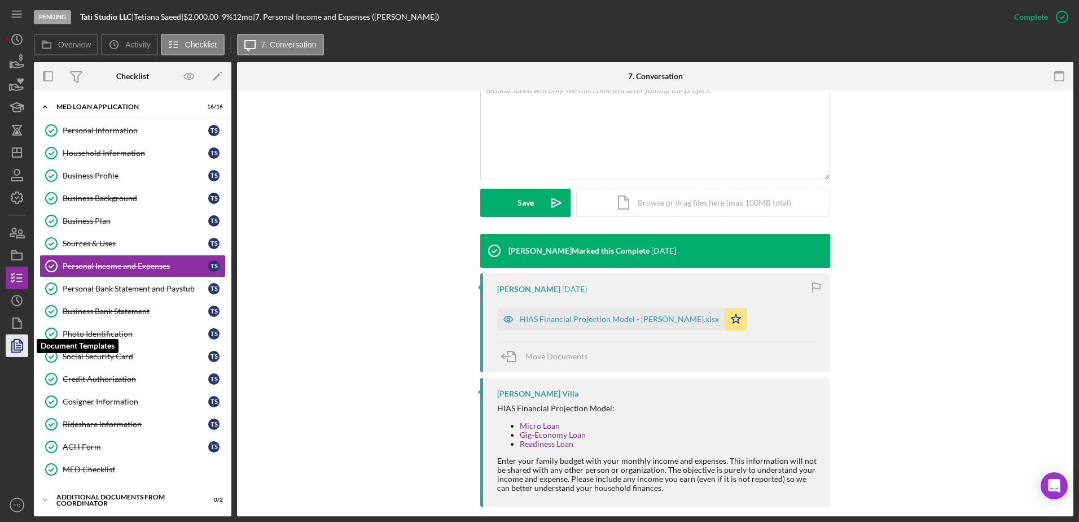
click at [13, 350] on icon "button" at bounding box center [17, 345] width 28 height 28
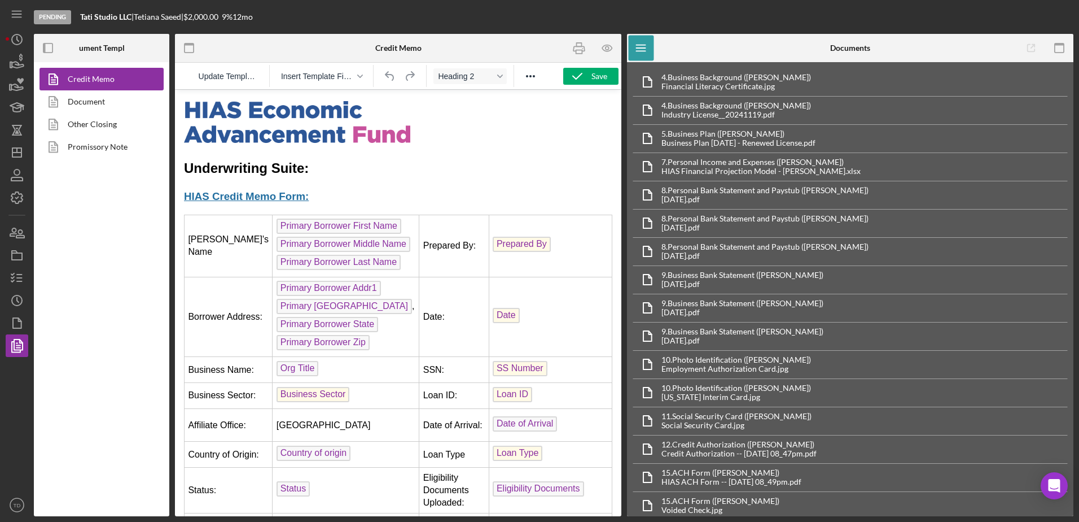
click at [30, 42] on nav "Icon/Menu Icon/Dashboard Dashboard Navigation Divider Mobile Checklist Icon/Ove…" at bounding box center [20, 258] width 28 height 516
click at [23, 42] on icon "Icon/History" at bounding box center [17, 39] width 28 height 28
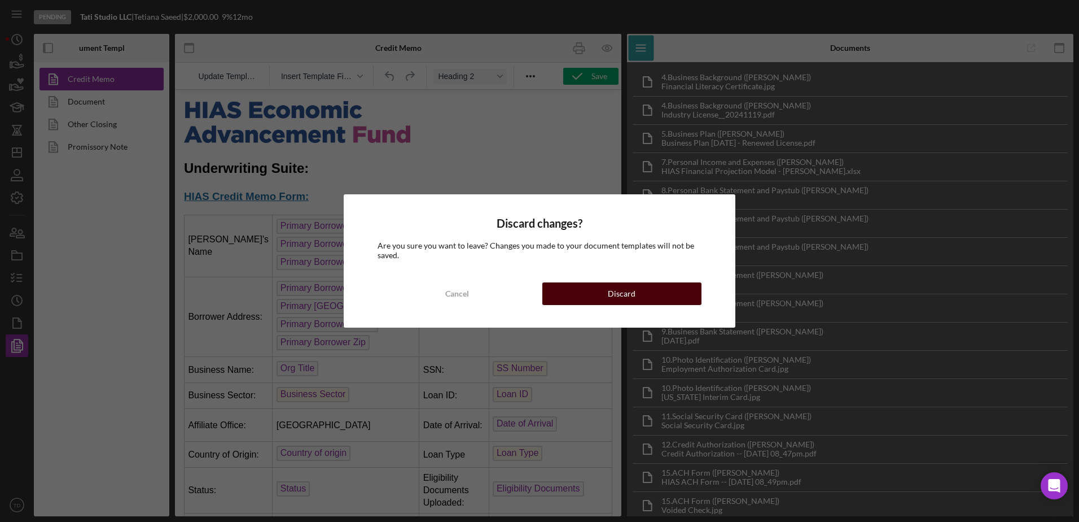
click at [599, 282] on div "Cancel Discard" at bounding box center [540, 293] width 324 height 23
click at [599, 290] on button "Discard" at bounding box center [621, 293] width 159 height 23
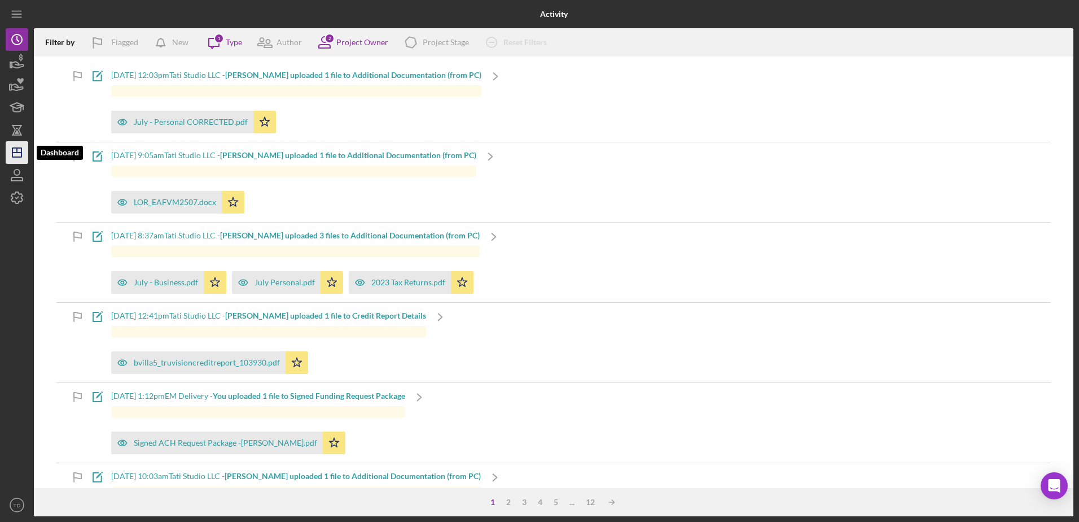
click at [19, 154] on icon "Icon/Dashboard" at bounding box center [17, 152] width 28 height 28
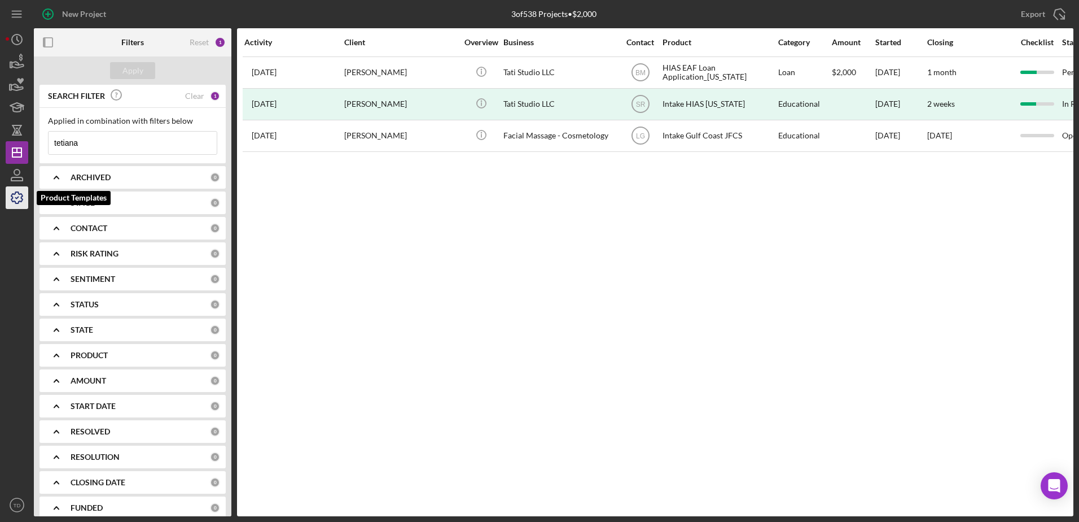
click at [28, 200] on icon "button" at bounding box center [17, 197] width 28 height 28
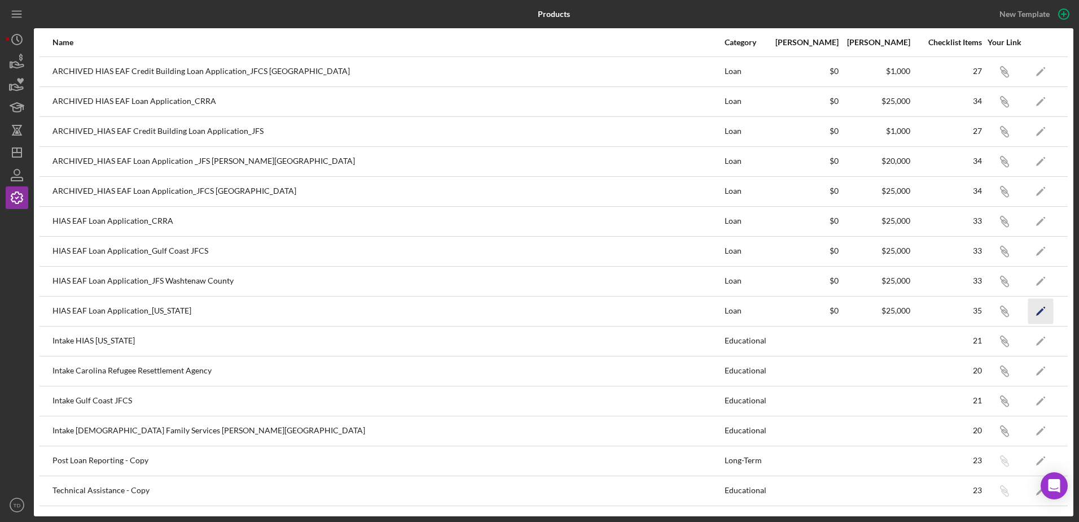
click at [1041, 306] on icon "Icon/Edit" at bounding box center [1040, 310] width 25 height 25
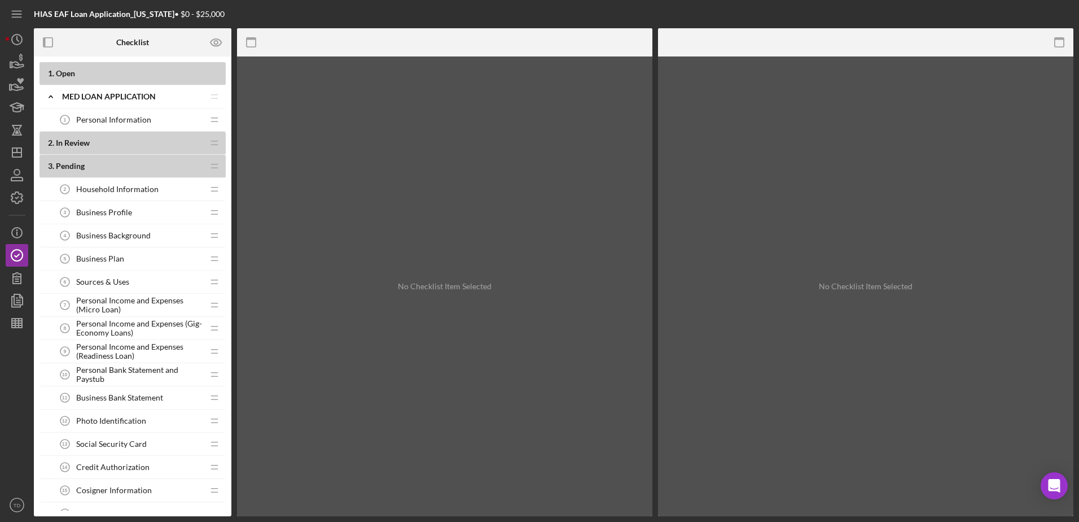
click at [149, 304] on span "Personal Income and Expenses (Micro Loan)" at bounding box center [139, 305] width 127 height 18
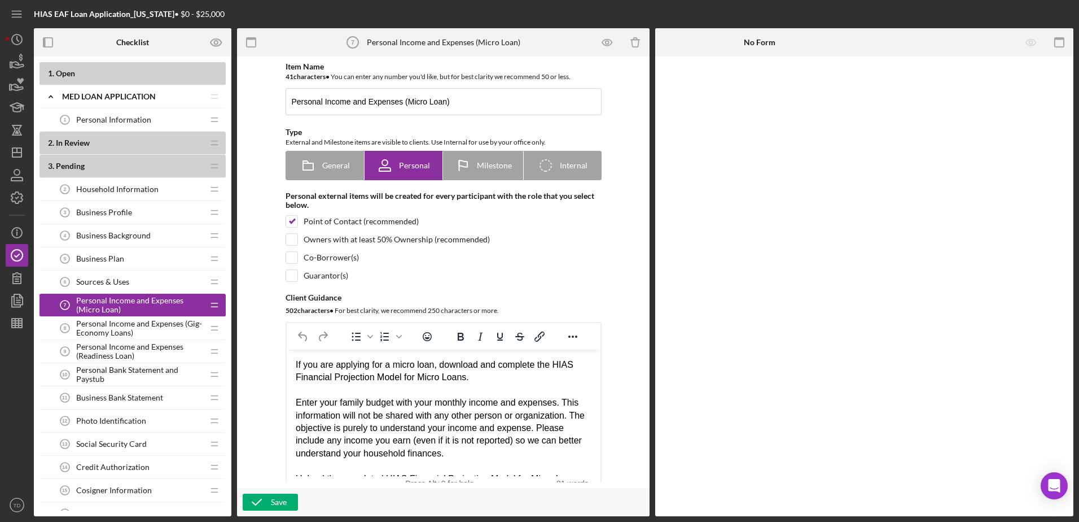
click at [150, 327] on span "Personal Income and Expenses (Gig-Economy Loans)" at bounding box center [139, 328] width 127 height 18
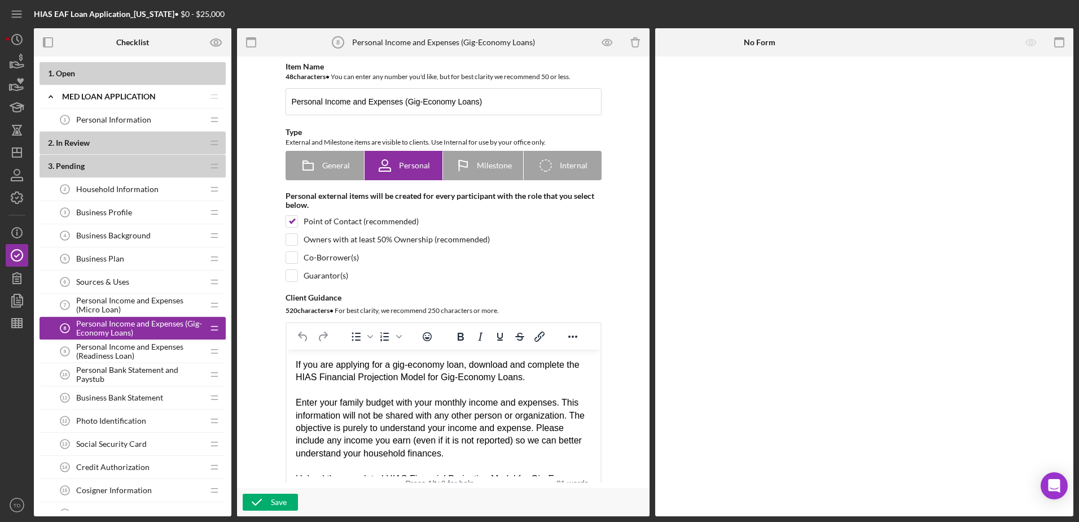
click at [150, 348] on span "Personal Income and Expenses (Readiness Loan)" at bounding box center [139, 351] width 127 height 18
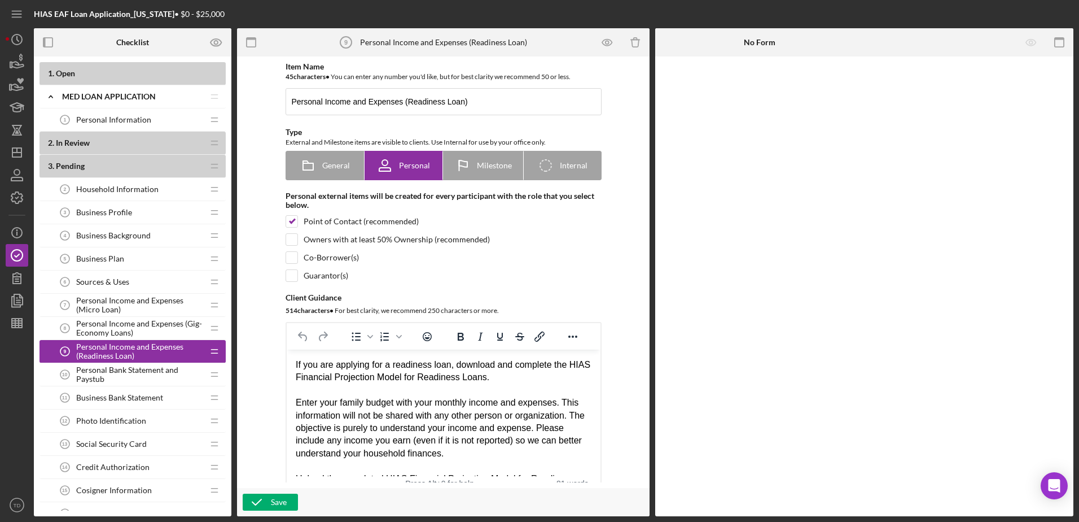
click at [155, 369] on span "Personal Bank Statement and Paystub" at bounding box center [139, 374] width 127 height 18
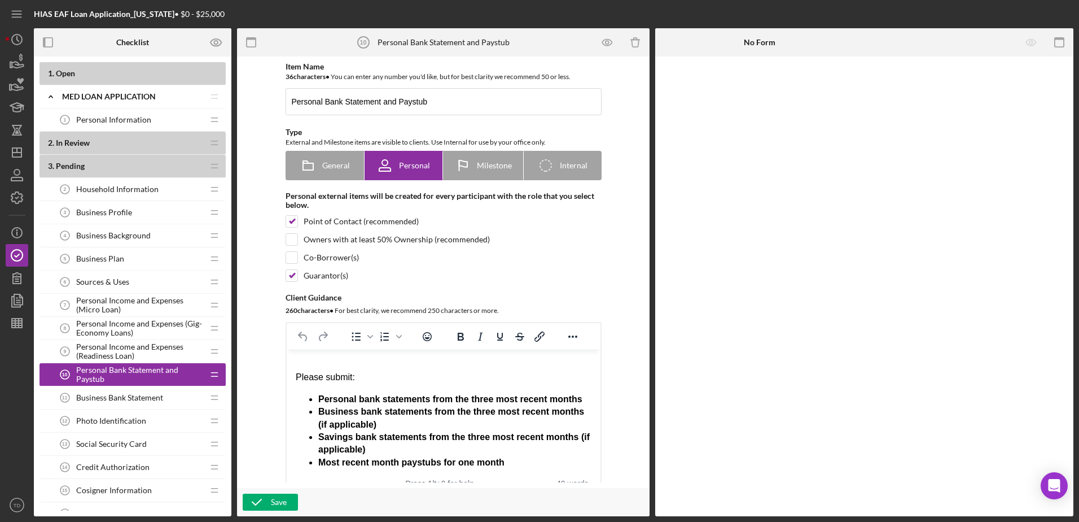
click at [137, 334] on span "Personal Income and Expenses (Gig-Economy Loans)" at bounding box center [139, 328] width 127 height 18
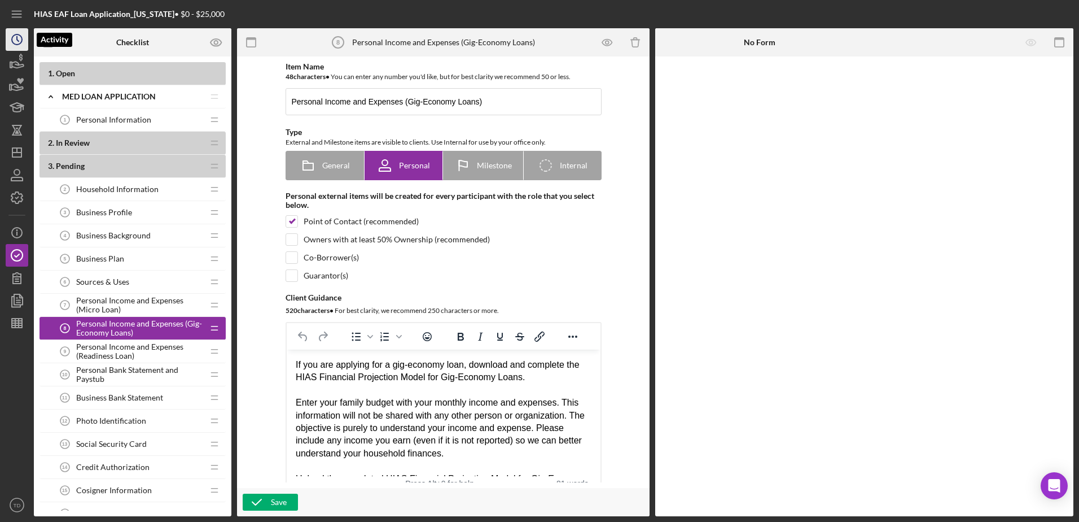
click at [15, 35] on circle "button" at bounding box center [17, 39] width 10 height 10
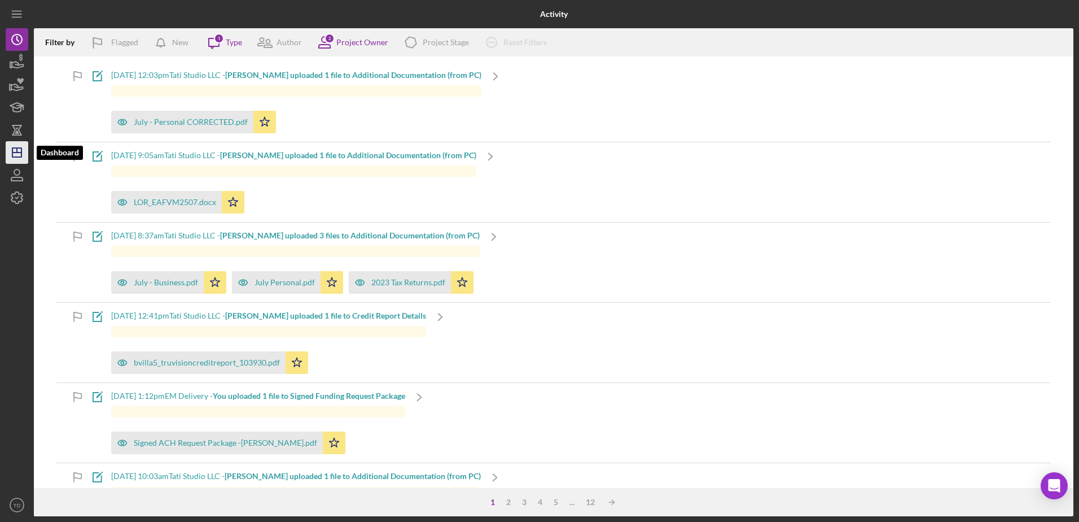
click at [26, 156] on icon "Icon/Dashboard" at bounding box center [17, 152] width 28 height 28
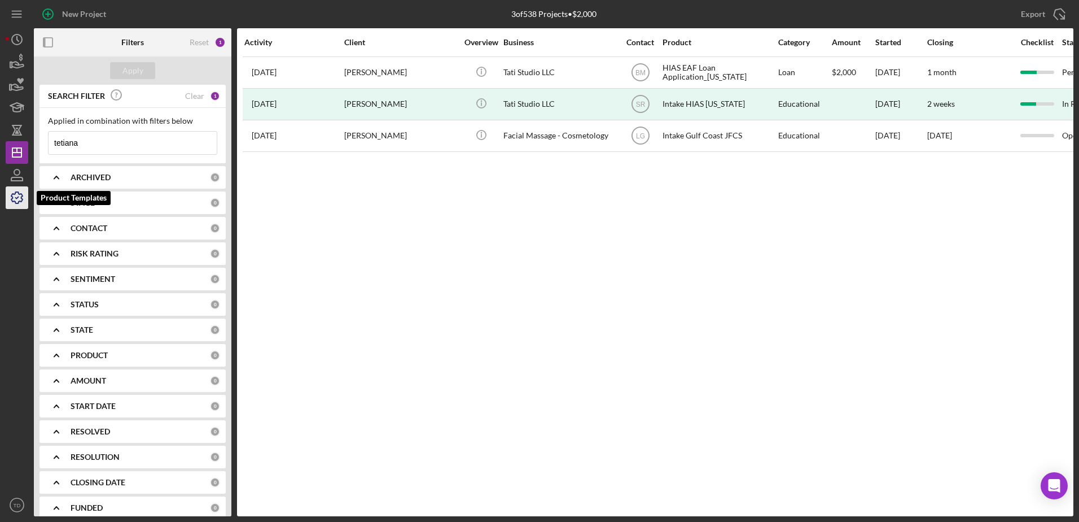
click at [12, 201] on icon "button" at bounding box center [16, 197] width 11 height 11
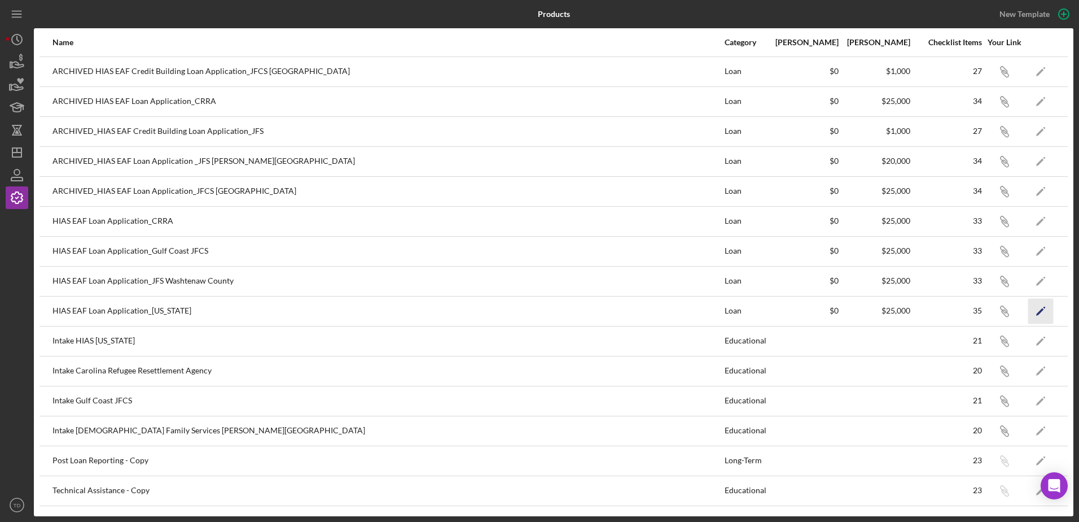
click at [1033, 305] on icon "Icon/Edit" at bounding box center [1040, 310] width 25 height 25
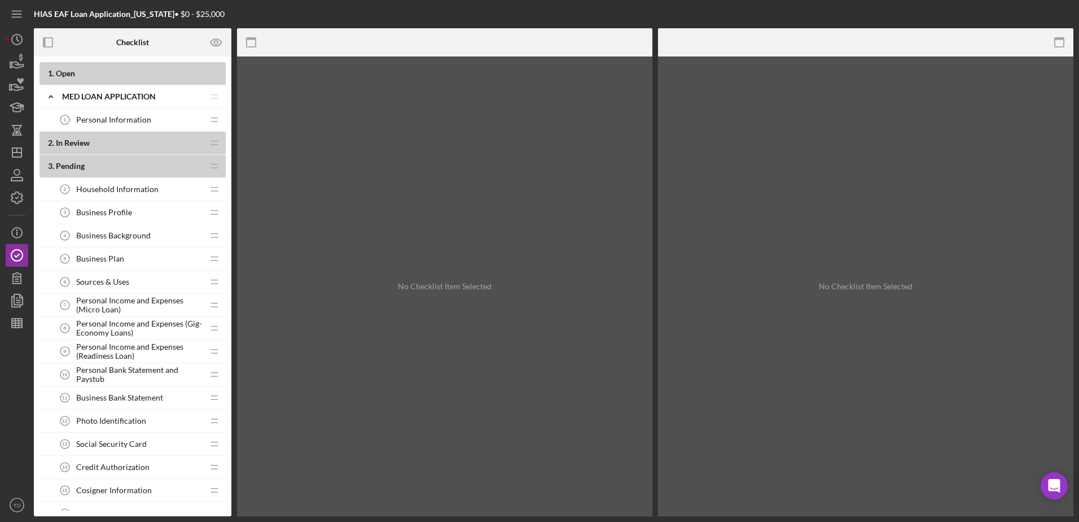
click at [95, 314] on span "Personal Income and Expenses (Micro Loan)" at bounding box center [139, 305] width 127 height 18
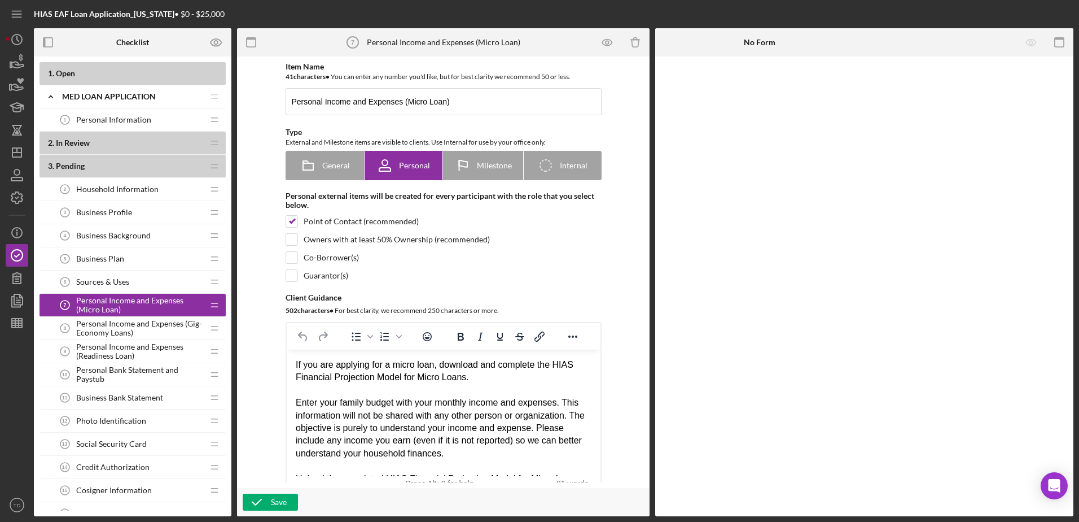
click at [95, 322] on span "Personal Income and Expenses (Gig-Economy Loans)" at bounding box center [139, 328] width 127 height 18
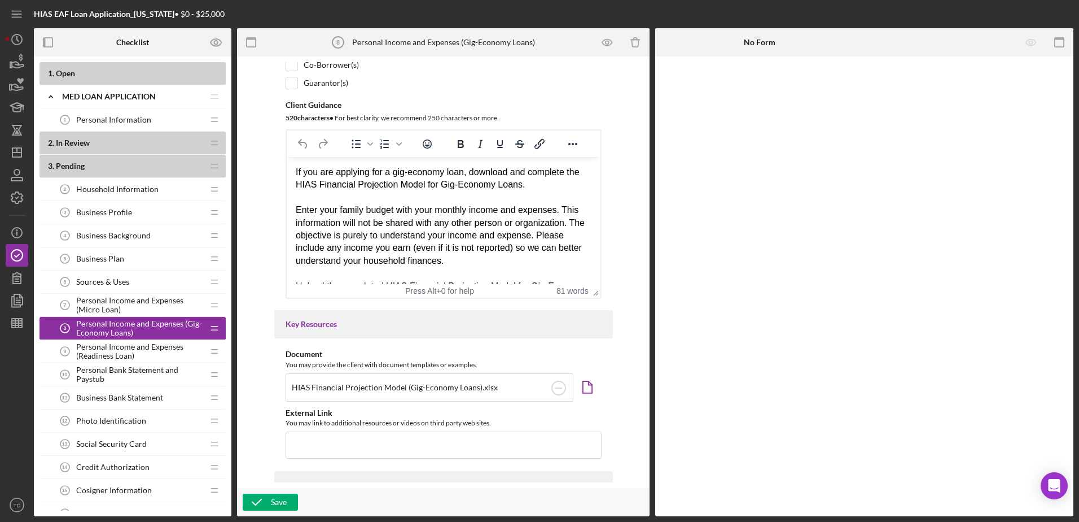
scroll to position [193, 0]
click at [139, 361] on div "Personal Income and Expenses (Readiness Loan) 9 Personal Income and Expenses (R…" at bounding box center [129, 351] width 150 height 23
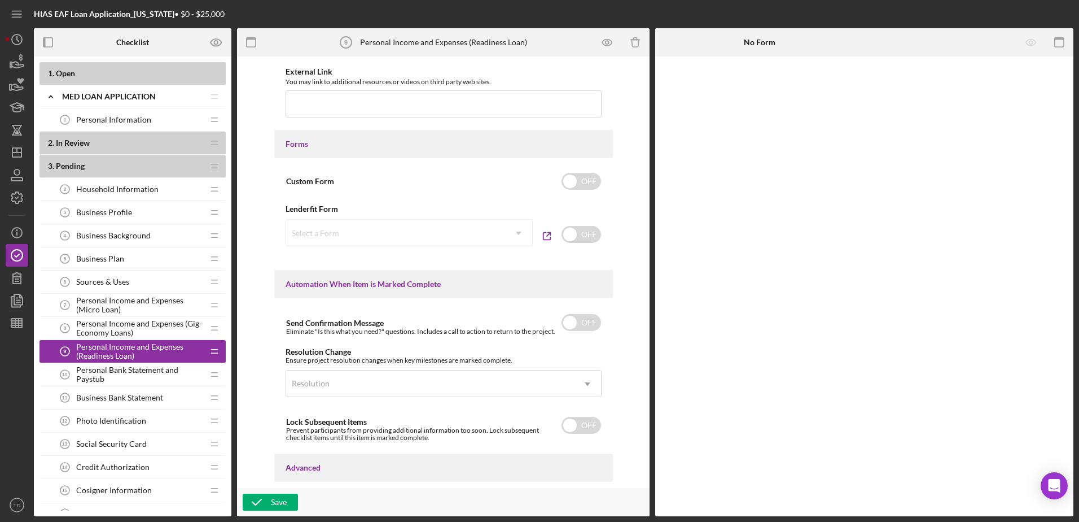
scroll to position [516, 0]
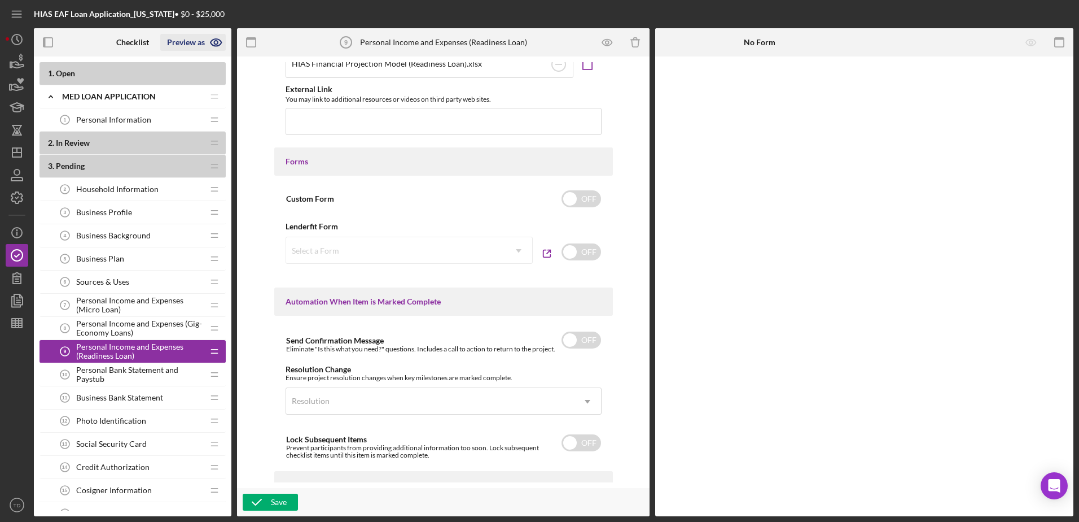
click at [217, 42] on icon "button" at bounding box center [216, 42] width 28 height 28
click at [201, 67] on link "Point of Contact" at bounding box center [196, 69] width 69 height 23
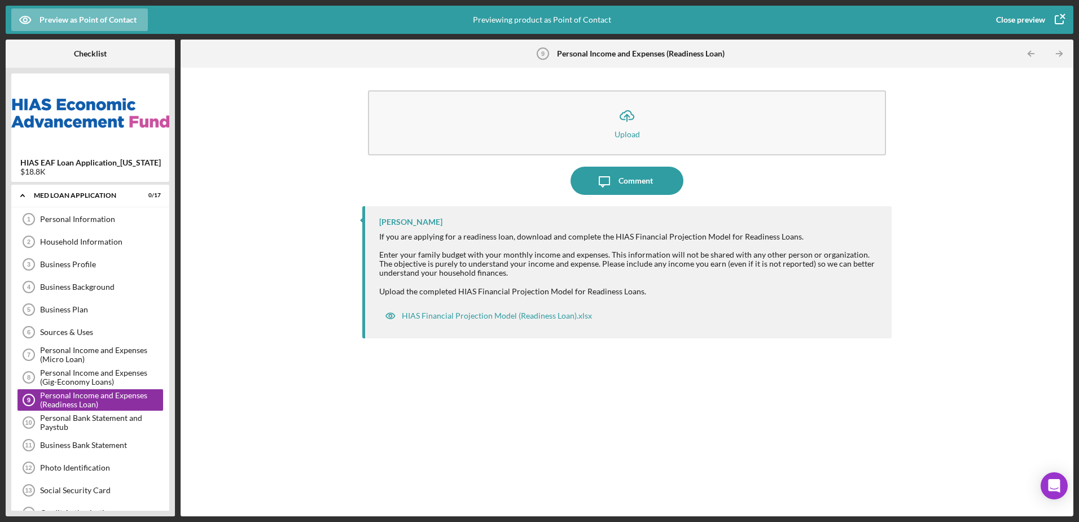
scroll to position [52, 0]
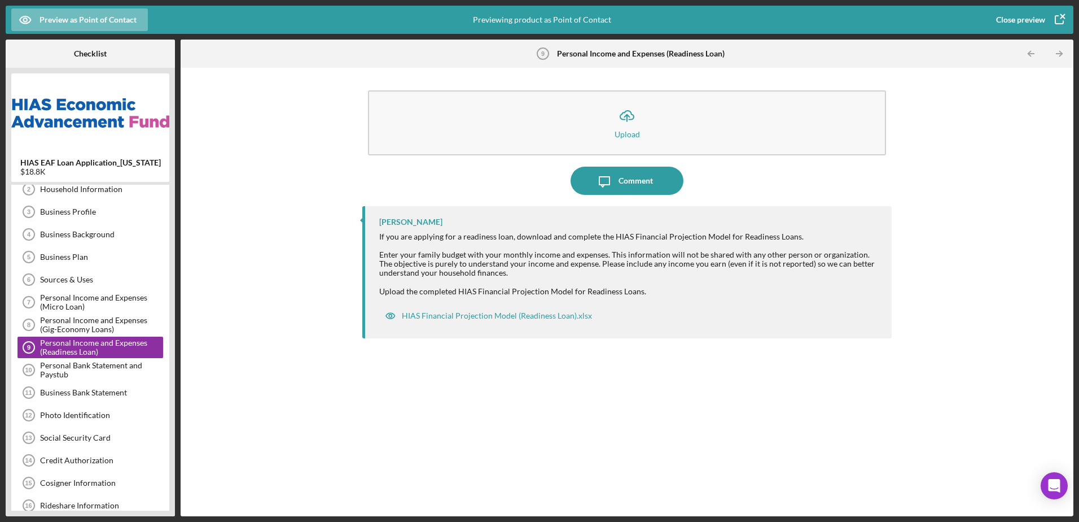
click at [493, 33] on div "Previewing product as Point of Contact" at bounding box center [542, 20] width 138 height 28
click at [1064, 14] on icon "button" at bounding box center [1059, 20] width 28 height 28
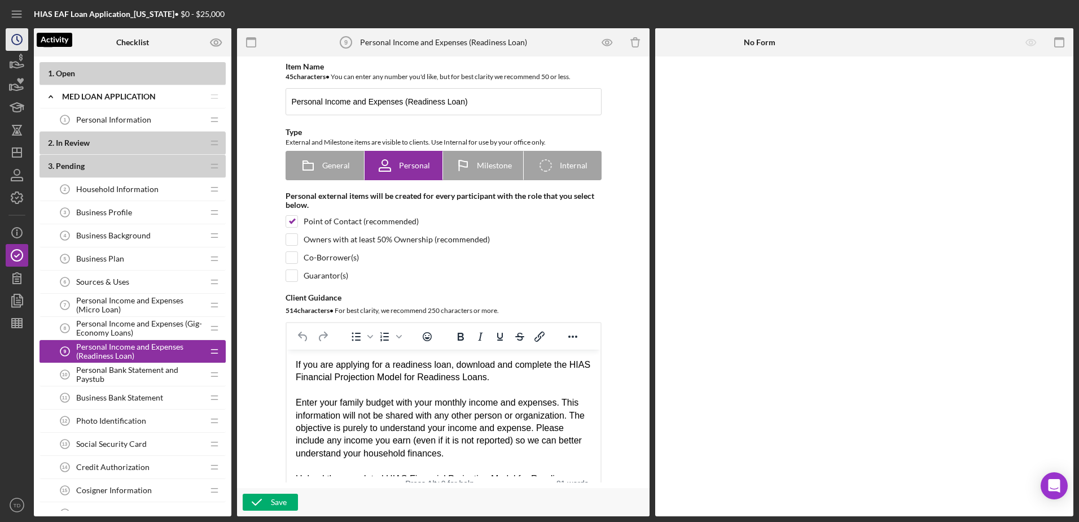
click at [10, 42] on icon "Icon/History" at bounding box center [17, 39] width 28 height 28
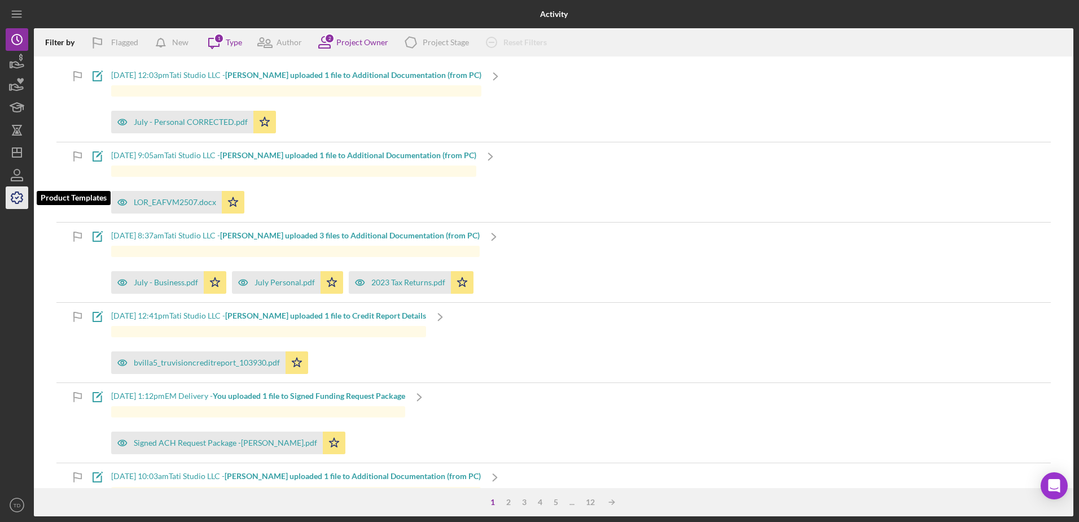
click at [15, 208] on icon "button" at bounding box center [17, 197] width 28 height 28
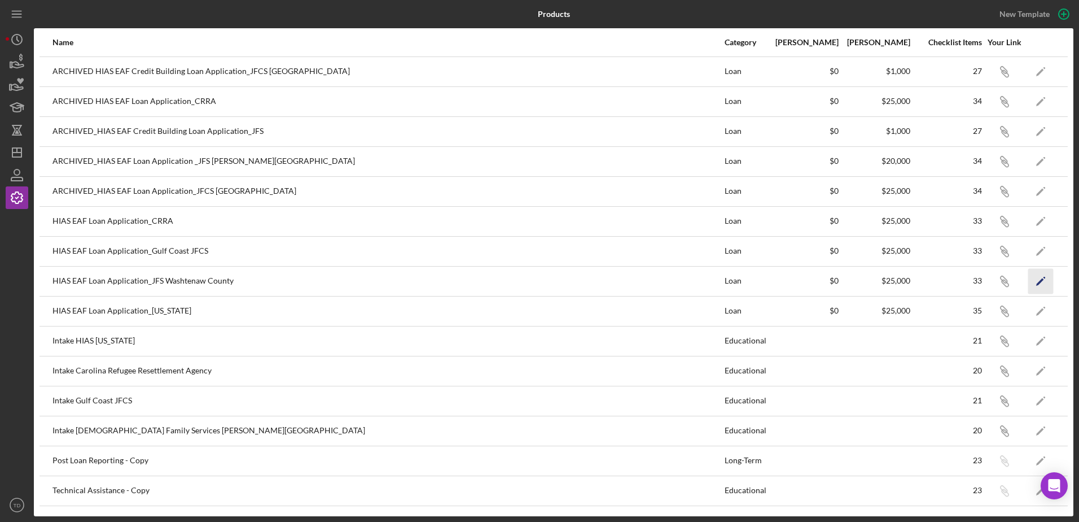
click at [1046, 282] on icon "Icon/Edit" at bounding box center [1040, 280] width 25 height 25
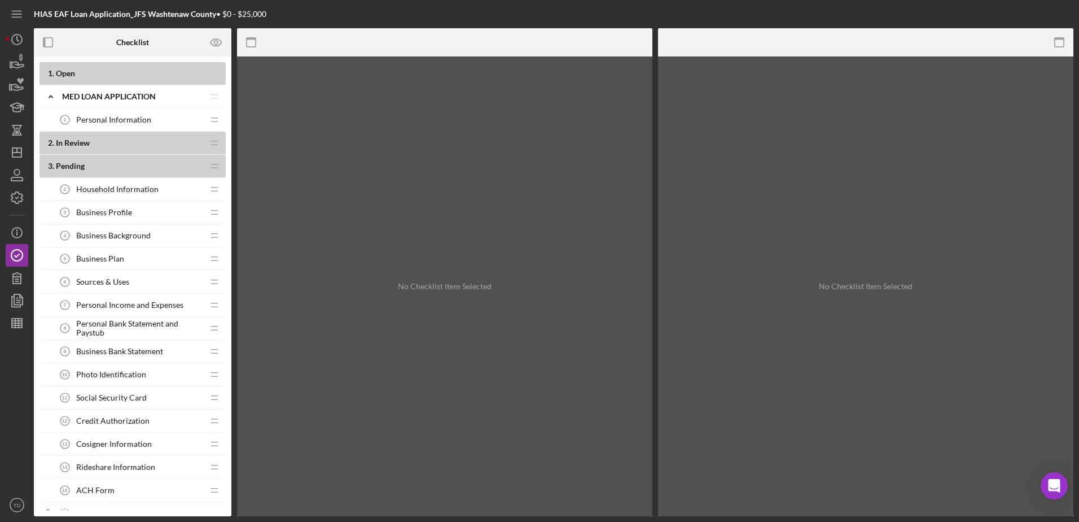
click at [133, 309] on span "Personal Income and Expenses" at bounding box center [129, 304] width 107 height 9
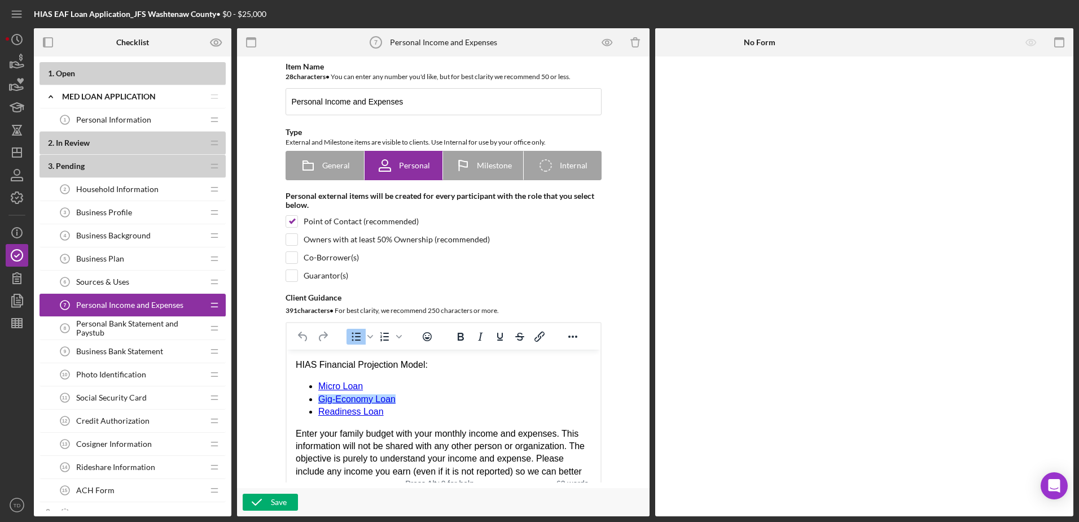
drag, startPoint x: 385, startPoint y: 415, endPoint x: 310, endPoint y: 398, distance: 77.5
click at [310, 398] on ul "Micro Loan Gig-Economy Loan Readiness Loan﻿" at bounding box center [443, 399] width 296 height 38
copy ul "Gig-Economy Loan Readiness Loan﻿"
drag, startPoint x: 346, startPoint y: 430, endPoint x: 314, endPoint y: 396, distance: 47.1
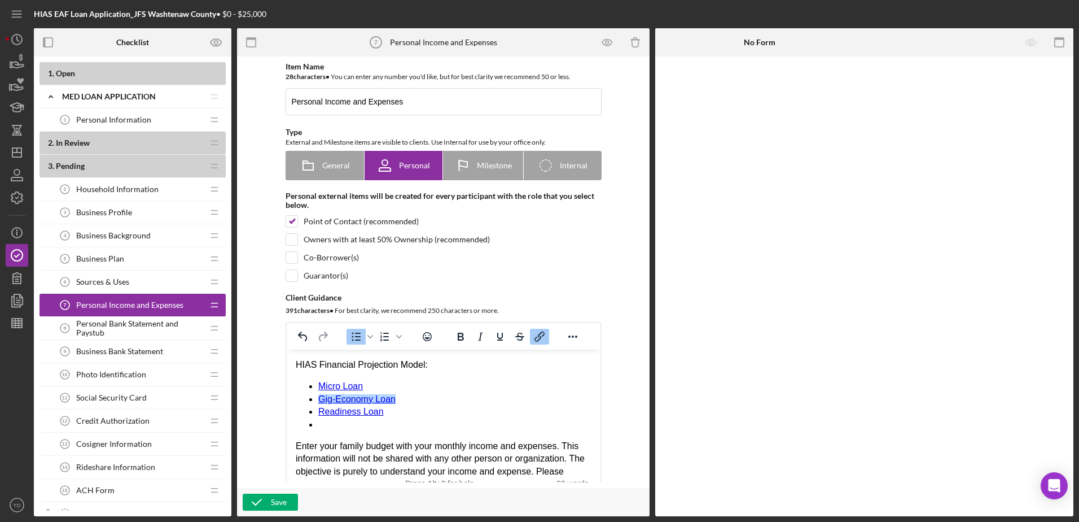
click at [314, 396] on ul "Micro Loan ﻿Gig-Economy Loan Readiness Loan" at bounding box center [443, 405] width 296 height 51
click at [329, 427] on li "﻿" at bounding box center [454, 424] width 273 height 12
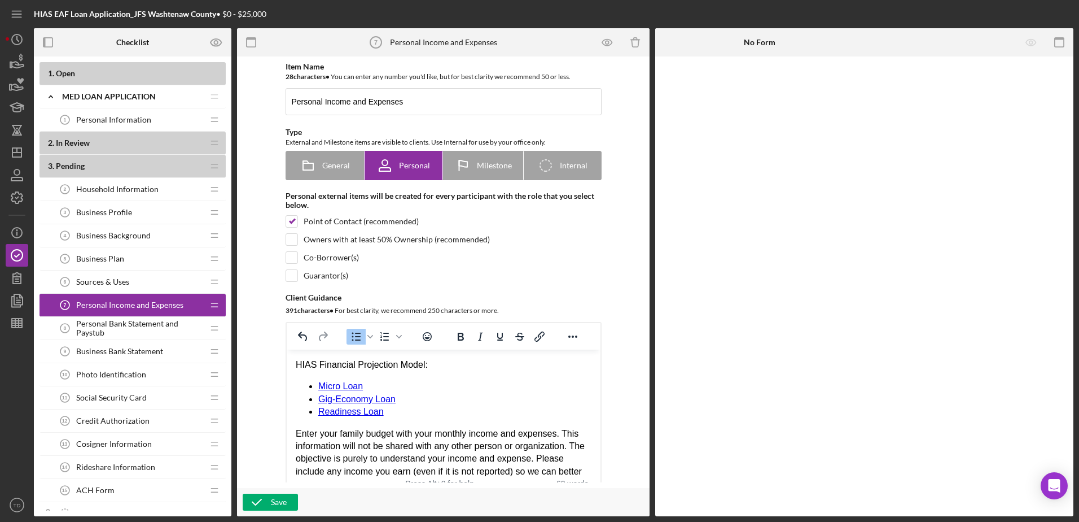
drag, startPoint x: 392, startPoint y: 417, endPoint x: 321, endPoint y: 397, distance: 74.5
drag, startPoint x: 321, startPoint y: 397, endPoint x: 404, endPoint y: 414, distance: 84.7
click at [404, 414] on li "Readiness Loan ﻿" at bounding box center [454, 411] width 273 height 12
drag, startPoint x: 395, startPoint y: 412, endPoint x: 317, endPoint y: 397, distance: 79.8
click at [317, 397] on ul "Micro Loan Gig-Economy Loan Readiness Loan ﻿" at bounding box center [443, 399] width 296 height 38
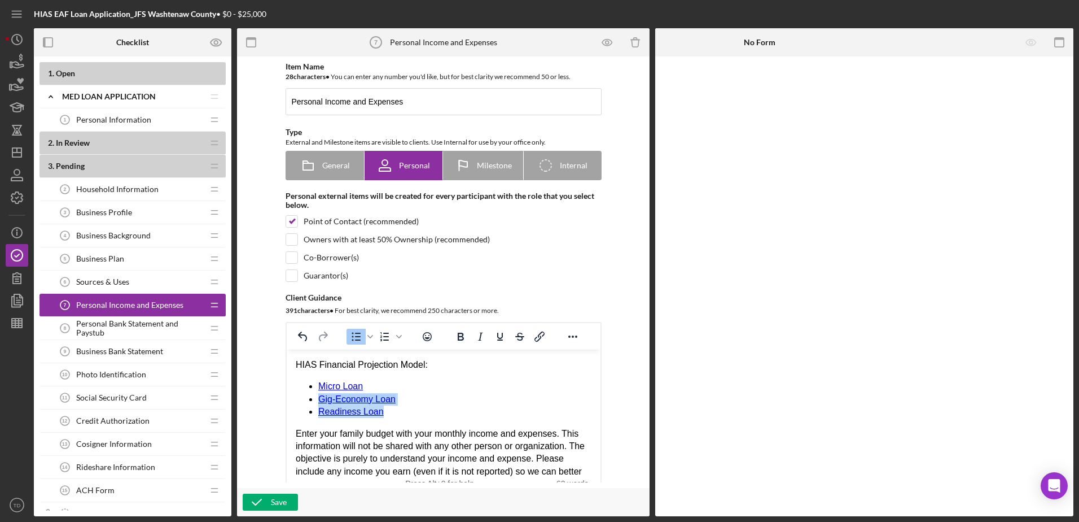
copy ul "Gig-Economy Loan Readiness Loan"
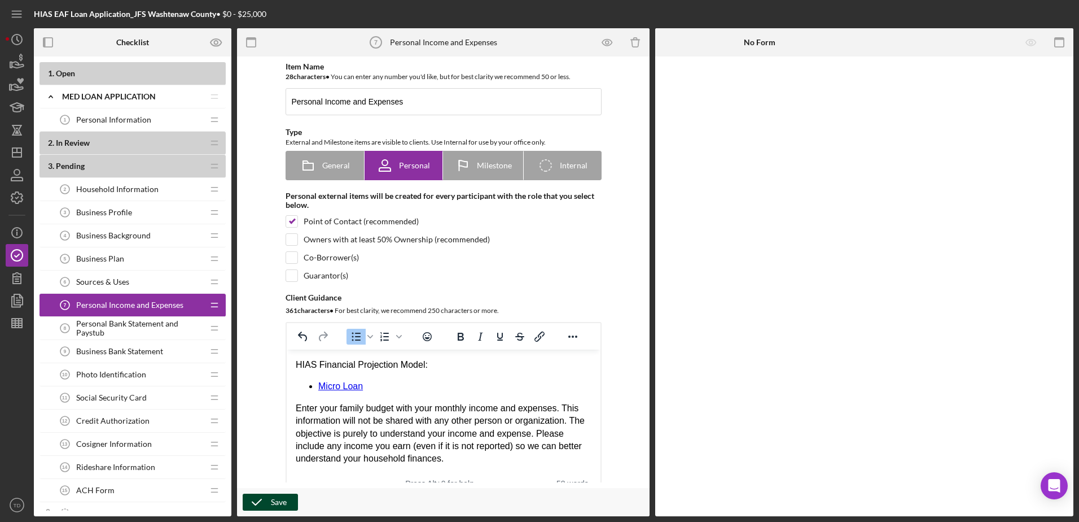
click at [279, 502] on div "Save" at bounding box center [279, 501] width 16 height 17
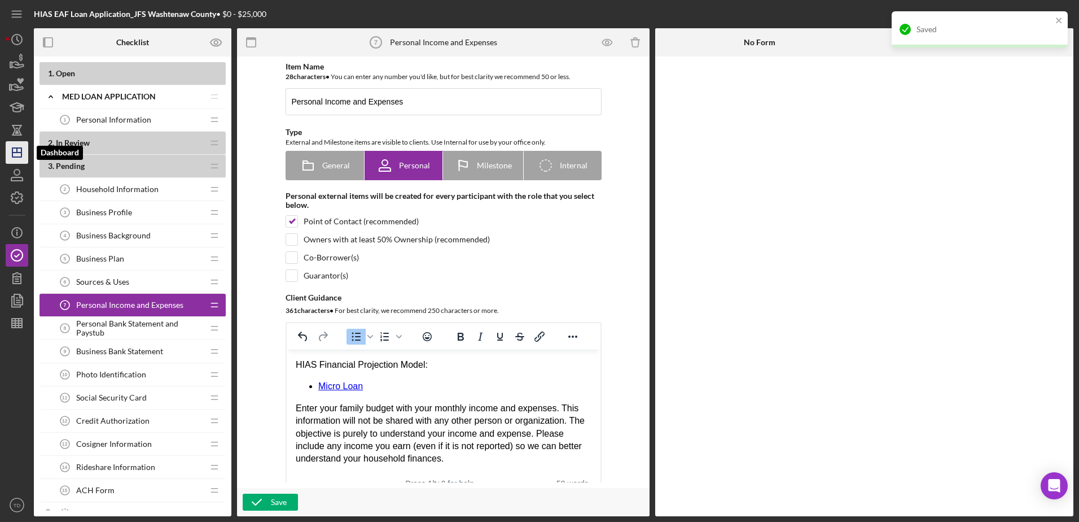
click at [19, 160] on icon "Icon/Dashboard" at bounding box center [17, 152] width 28 height 28
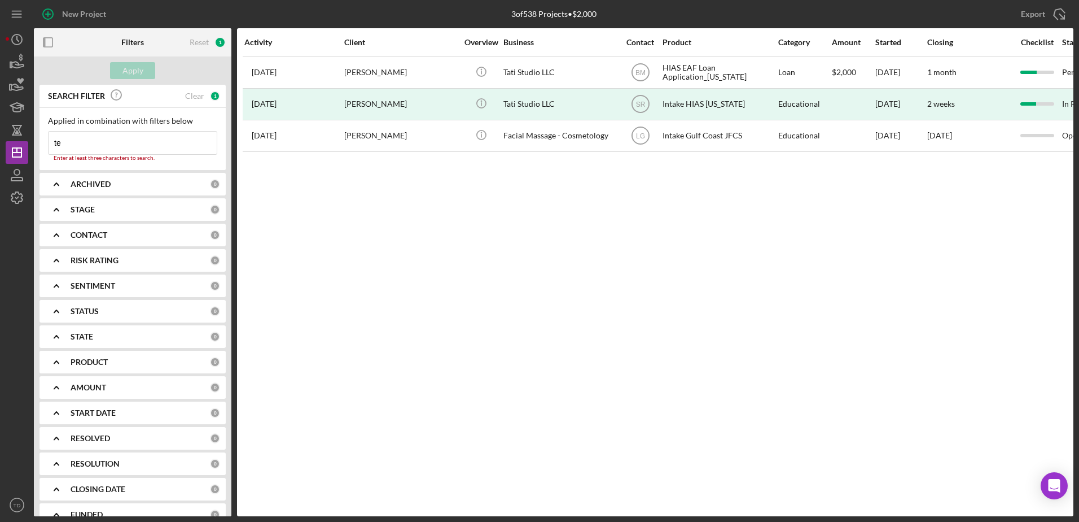
type input "t"
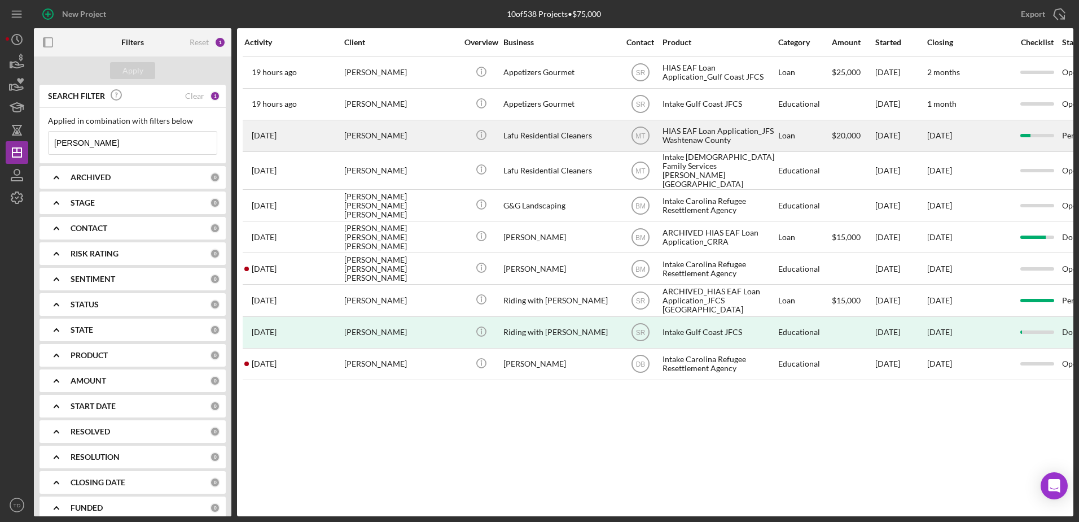
type input "luis"
click at [680, 125] on div "HIAS EAF Loan Application_JFS Washtenaw County" at bounding box center [719, 136] width 113 height 30
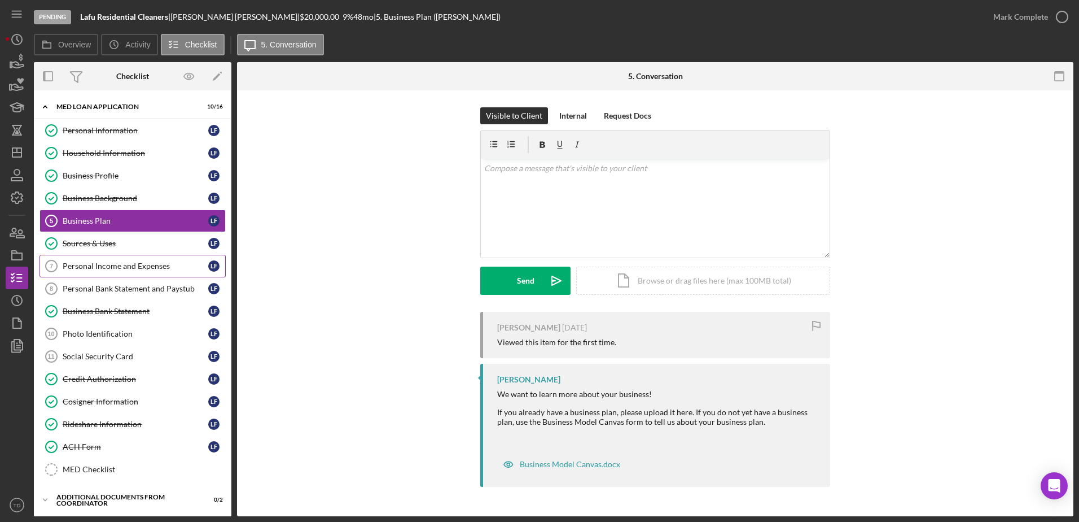
click at [135, 269] on div "Personal Income and Expenses" at bounding box center [136, 265] width 146 height 9
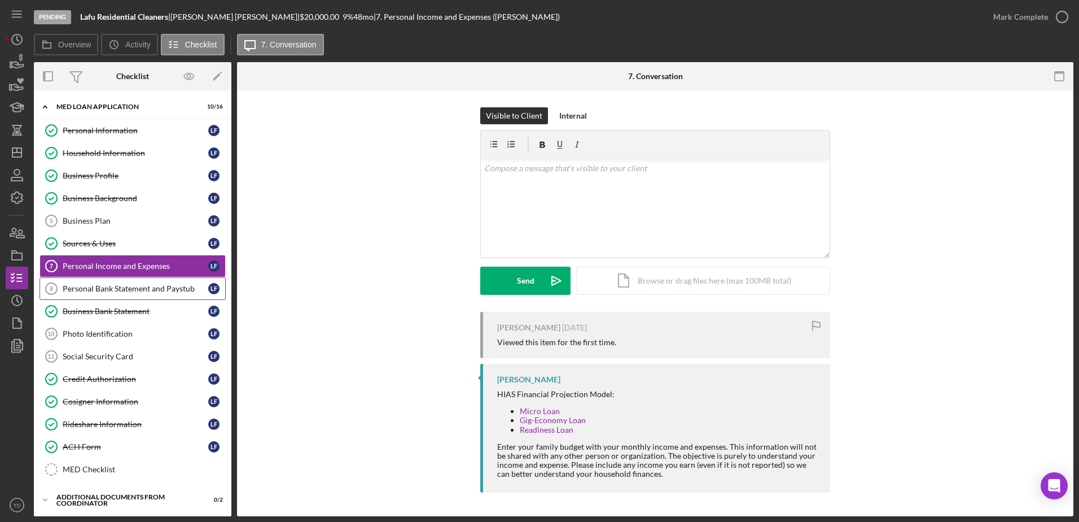
click at [100, 281] on link "Personal Bank Statement and Paystub 8 Personal Bank Statement and Paystub L F" at bounding box center [133, 288] width 186 height 23
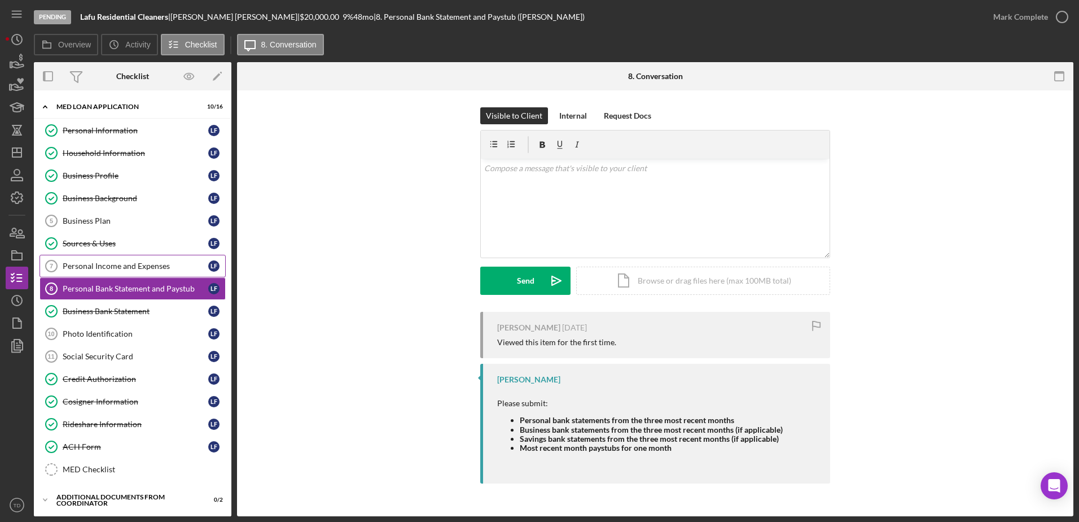
click at [92, 269] on div "Personal Income and Expenses" at bounding box center [136, 265] width 146 height 9
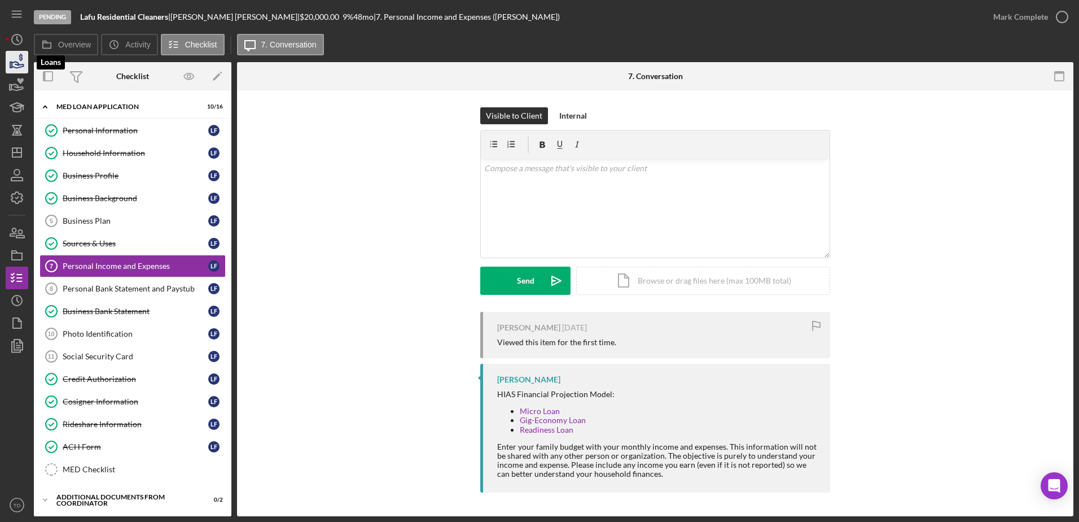
click at [14, 56] on icon "button" at bounding box center [17, 62] width 28 height 28
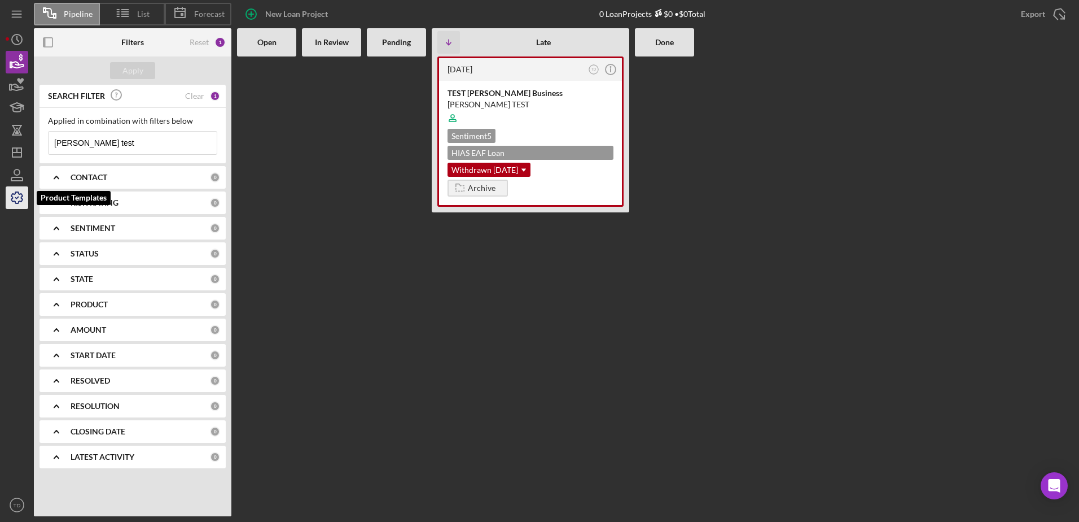
click at [14, 196] on icon "button" at bounding box center [17, 197] width 28 height 28
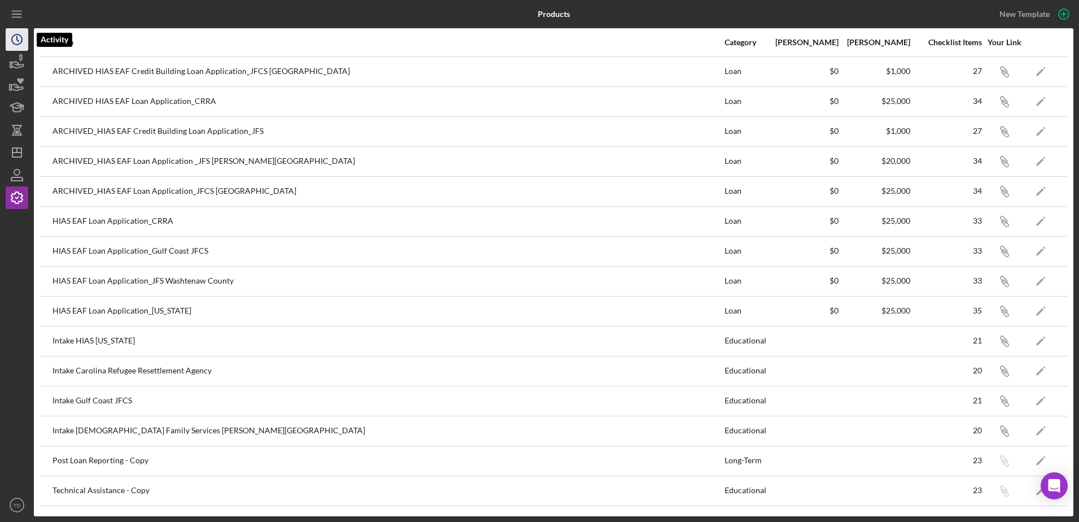
click at [17, 37] on polyline "button" at bounding box center [18, 39] width 2 height 5
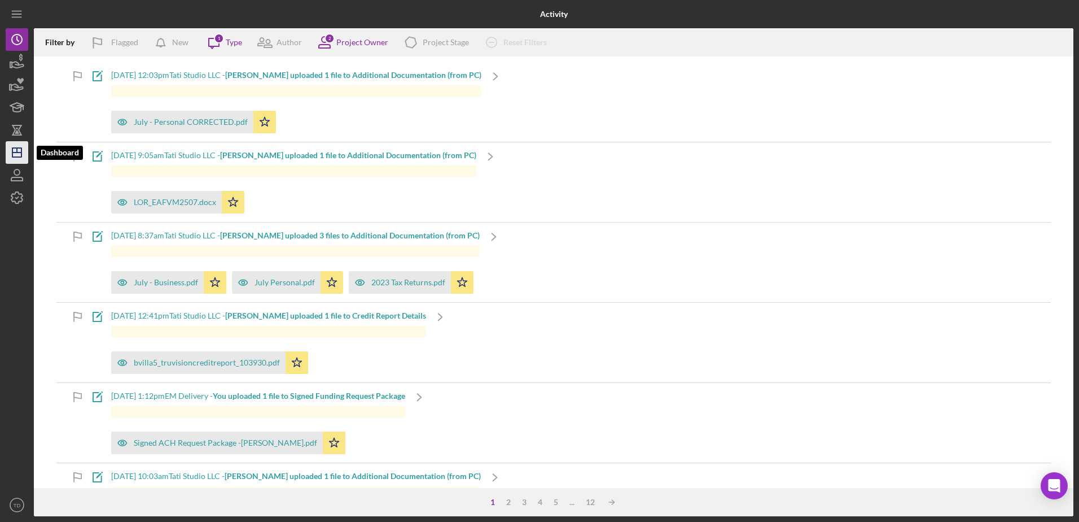
click at [18, 147] on icon "Icon/Dashboard" at bounding box center [17, 152] width 28 height 28
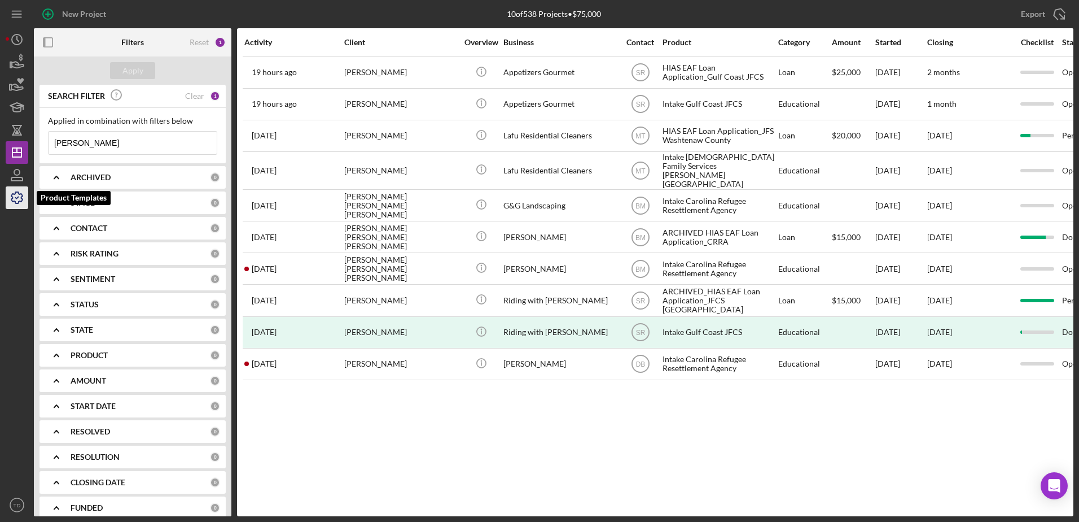
click at [16, 197] on icon "button" at bounding box center [17, 197] width 28 height 28
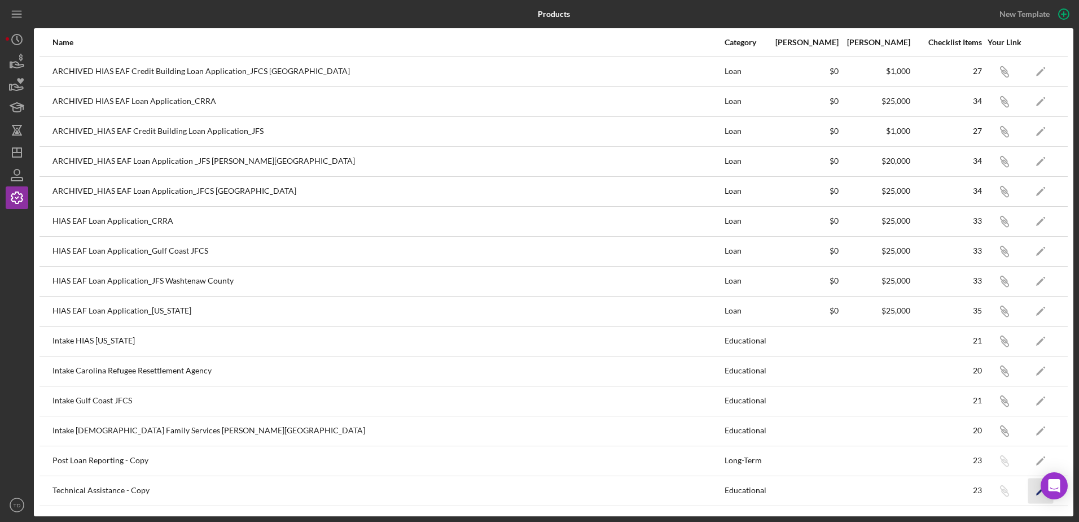
drag, startPoint x: 1062, startPoint y: 493, endPoint x: 1036, endPoint y: 498, distance: 25.9
drag, startPoint x: 1036, startPoint y: 498, endPoint x: 953, endPoint y: 283, distance: 230.5
click at [953, 283] on div "33" at bounding box center [947, 280] width 71 height 9
click at [1039, 281] on icon "Icon/Edit" at bounding box center [1040, 280] width 25 height 25
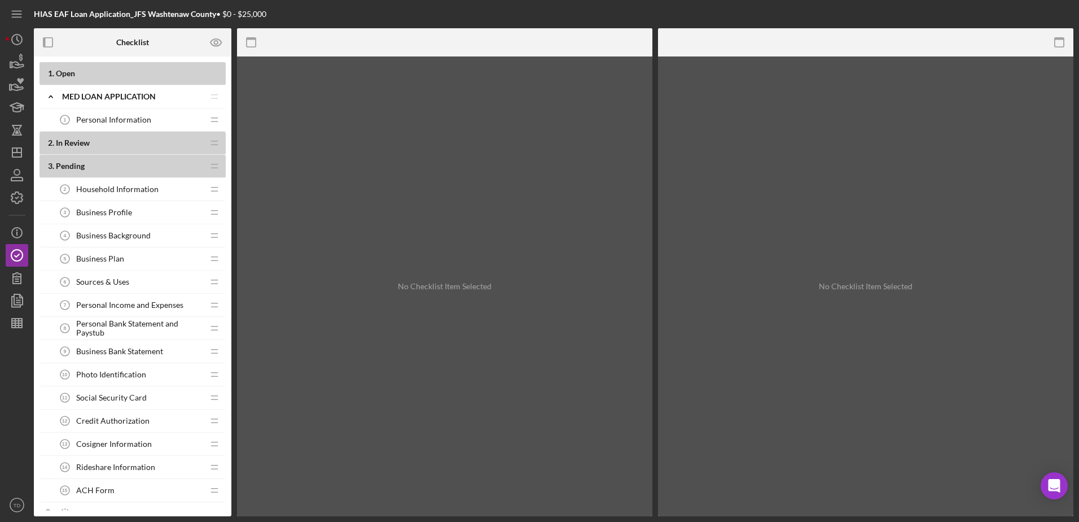
click at [181, 306] on span "Personal Income and Expenses" at bounding box center [129, 304] width 107 height 9
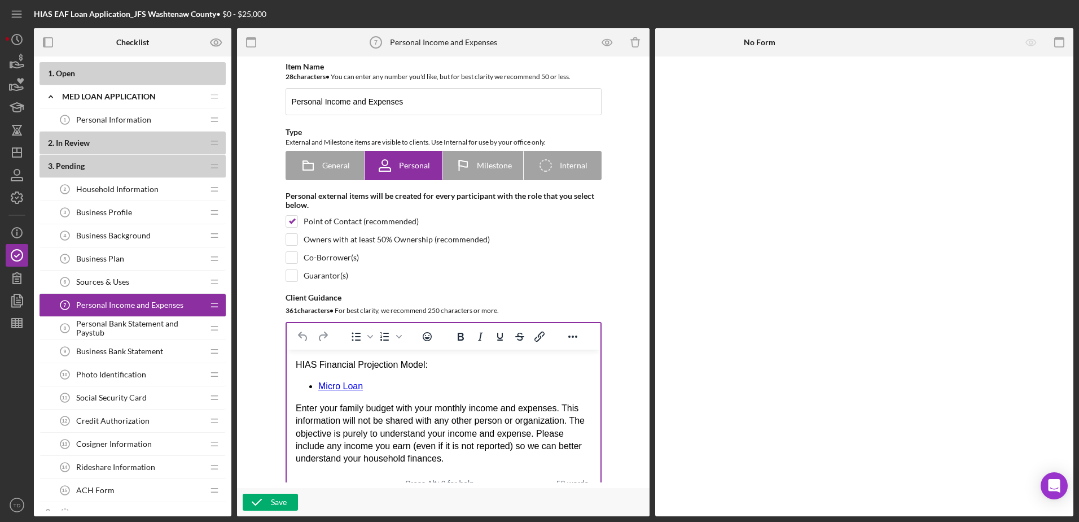
click at [369, 389] on li "Micro Loan" at bounding box center [454, 386] width 273 height 12
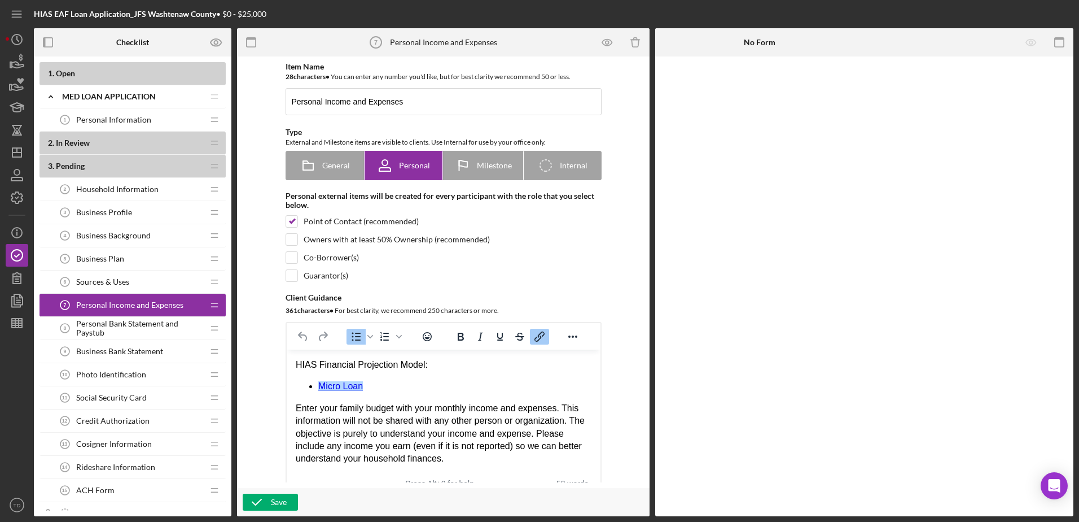
click at [374, 390] on li "Micro Loan﻿" at bounding box center [454, 386] width 273 height 12
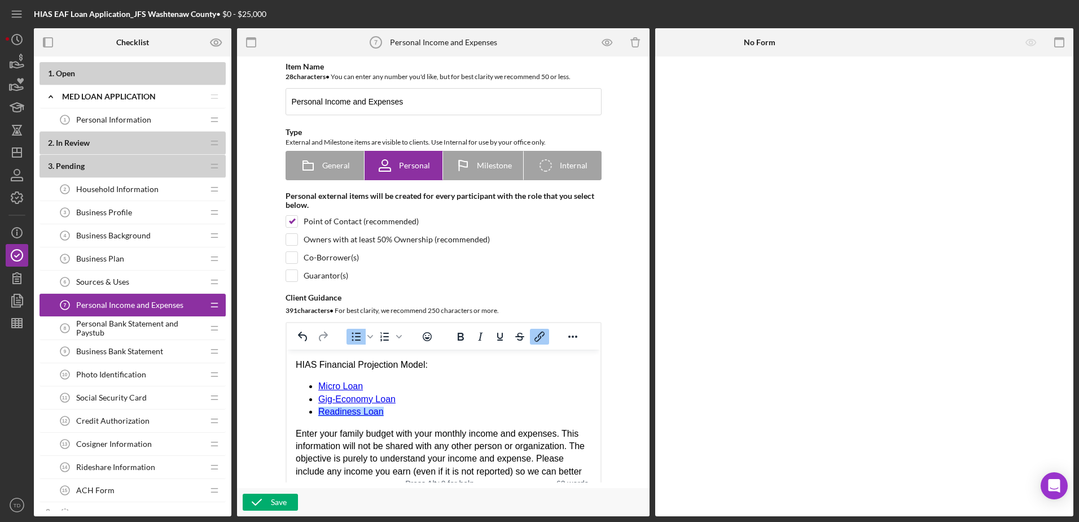
click at [286, 493] on div "Save" at bounding box center [443, 502] width 413 height 28
click at [267, 501] on icon "button" at bounding box center [257, 502] width 28 height 28
click at [15, 32] on icon "Icon/History" at bounding box center [17, 39] width 28 height 28
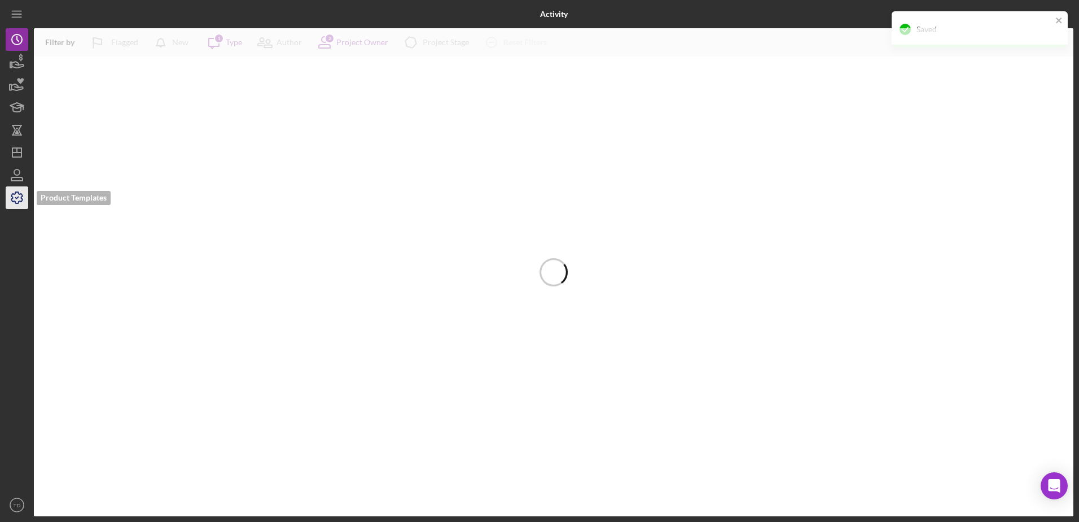
click at [19, 204] on icon "button" at bounding box center [17, 197] width 28 height 28
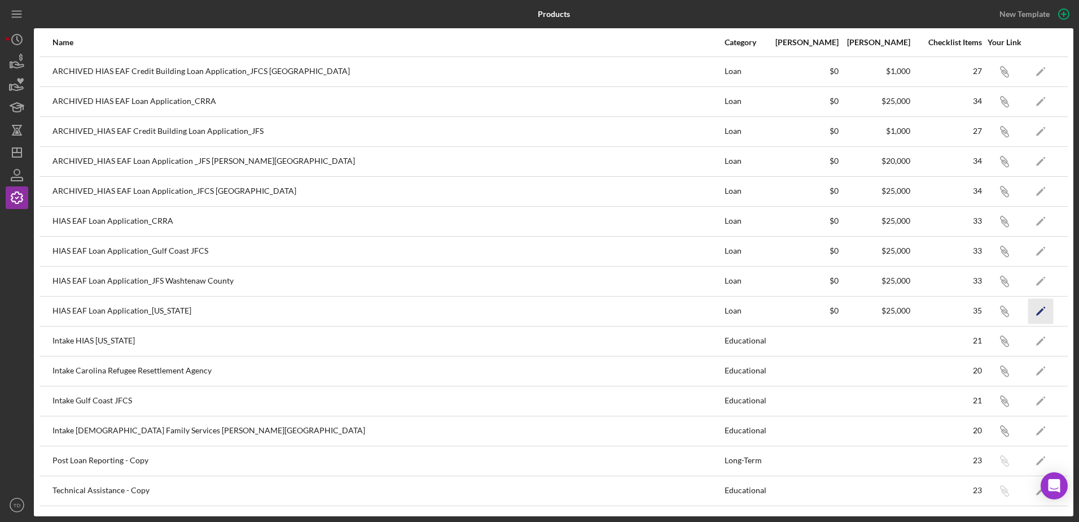
click at [1038, 311] on icon "Icon/Edit" at bounding box center [1040, 310] width 25 height 25
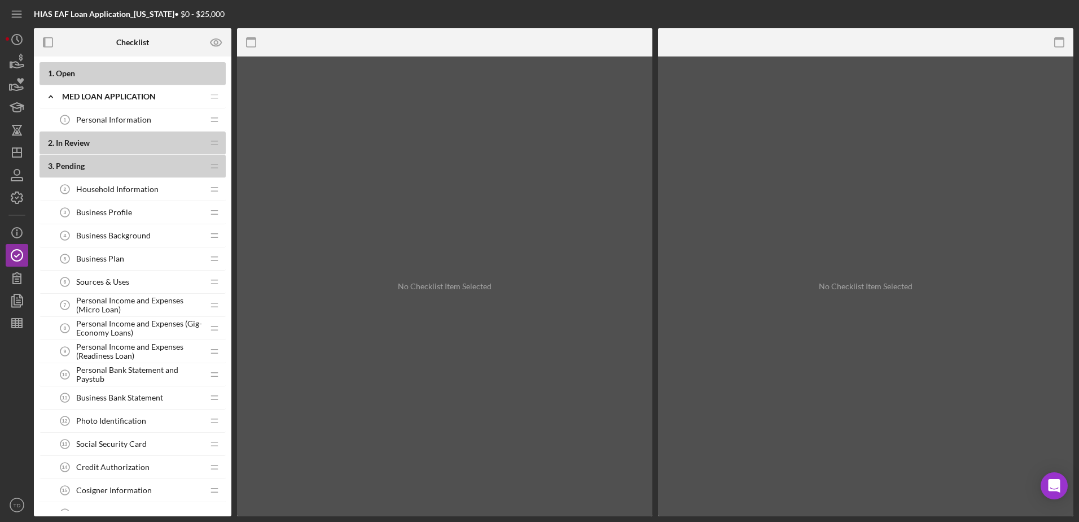
click at [87, 307] on span "Personal Income and Expenses (Micro Loan)" at bounding box center [139, 305] width 127 height 18
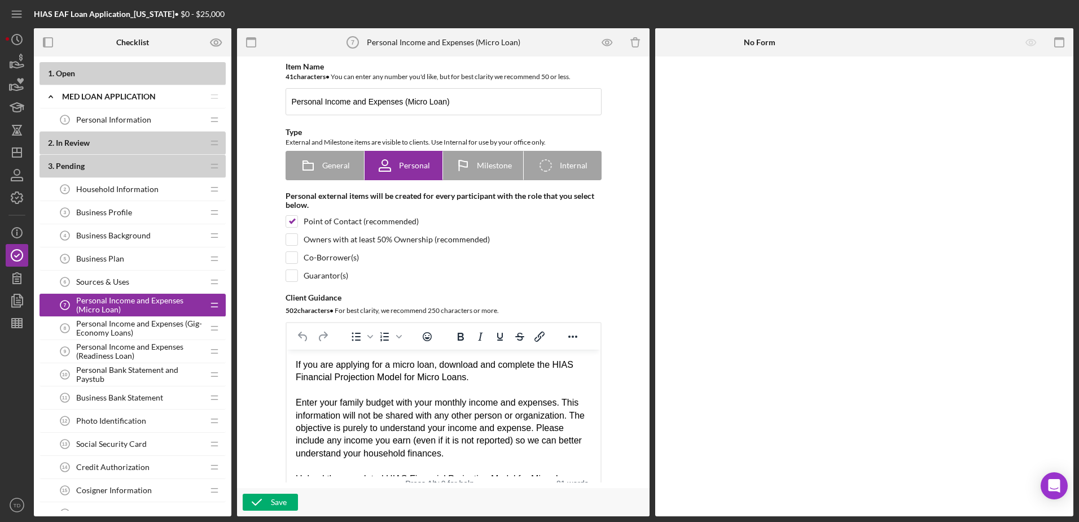
click at [90, 324] on span "Personal Income and Expenses (Gig-Economy Loans)" at bounding box center [139, 328] width 127 height 18
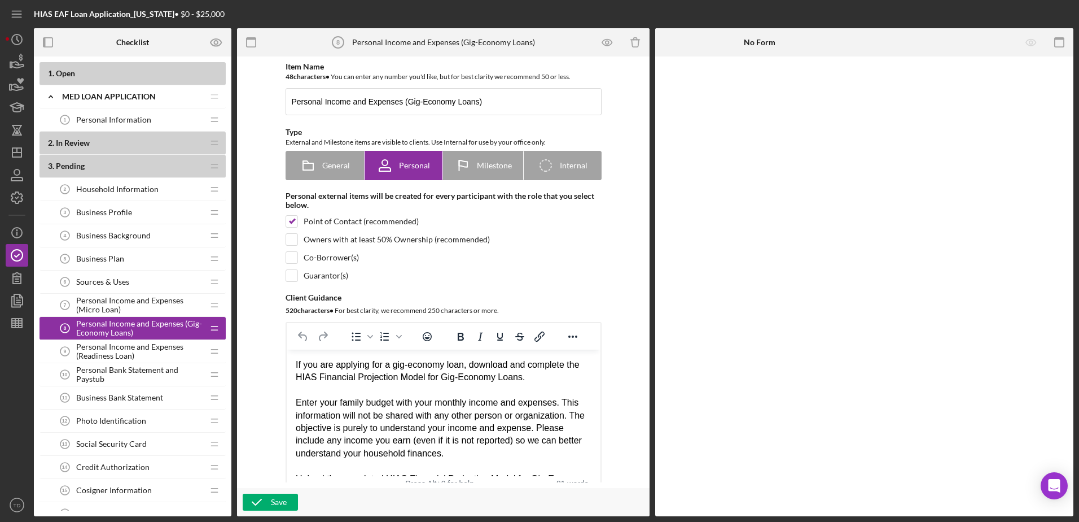
click at [93, 350] on span "Personal Income and Expenses (Readiness Loan)" at bounding box center [139, 351] width 127 height 18
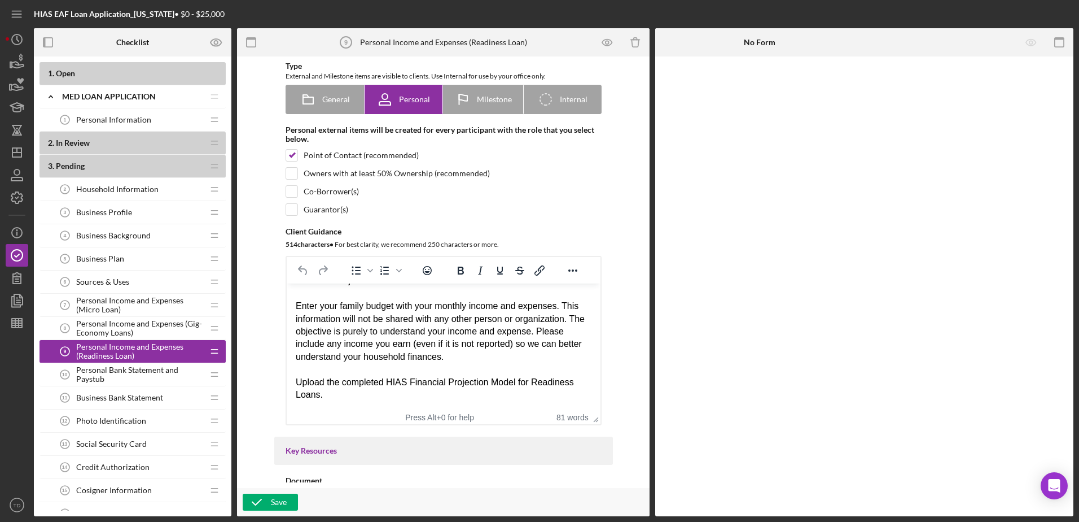
scroll to position [43, 0]
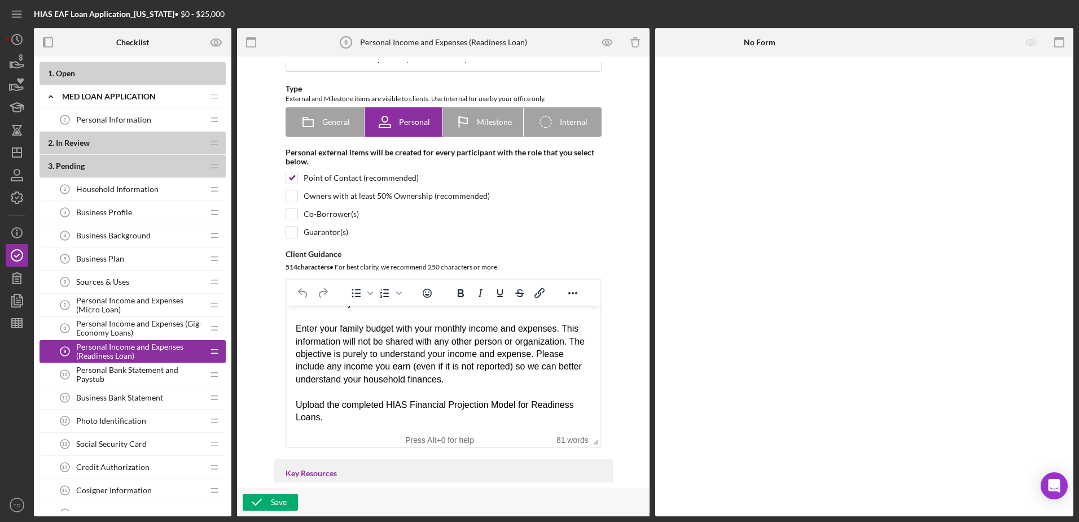
click at [175, 303] on span "Personal Income and Expenses (Micro Loan)" at bounding box center [139, 305] width 127 height 18
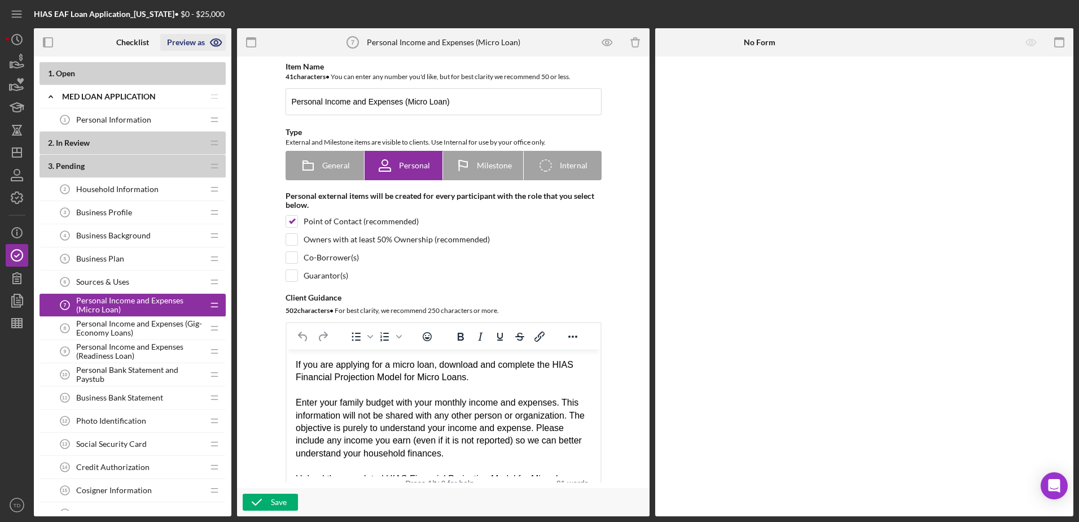
click at [213, 43] on icon "button" at bounding box center [216, 42] width 28 height 28
click at [195, 68] on link "Point of Contact" at bounding box center [196, 69] width 69 height 23
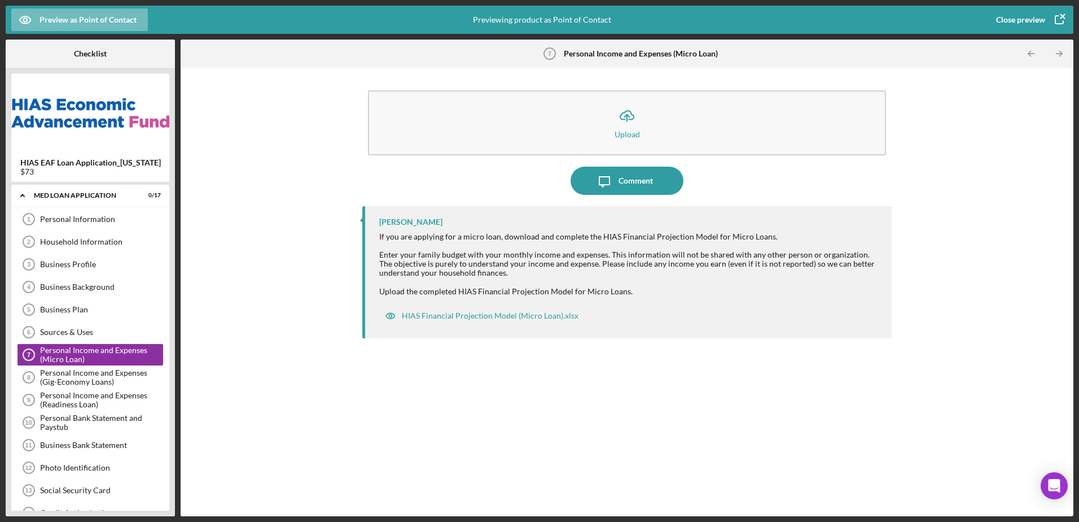
scroll to position [7, 0]
